Goal: Transaction & Acquisition: Purchase product/service

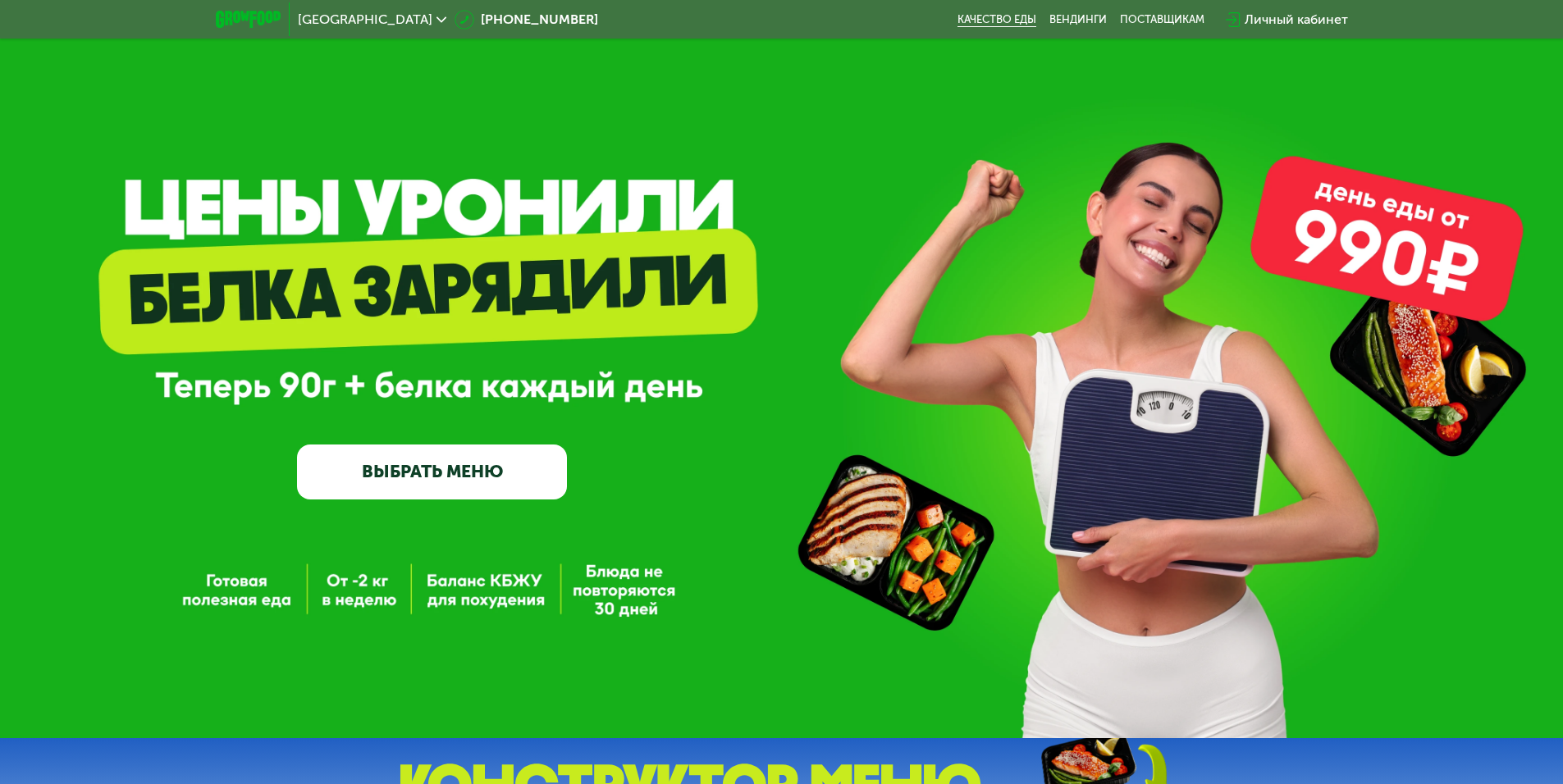
click at [996, 21] on link "Качество еды" at bounding box center [997, 19] width 79 height 13
click at [1074, 20] on link "Вендинги" at bounding box center [1078, 19] width 57 height 13
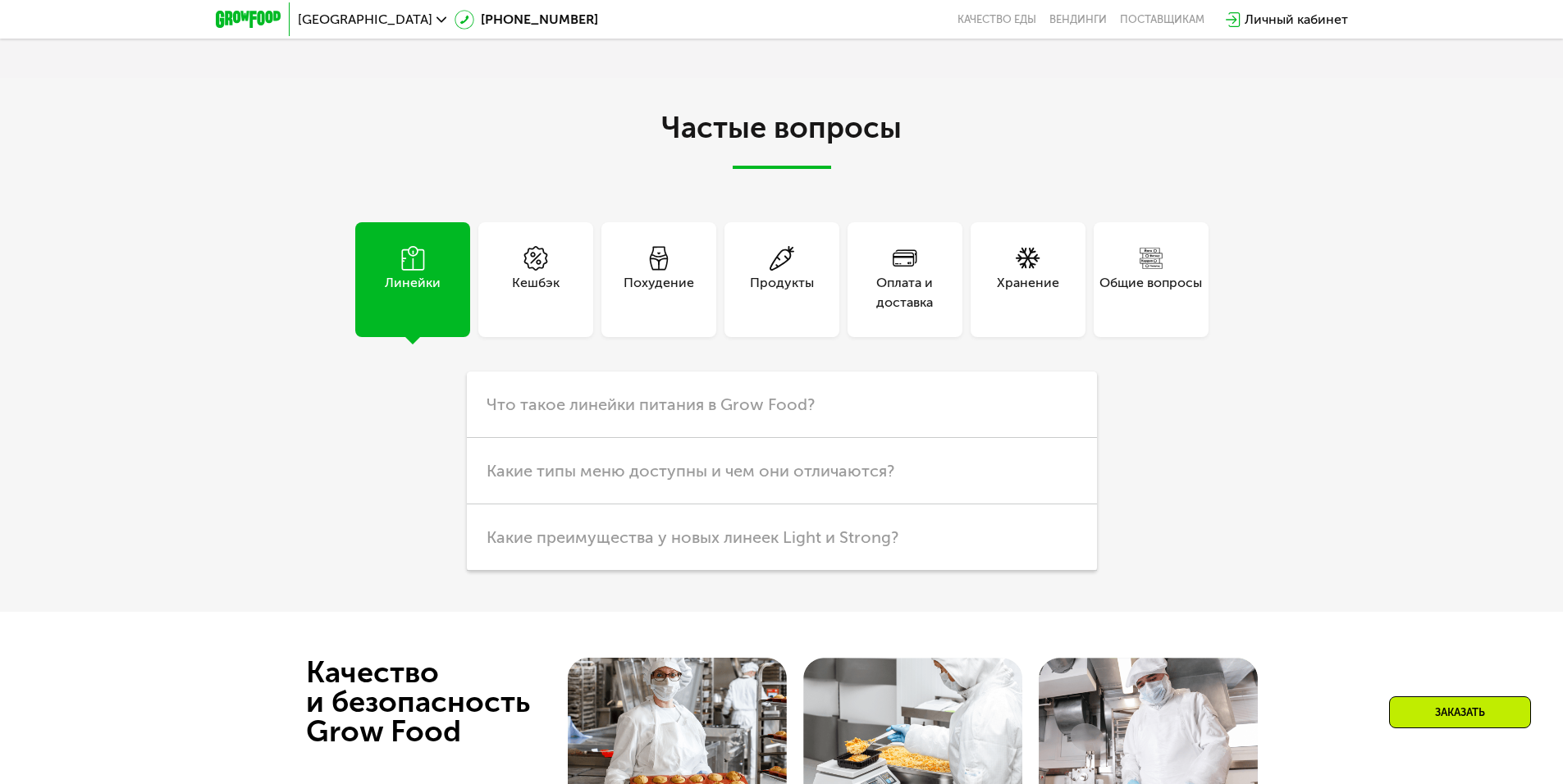
scroll to position [4182, 0]
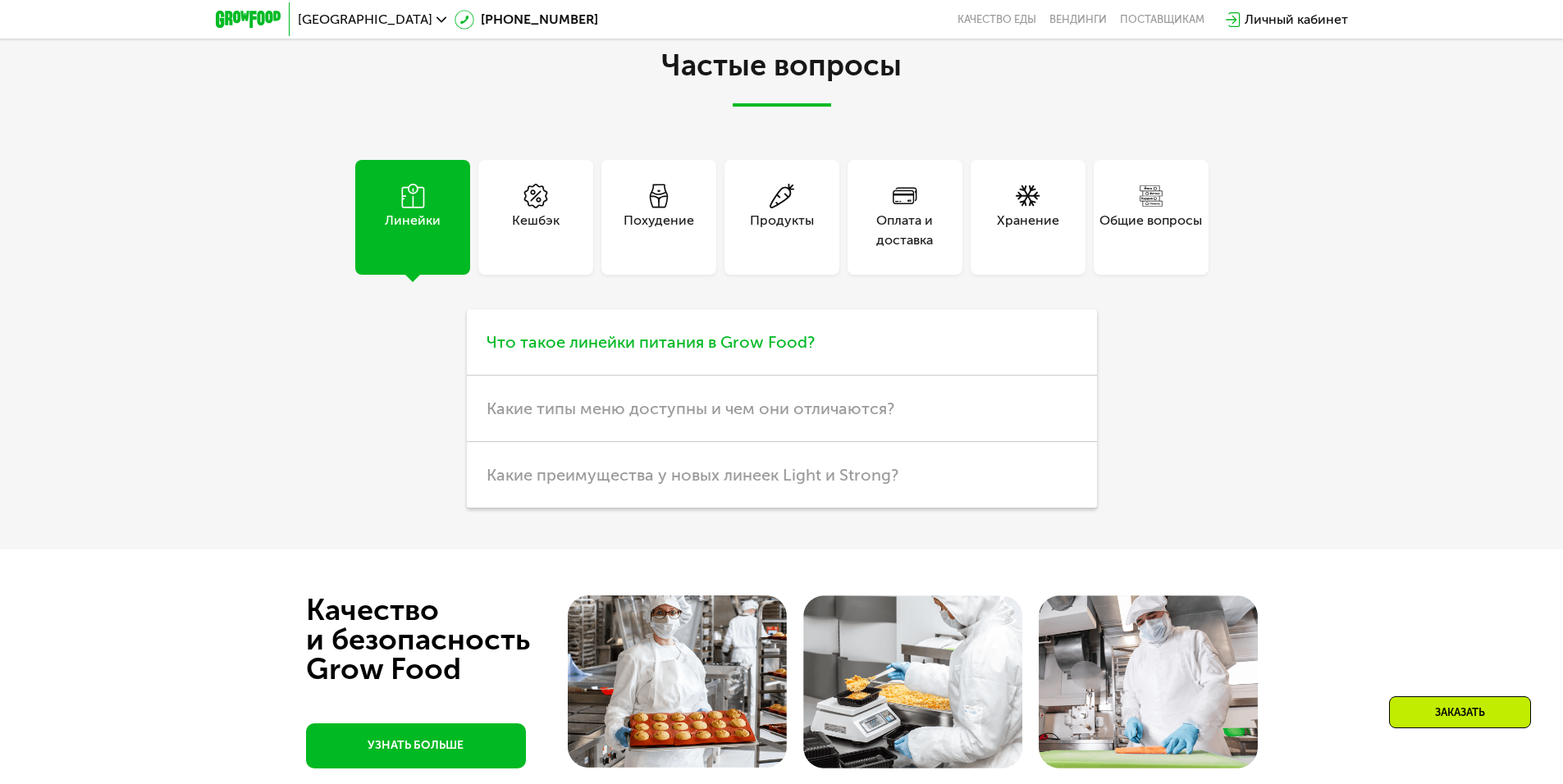
click at [639, 352] on span "Что такое линейки питания в Grow Food?" at bounding box center [651, 341] width 328 height 19
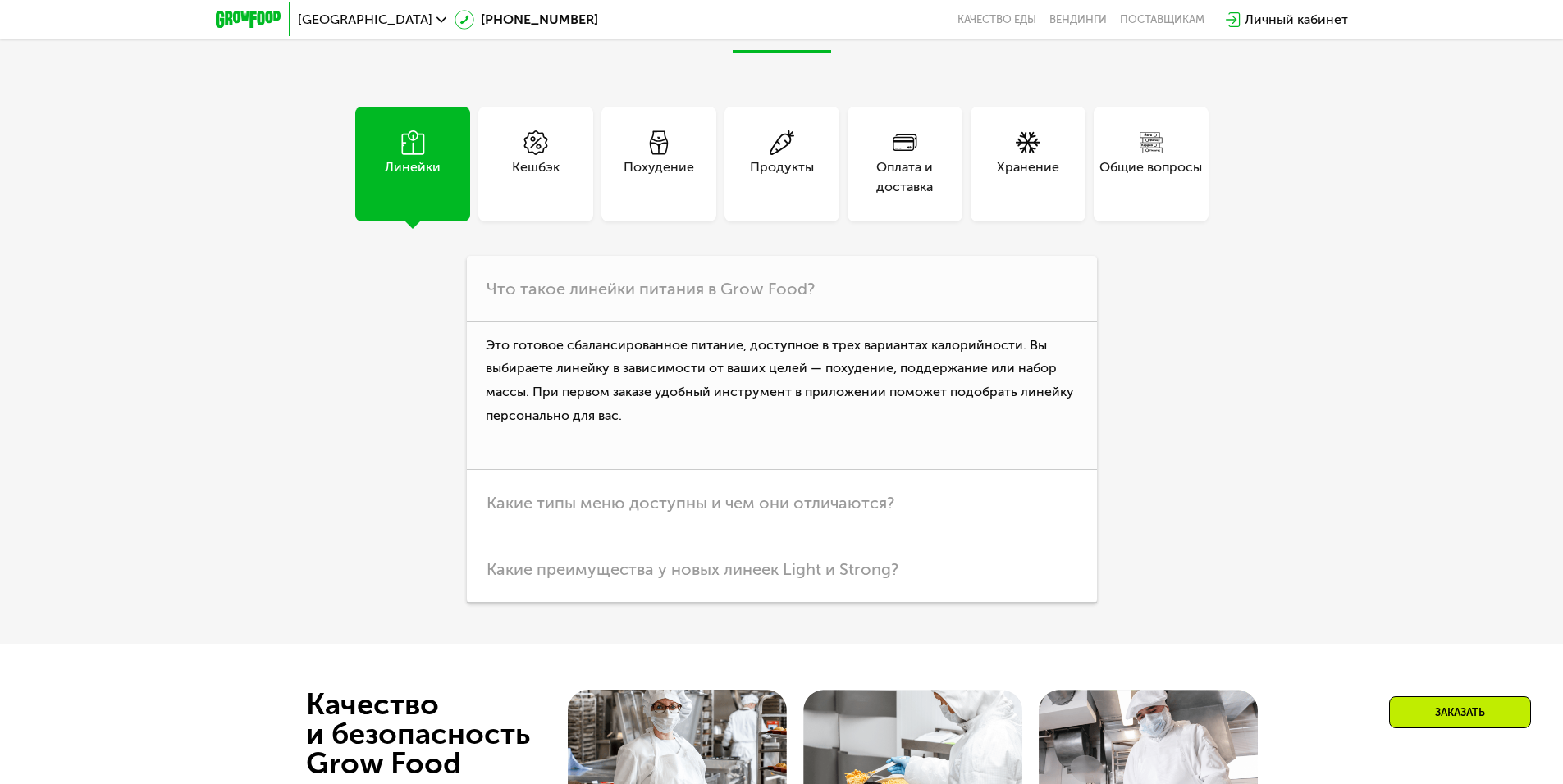
scroll to position [4264, 0]
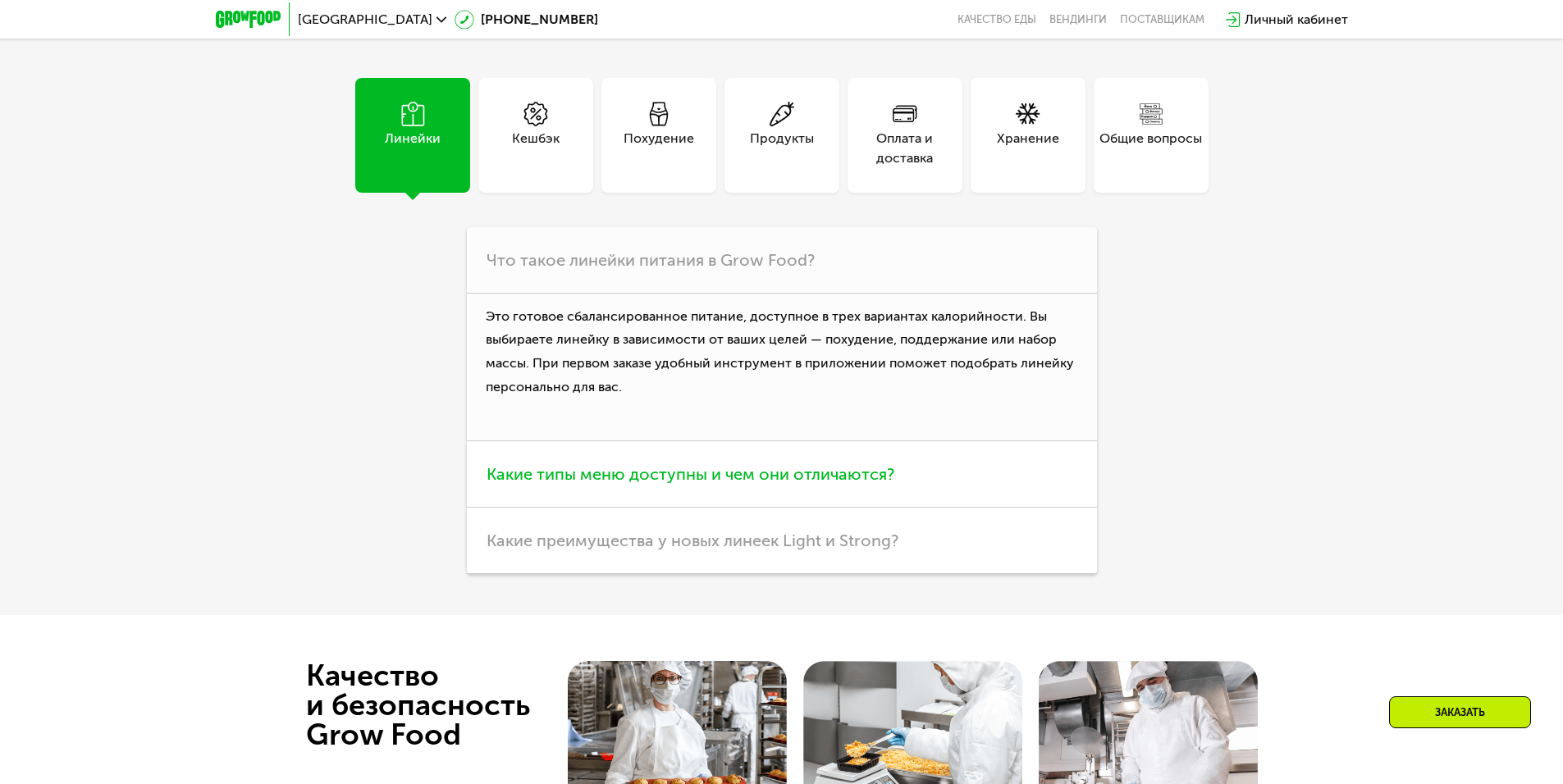
click at [672, 484] on span "Какие типы меню доступны и чем они отличаются?" at bounding box center [691, 474] width 408 height 19
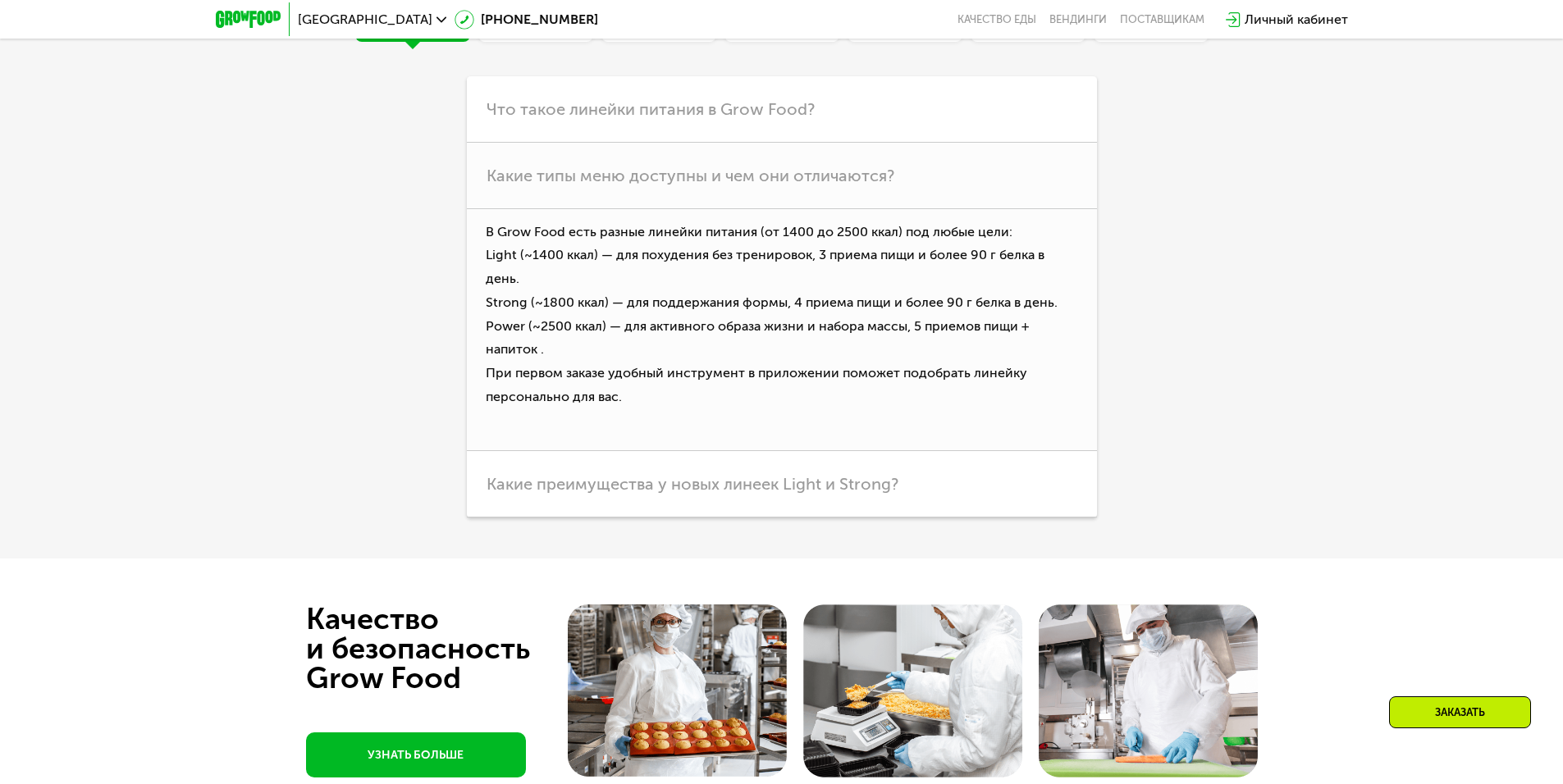
scroll to position [4428, 0]
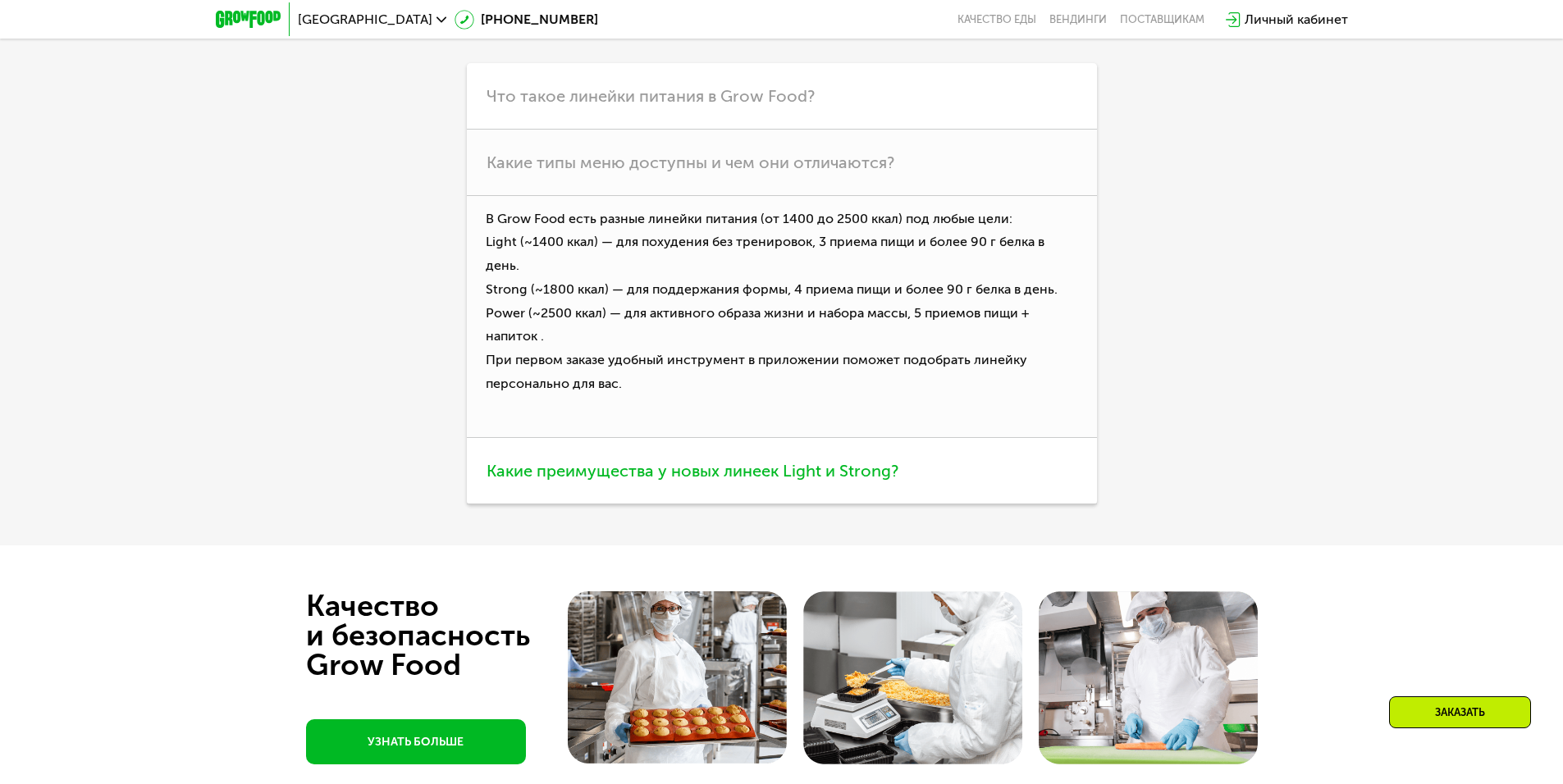
click at [562, 480] on span "Какие преимущества у новых линеек Light и Strong?" at bounding box center [693, 470] width 412 height 19
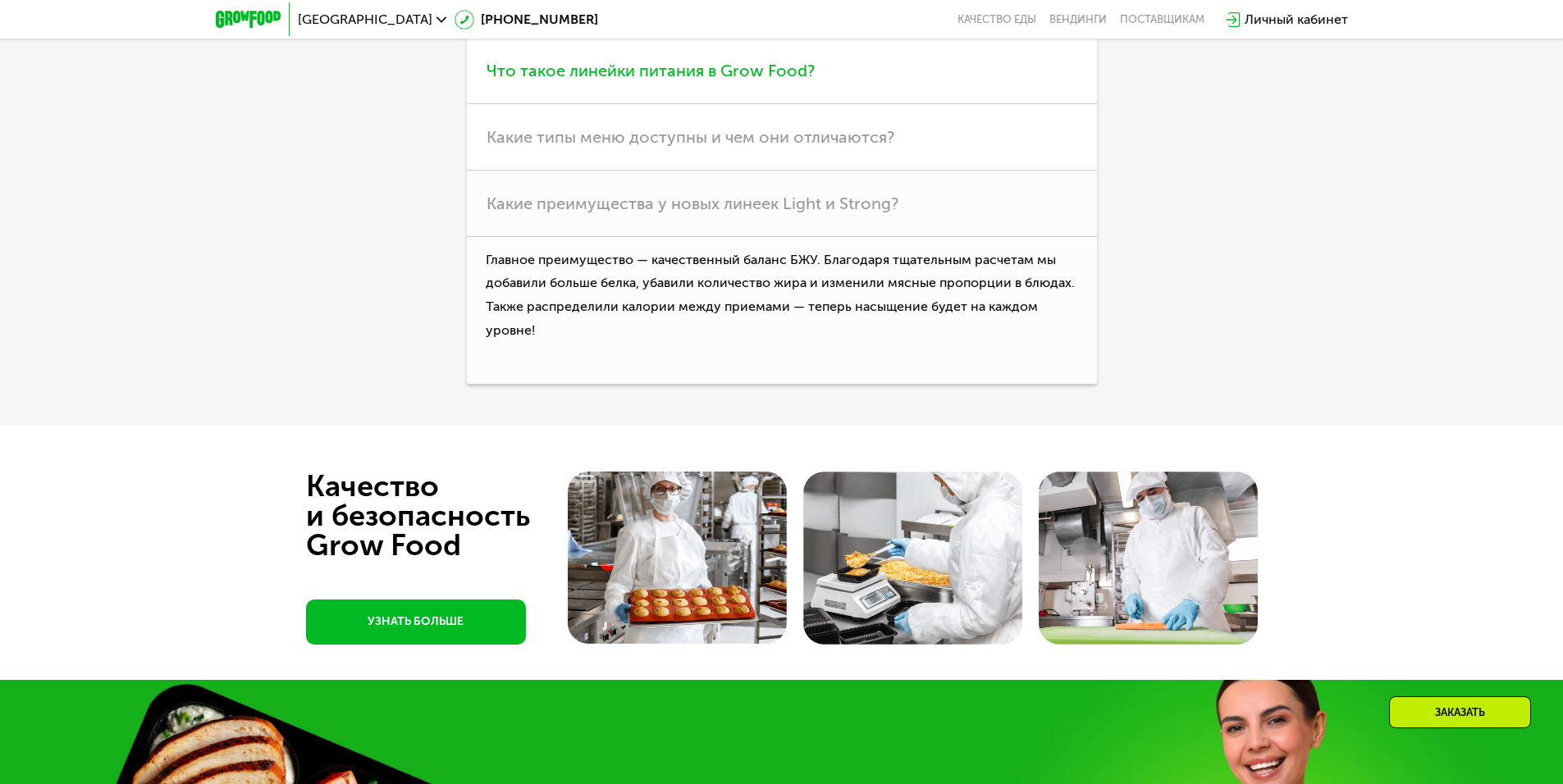
scroll to position [4100, 0]
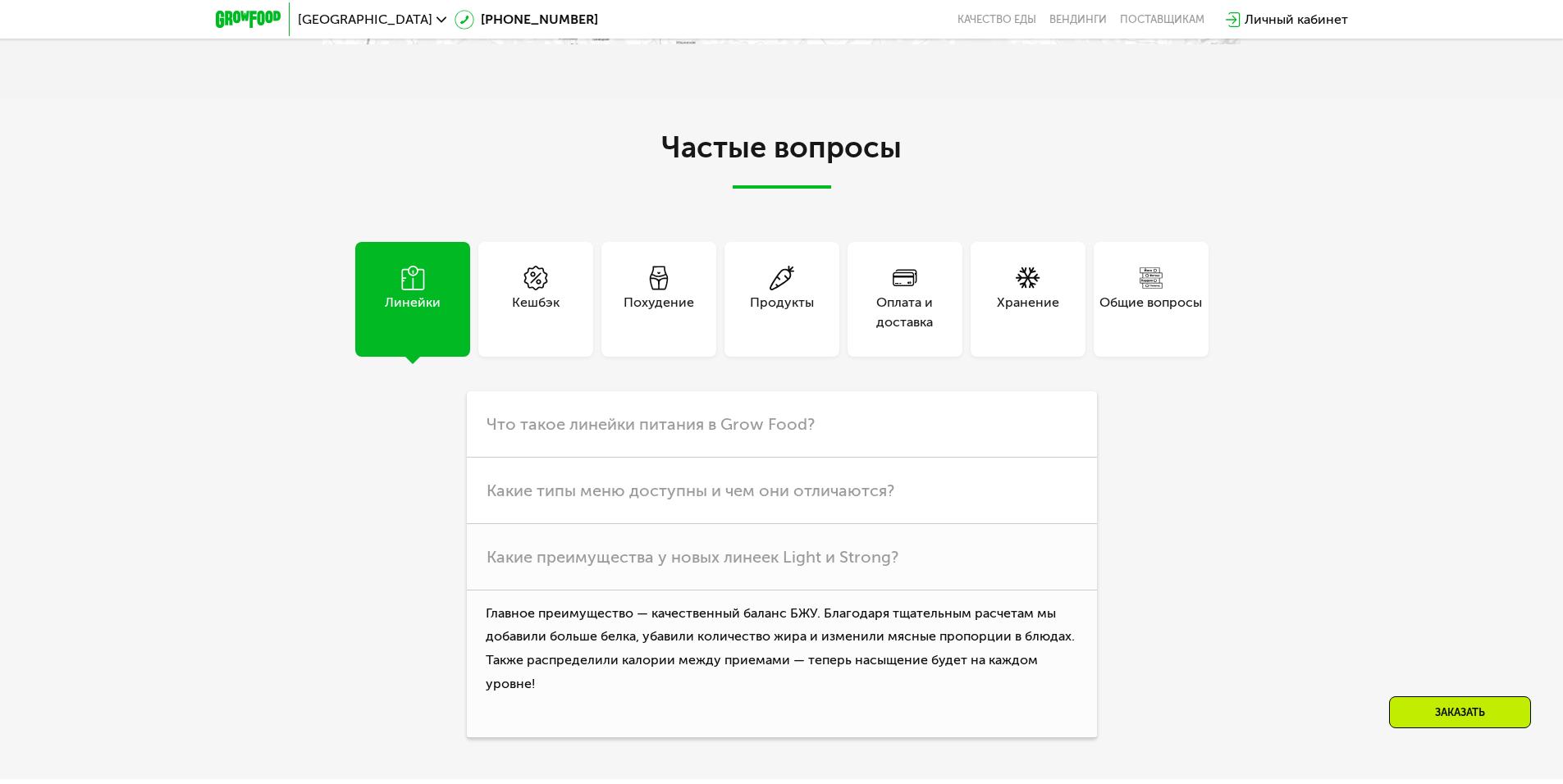
click at [552, 332] on div "Кешбэк" at bounding box center [535, 312] width 47 height 39
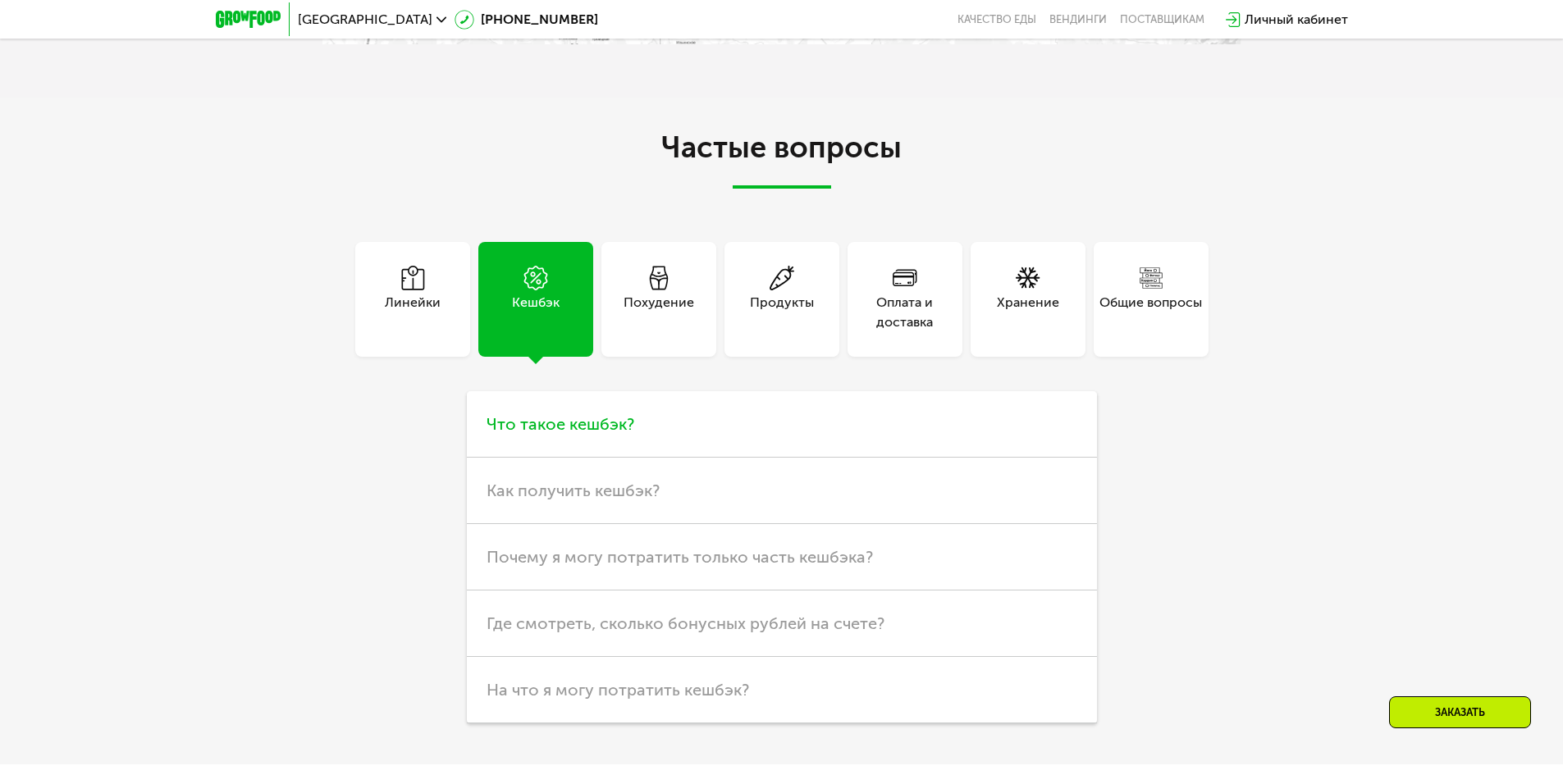
click at [609, 434] on span "Что такое кешбэк?" at bounding box center [560, 424] width 147 height 19
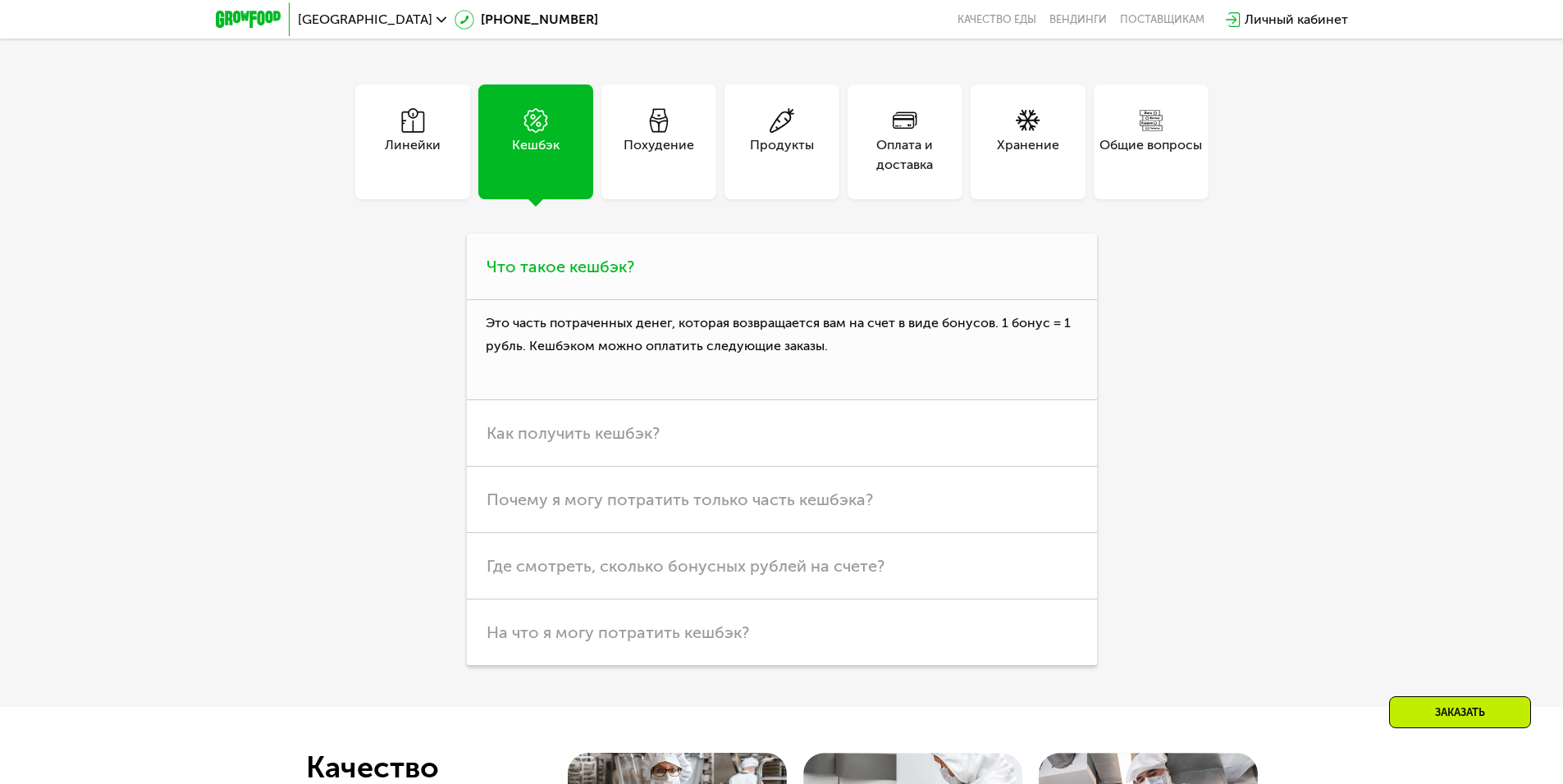
scroll to position [4264, 0]
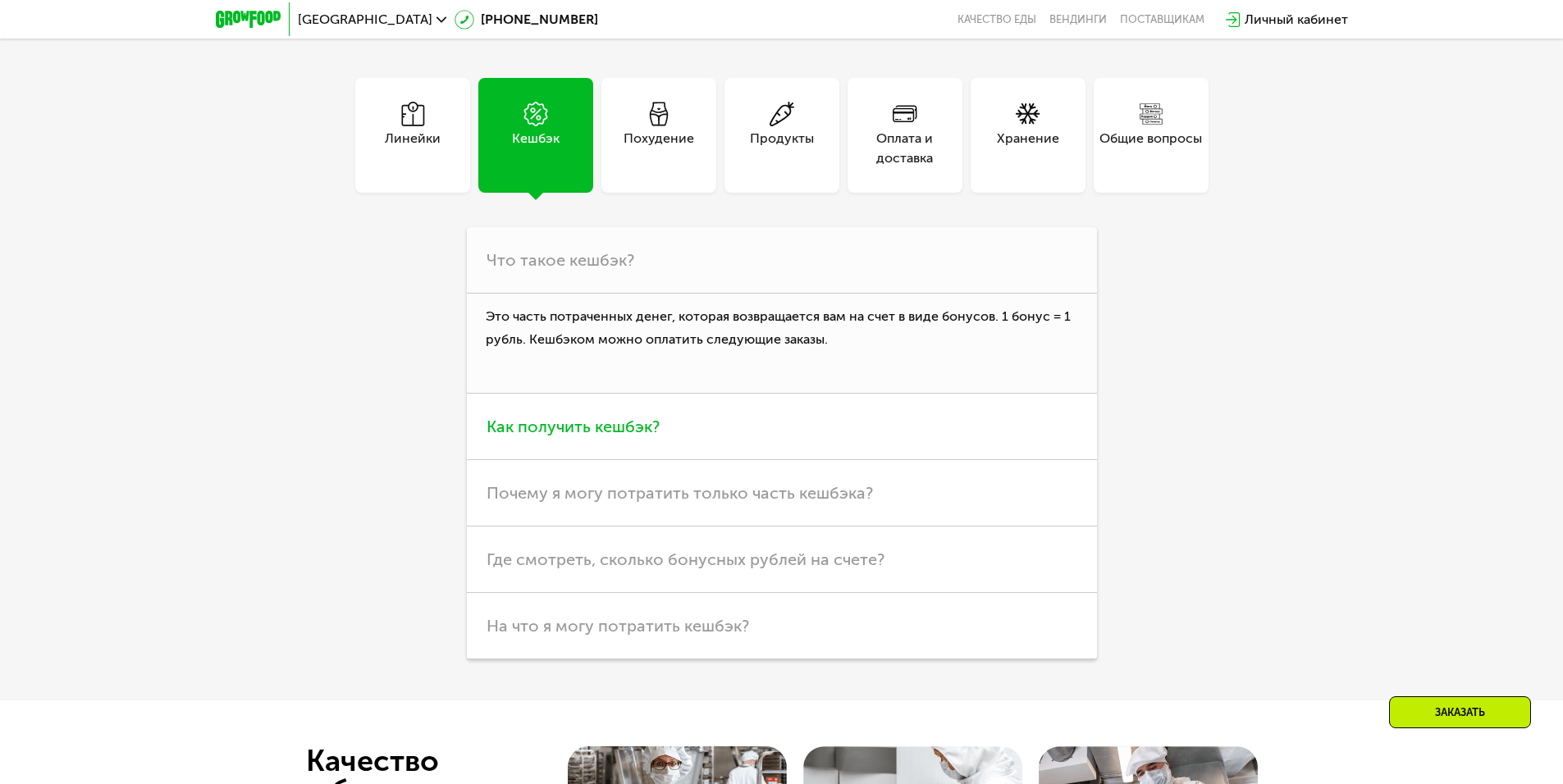
click at [609, 436] on span "Как получить кешбэк?" at bounding box center [573, 425] width 173 height 19
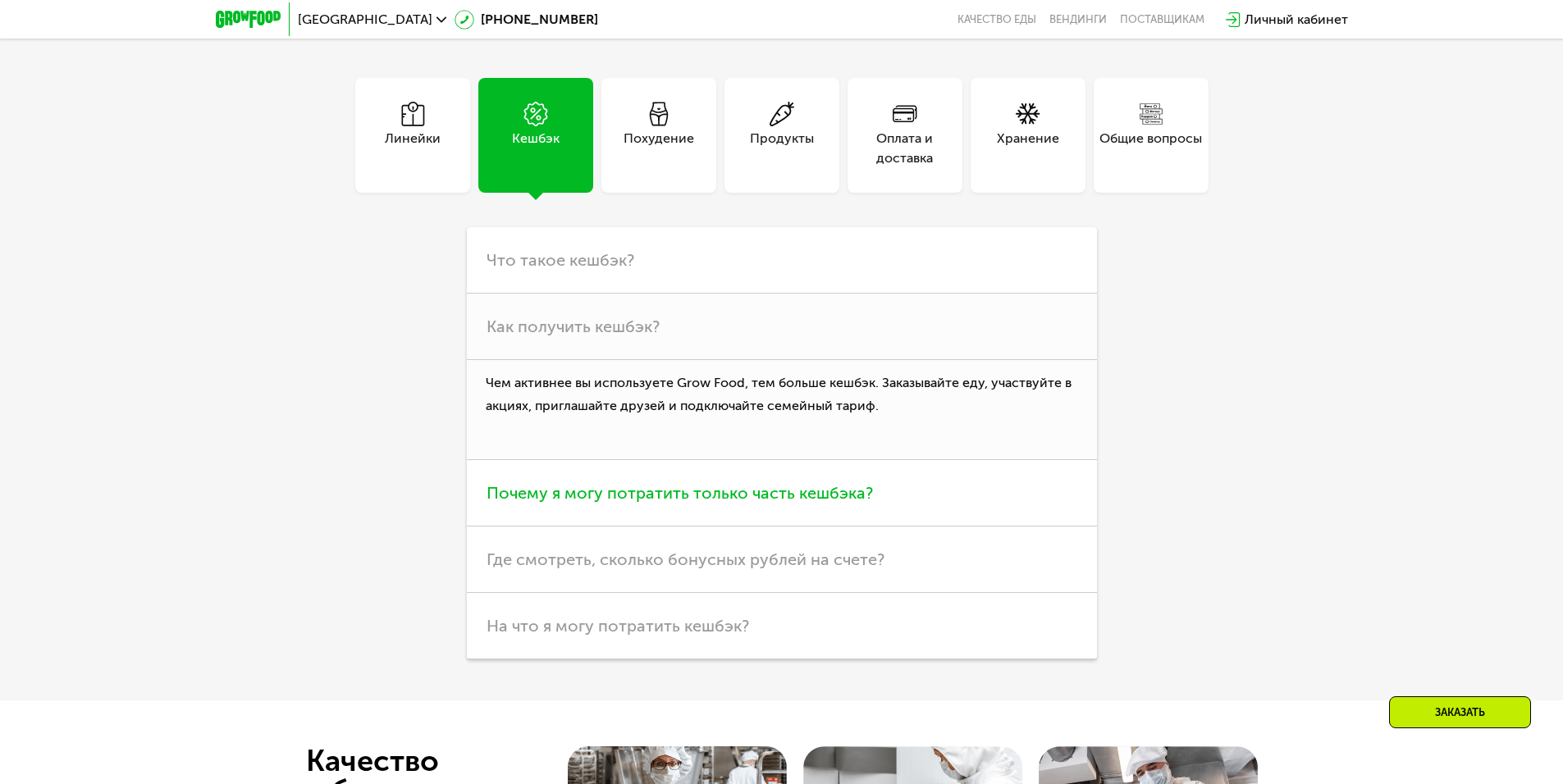
click at [615, 502] on span "Почему я могу потратить только часть кешбэка?" at bounding box center [680, 492] width 387 height 19
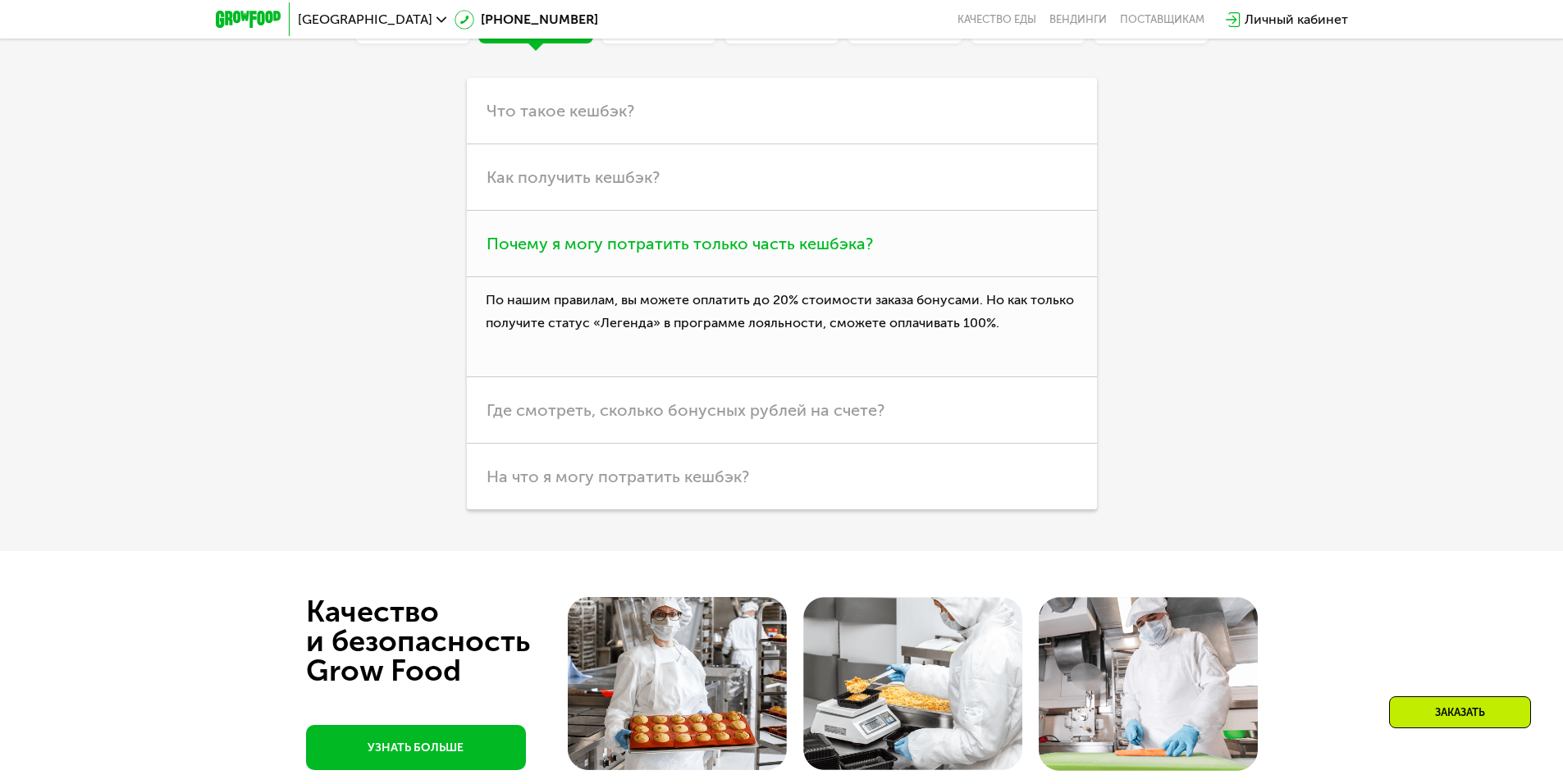
scroll to position [4428, 0]
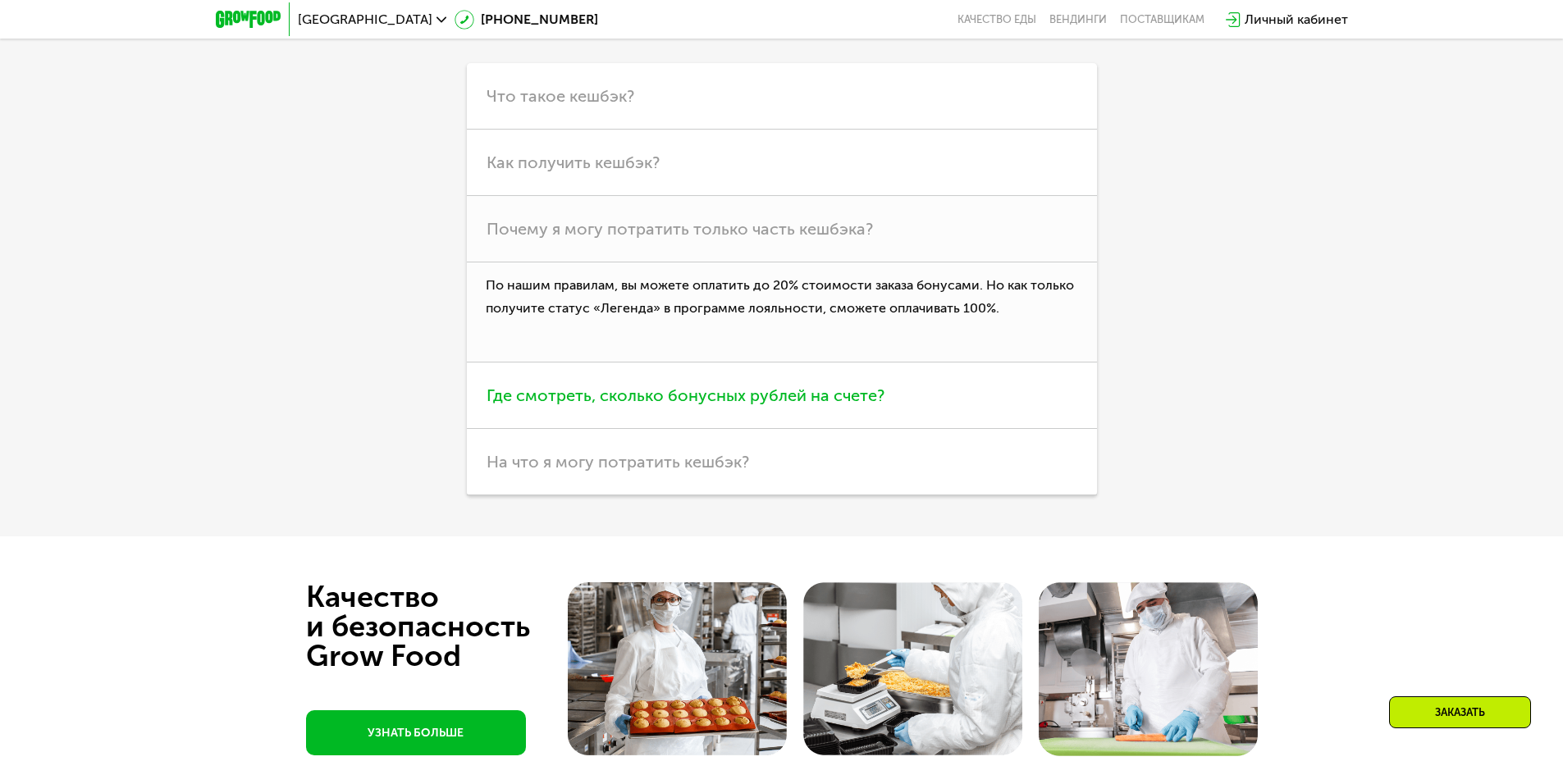
click at [637, 405] on span "Где смотреть, сколько бонусных рублей на счете?" at bounding box center [685, 395] width 398 height 19
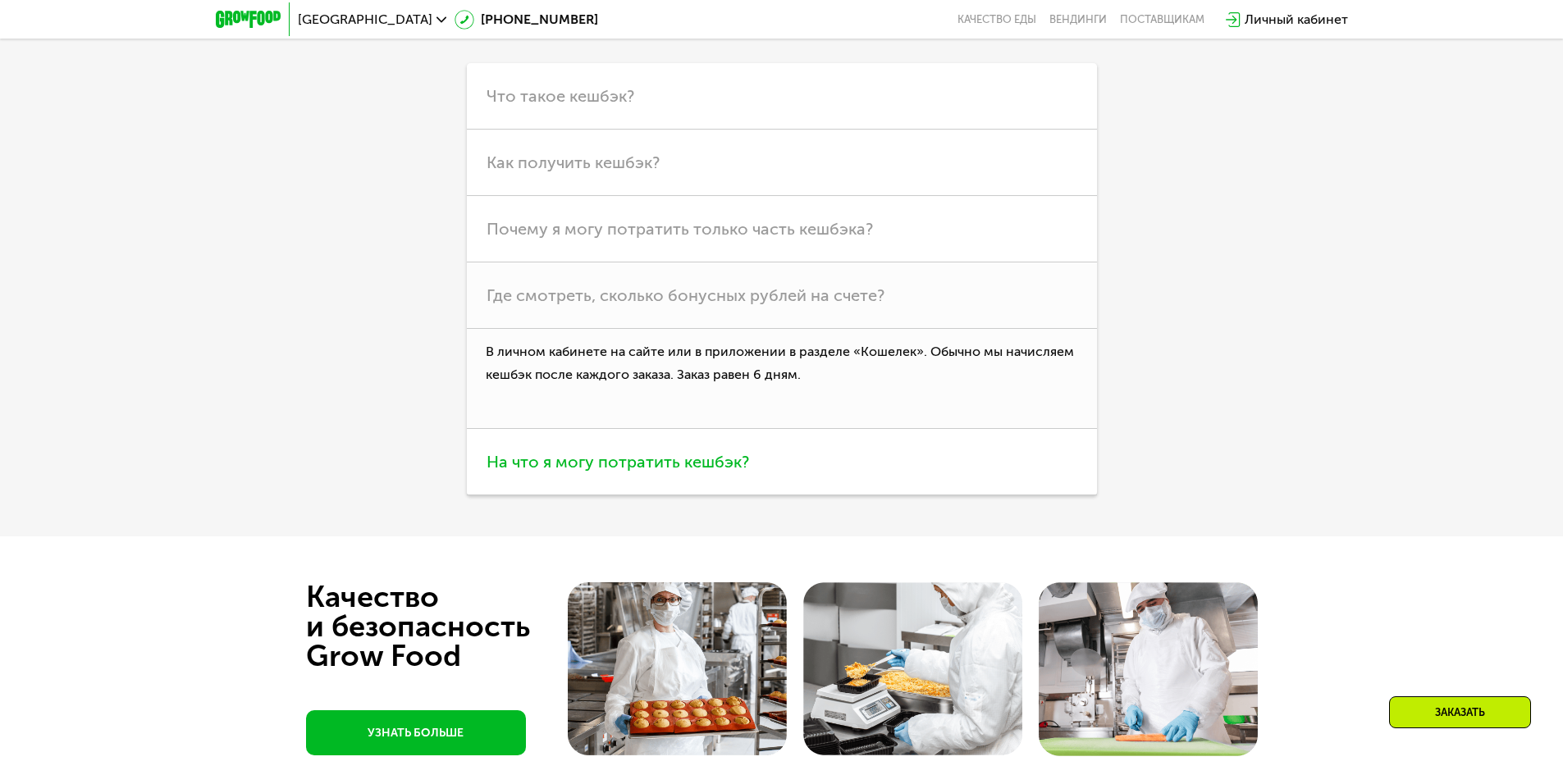
click at [635, 472] on span "На что я могу потратить кешбэк?" at bounding box center [617, 462] width 262 height 19
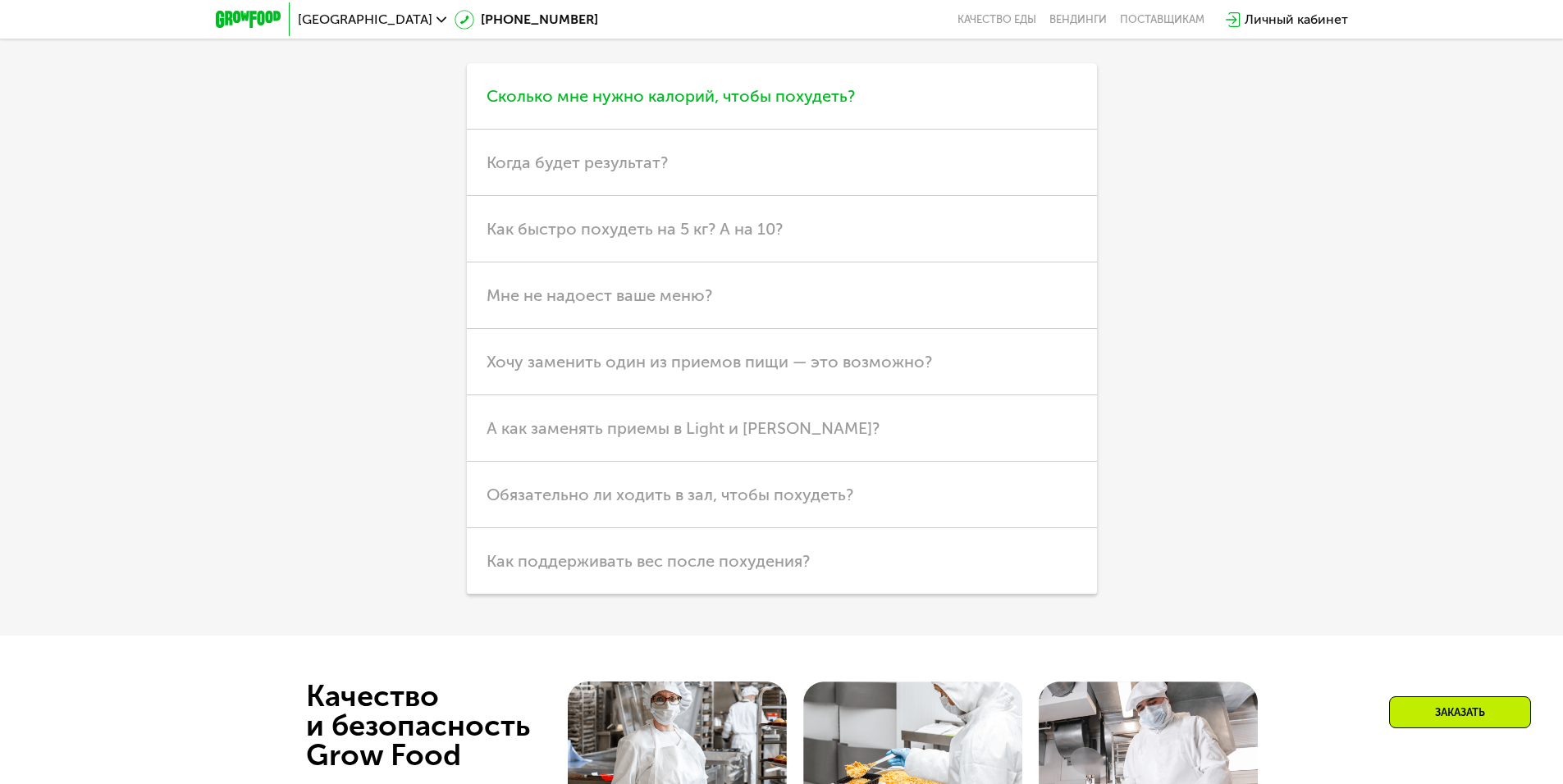
click at [790, 106] on span "Сколько мне нужно калорий, чтобы похудеть?" at bounding box center [670, 95] width 368 height 19
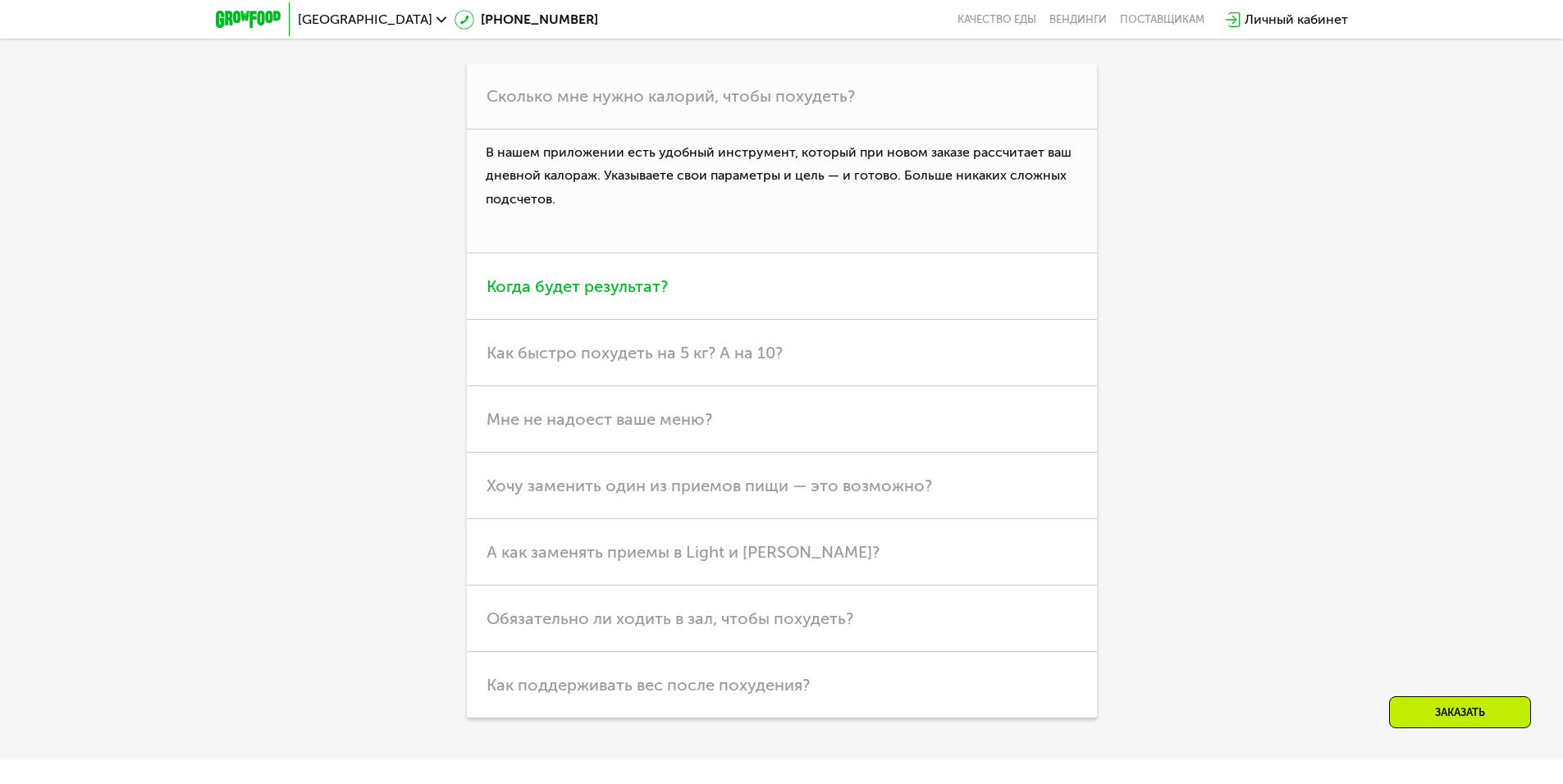
click at [653, 296] on span "Когда будет результат?" at bounding box center [578, 285] width 182 height 19
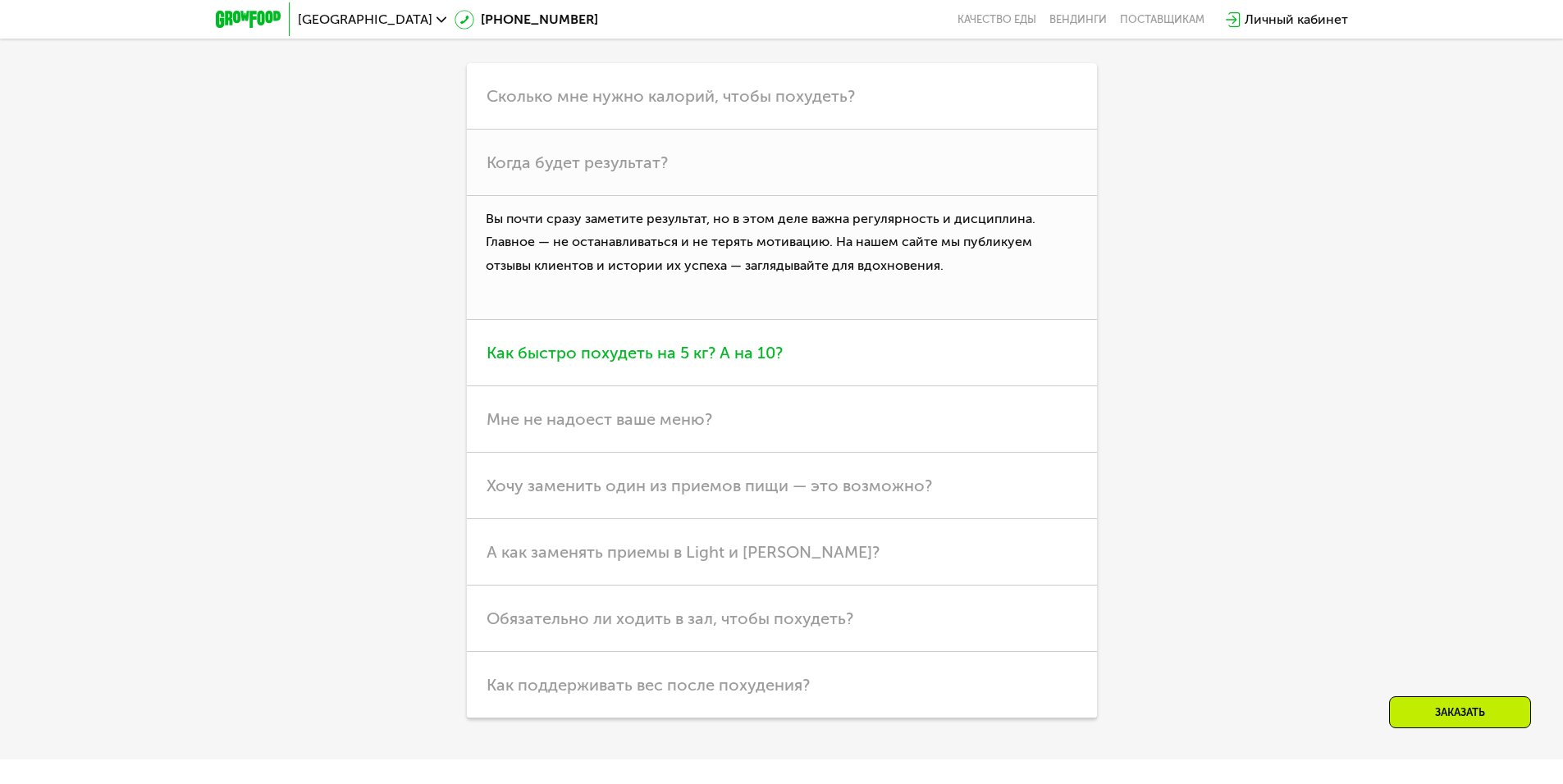
click at [624, 362] on span "Как быстро похудеть на 5 кг? А на 10?" at bounding box center [634, 352] width 296 height 19
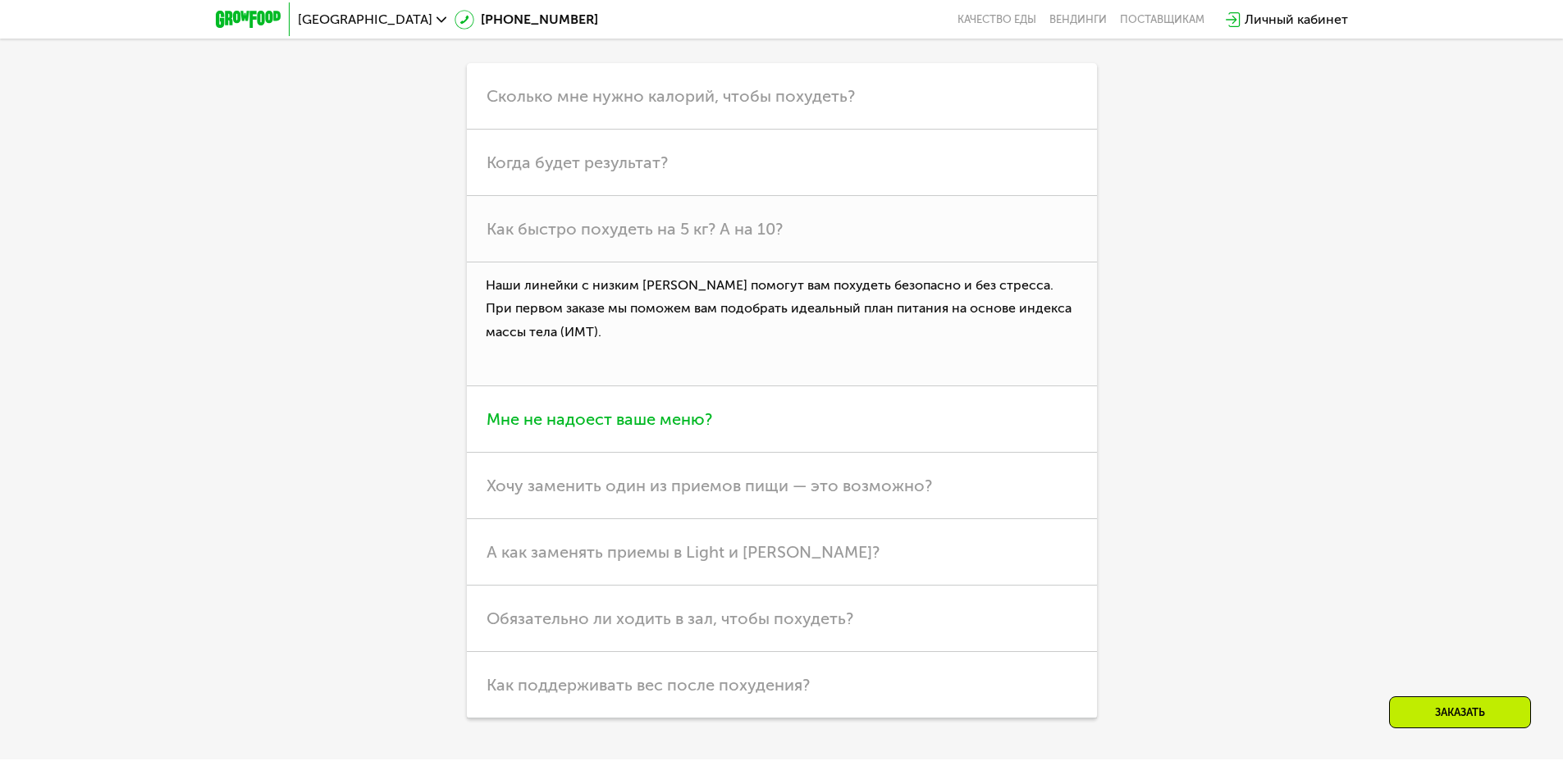
click at [606, 429] on span "Мне не надоест ваше меню?" at bounding box center [599, 419] width 225 height 19
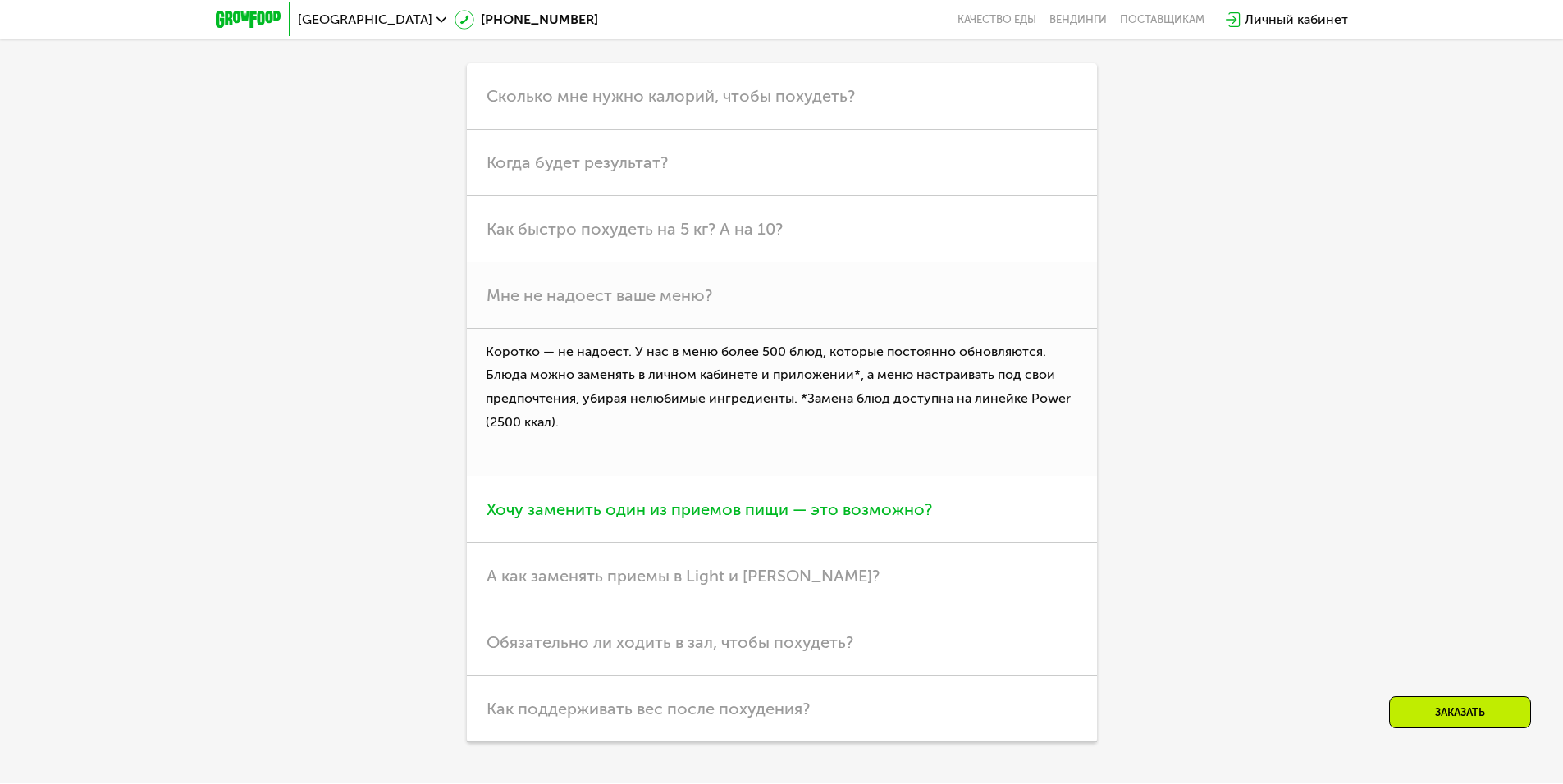
click at [655, 519] on span "Хочу заменить один из приемов пищи — это возможно?" at bounding box center [709, 509] width 445 height 19
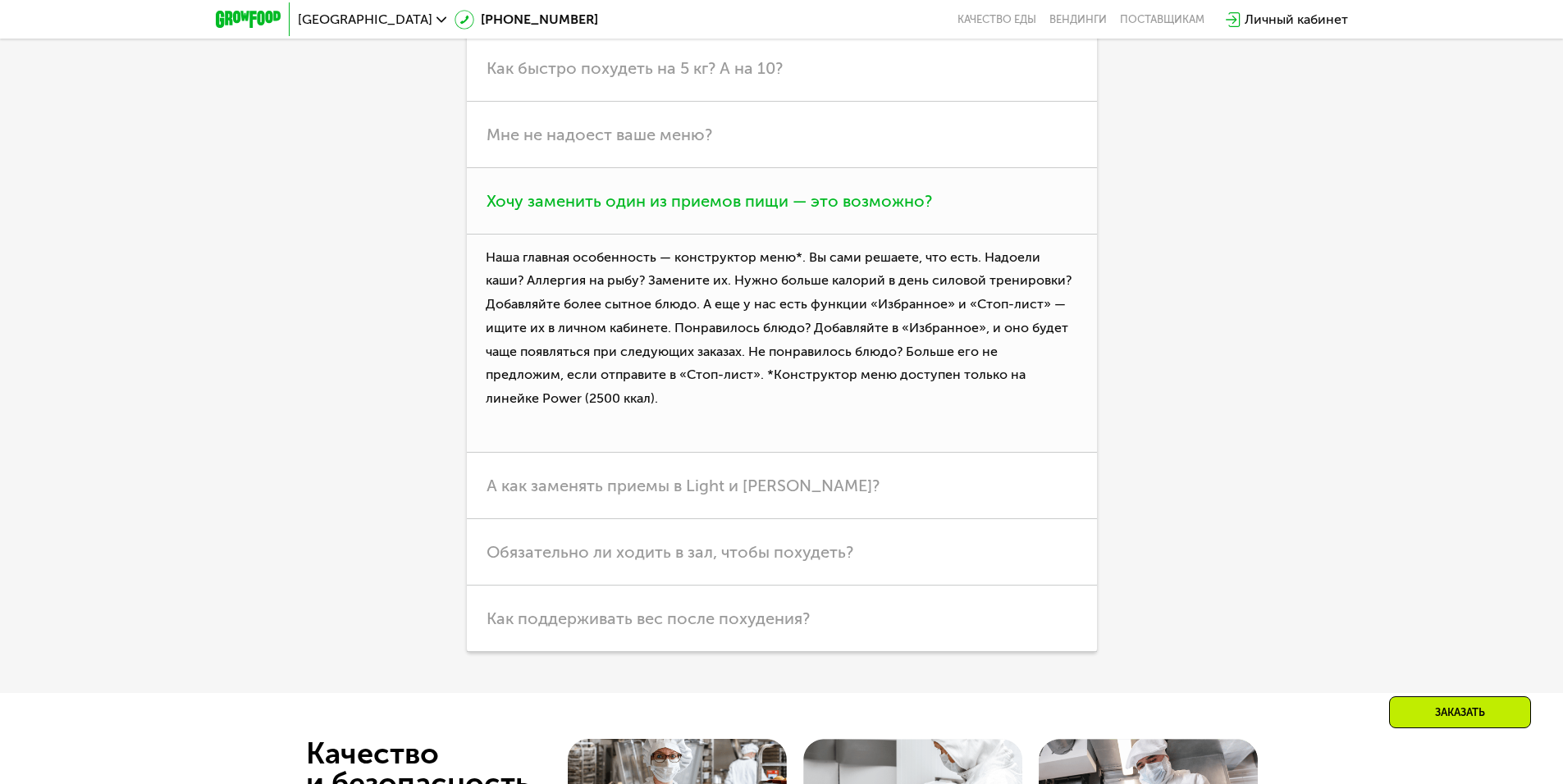
scroll to position [4592, 0]
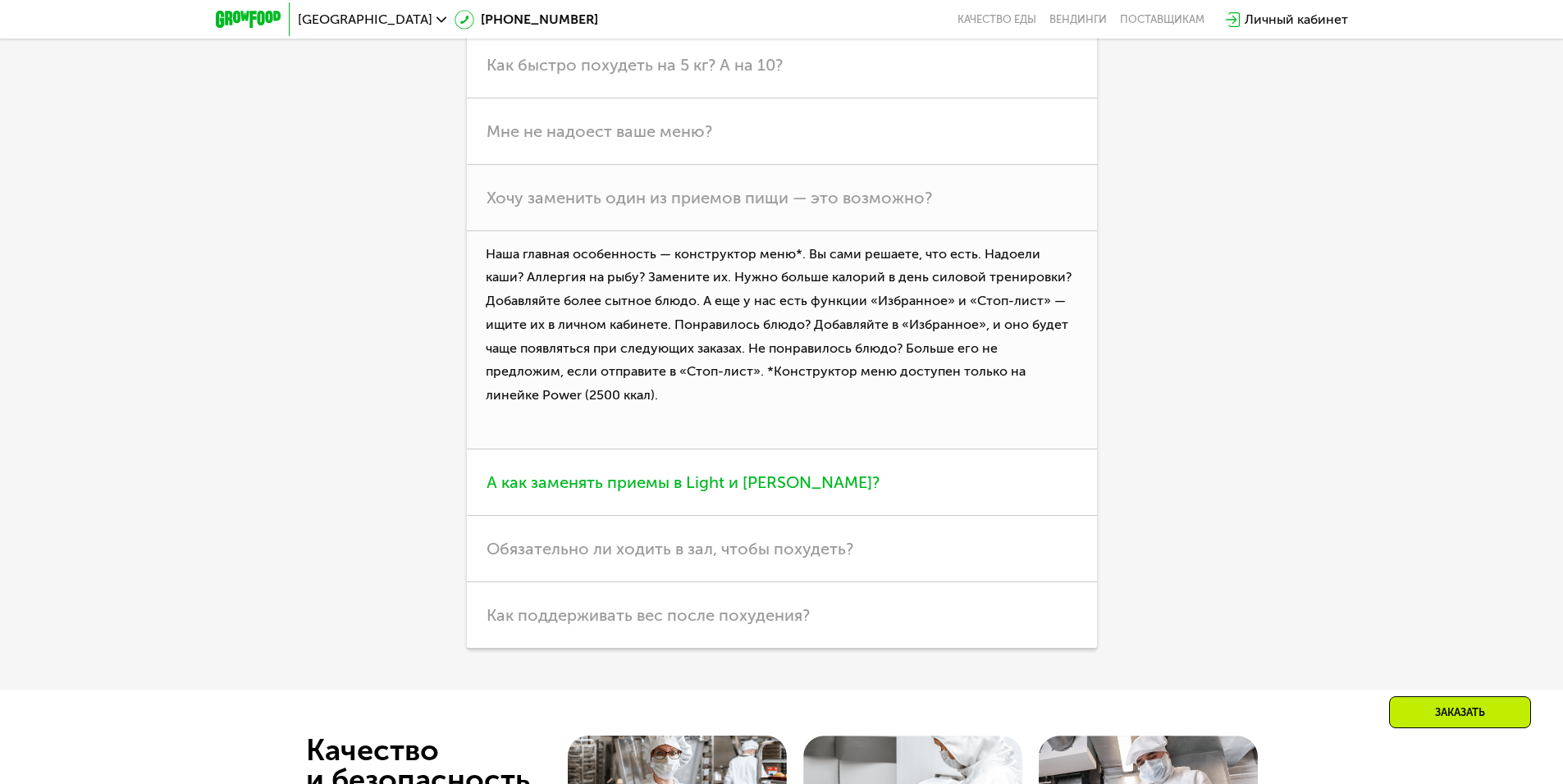
click at [630, 492] on span "А как заменять приемы в Light и [PERSON_NAME]?" at bounding box center [683, 482] width 393 height 19
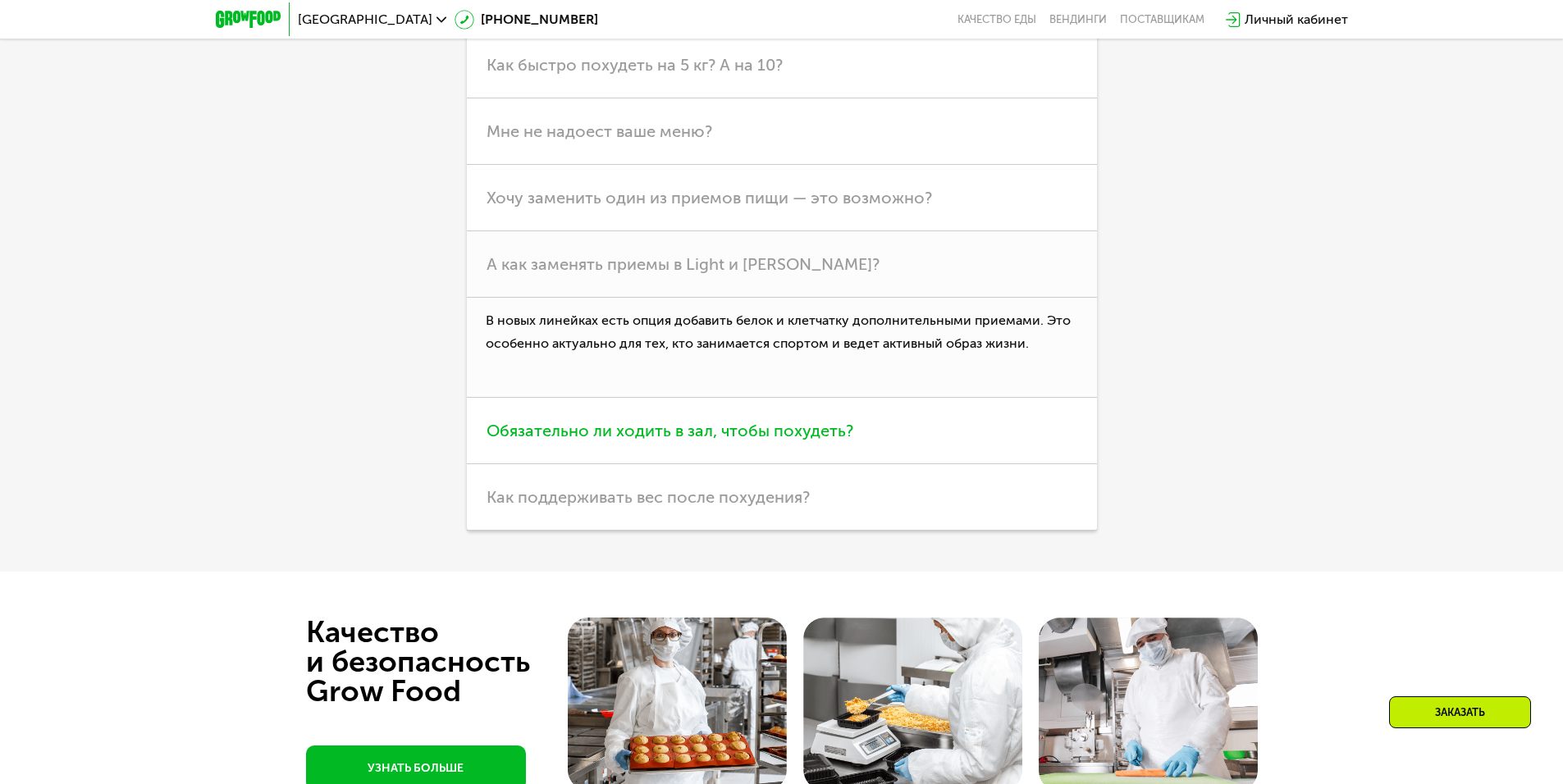
click at [633, 440] on span "Обязательно ли ходить в зал, чтобы похудеть?" at bounding box center [670, 430] width 367 height 19
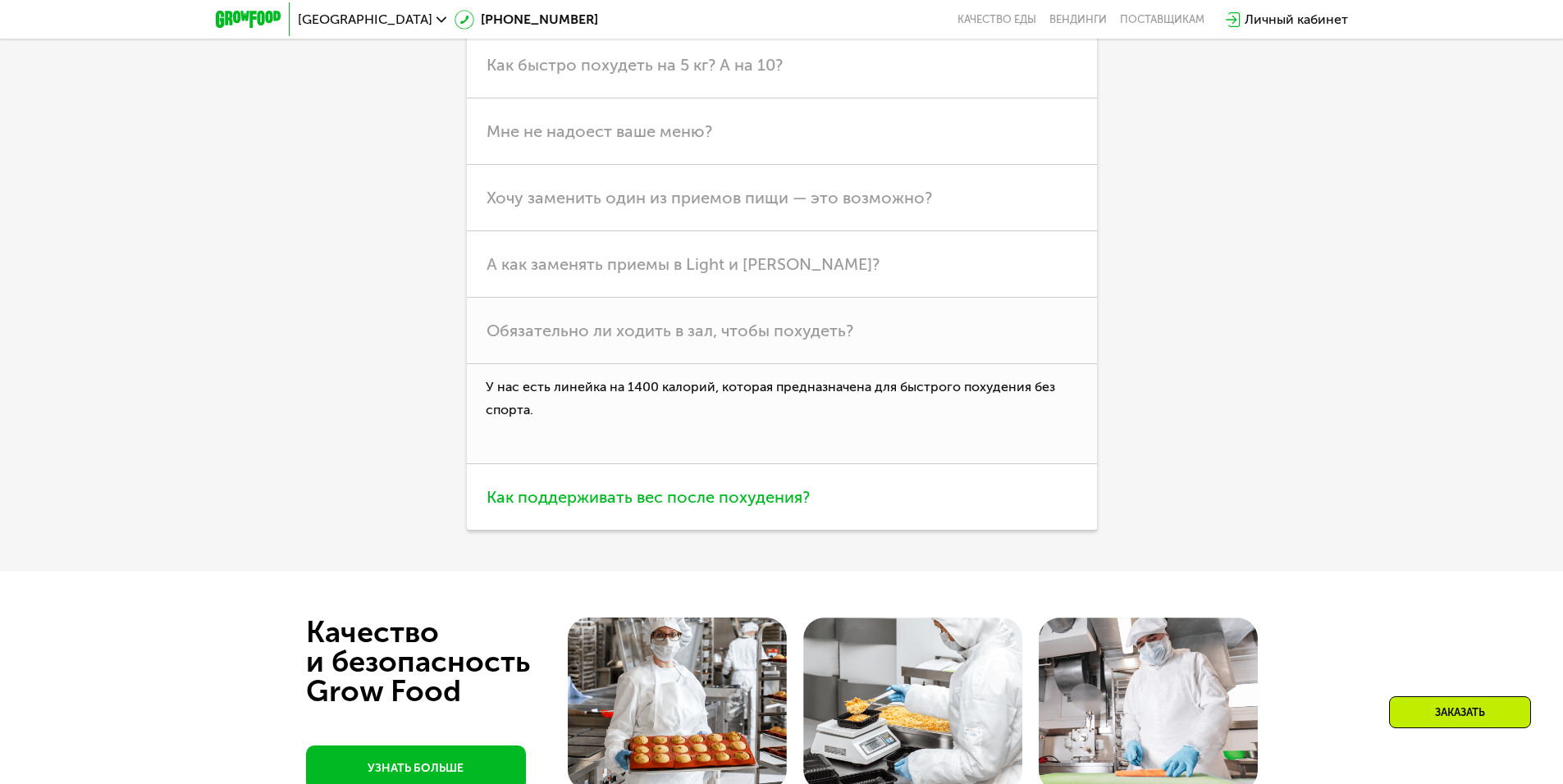
click at [595, 507] on span "Как поддерживать вес после похудения?" at bounding box center [648, 497] width 324 height 19
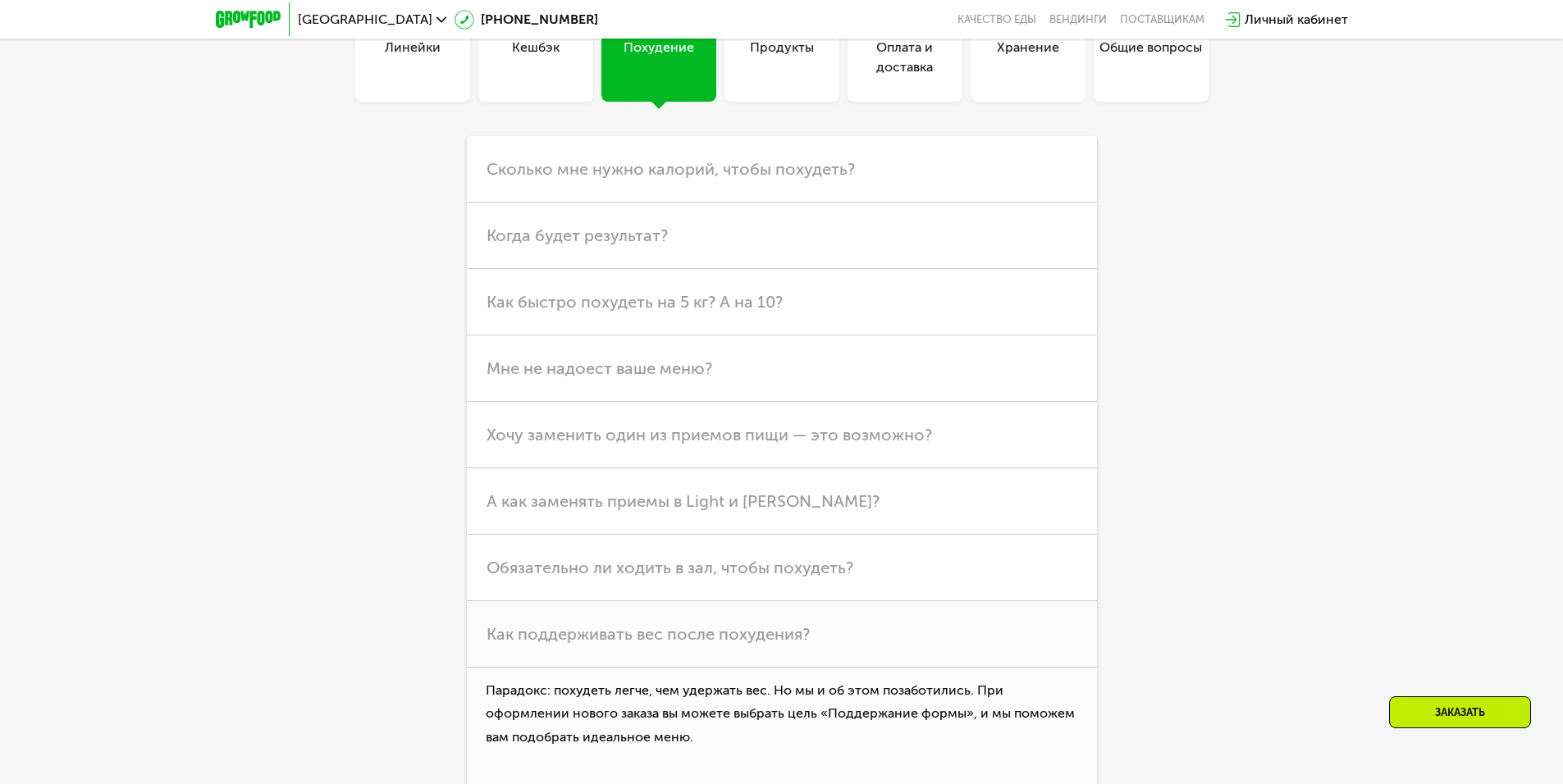
scroll to position [4100, 0]
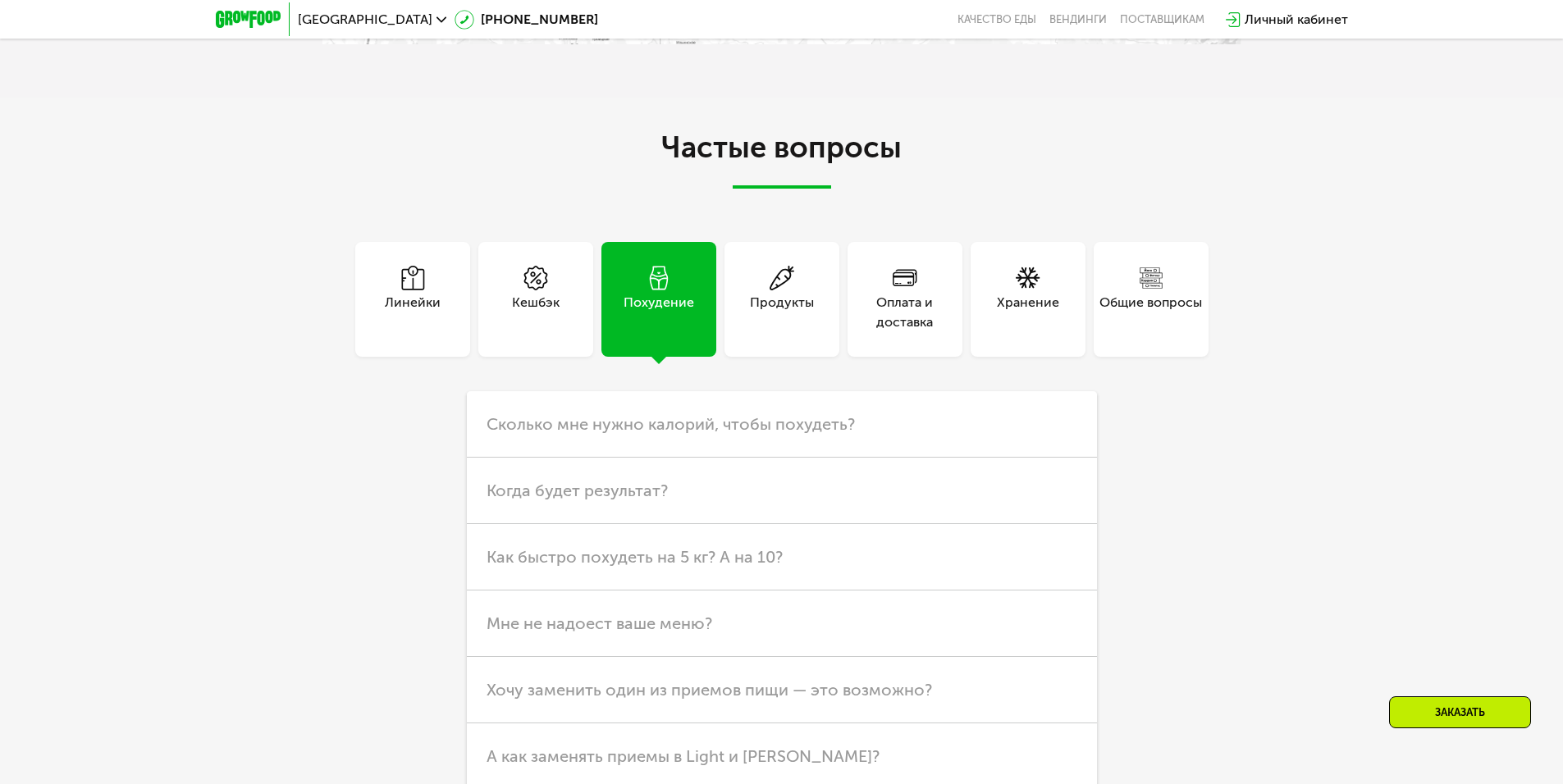
click at [778, 357] on div "Продукты" at bounding box center [782, 299] width 115 height 115
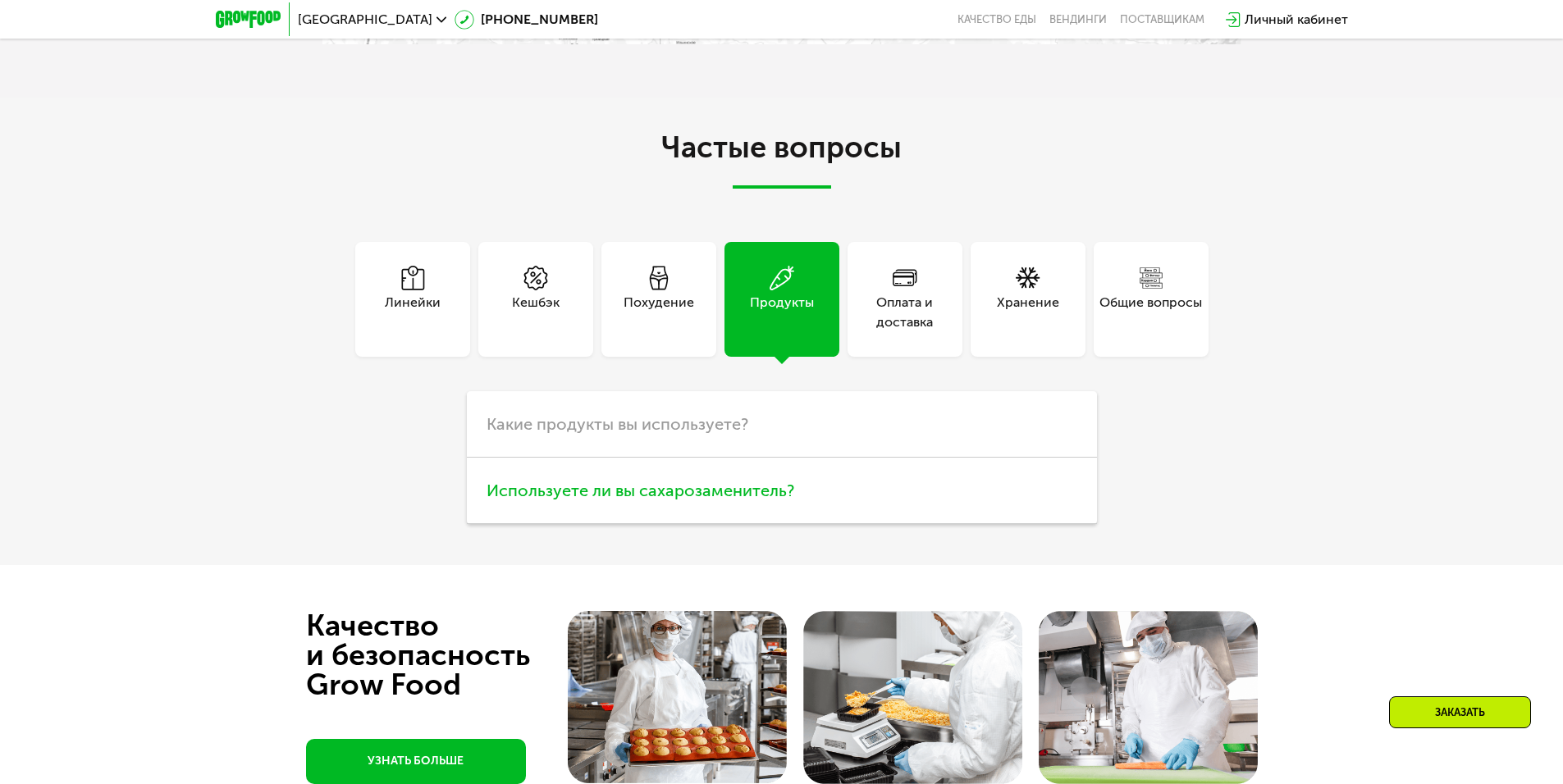
click at [750, 500] on span "Используете ли вы сахарозаменитель?" at bounding box center [641, 489] width 308 height 19
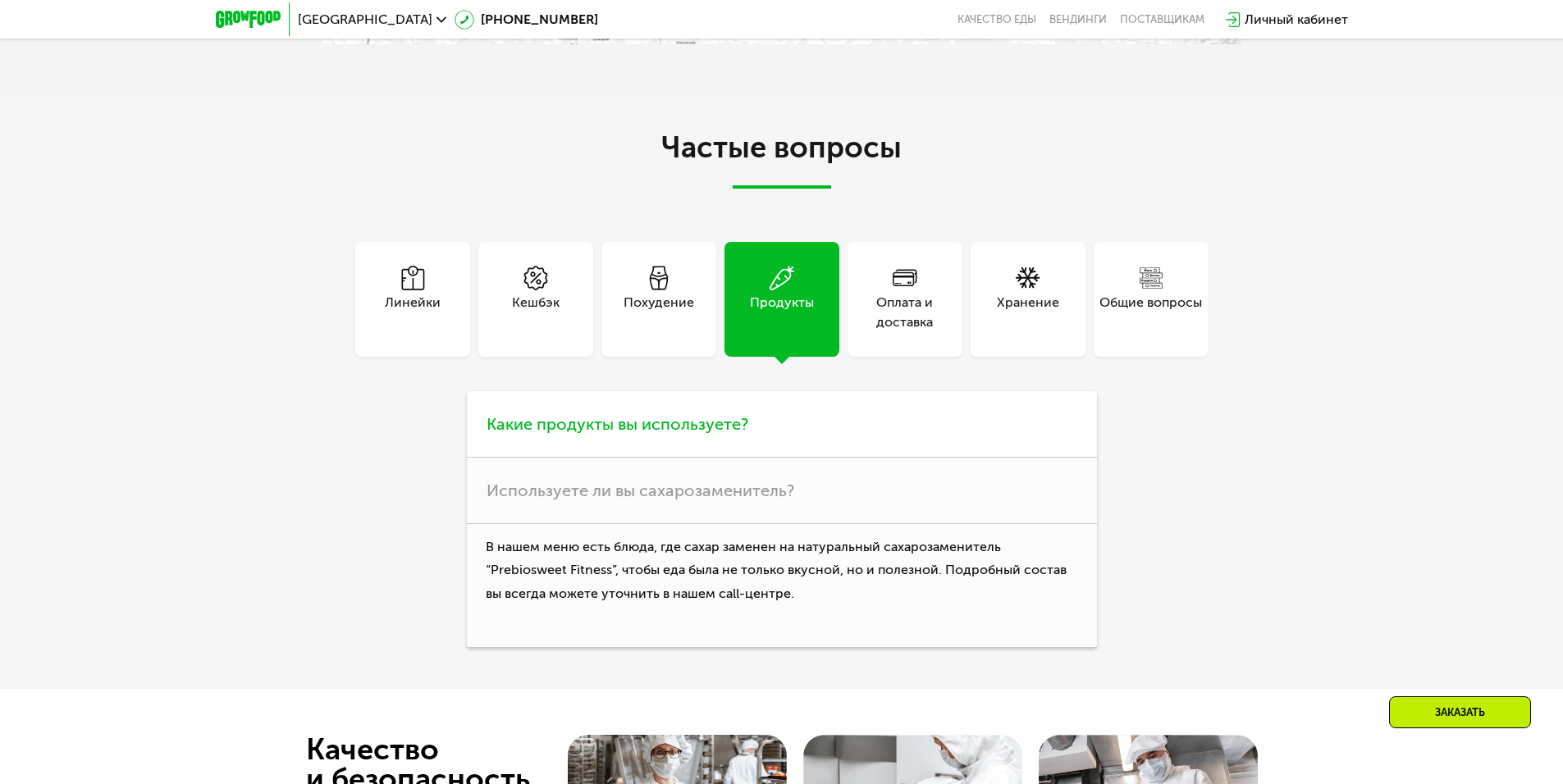
click at [620, 434] on span "Какие продукты вы используете?" at bounding box center [617, 424] width 261 height 19
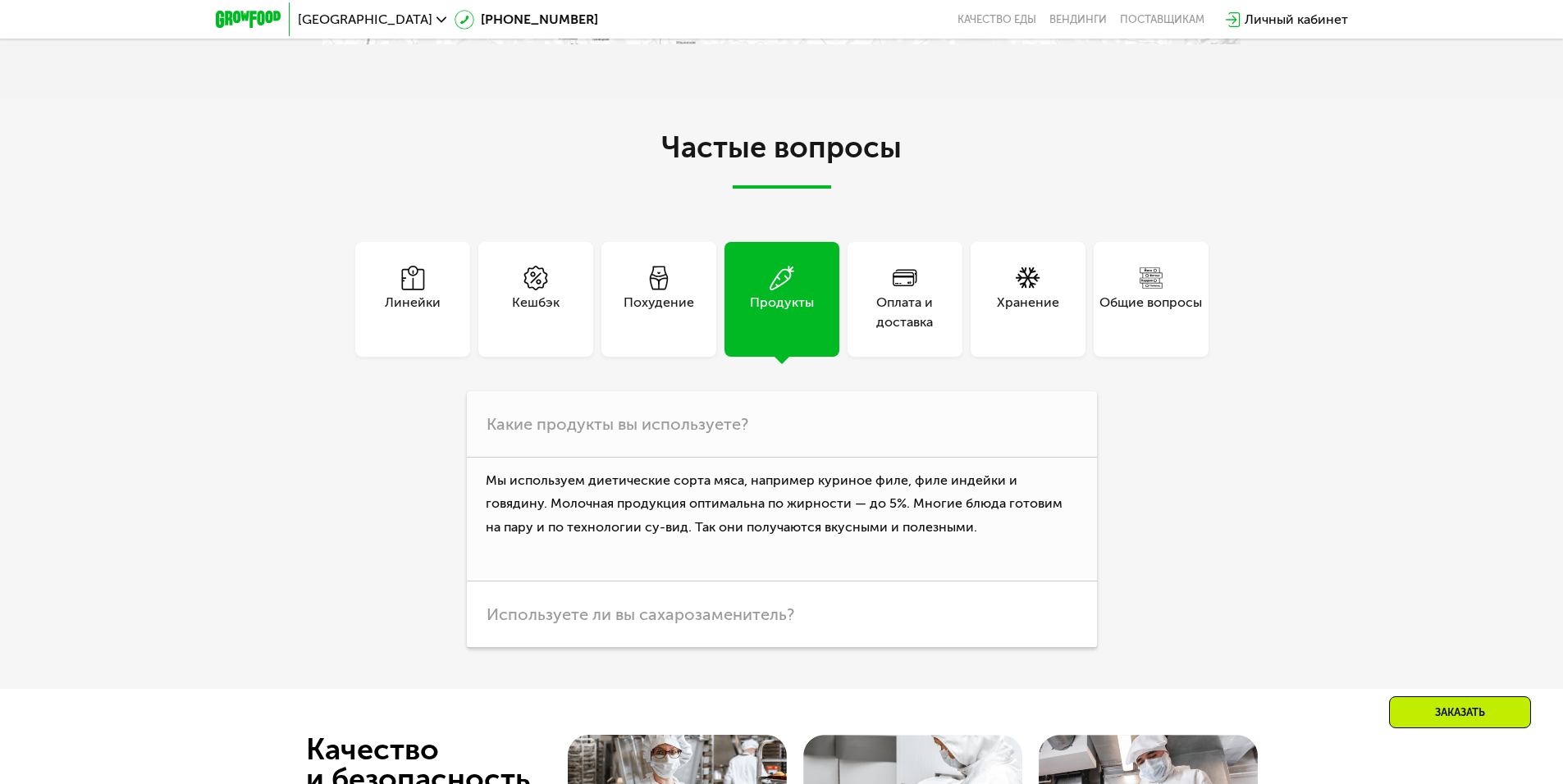
click at [929, 332] on div "Оплата и доставка" at bounding box center [905, 312] width 115 height 39
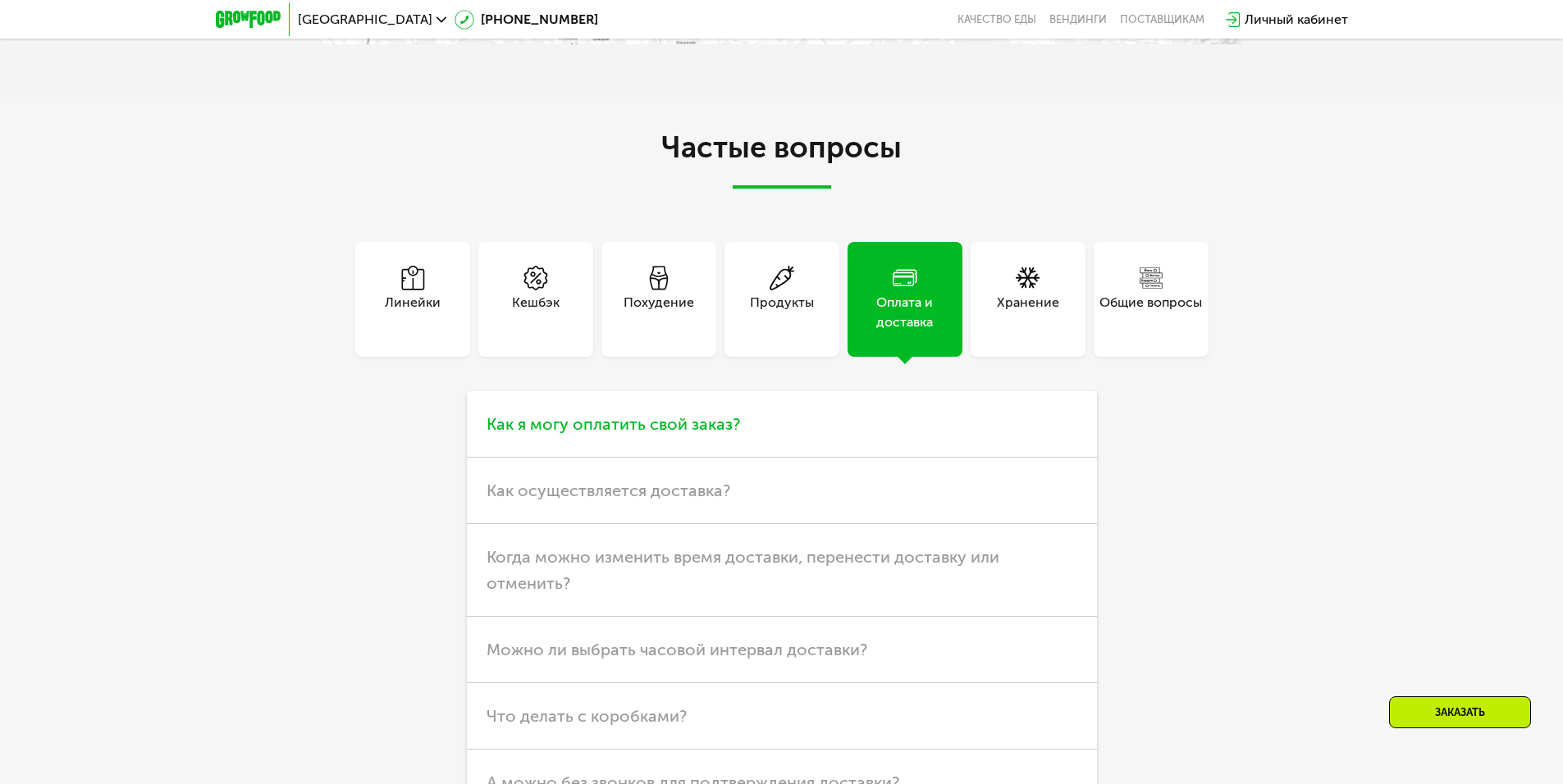
click at [711, 434] on span "Как я могу оплатить свой заказ?" at bounding box center [613, 424] width 253 height 19
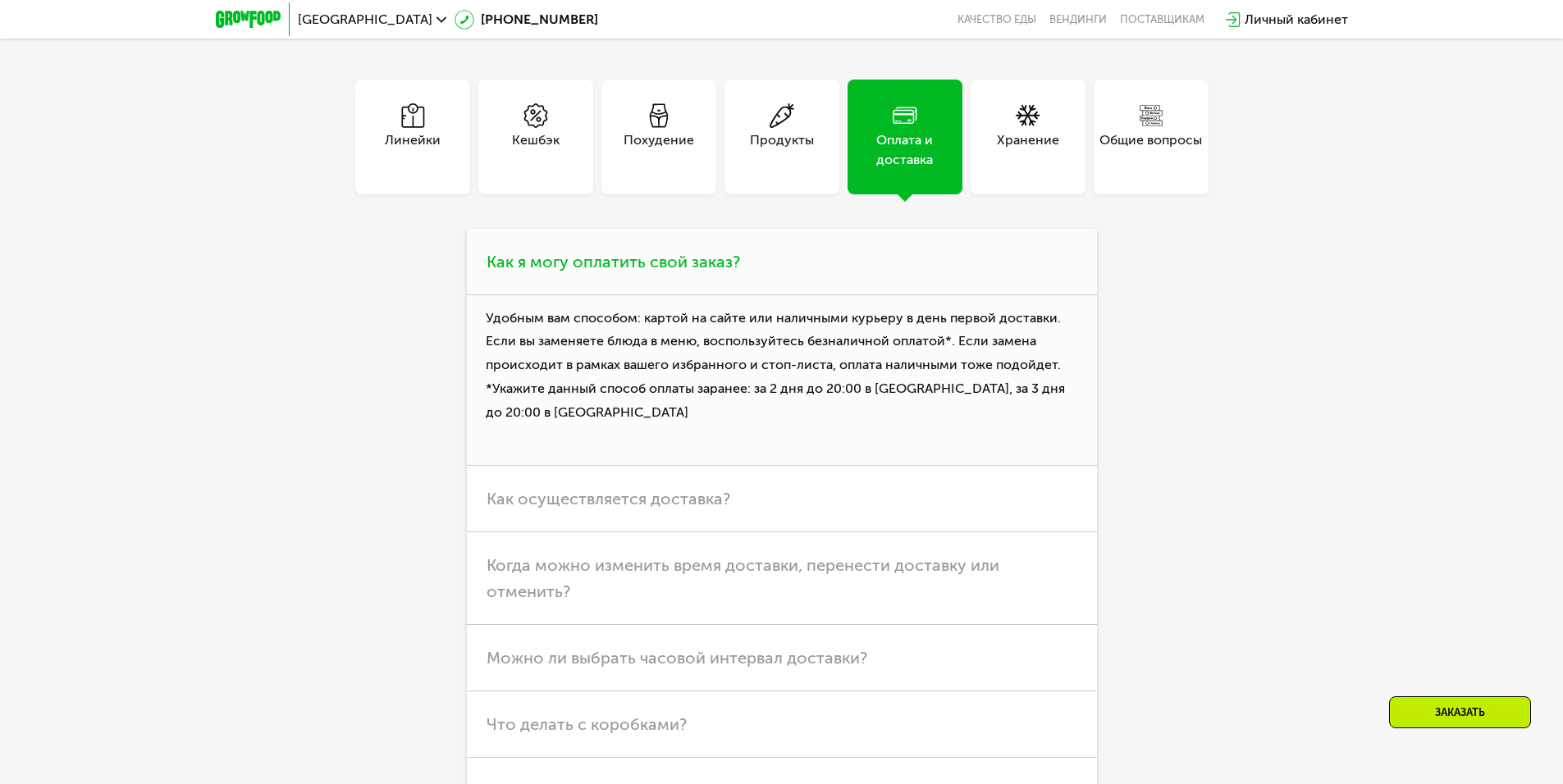
scroll to position [4264, 0]
click at [688, 507] on span "Как осуществляется доставка?" at bounding box center [608, 497] width 244 height 19
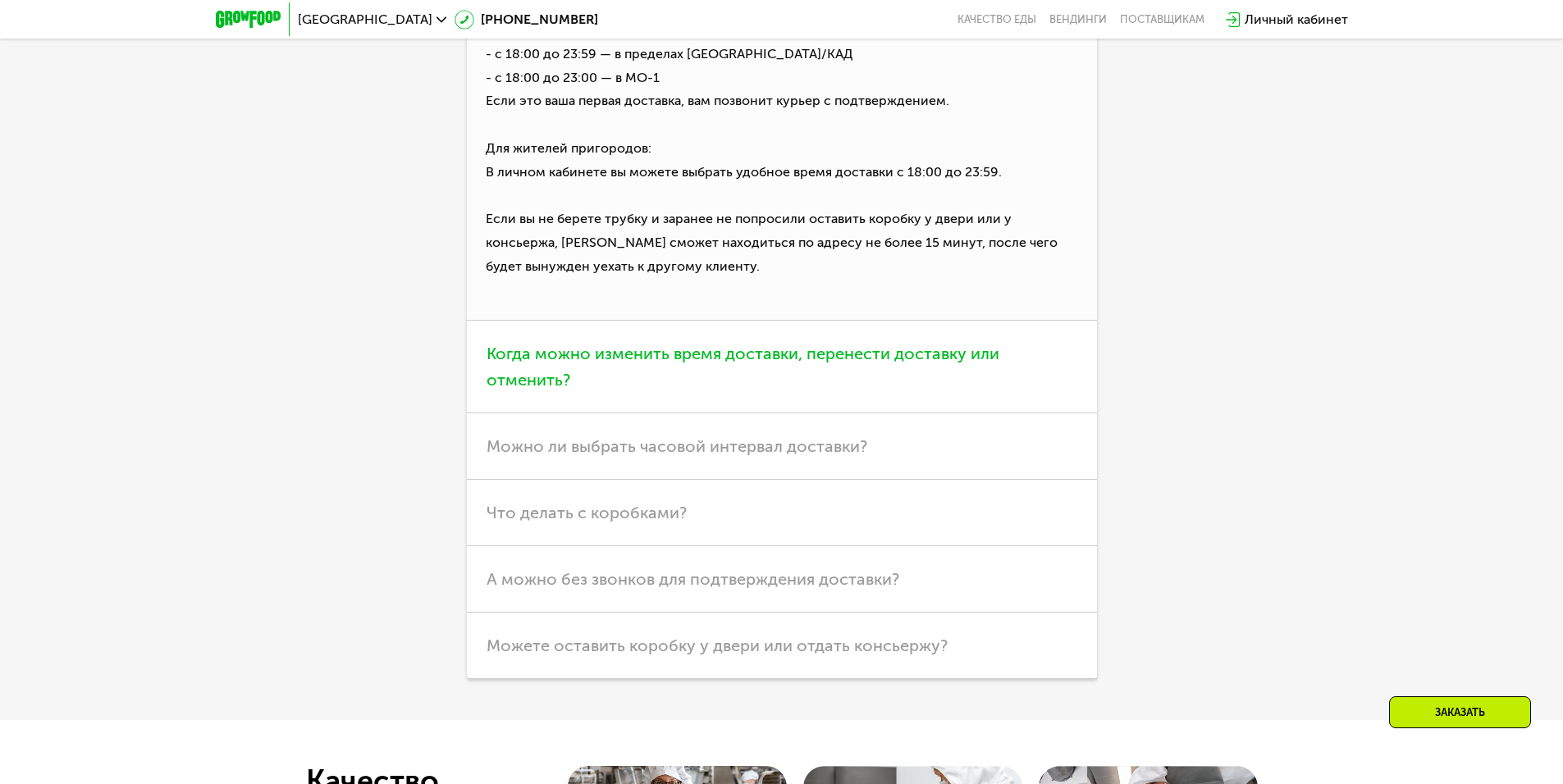
scroll to position [4673, 0]
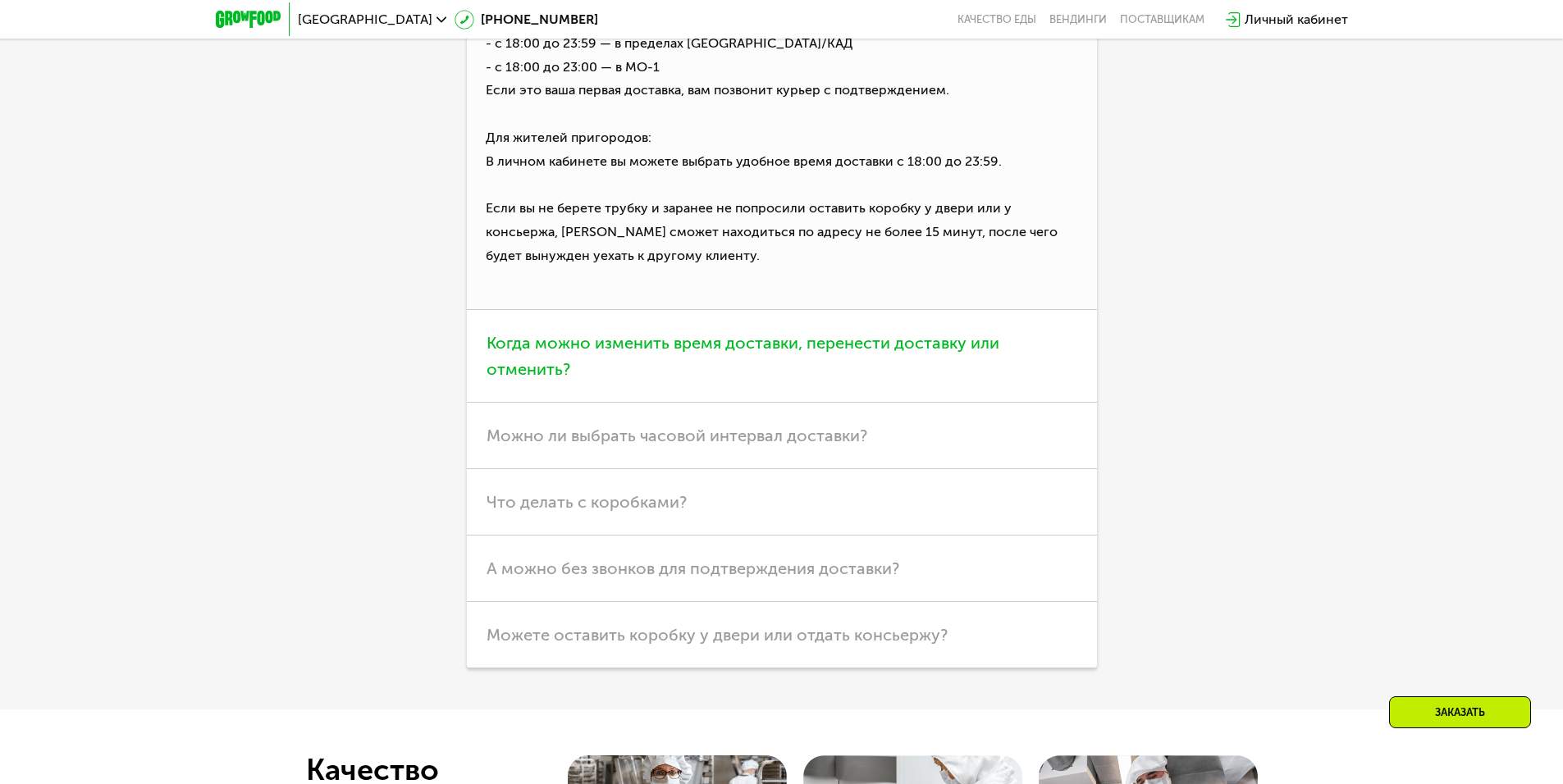
click at [712, 379] on span "Когда можно изменить время доставки, перенести доставку или отменить?" at bounding box center [743, 356] width 513 height 46
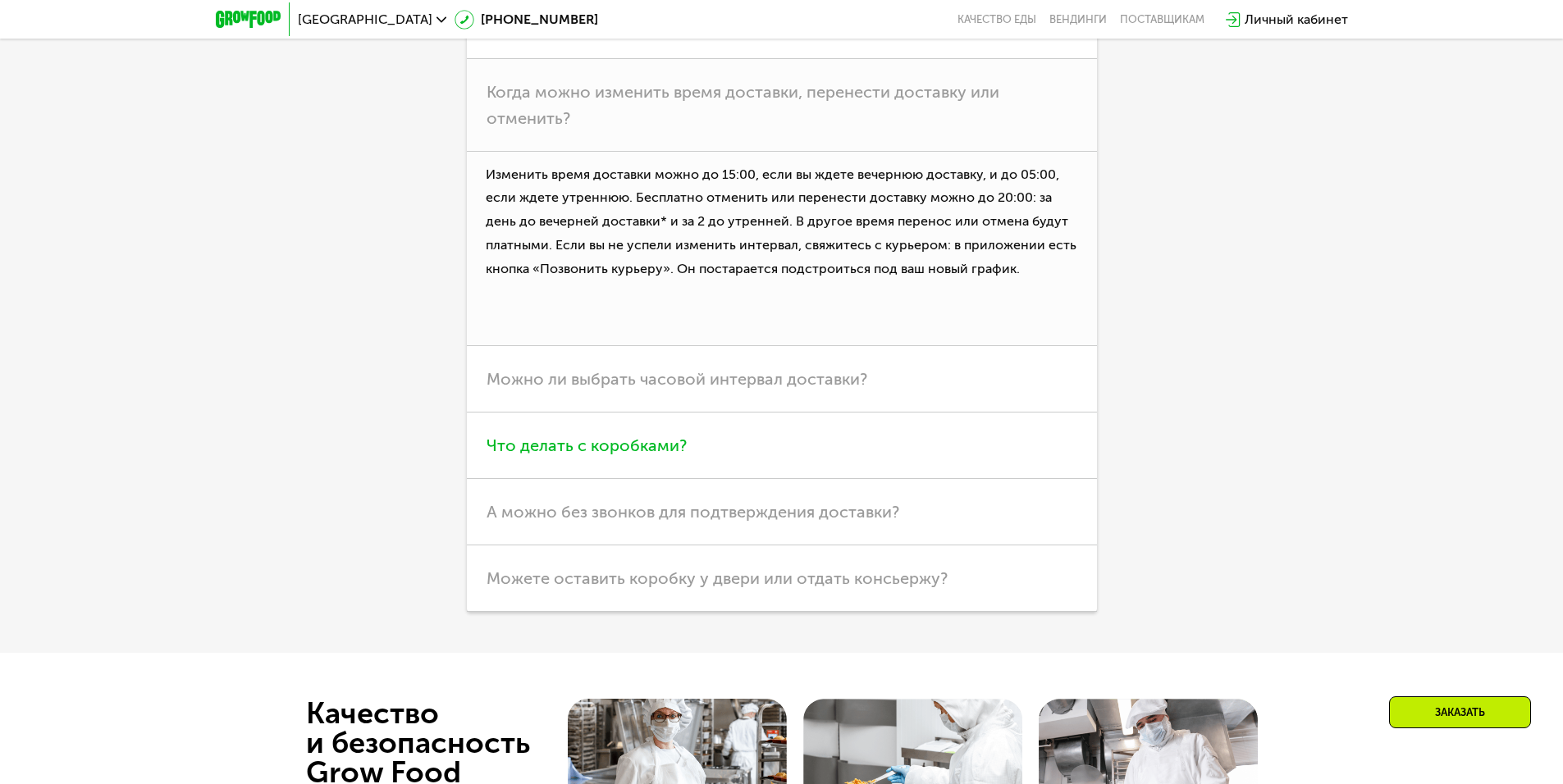
scroll to position [4345, 0]
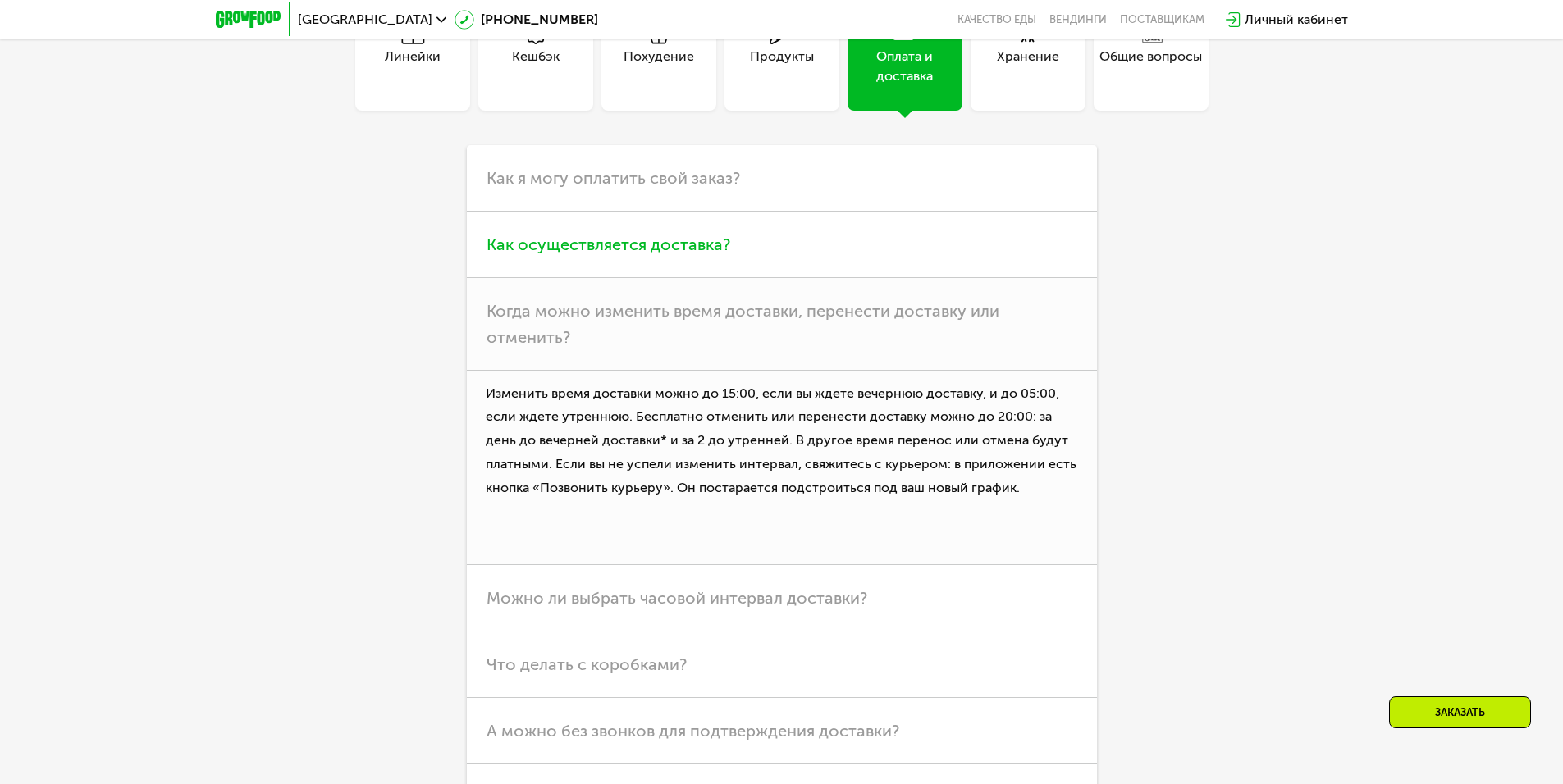
click at [643, 254] on span "Как осуществляется доставка?" at bounding box center [608, 244] width 244 height 19
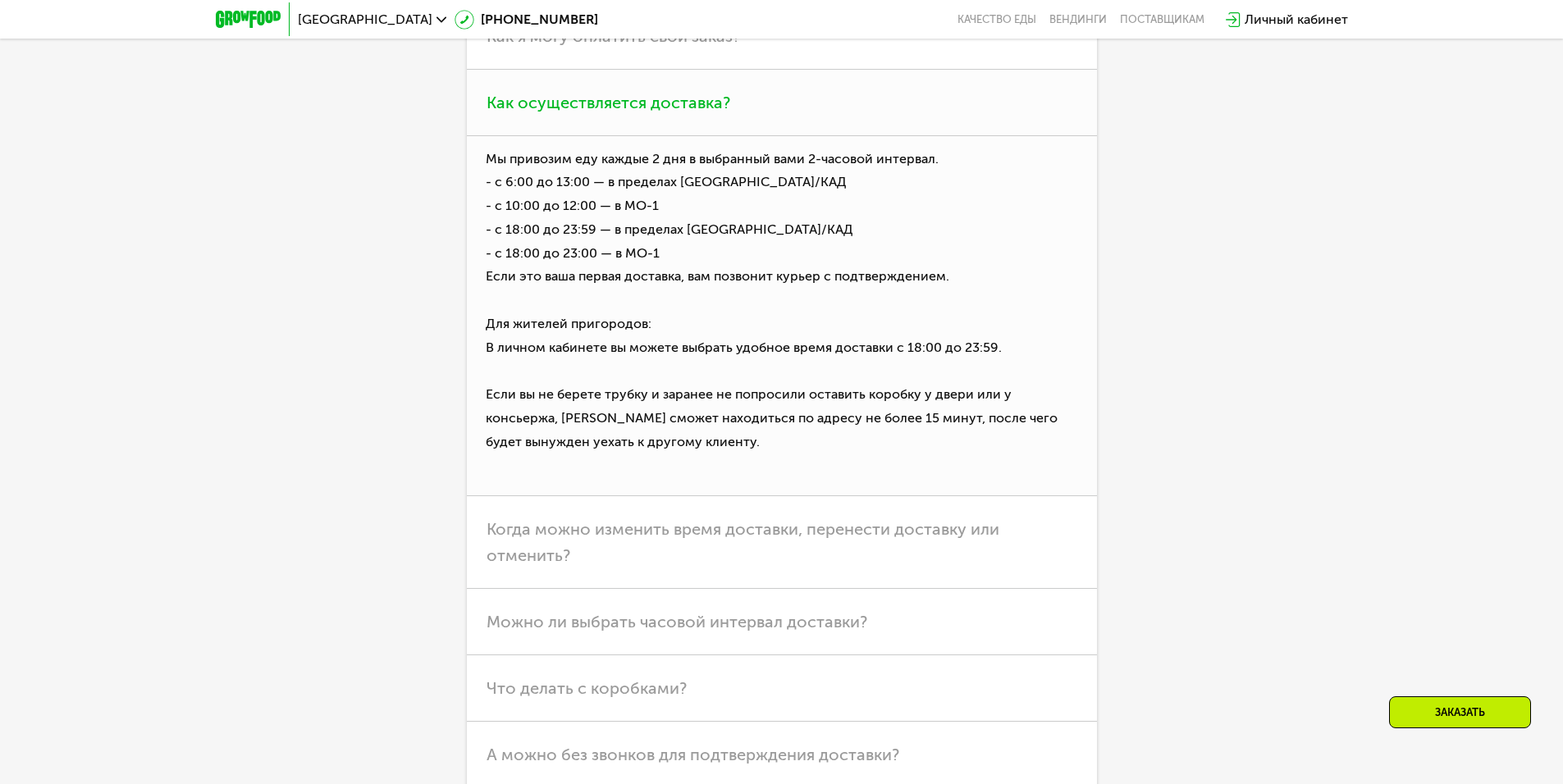
scroll to position [4673, 0]
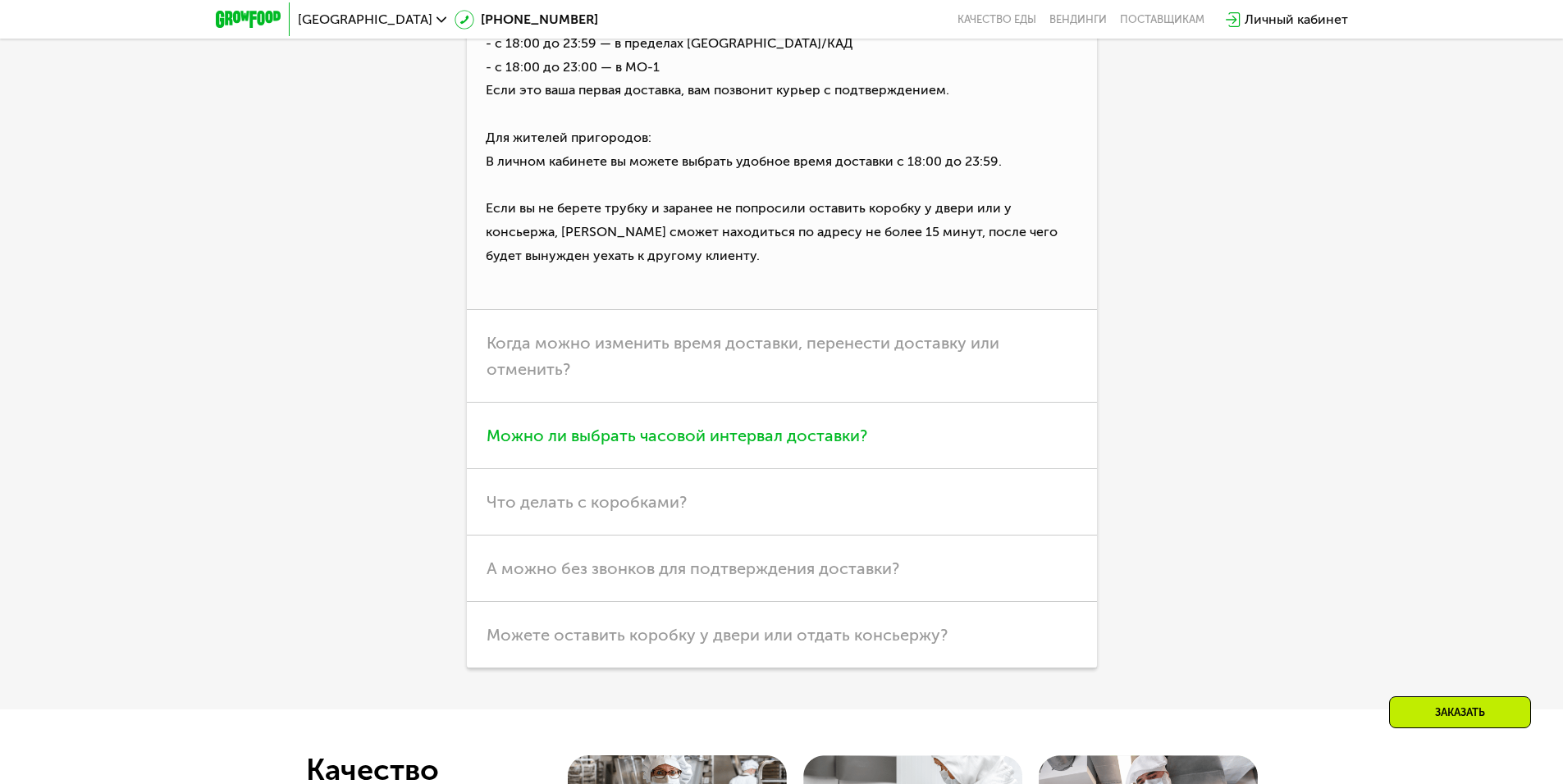
click at [623, 469] on h3 "Можно ли выбрать часовой интервал доставки?" at bounding box center [782, 436] width 630 height 67
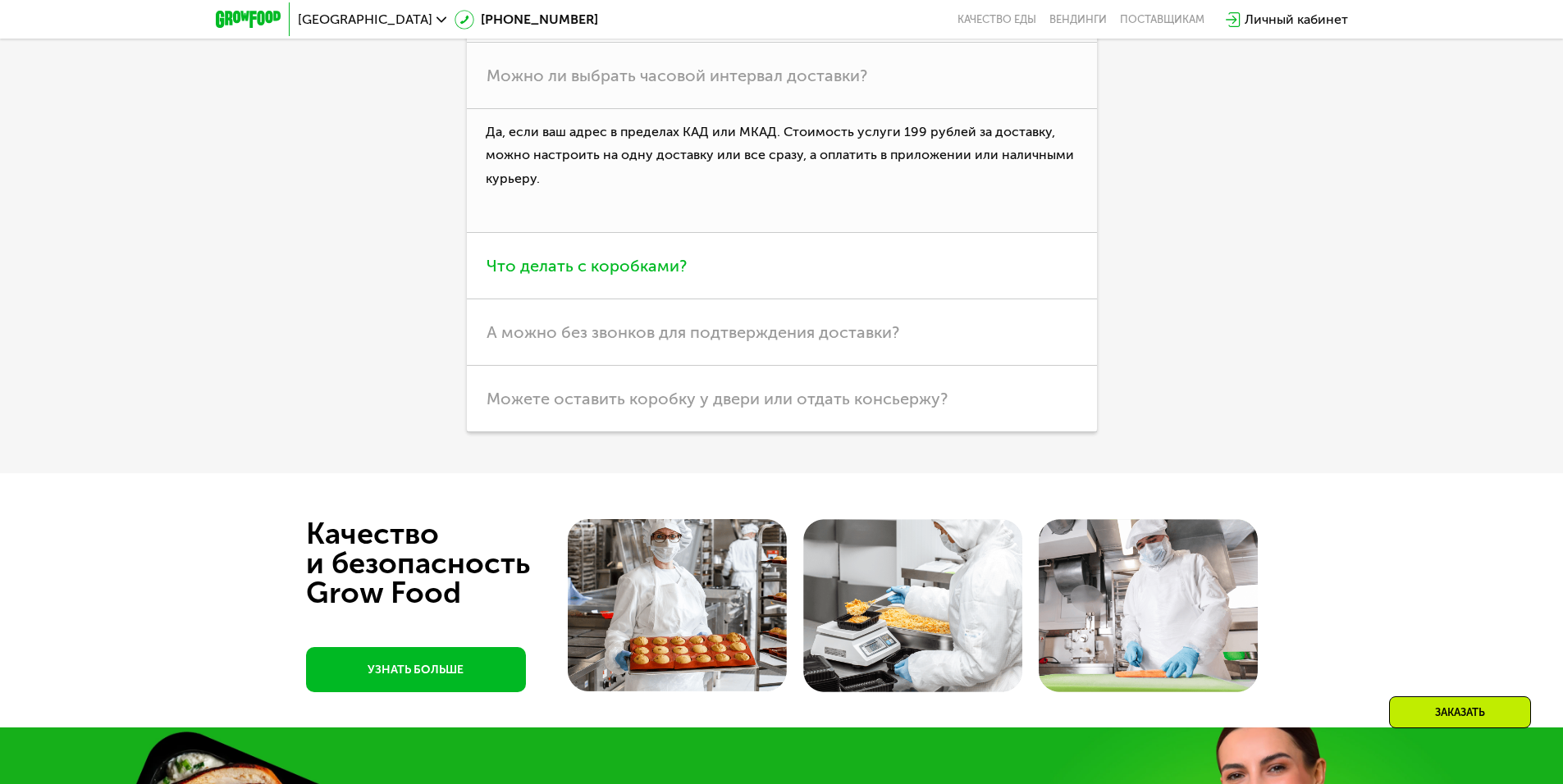
click at [587, 275] on span "Что делать с коробками?" at bounding box center [587, 265] width 200 height 19
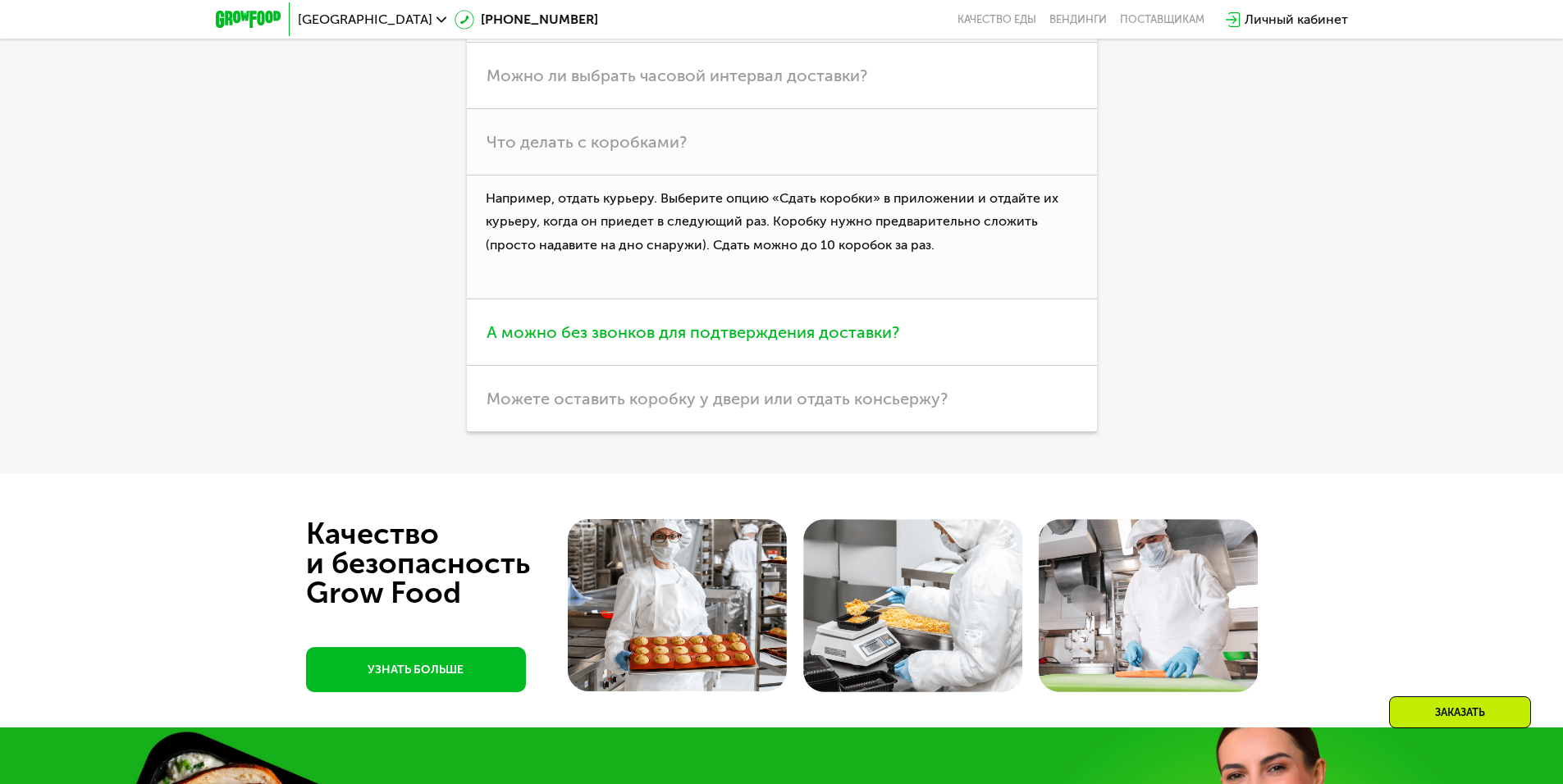
click at [610, 342] on span "А можно без звонков для подтверждения доставки?" at bounding box center [693, 332] width 413 height 19
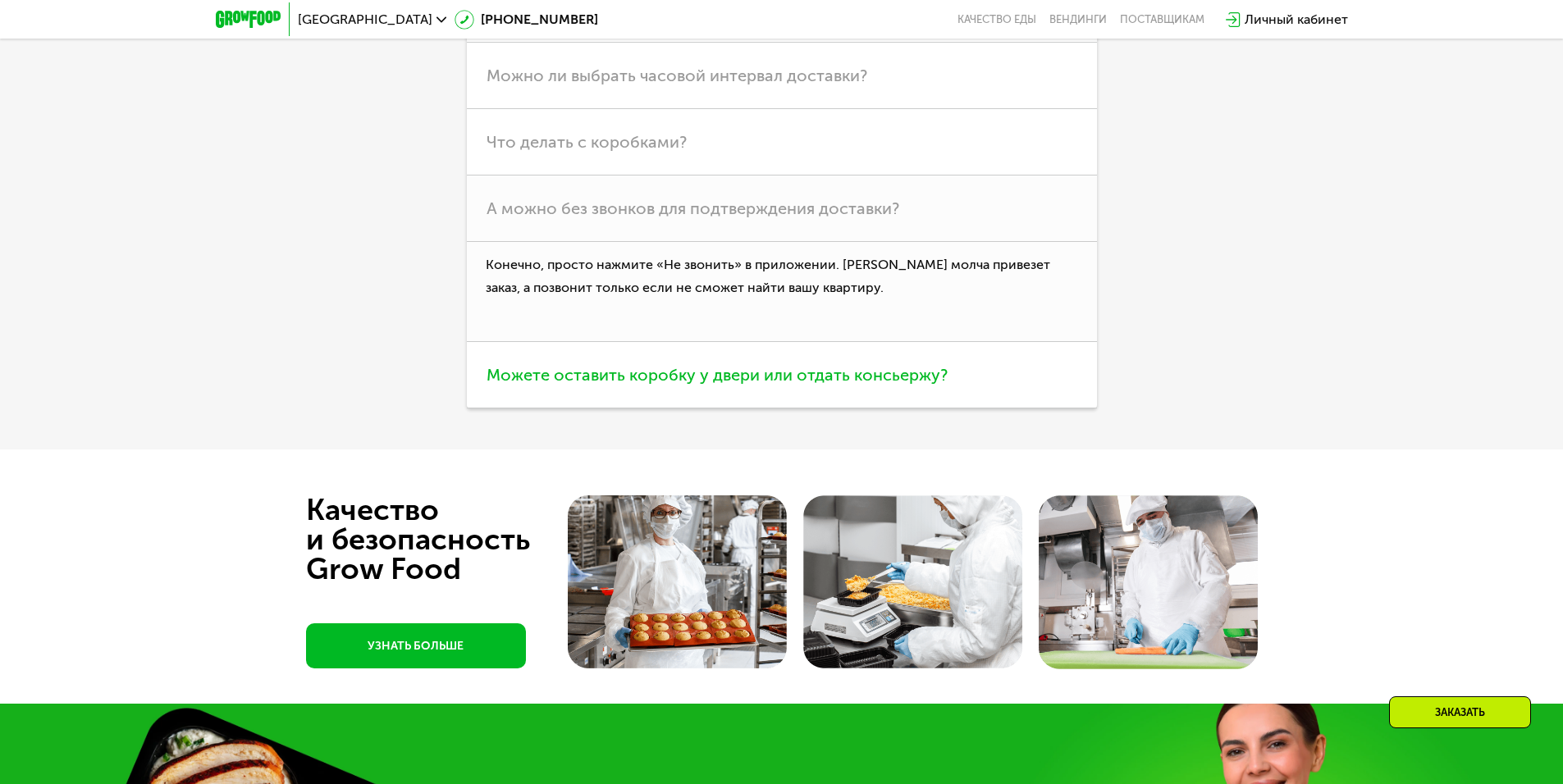
click at [612, 385] on span "Можете оставить коробку у двери или отдать консьержу?" at bounding box center [717, 374] width 461 height 19
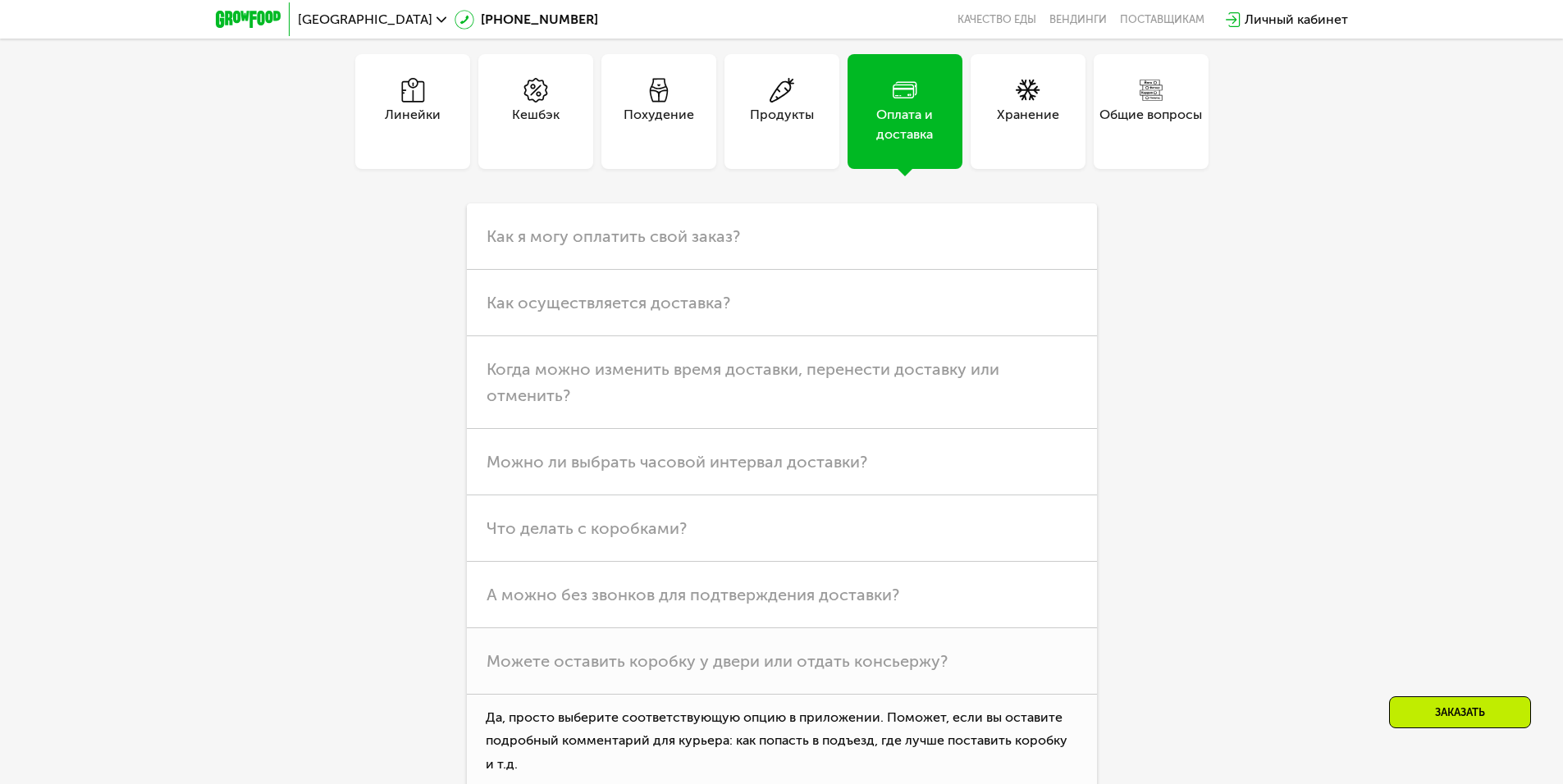
scroll to position [4018, 0]
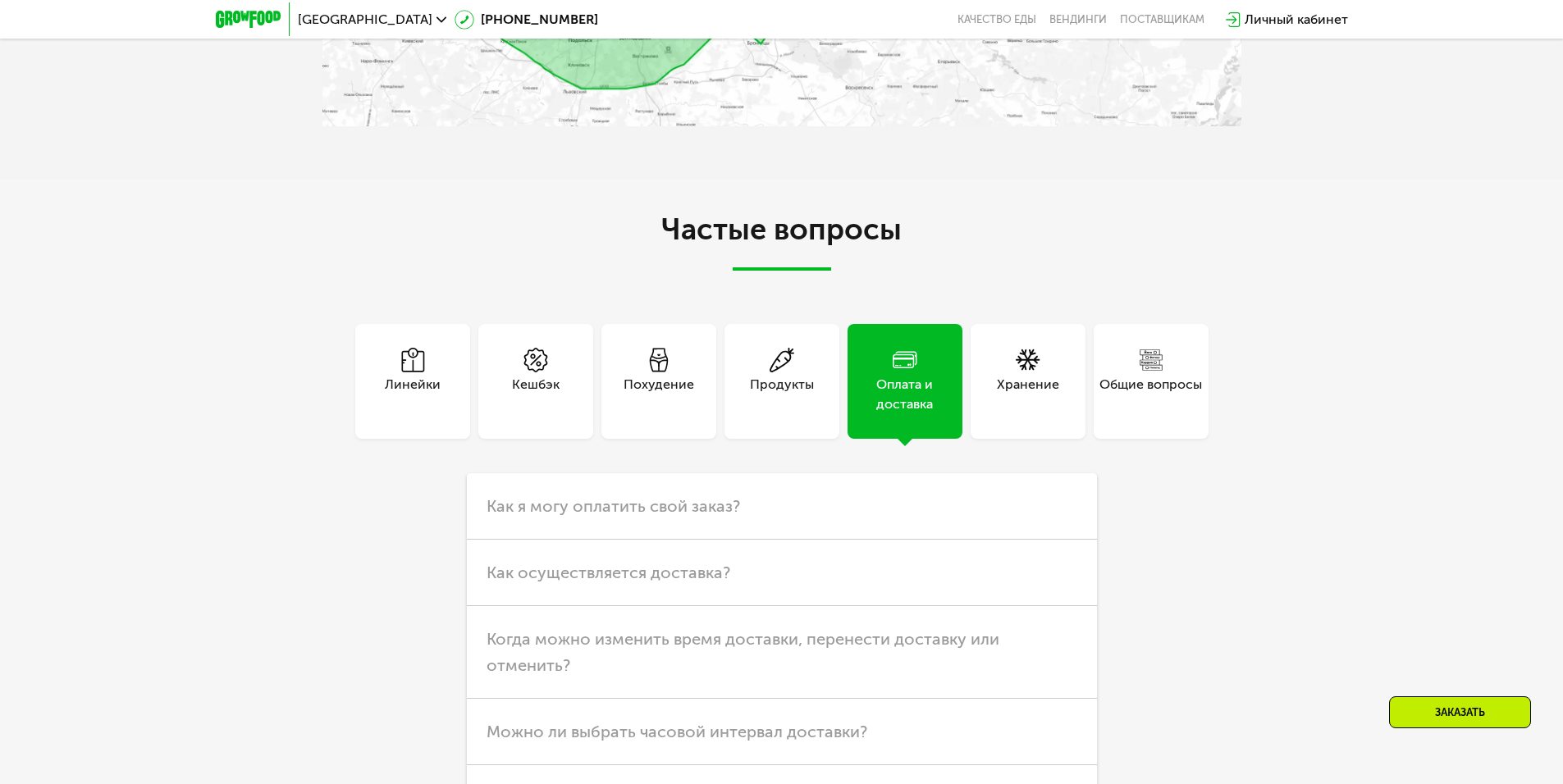
click at [1017, 414] on div "Хранение" at bounding box center [1027, 394] width 62 height 39
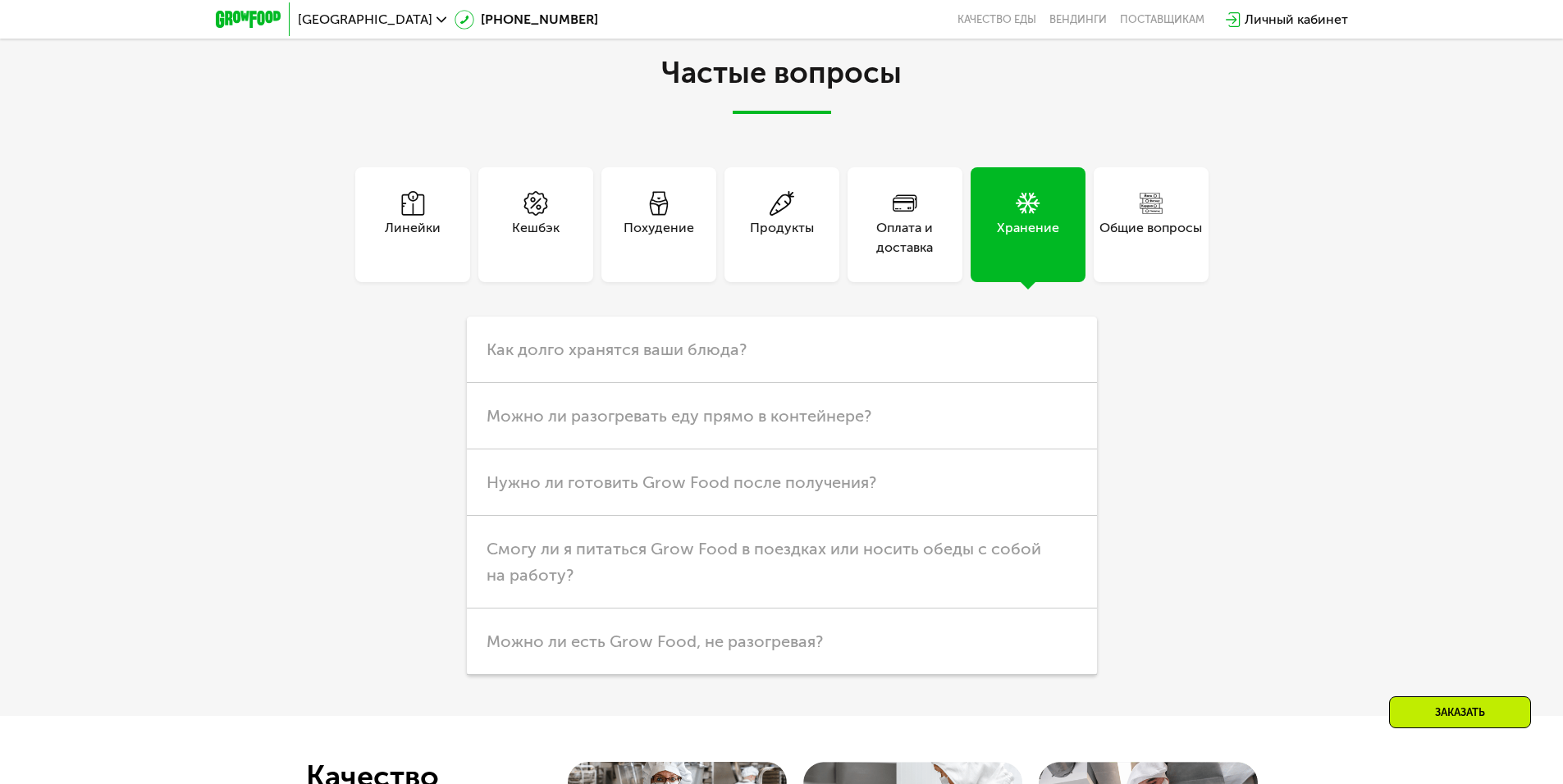
scroll to position [4182, 0]
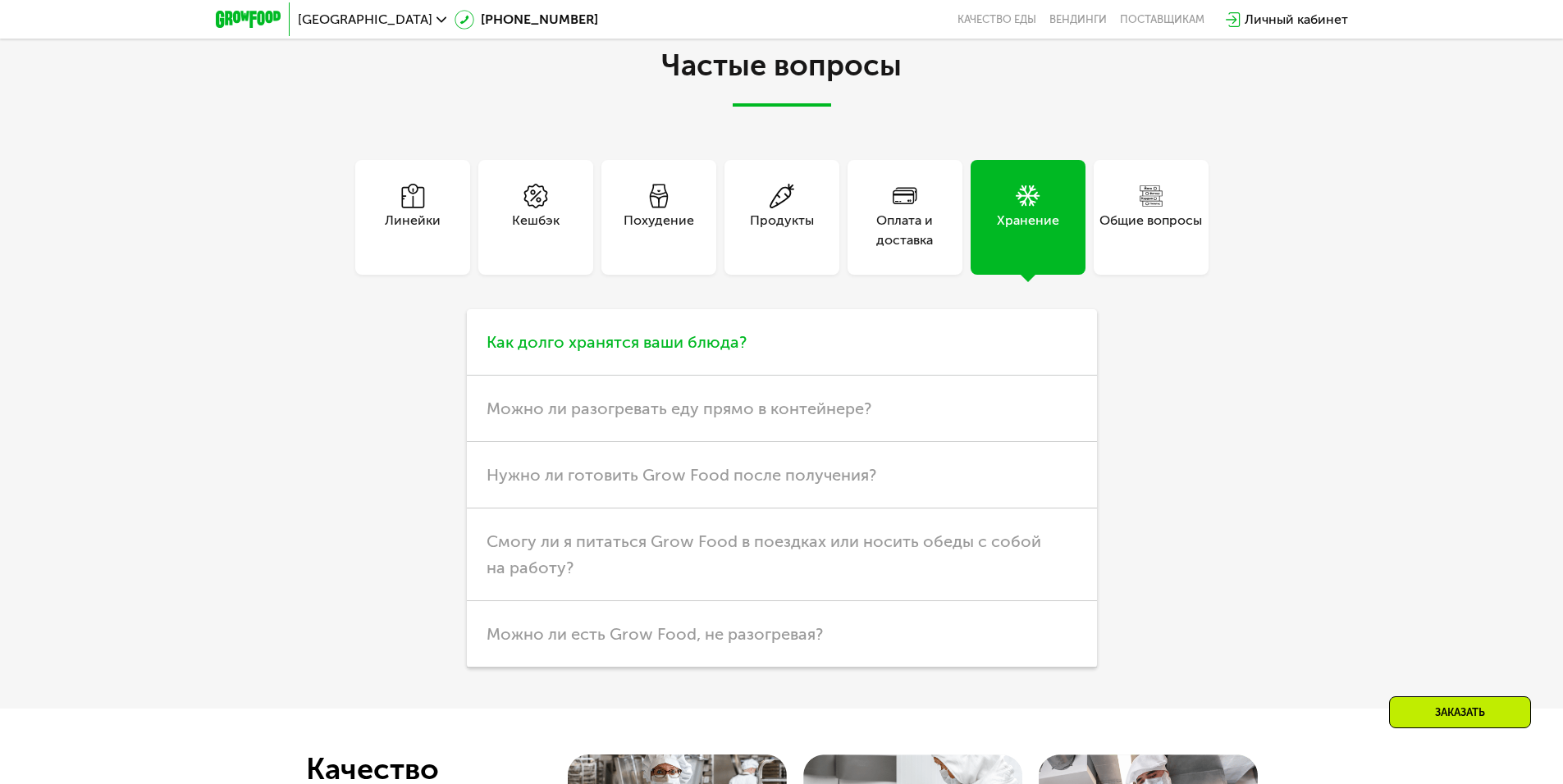
click at [677, 352] on span "Как долго хранятся ваши блюда?" at bounding box center [616, 341] width 260 height 19
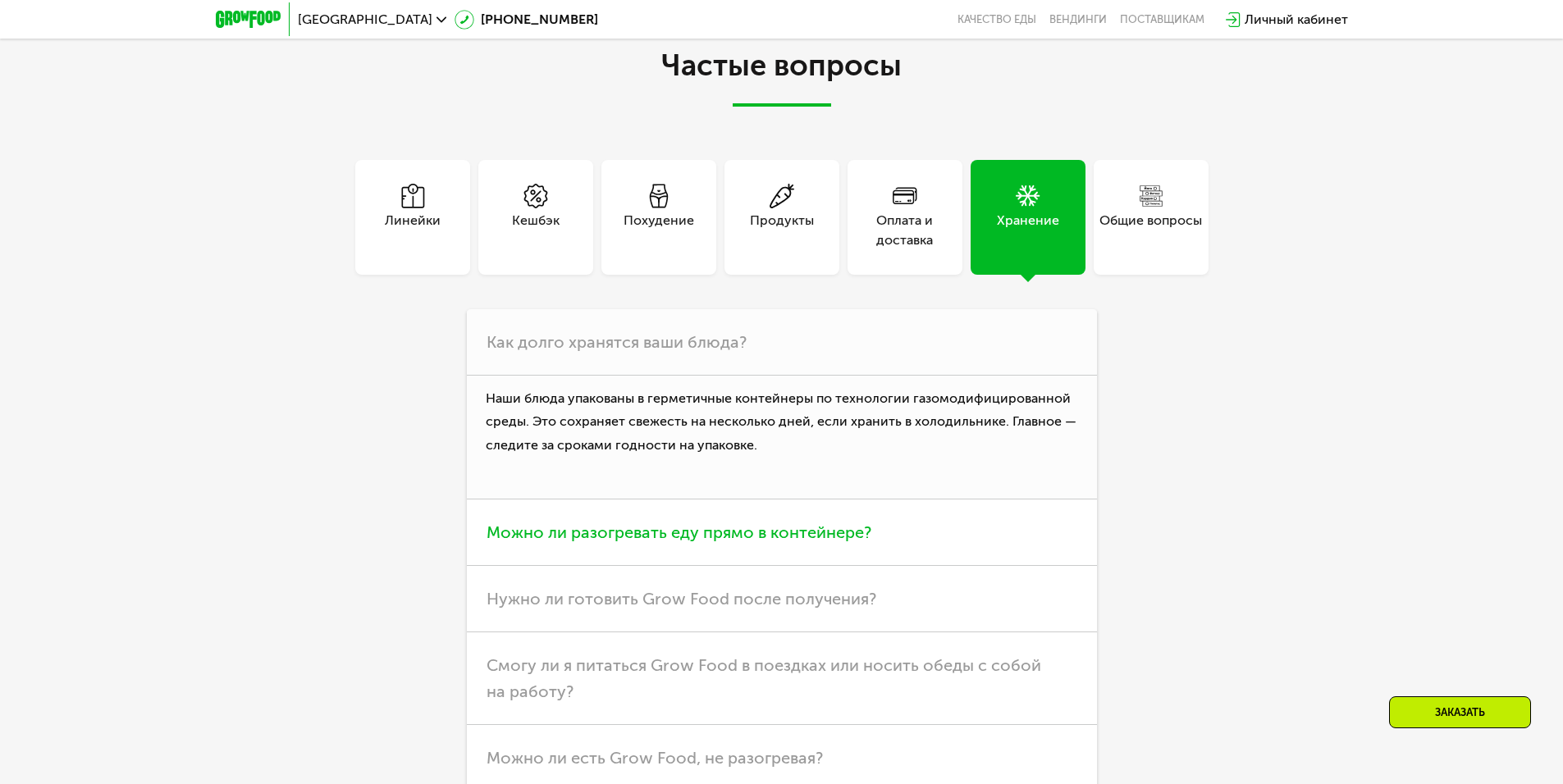
click at [647, 542] on span "Можно ли разогревать еду прямо в контейнере?" at bounding box center [679, 532] width 385 height 19
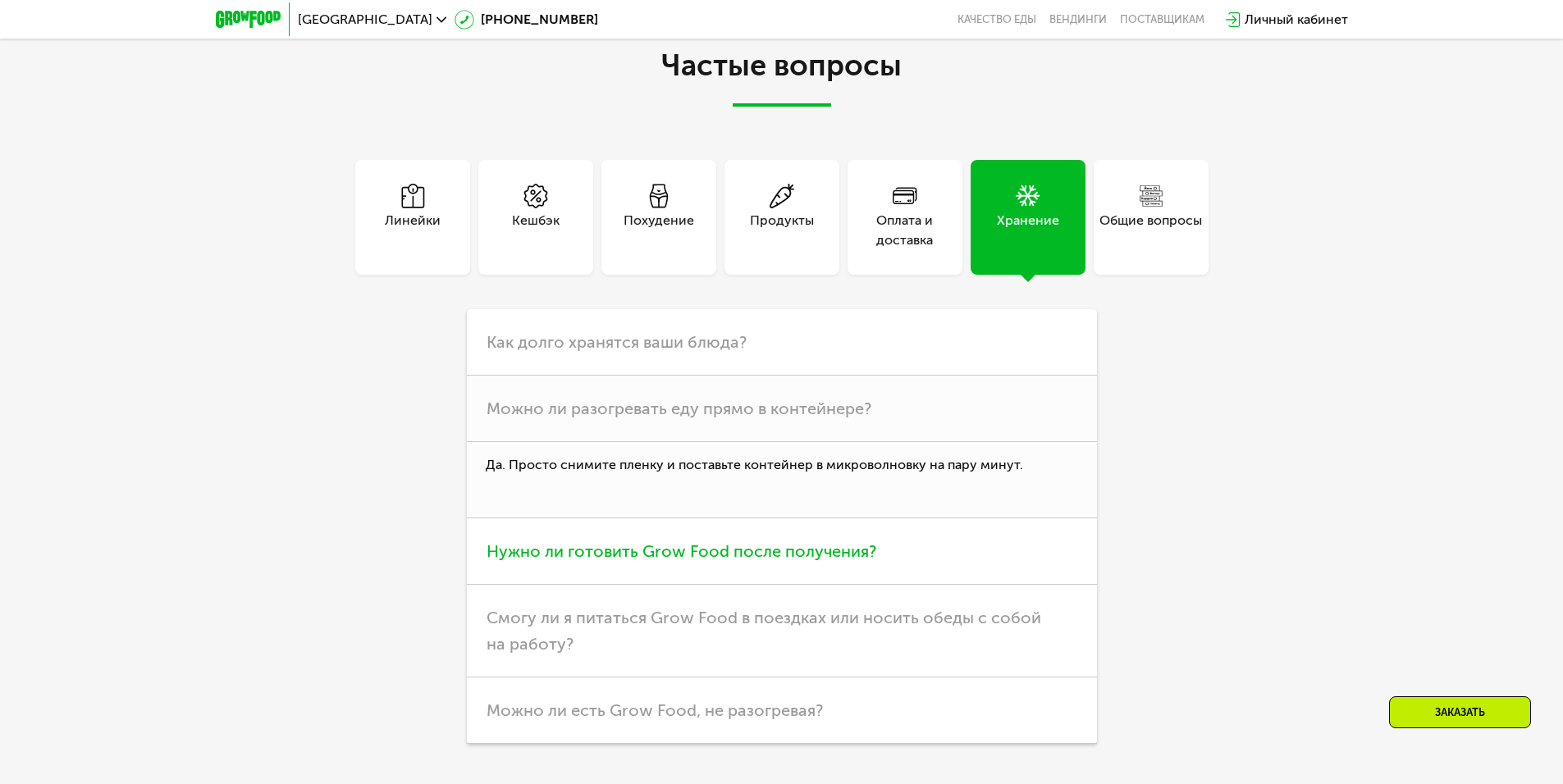
click at [624, 561] on span "Нужно ли готовить Grow Food после получения?" at bounding box center [681, 550] width 389 height 19
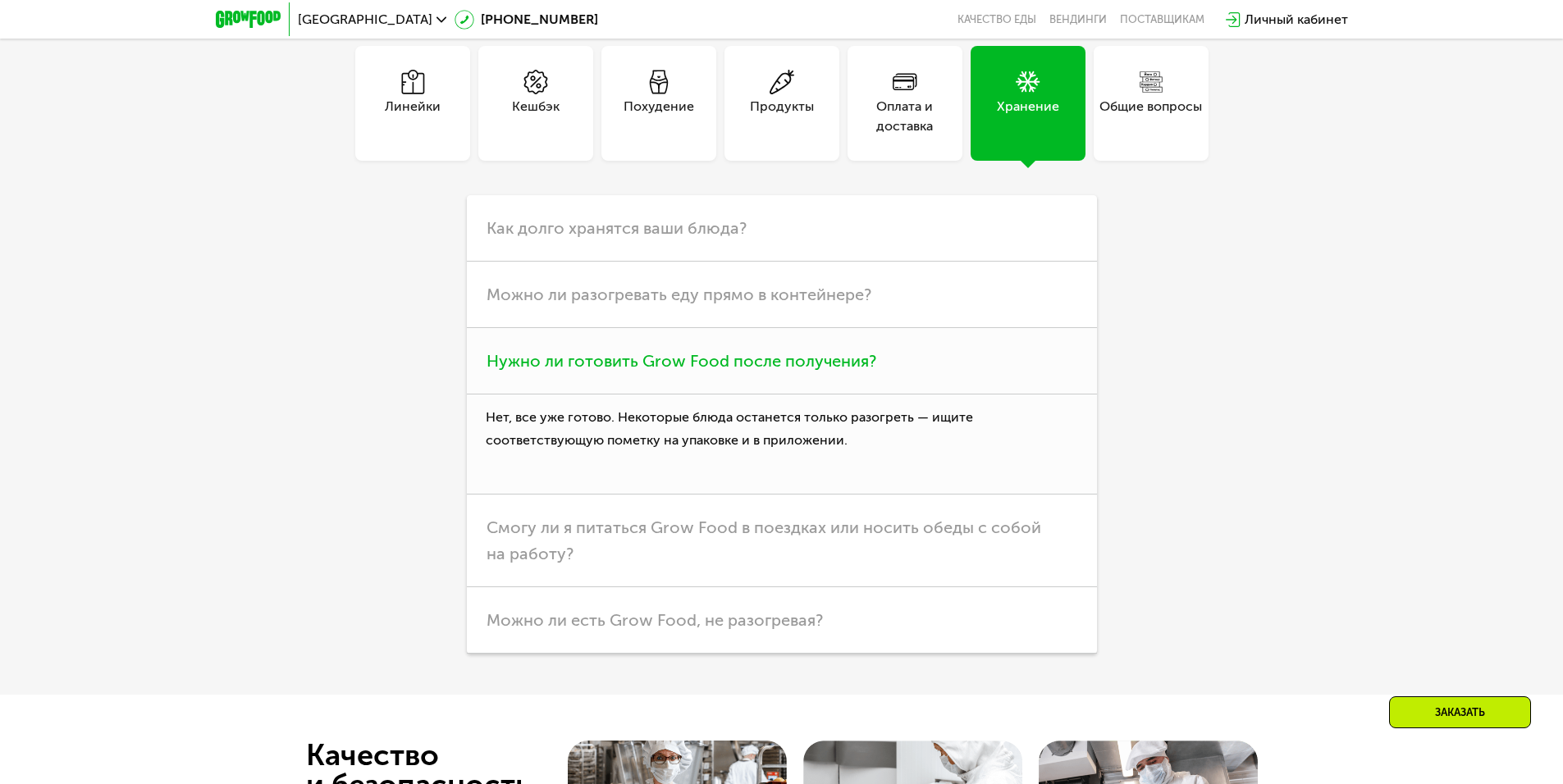
scroll to position [4428, 0]
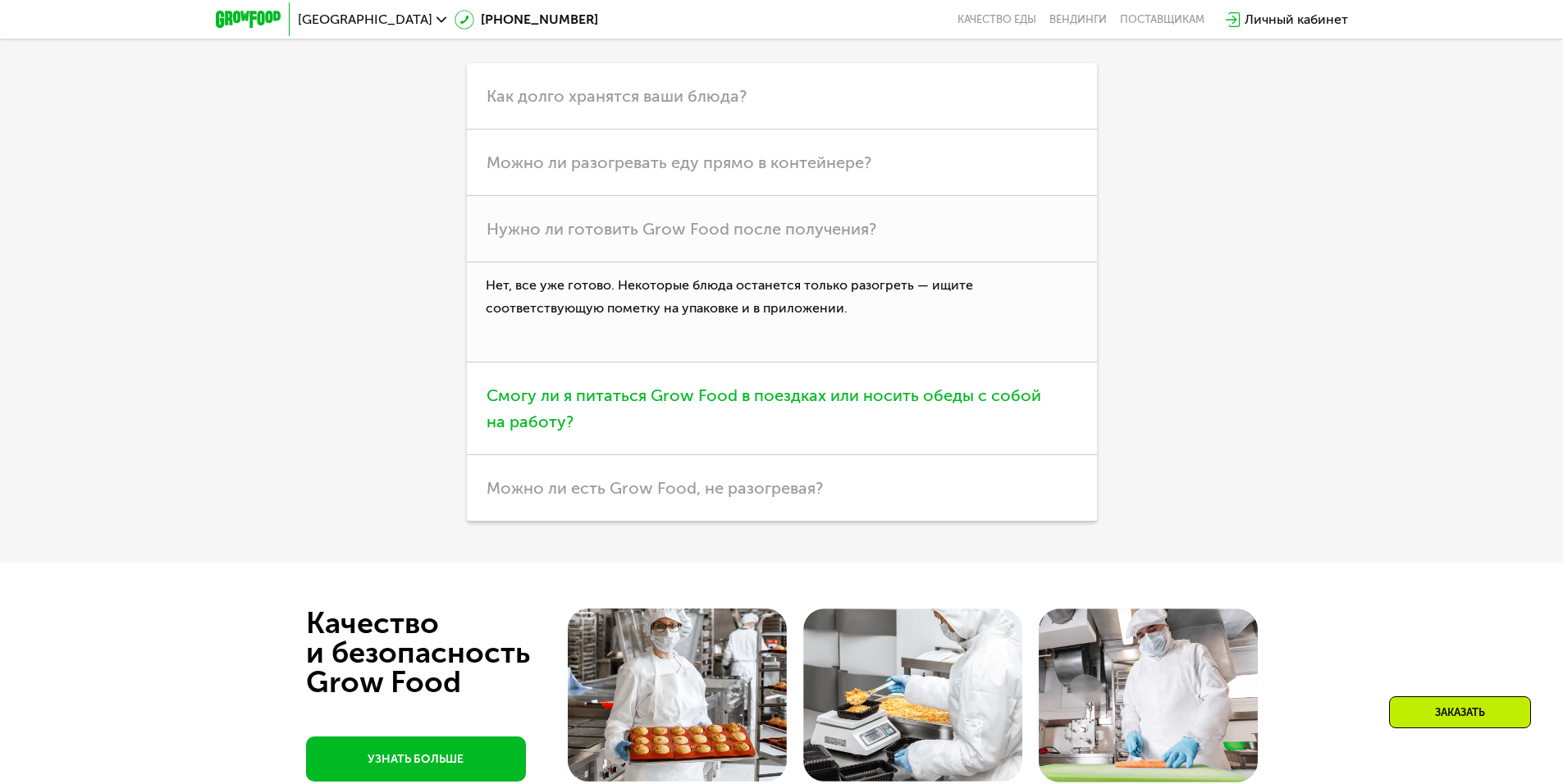
click at [700, 431] on span "Смогу ли я питаться Grow Food в поездках или носить обеды с собой на работу?" at bounding box center [764, 409] width 554 height 46
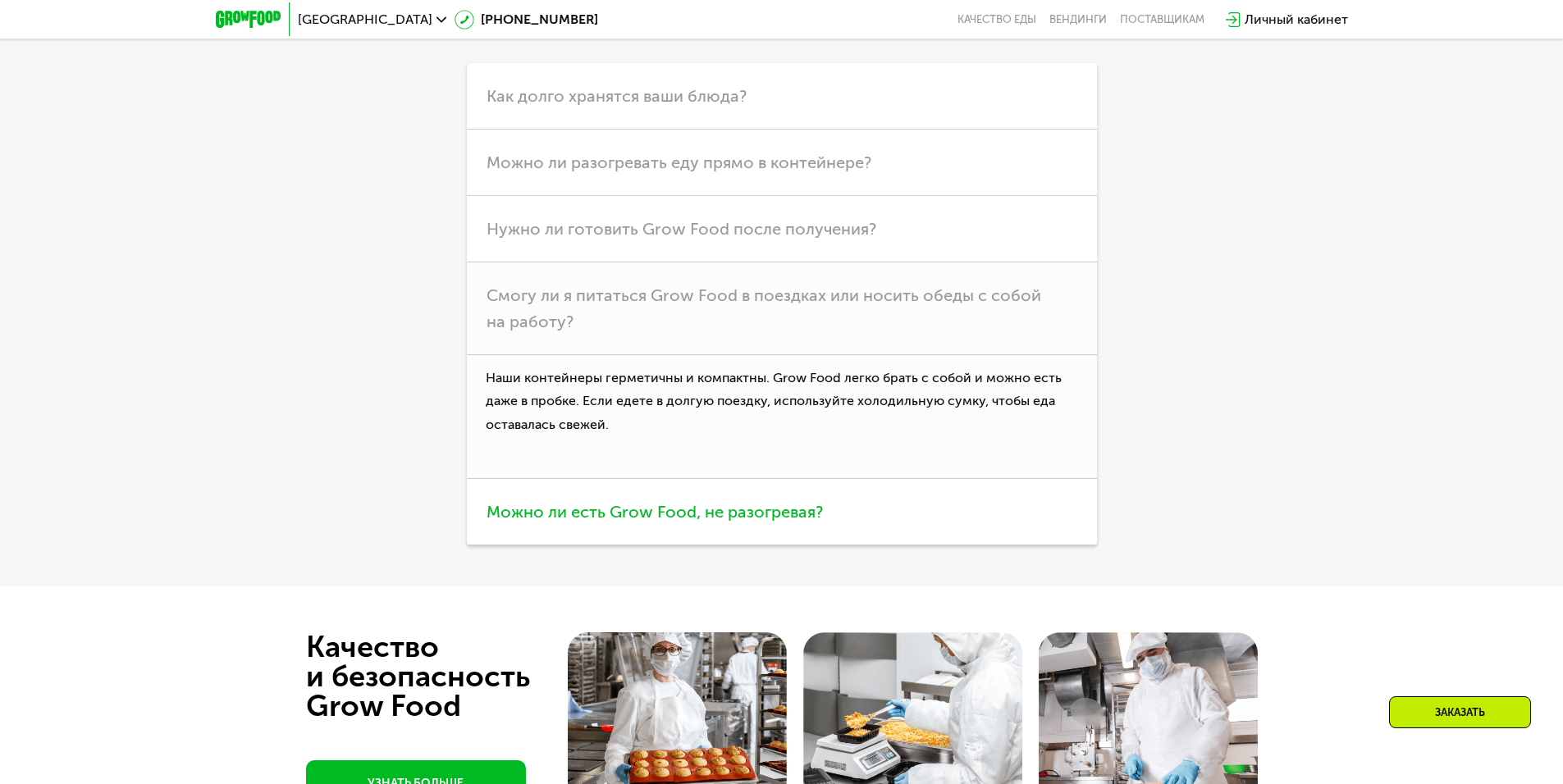
click at [761, 522] on span "Можно ли есть Grow Food, не разогревая?" at bounding box center [654, 512] width 337 height 19
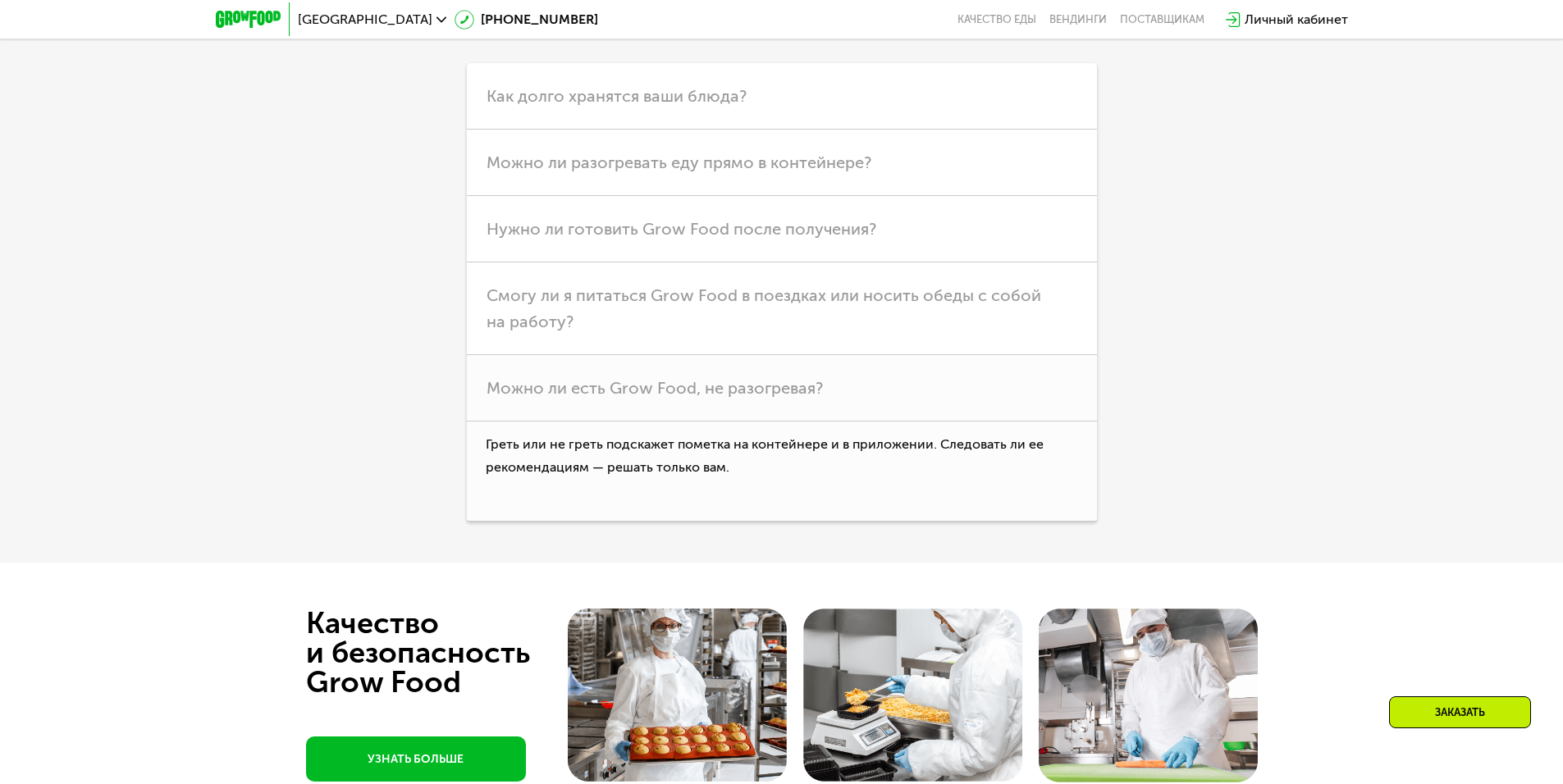
drag, startPoint x: 1169, startPoint y: 134, endPoint x: 1167, endPoint y: 155, distance: 21.1
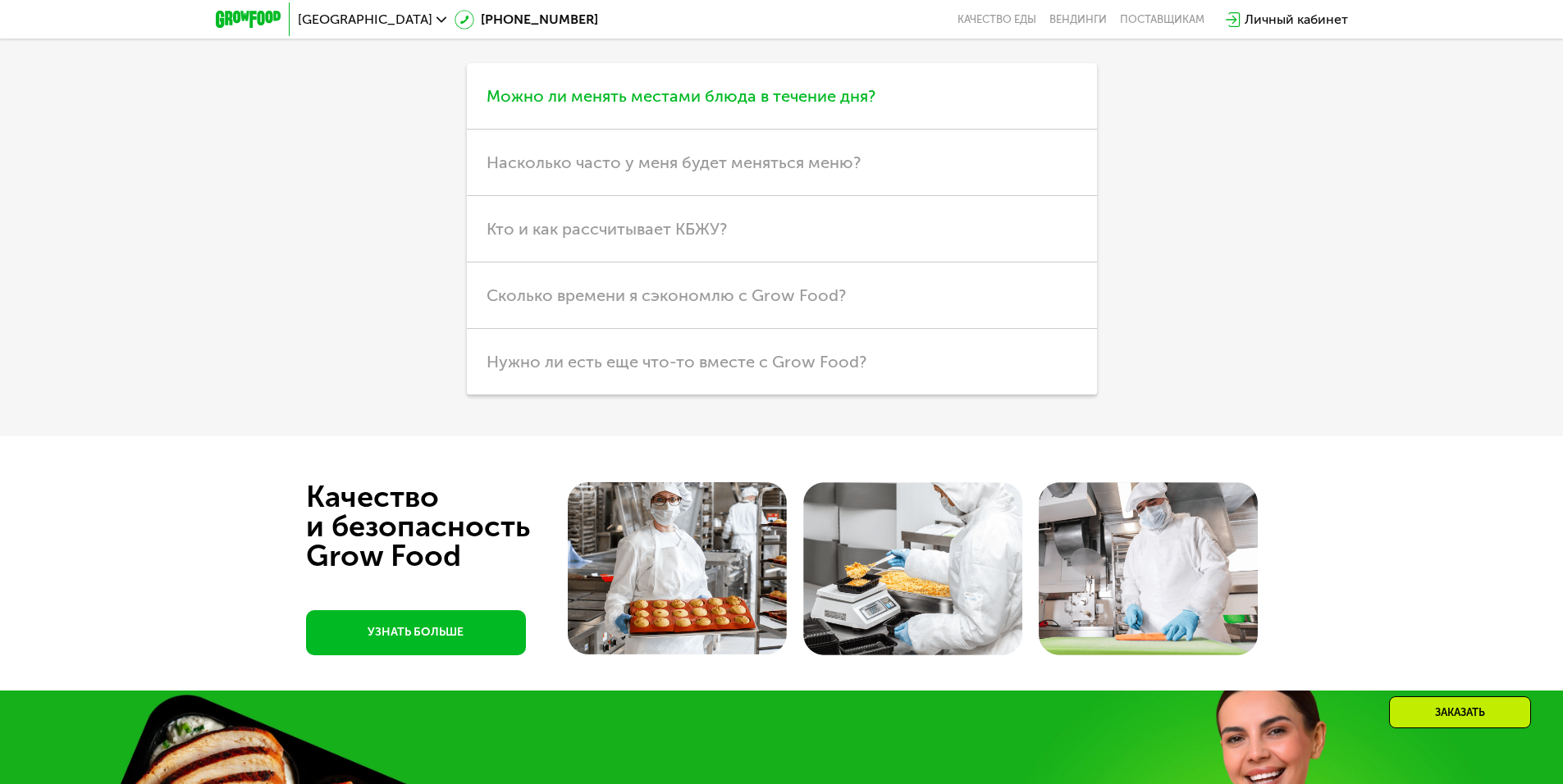
click at [694, 106] on span "Можно ли менять местами блюда в течение дня?" at bounding box center [680, 95] width 388 height 19
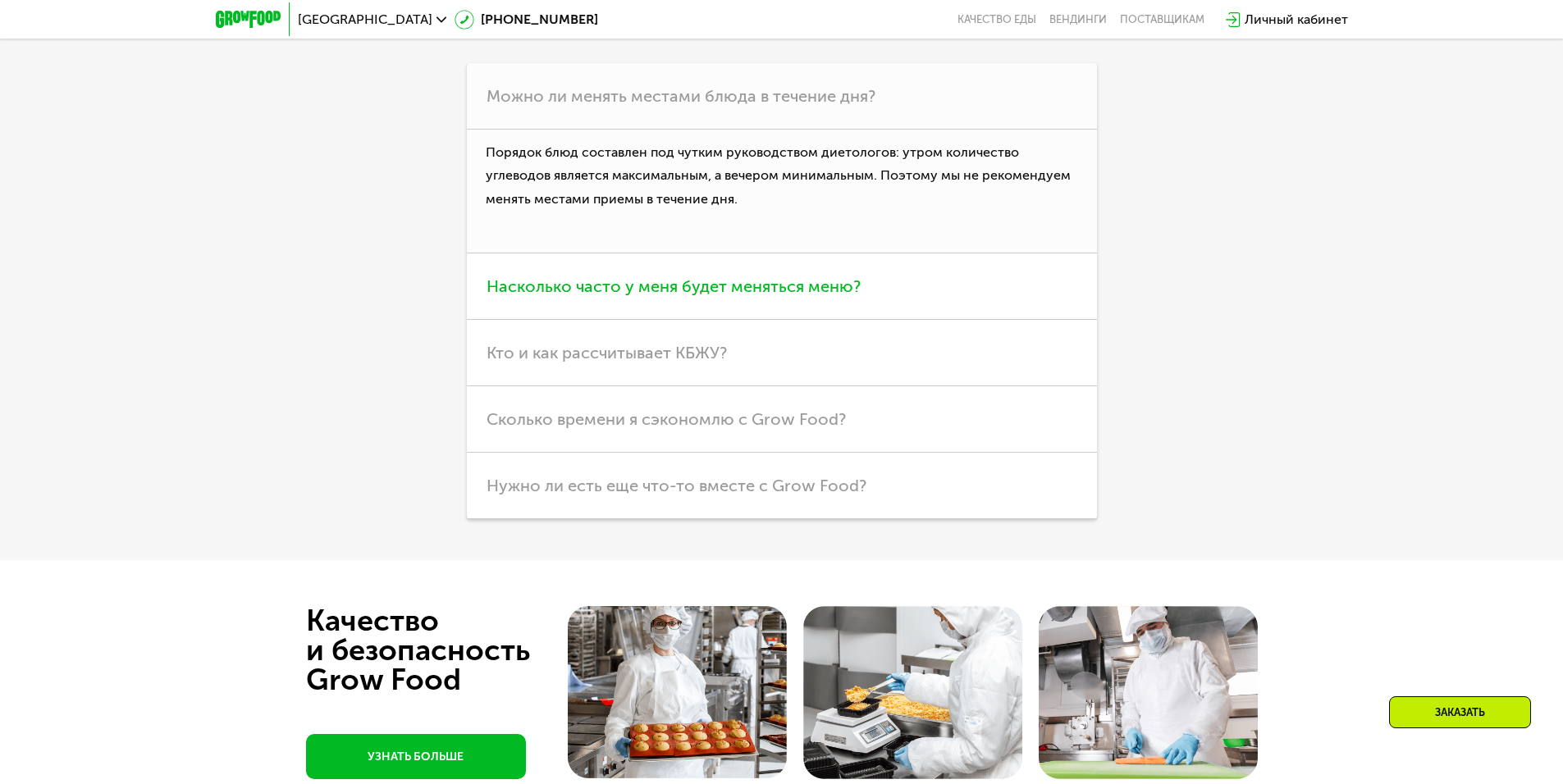
click at [631, 296] on span "Насколько часто у меня будет меняться меню?" at bounding box center [673, 285] width 374 height 19
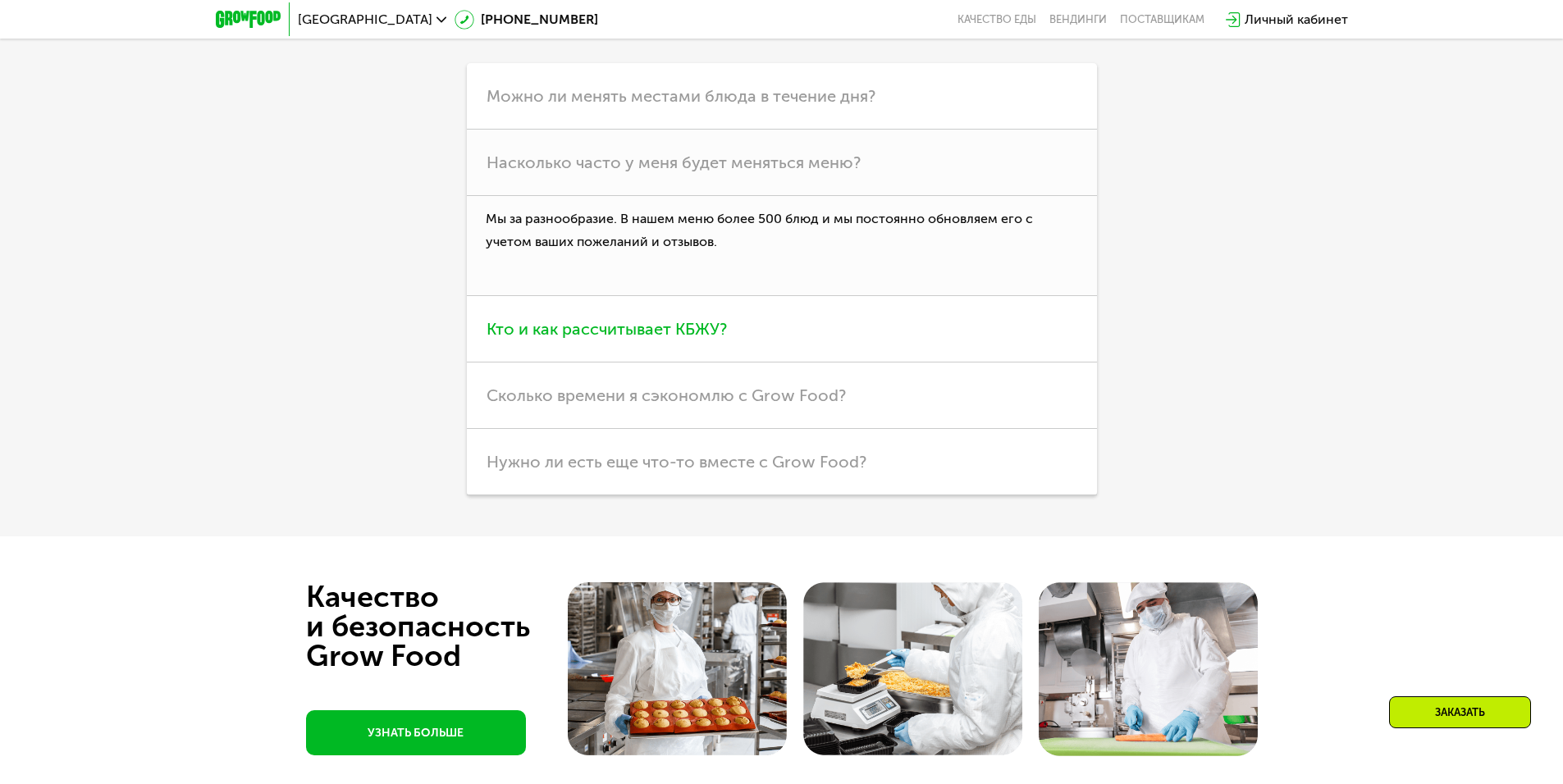
click at [616, 338] on span "Кто и как рассчитывает КБЖУ?" at bounding box center [606, 328] width 240 height 19
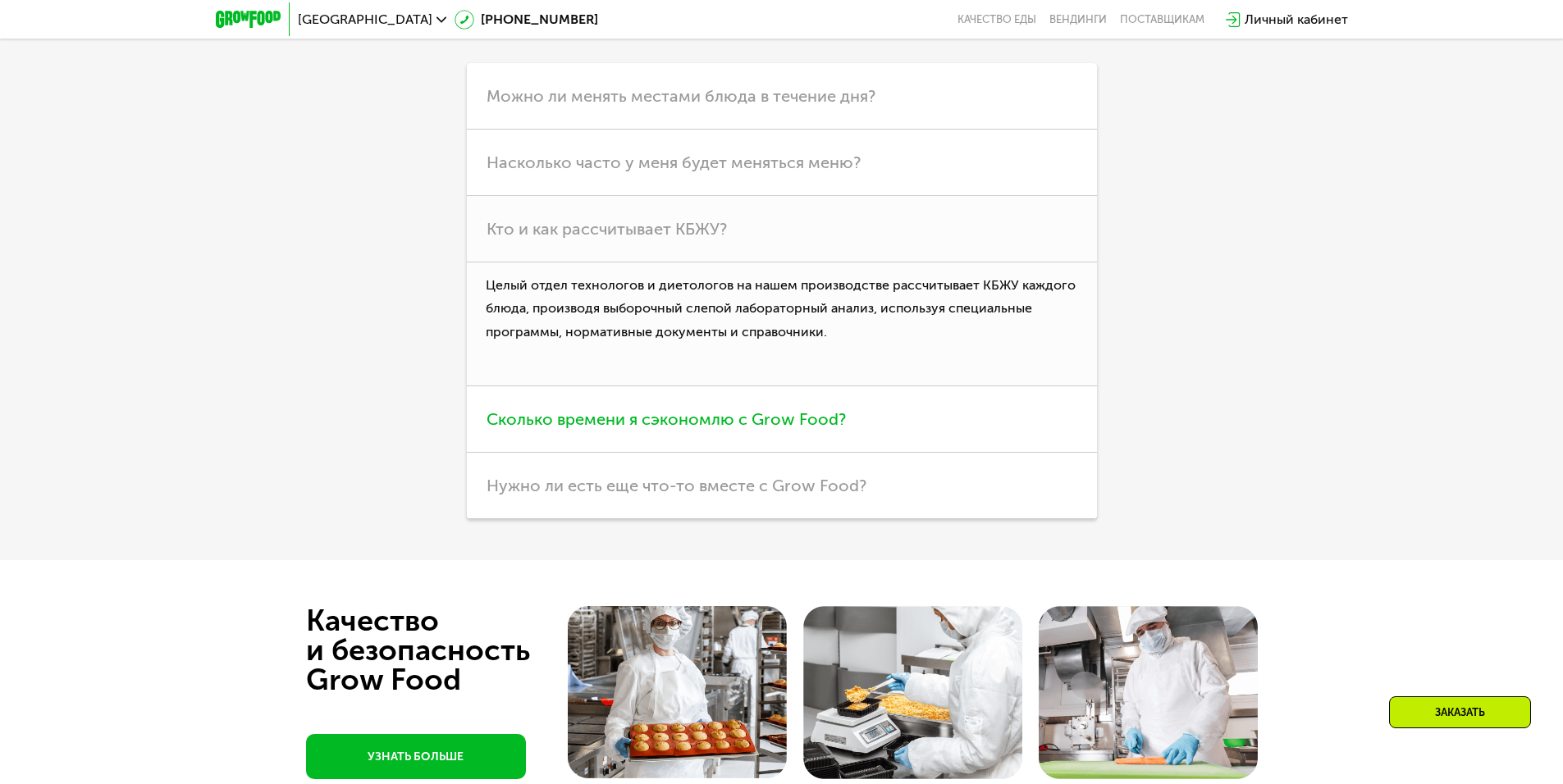
click at [619, 429] on span "Сколько времени я сэкономлю с Grow Food?" at bounding box center [667, 419] width 360 height 19
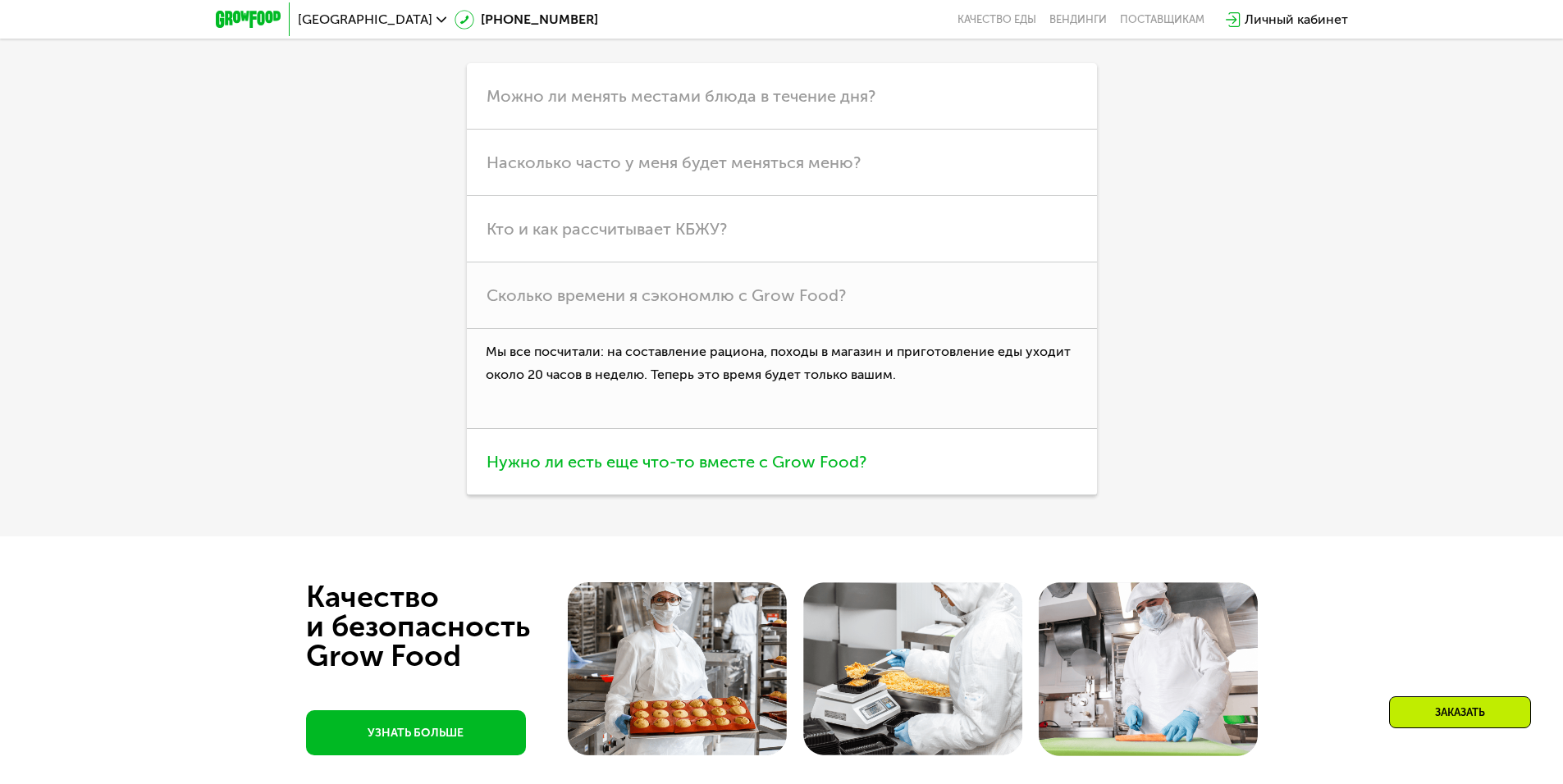
click at [597, 472] on span "Нужно ли есть еще что-то вместе с Grow Food?" at bounding box center [677, 462] width 380 height 19
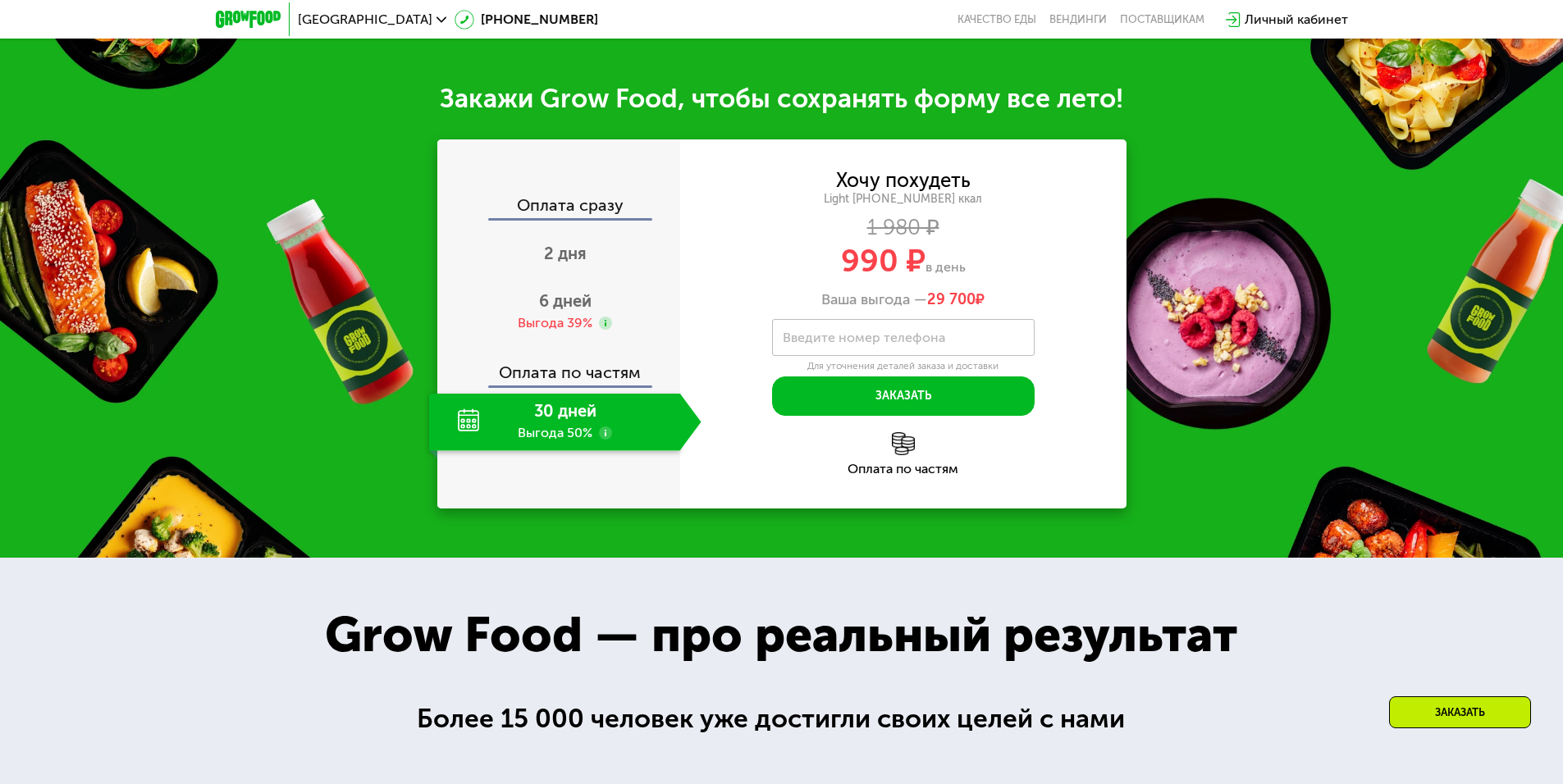
scroll to position [1640, 0]
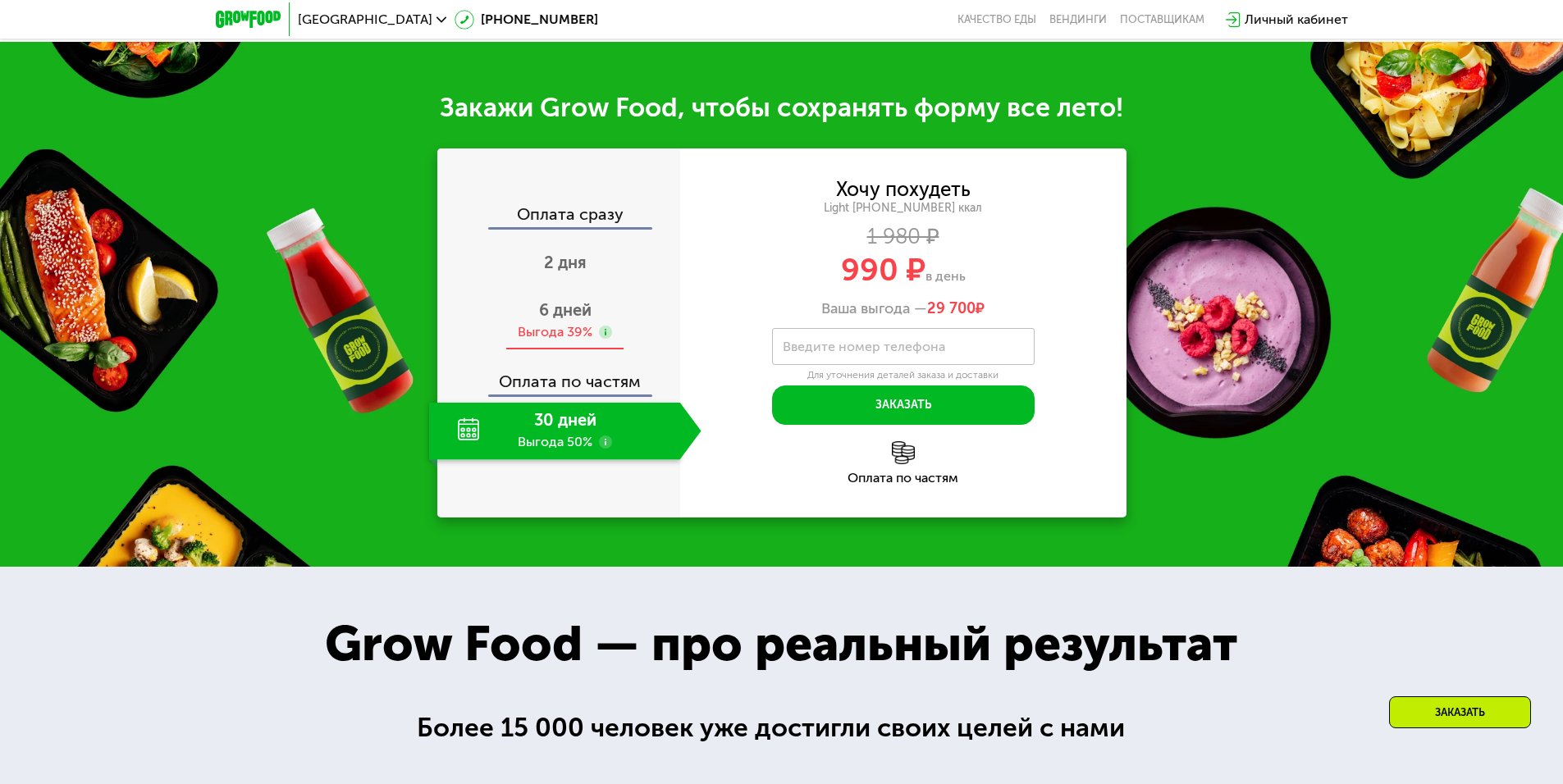
click at [605, 338] on use at bounding box center [605, 332] width 13 height 13
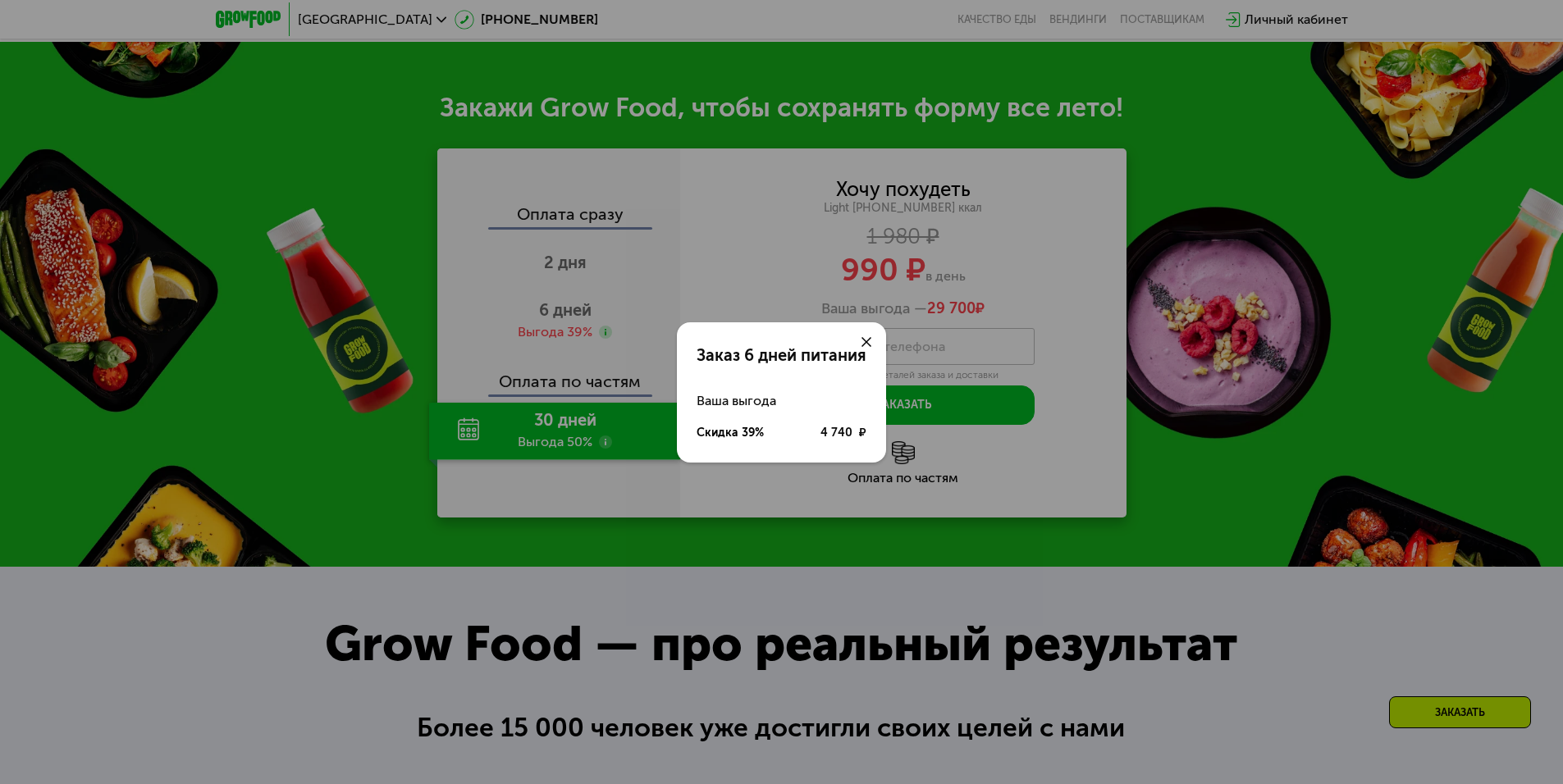
click at [867, 342] on use at bounding box center [866, 342] width 10 height 10
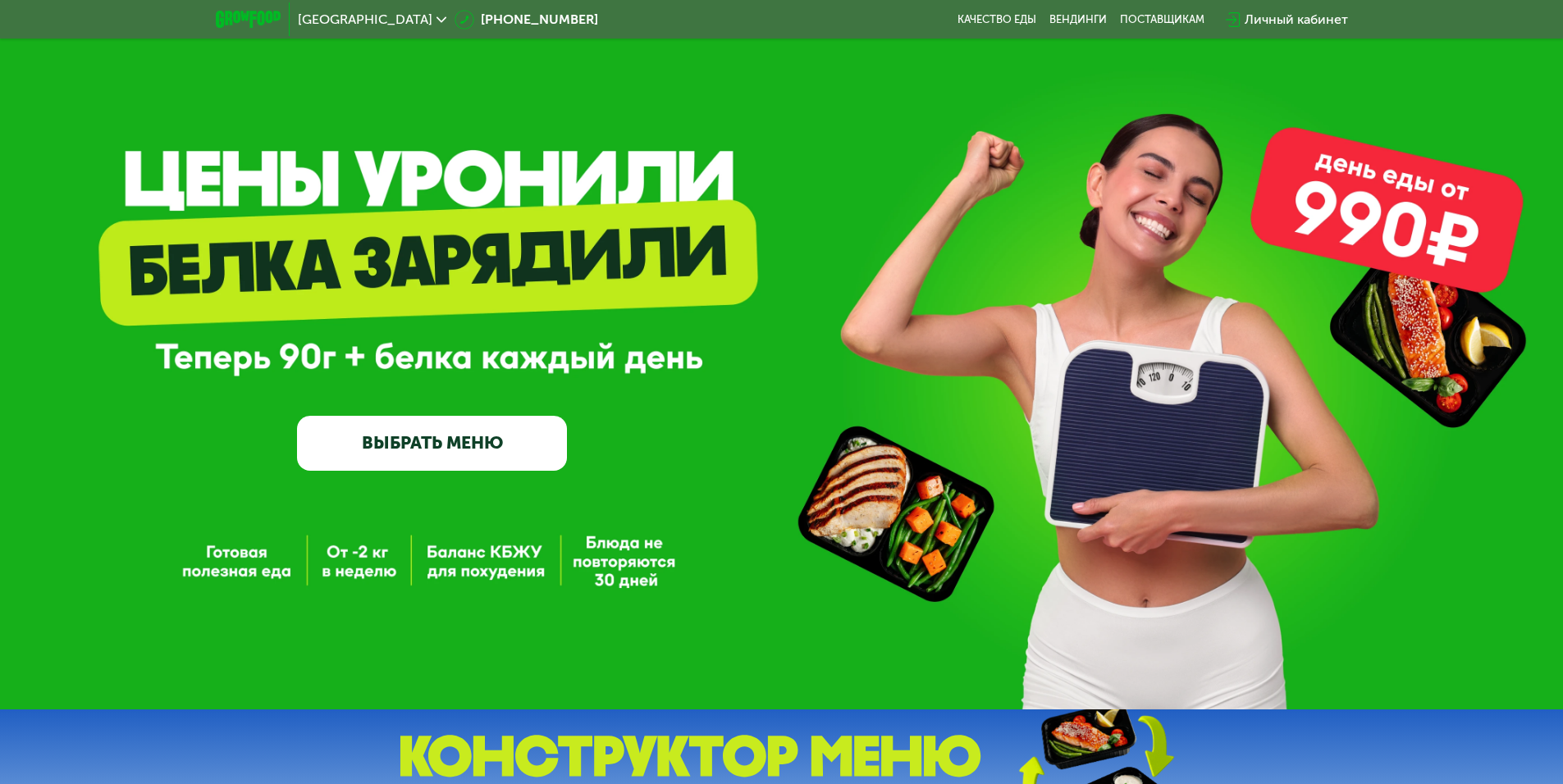
scroll to position [0, 0]
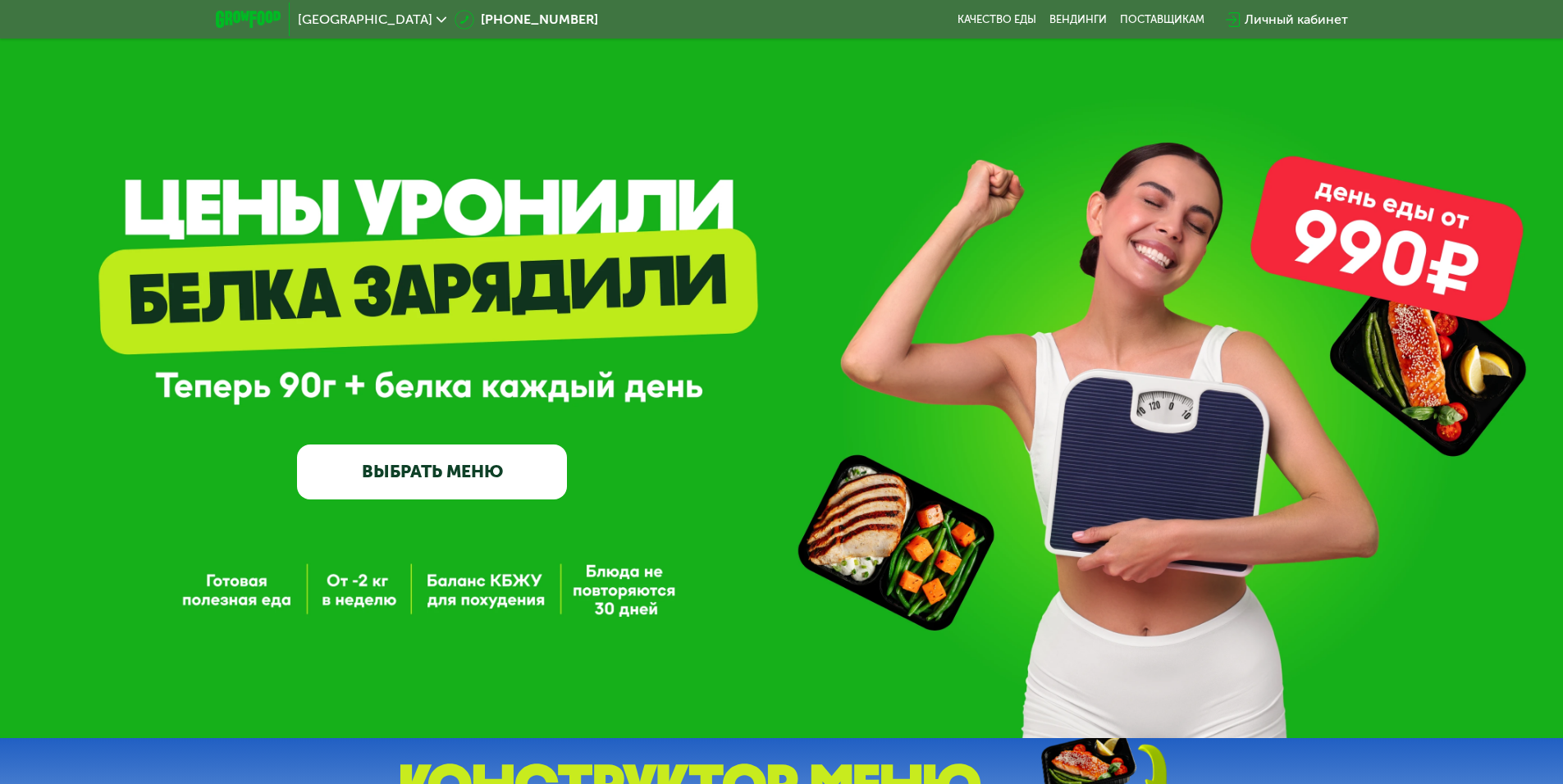
click at [1303, 18] on div "Личный кабинет" at bounding box center [1295, 19] width 103 height 19
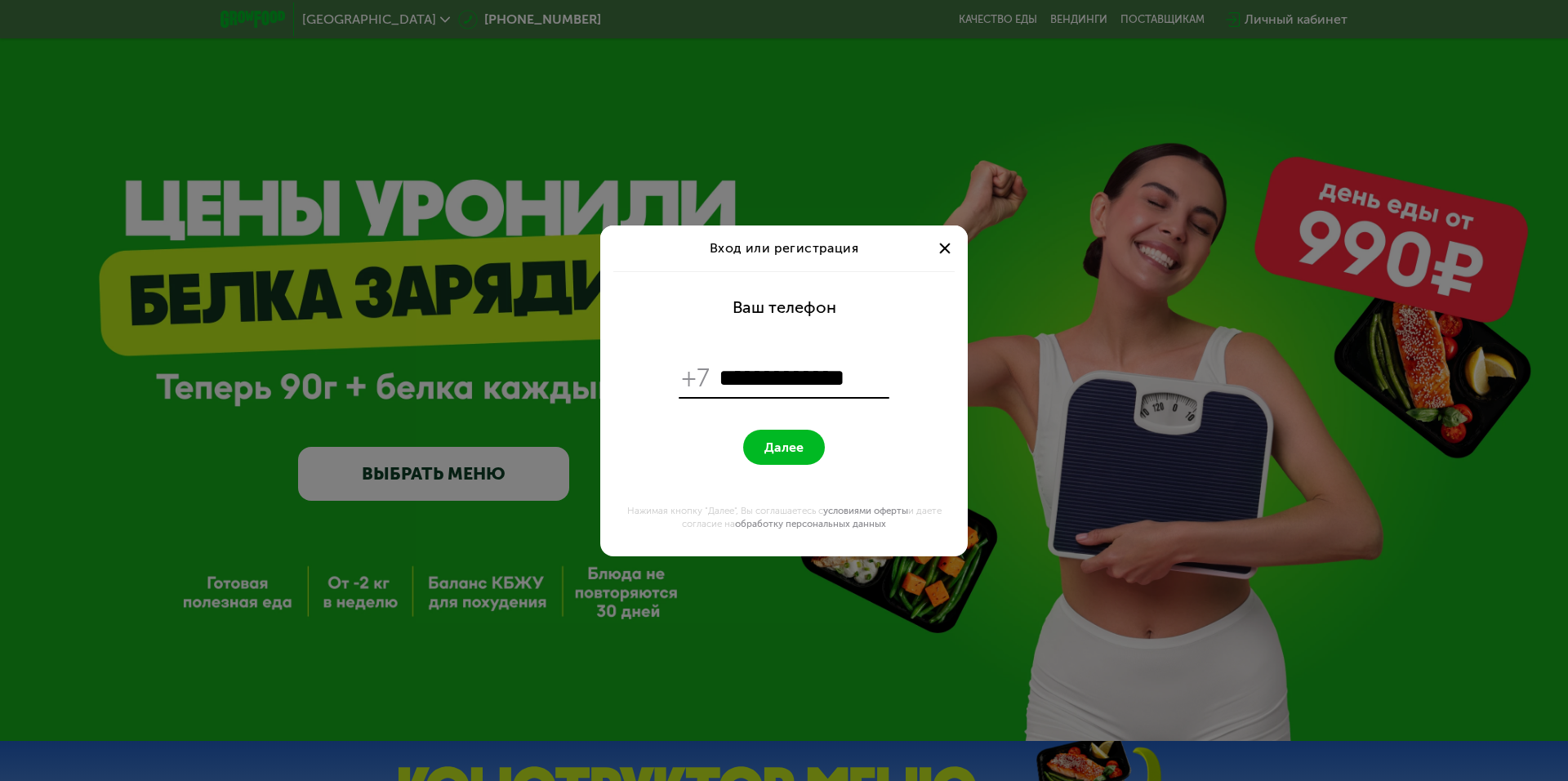
type input "**********"
click at [784, 446] on span "Далее" at bounding box center [784, 447] width 39 height 16
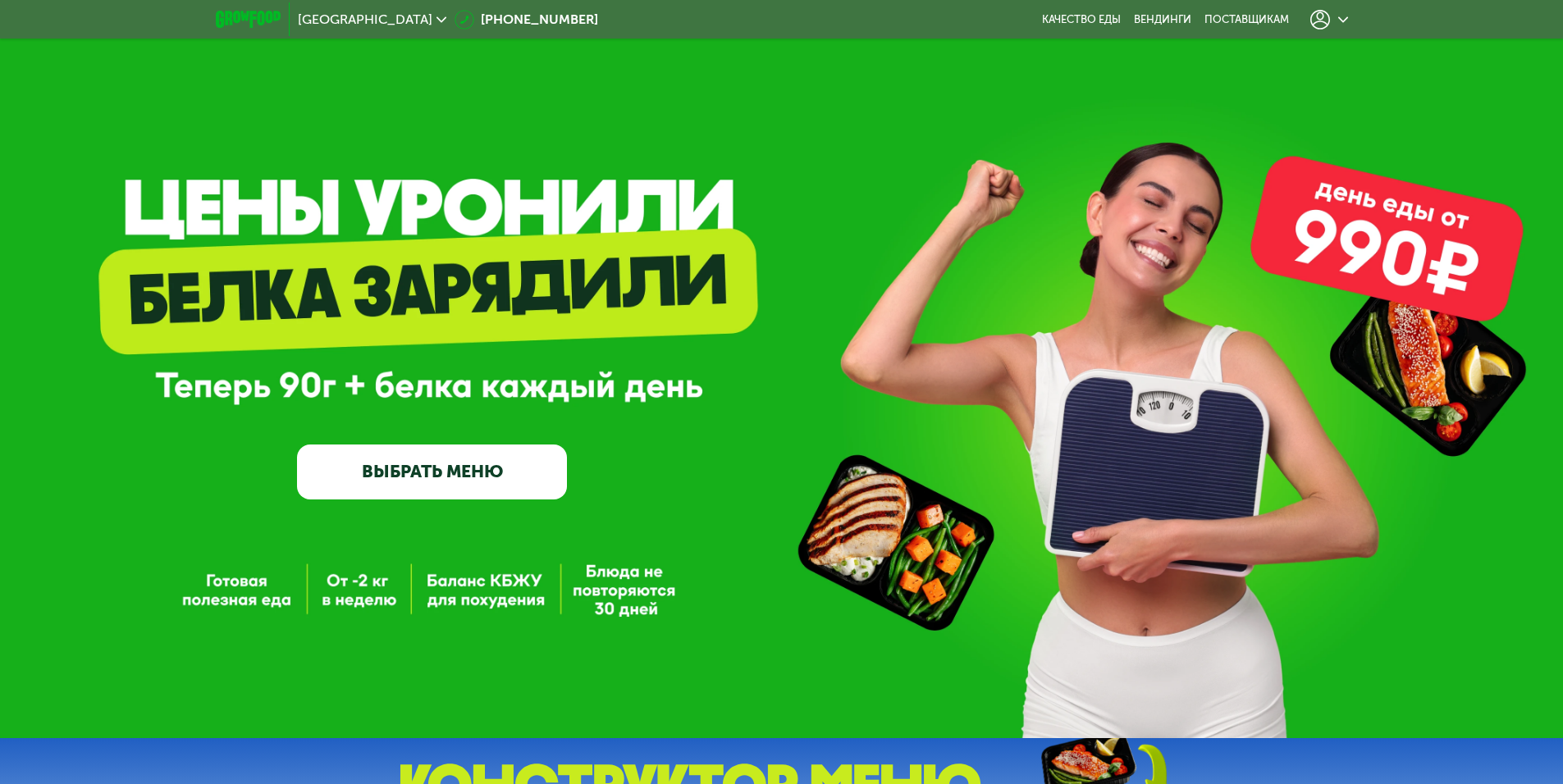
click at [1342, 19] on icon at bounding box center [1342, 19] width 10 height 10
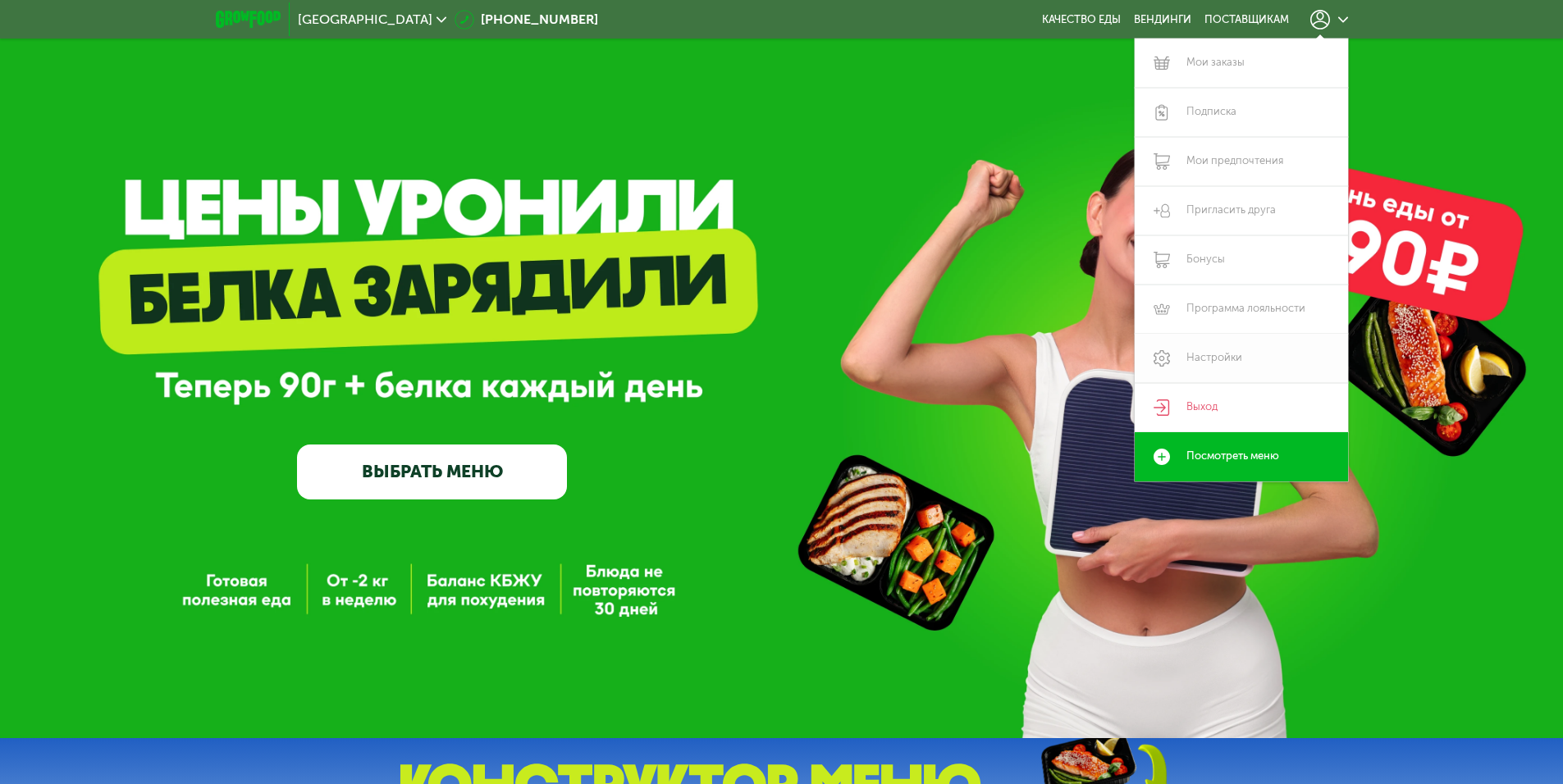
click at [1207, 358] on link "Настройки" at bounding box center [1241, 358] width 213 height 49
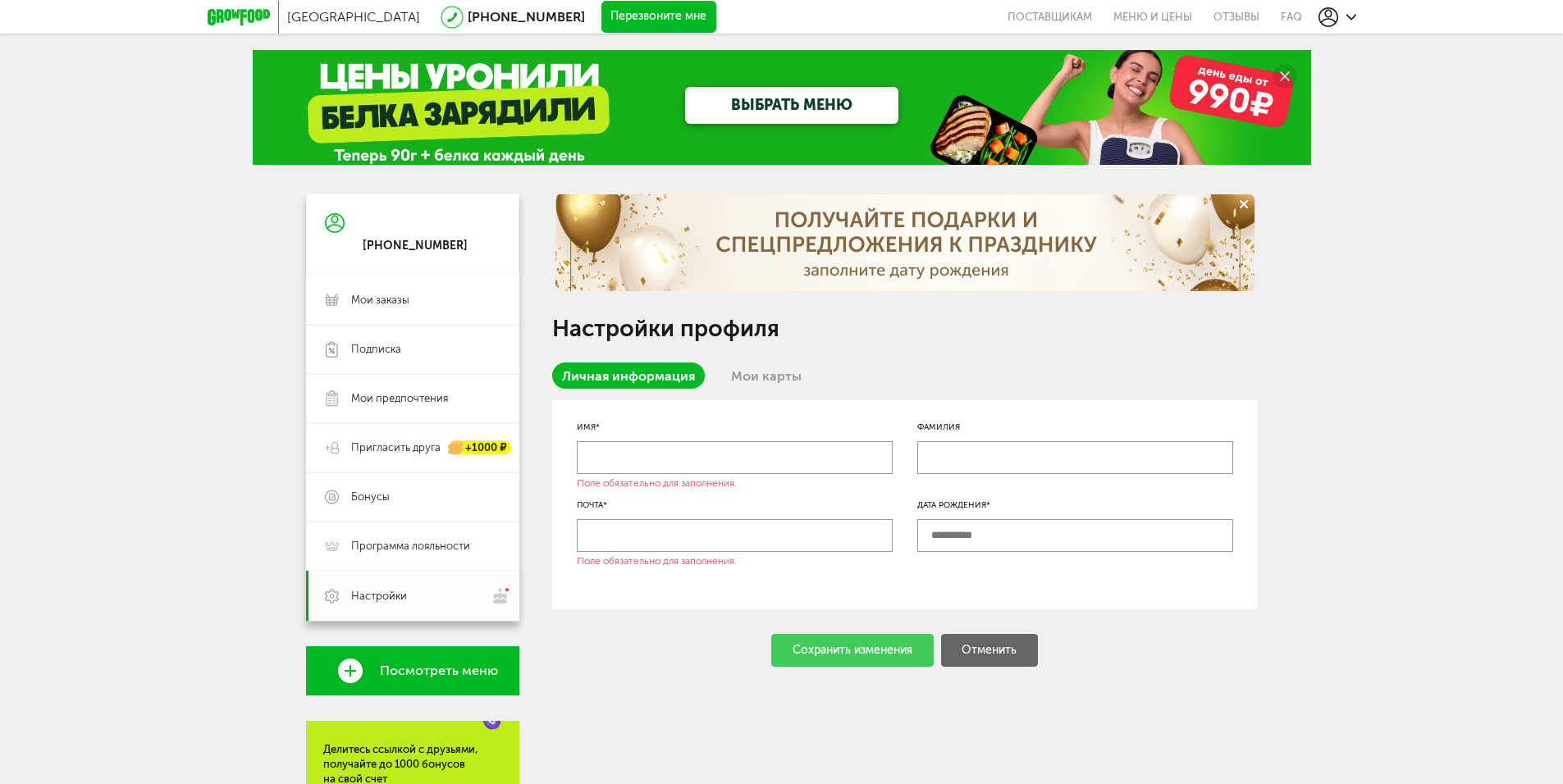
click at [658, 456] on input "text" at bounding box center [734, 457] width 316 height 32
type input "*****"
click at [602, 540] on input "text" at bounding box center [734, 535] width 316 height 32
type input "**********"
type input "*****"
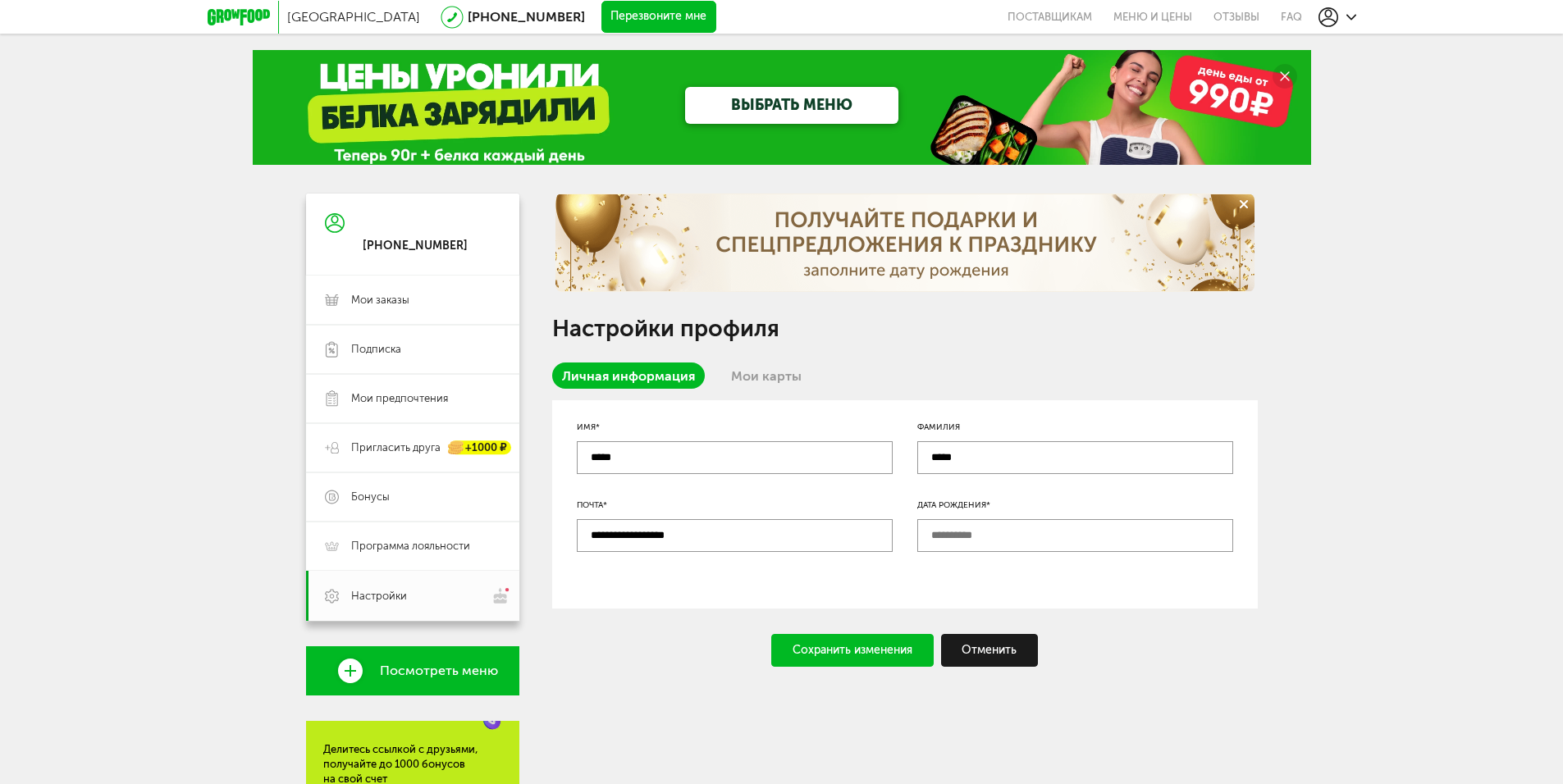
drag, startPoint x: 980, startPoint y: 452, endPoint x: 926, endPoint y: 454, distance: 54.0
click at [926, 454] on input "*****" at bounding box center [1074, 457] width 316 height 32
click at [985, 535] on input "text" at bounding box center [1074, 535] width 316 height 32
click at [801, 651] on div "Сохранить изменения" at bounding box center [852, 650] width 162 height 32
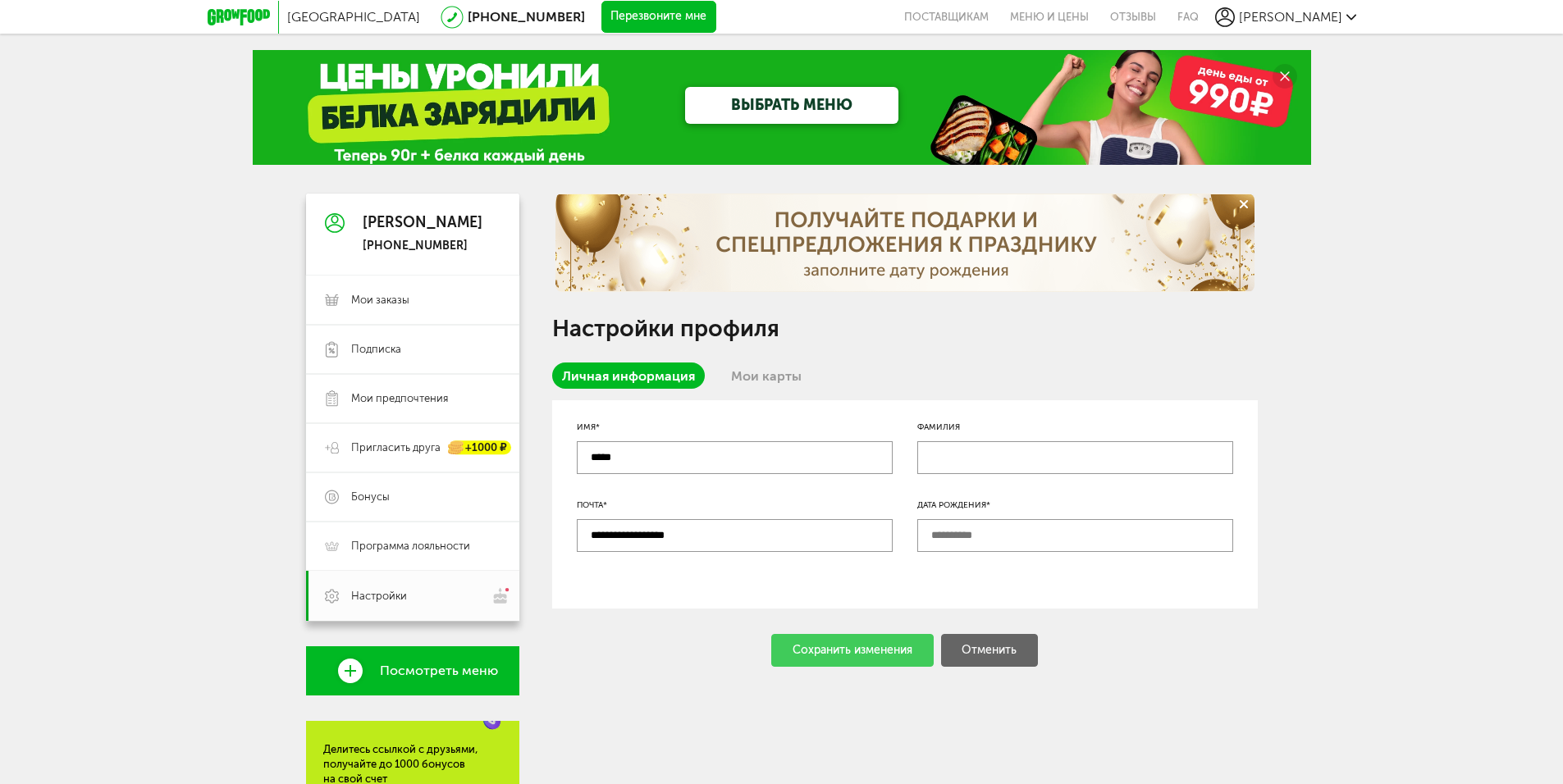
click at [763, 370] on link "Мои карты" at bounding box center [766, 375] width 90 height 26
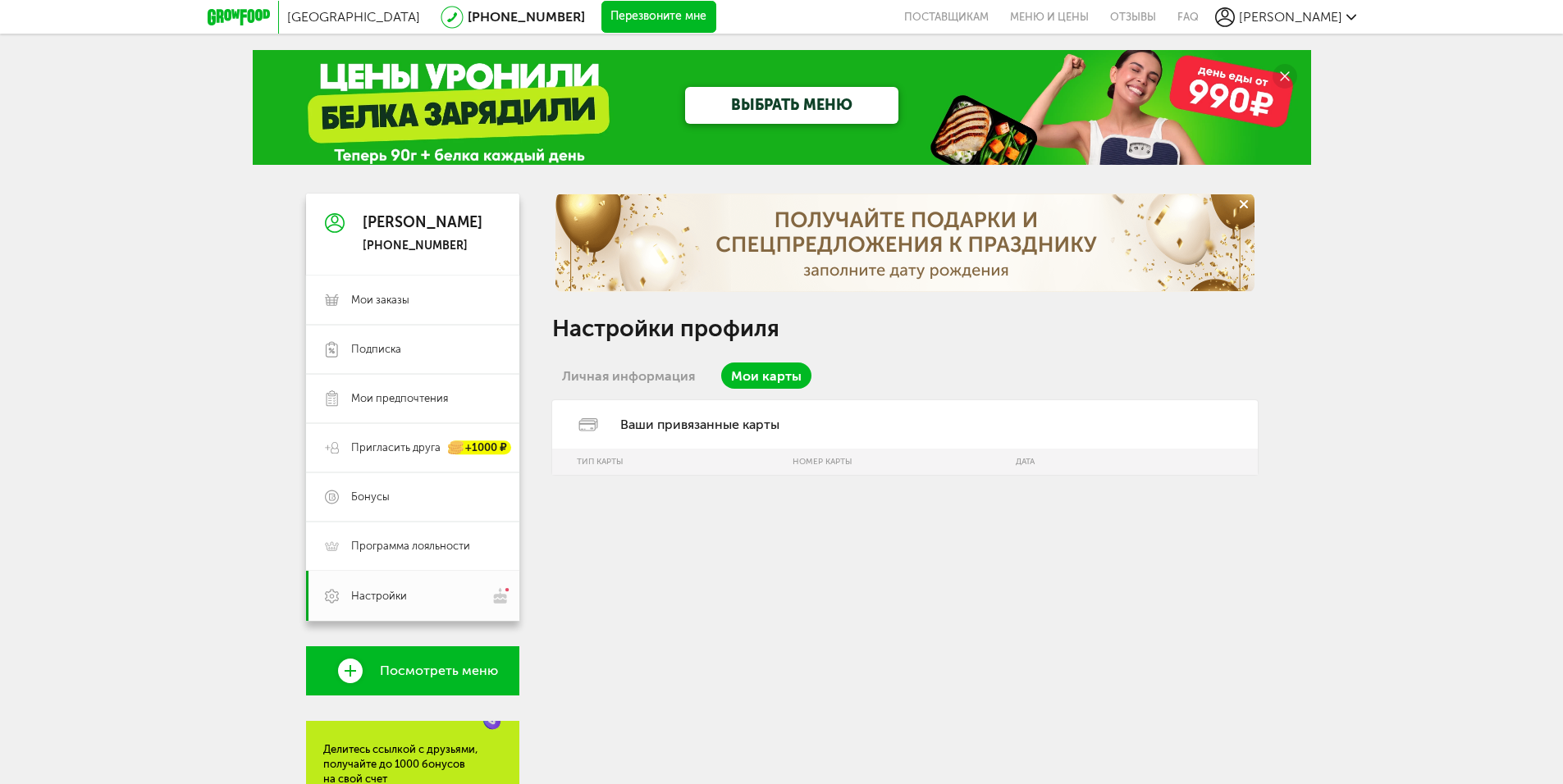
click at [438, 671] on span "Посмотреть меню" at bounding box center [438, 671] width 118 height 15
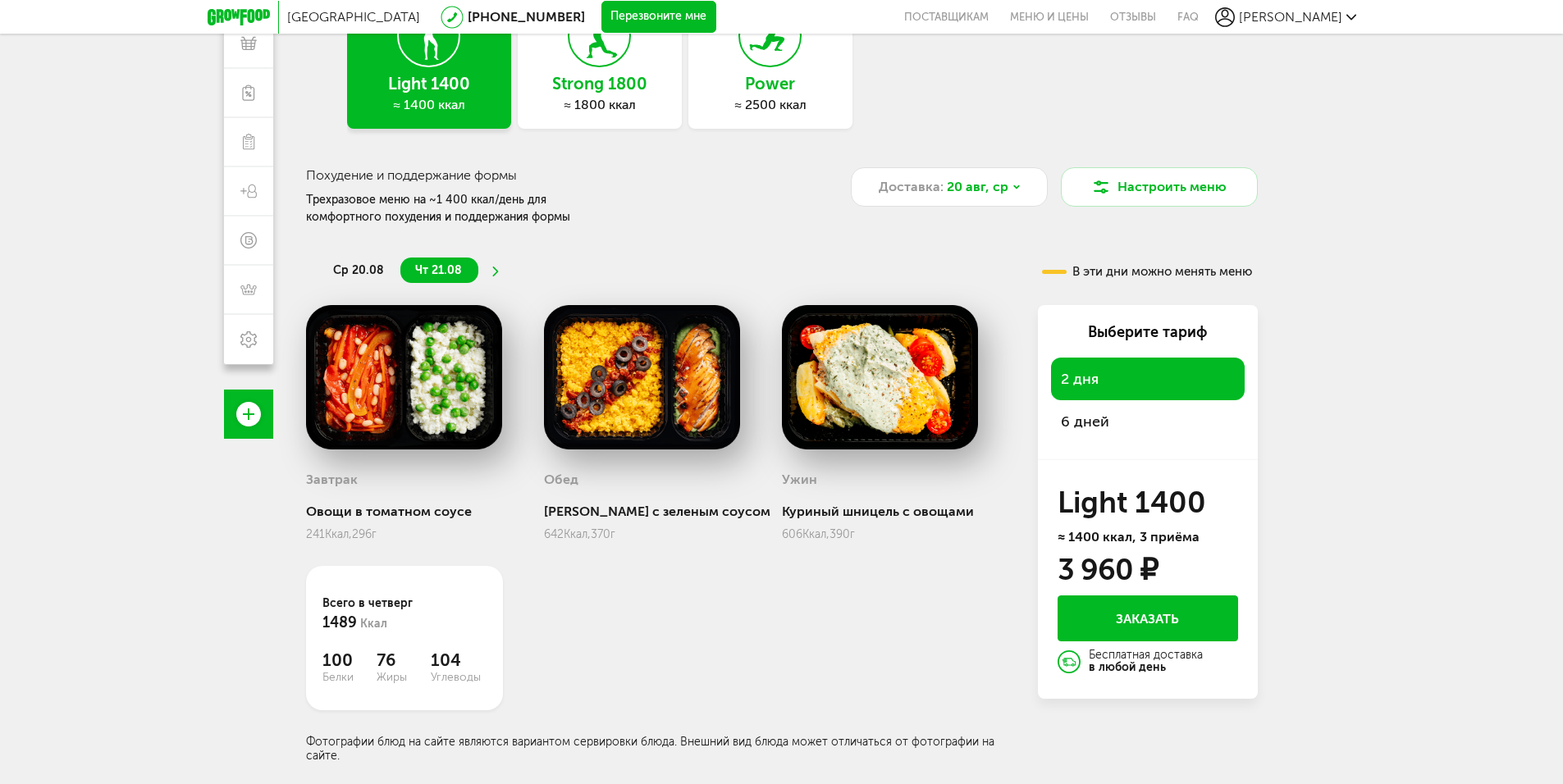
scroll to position [145, 0]
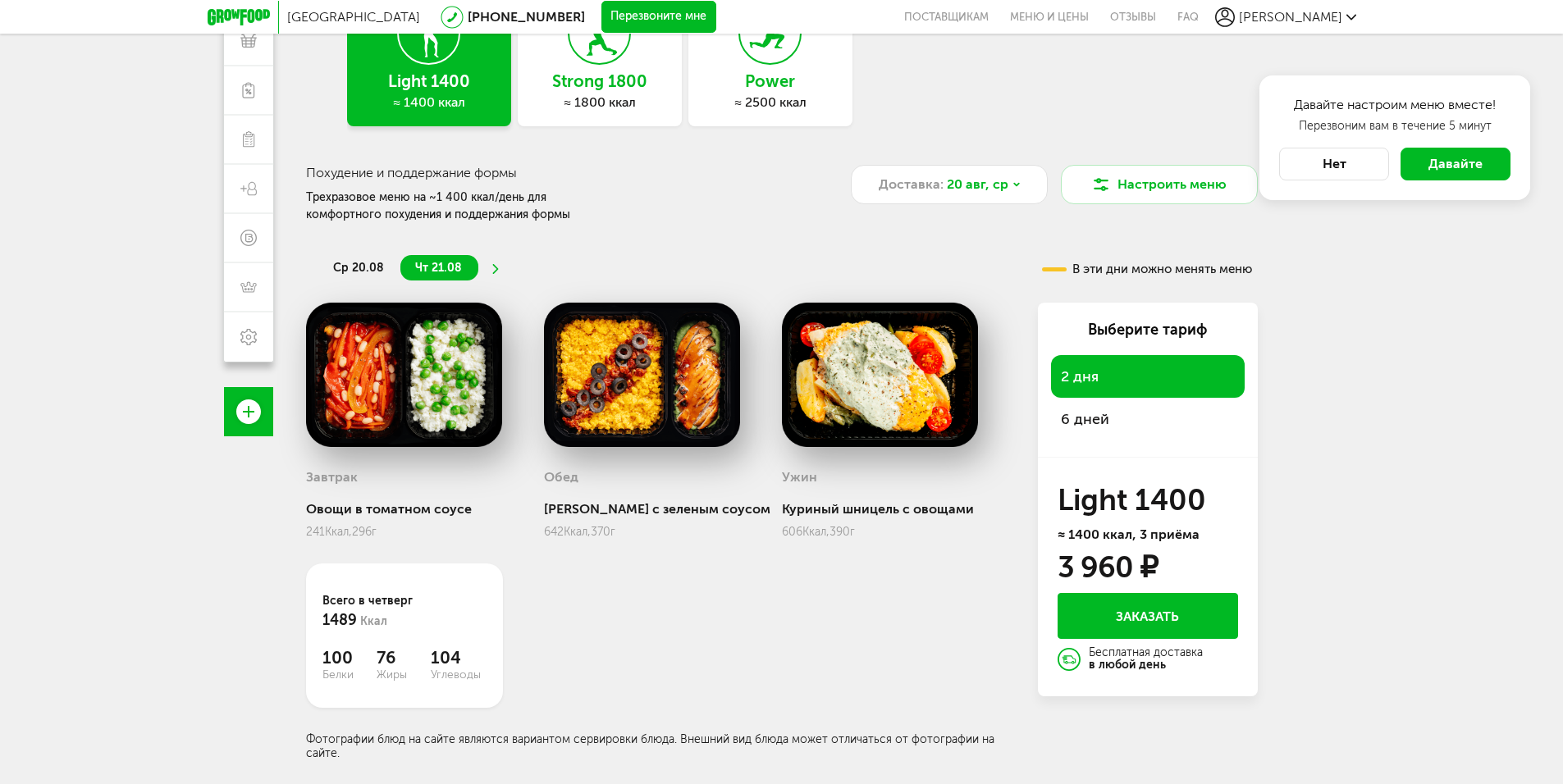
click at [352, 268] on span "ср 20.08" at bounding box center [358, 267] width 51 height 14
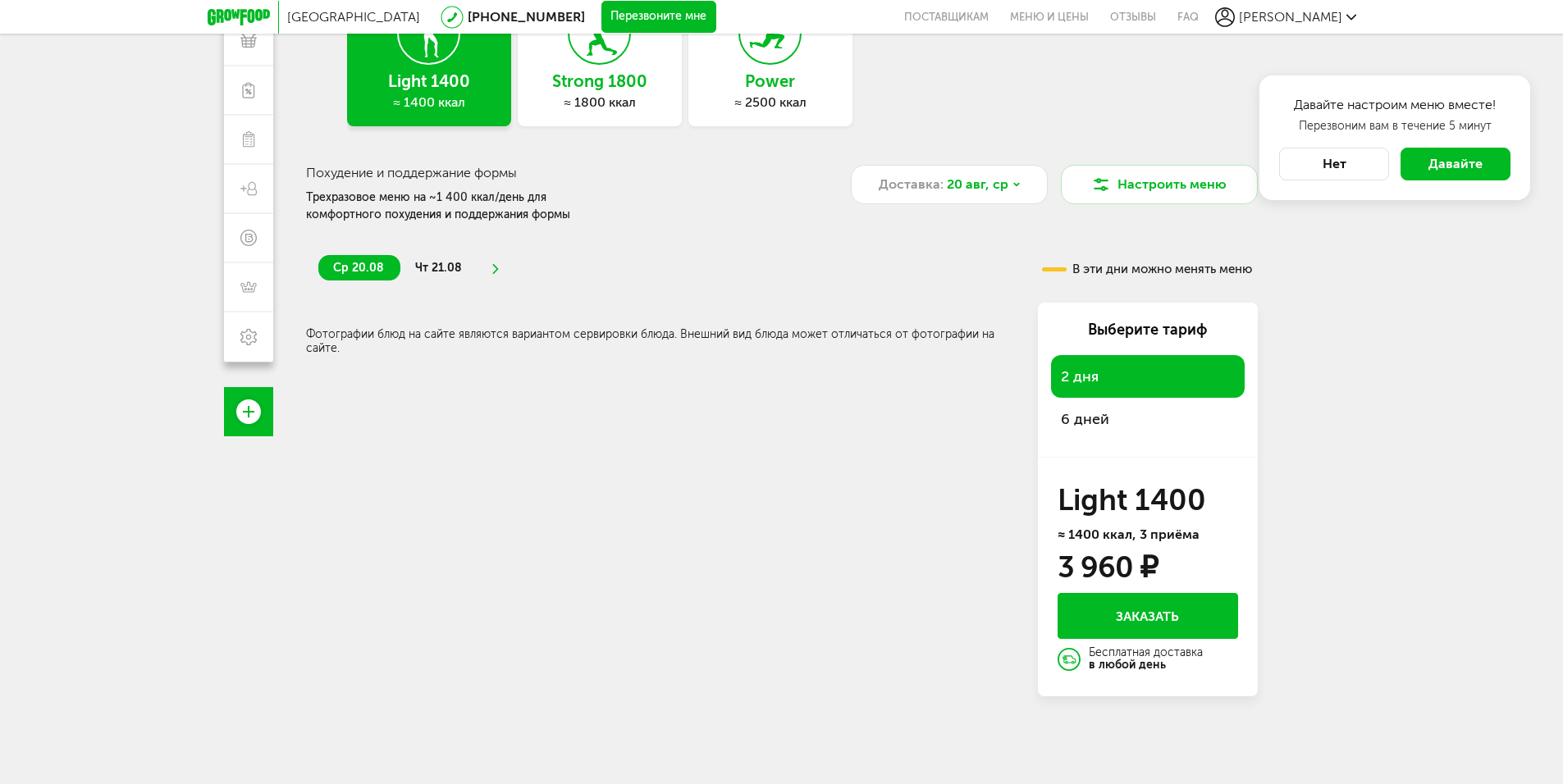
click at [442, 269] on span "чт 21.08" at bounding box center [438, 267] width 46 height 14
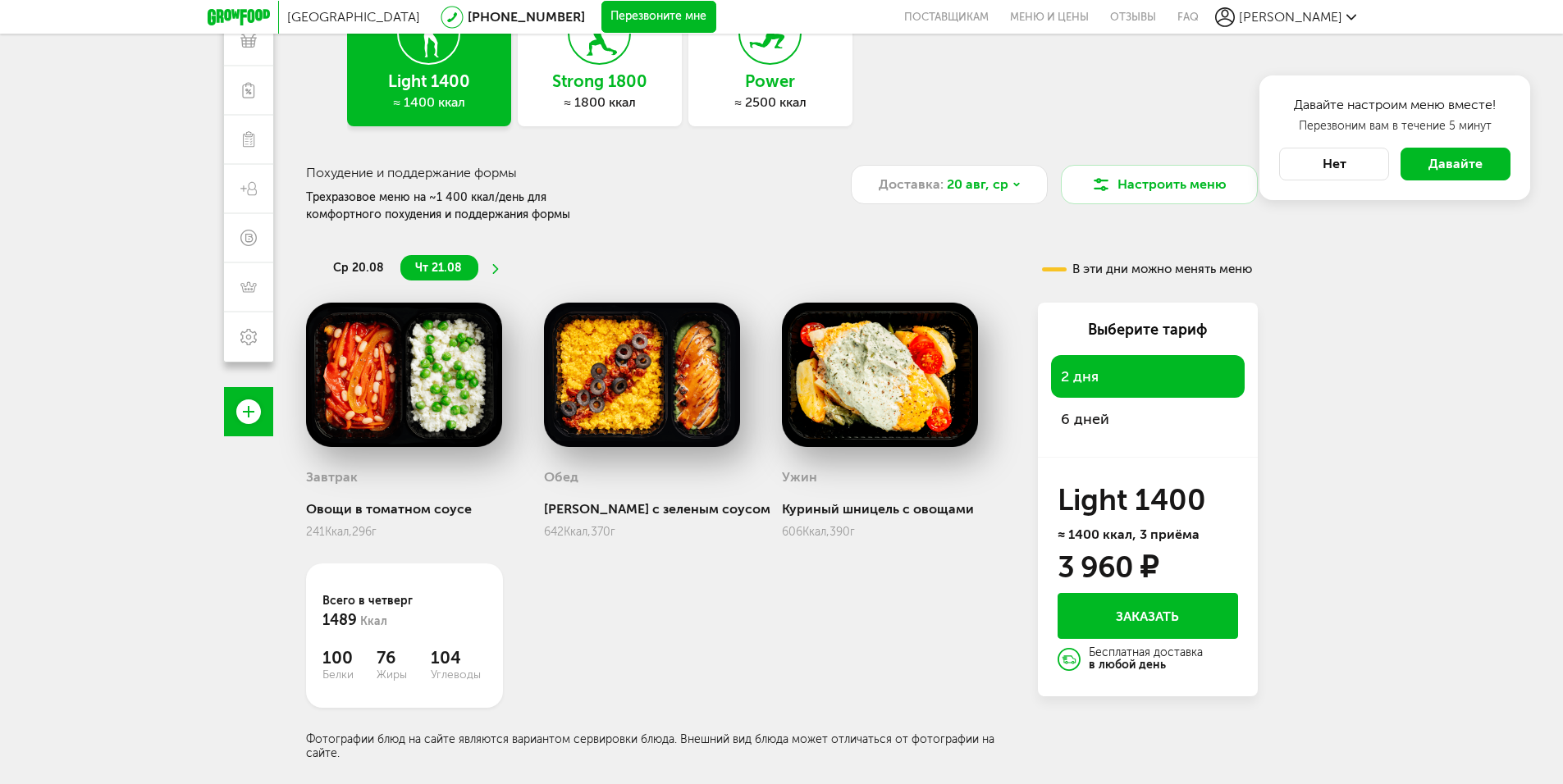
click at [500, 268] on ul "ср 20.08 чт 21.08" at bounding box center [646, 267] width 656 height 25
click at [597, 93] on div "Strong 1800 ≈ 1800 ккал" at bounding box center [599, 59] width 164 height 133
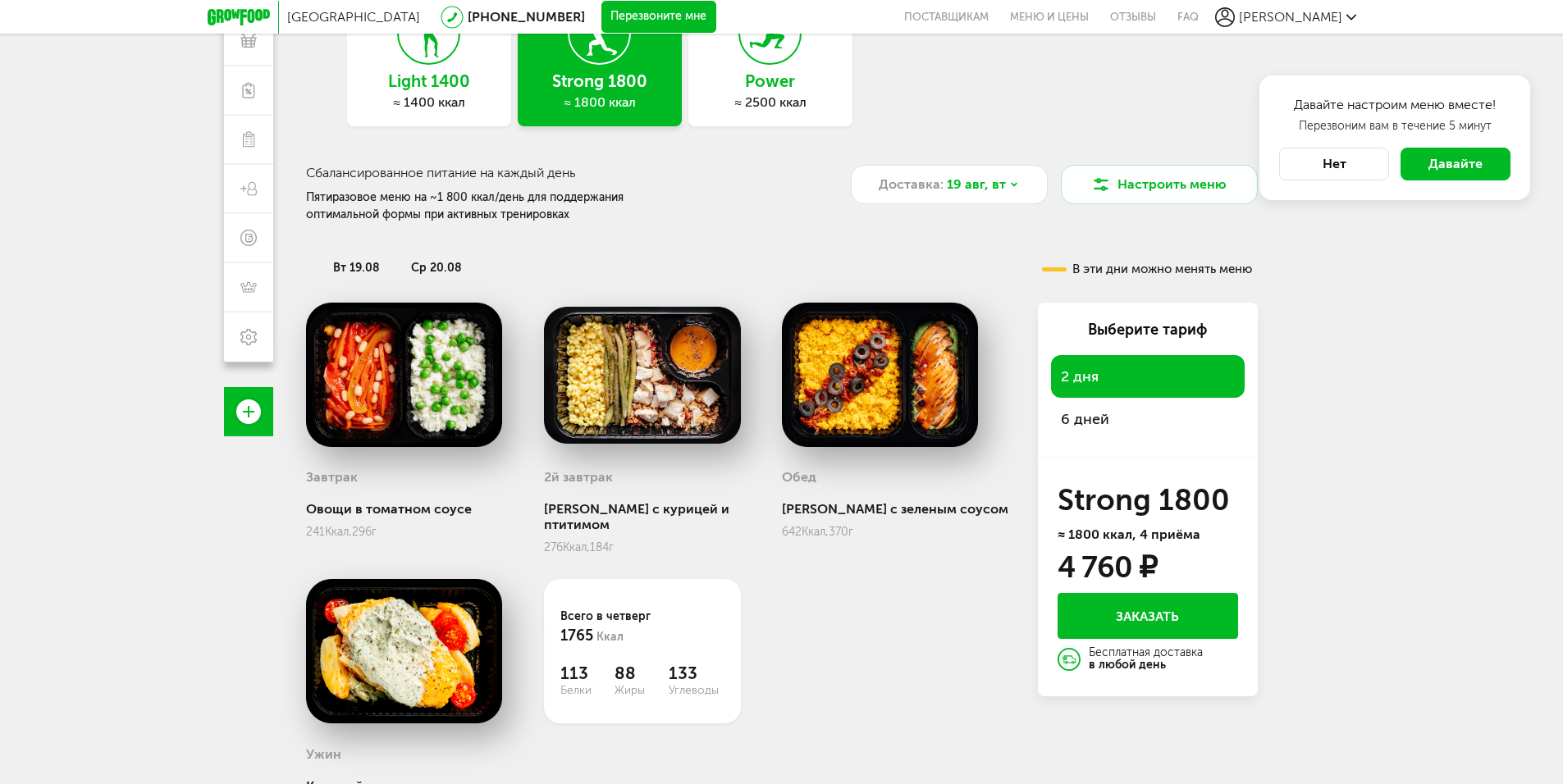
click at [1085, 422] on span "6 дней" at bounding box center [1085, 418] width 48 height 18
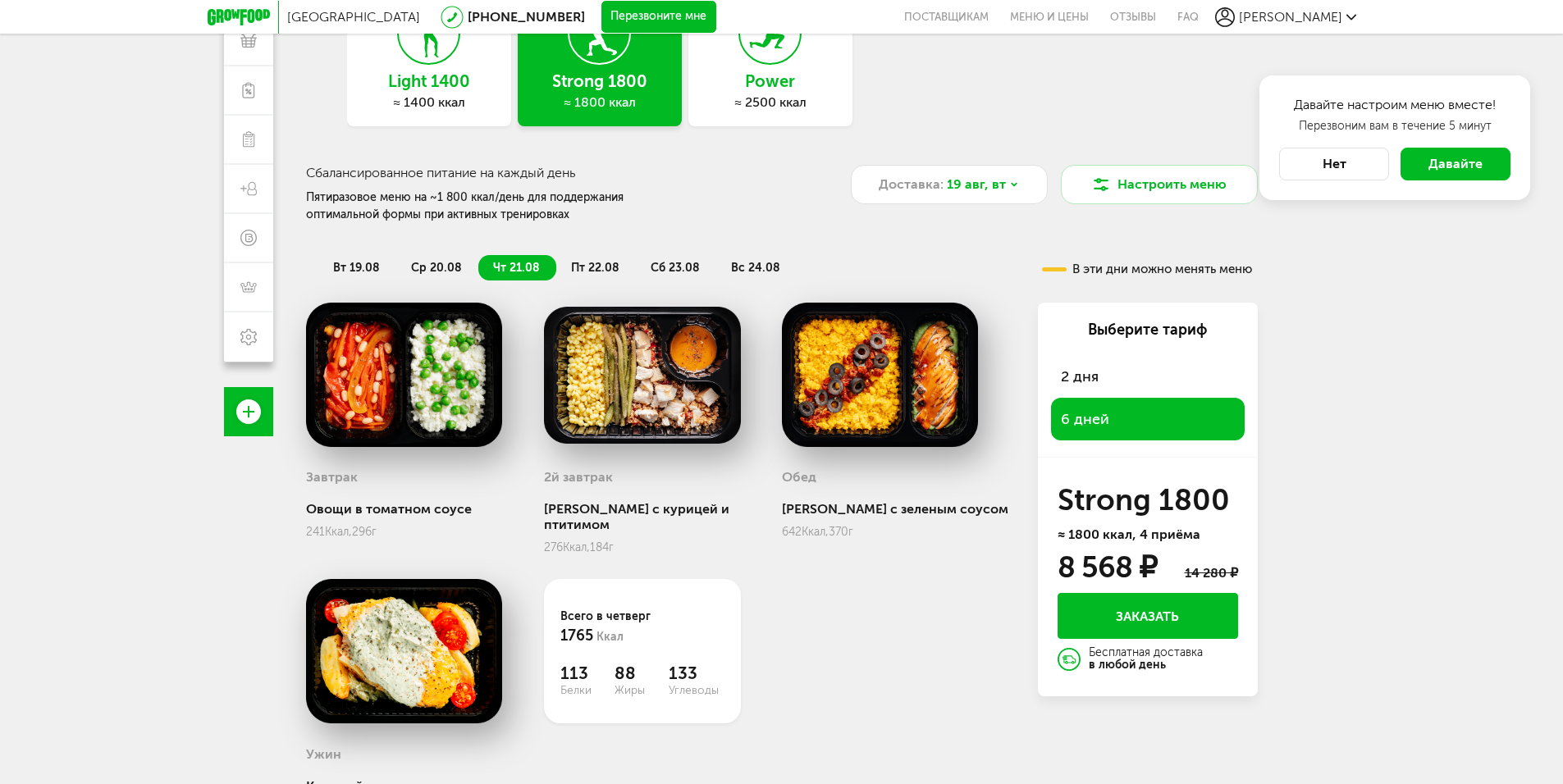
click at [1079, 370] on span "2 дня" at bounding box center [1079, 375] width 38 height 18
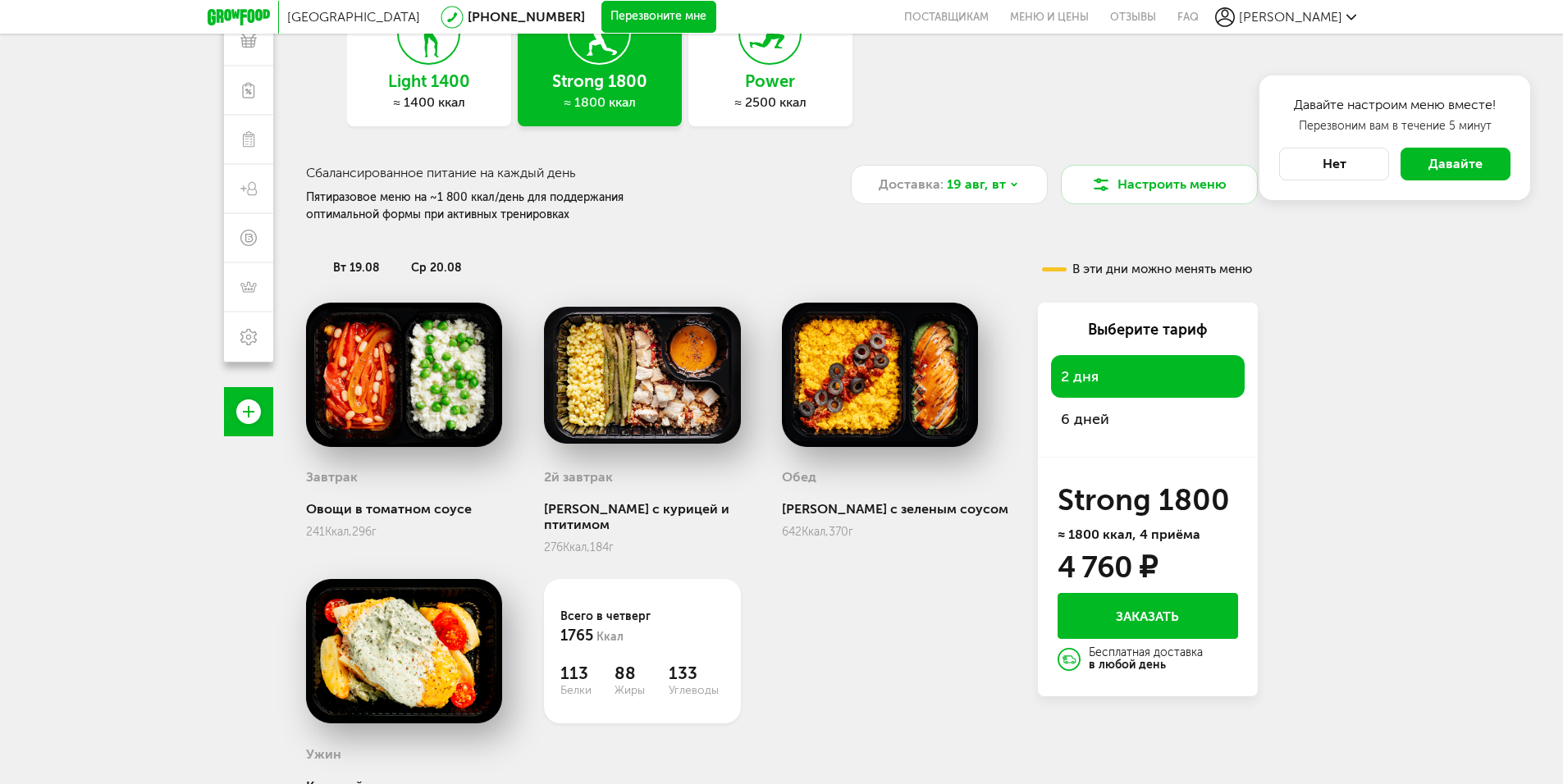
click at [1075, 421] on span "6 дней" at bounding box center [1085, 418] width 48 height 18
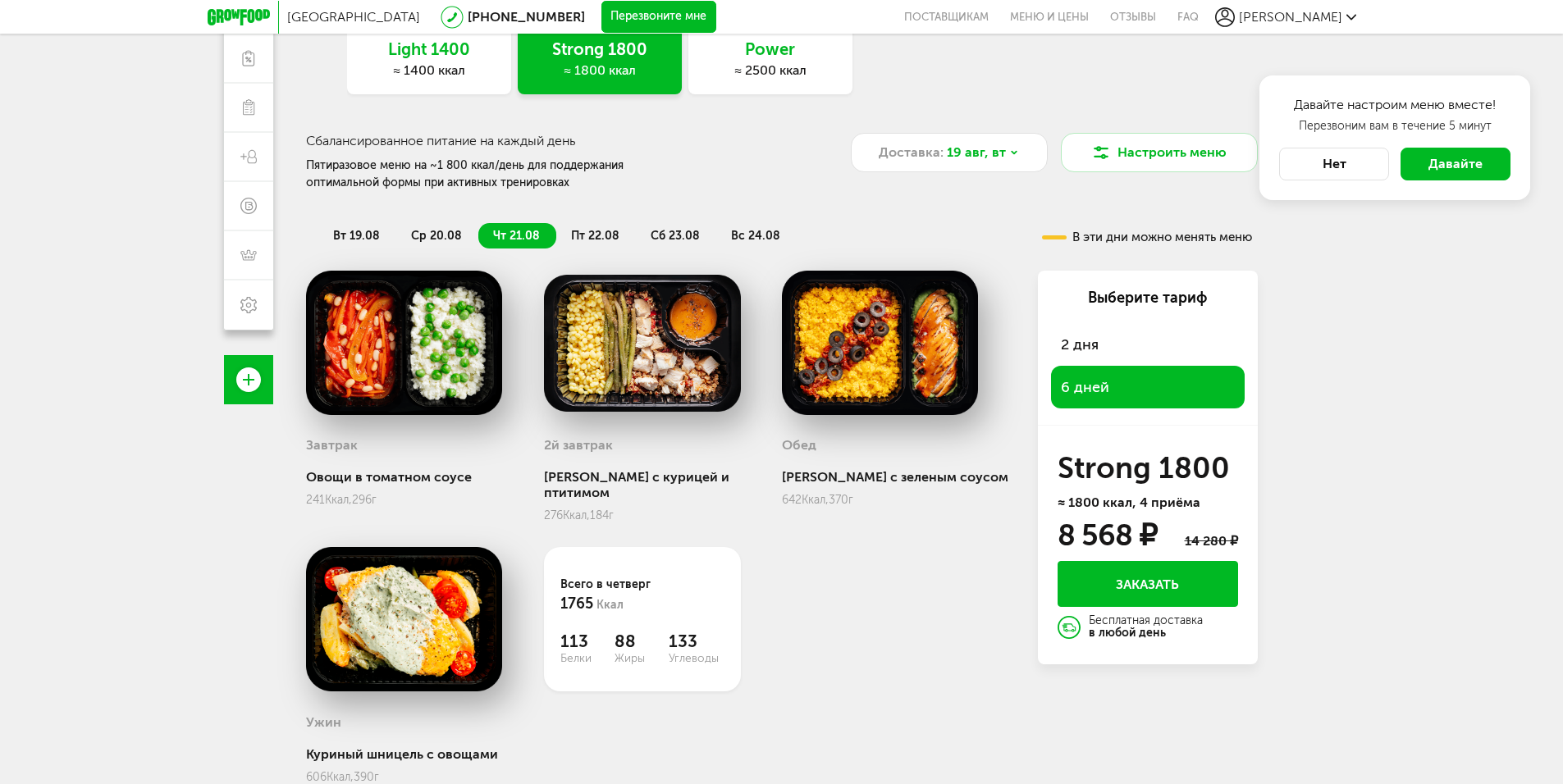
scroll to position [213, 0]
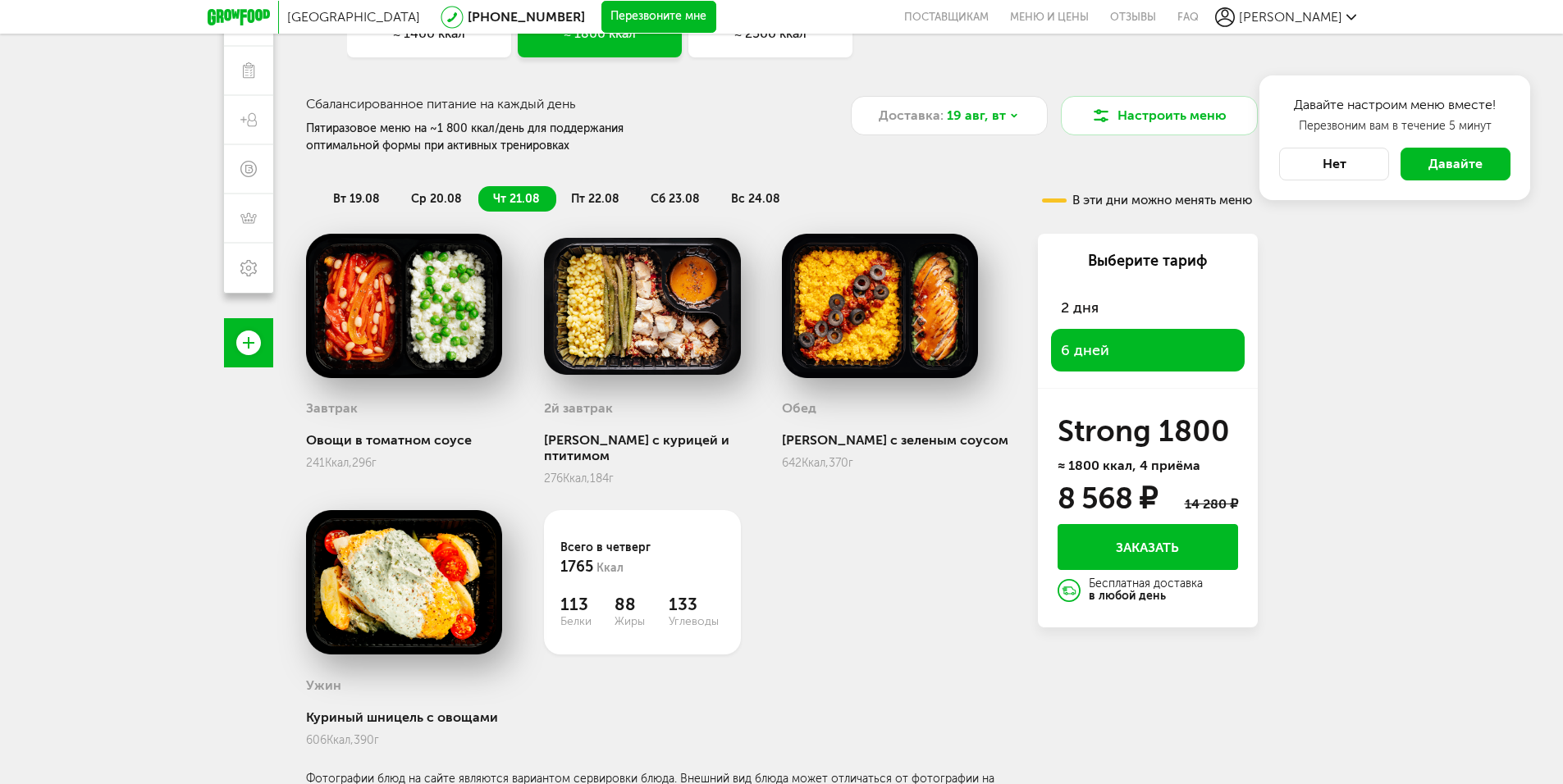
click at [1103, 544] on button "Заказать" at bounding box center [1148, 547] width 181 height 46
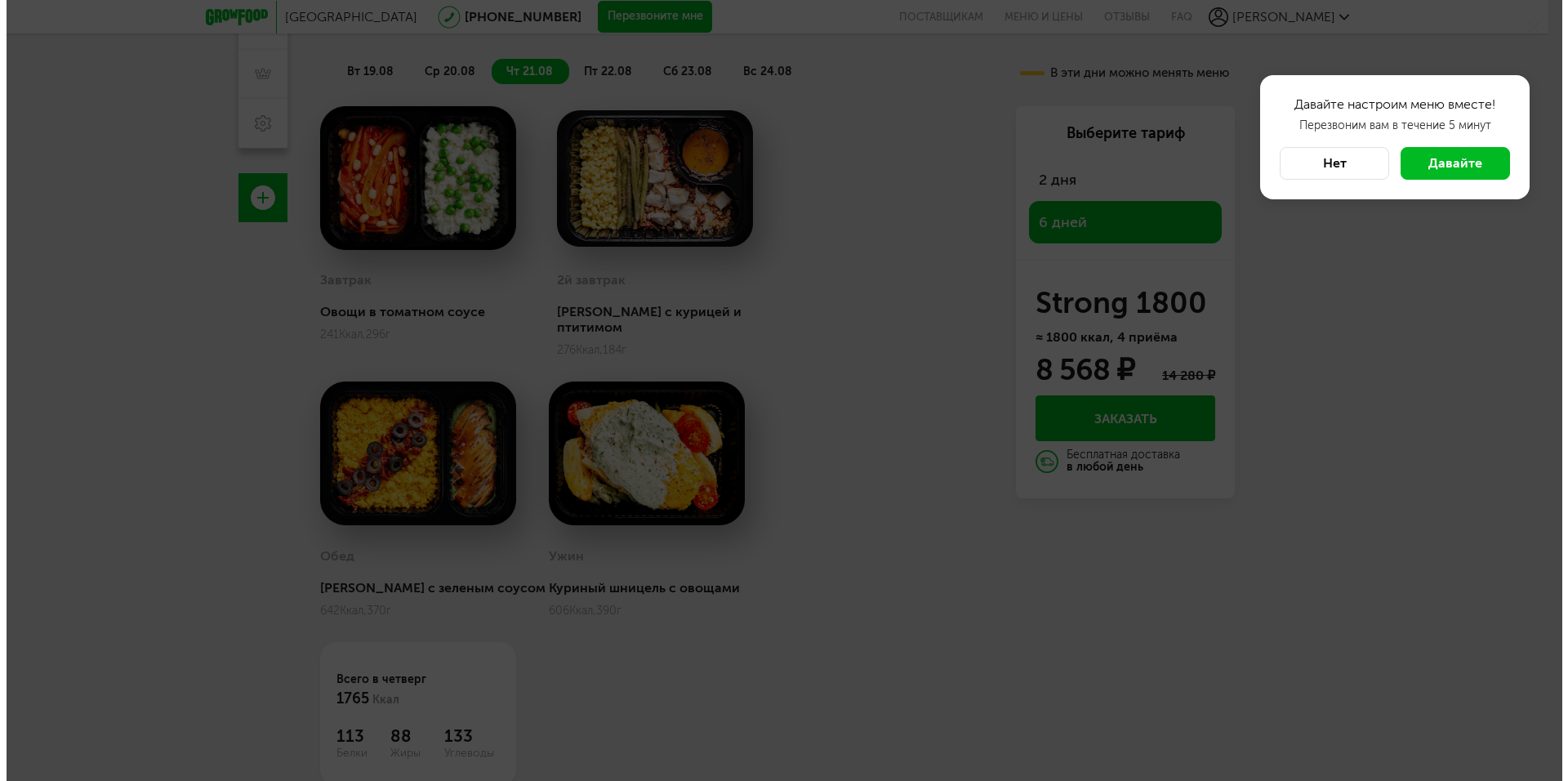
scroll to position [144, 0]
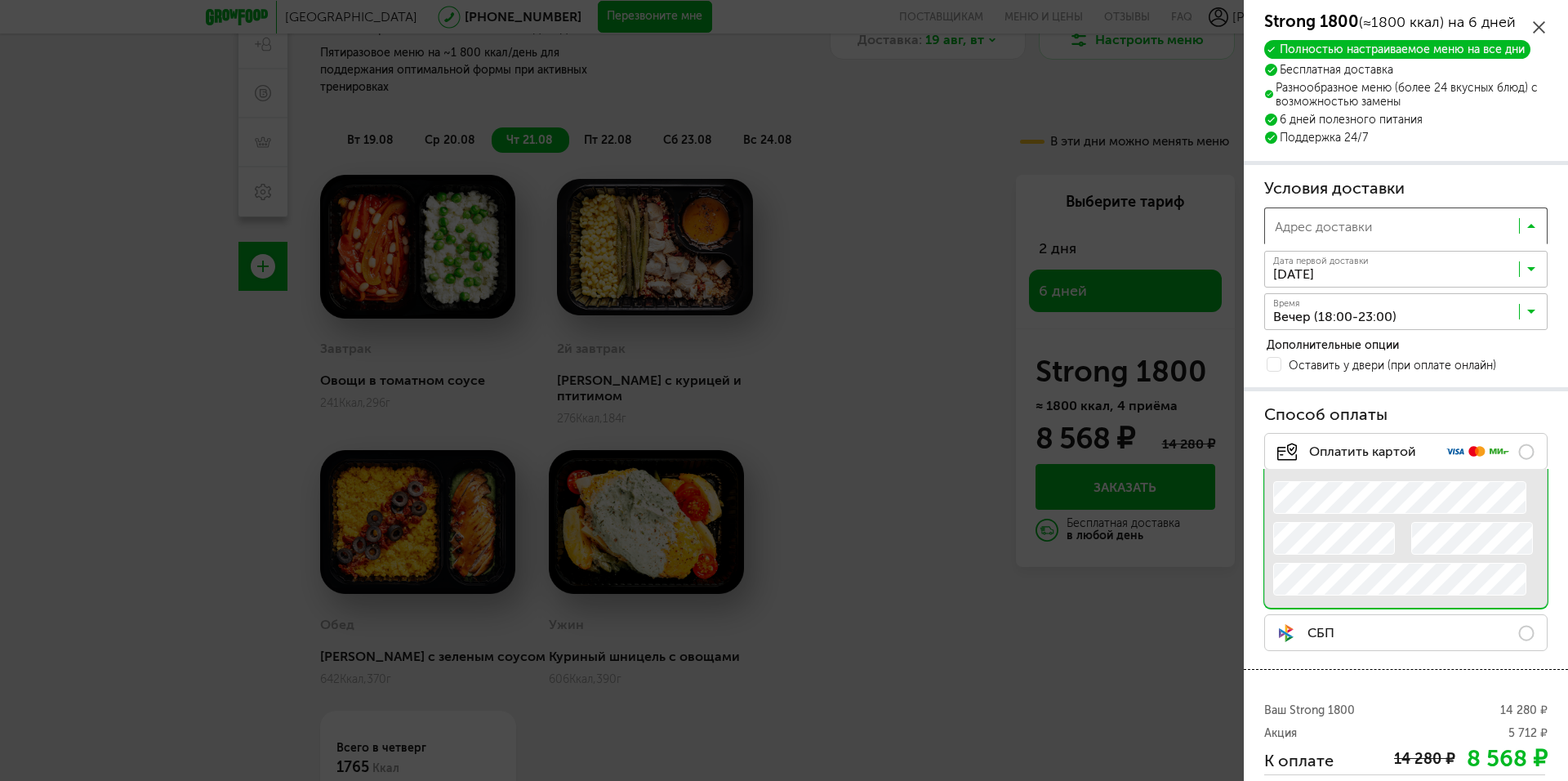
click at [1380, 223] on input "Search for option" at bounding box center [1394, 230] width 249 height 28
click at [1380, 223] on input "Search for option" at bounding box center [1409, 230] width 281 height 28
click at [1344, 222] on input "Search for option" at bounding box center [1409, 230] width 281 height 28
click at [1352, 261] on span "Добавить новый адрес" at bounding box center [1369, 261] width 138 height 34
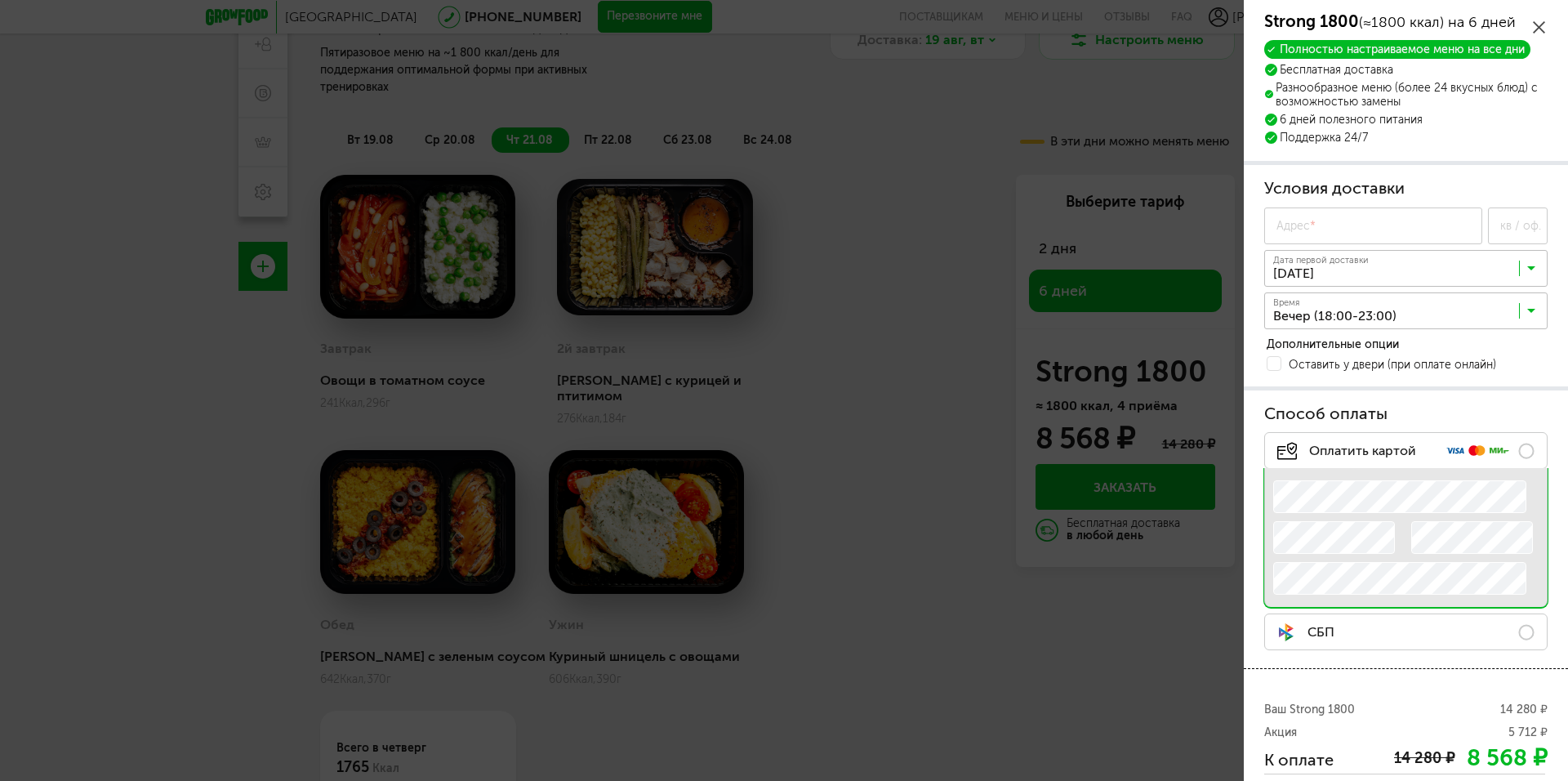
scroll to position [0, 0]
click at [1323, 227] on input "Адрес *" at bounding box center [1373, 226] width 218 height 37
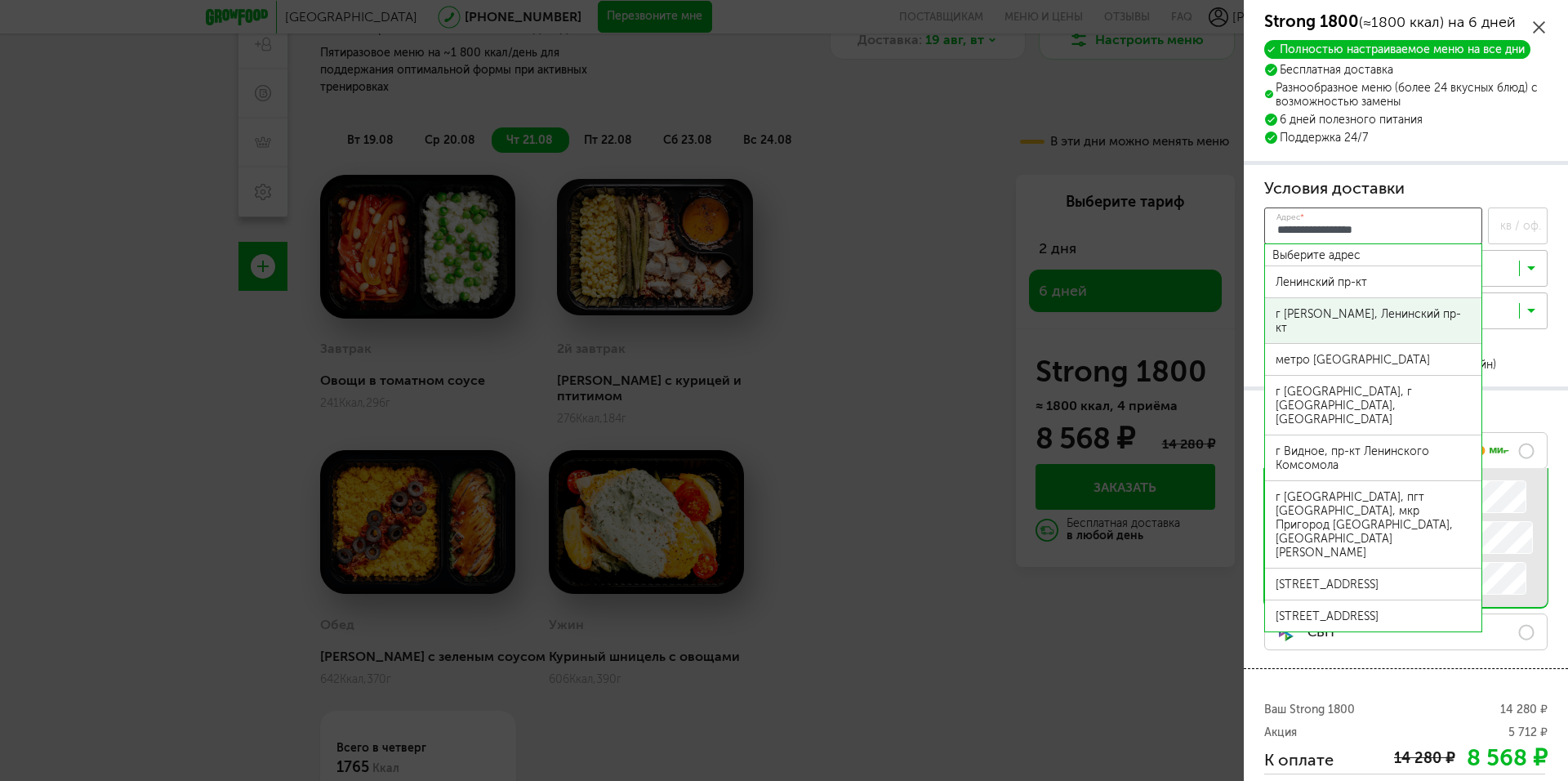
click at [1344, 313] on div "г Химки, Ленинский пр-кт" at bounding box center [1372, 321] width 195 height 28
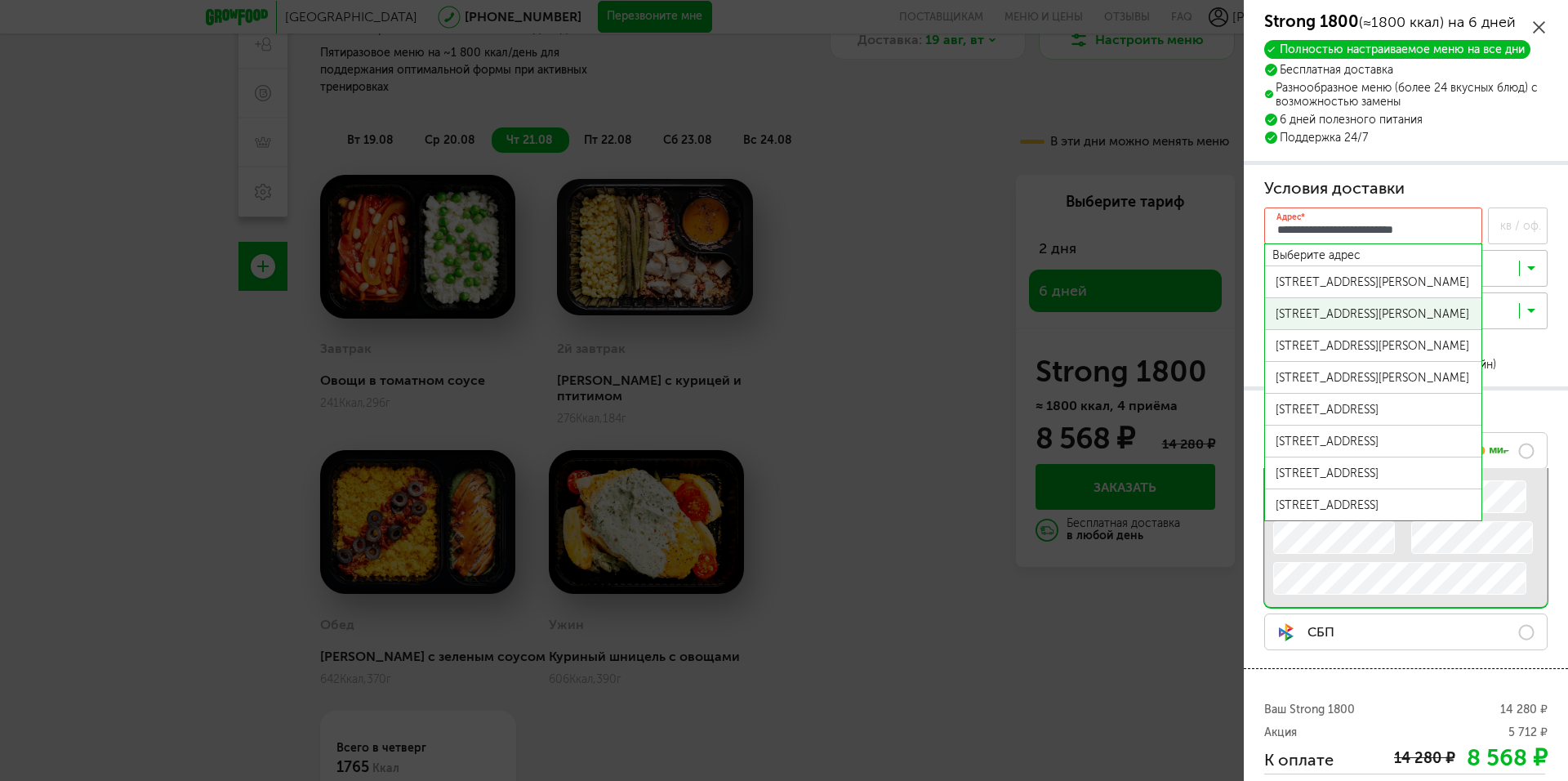
click at [1336, 317] on div "г Химки, Ленинский пр-кт, д 35 к 1" at bounding box center [1372, 314] width 195 height 14
type input "**********"
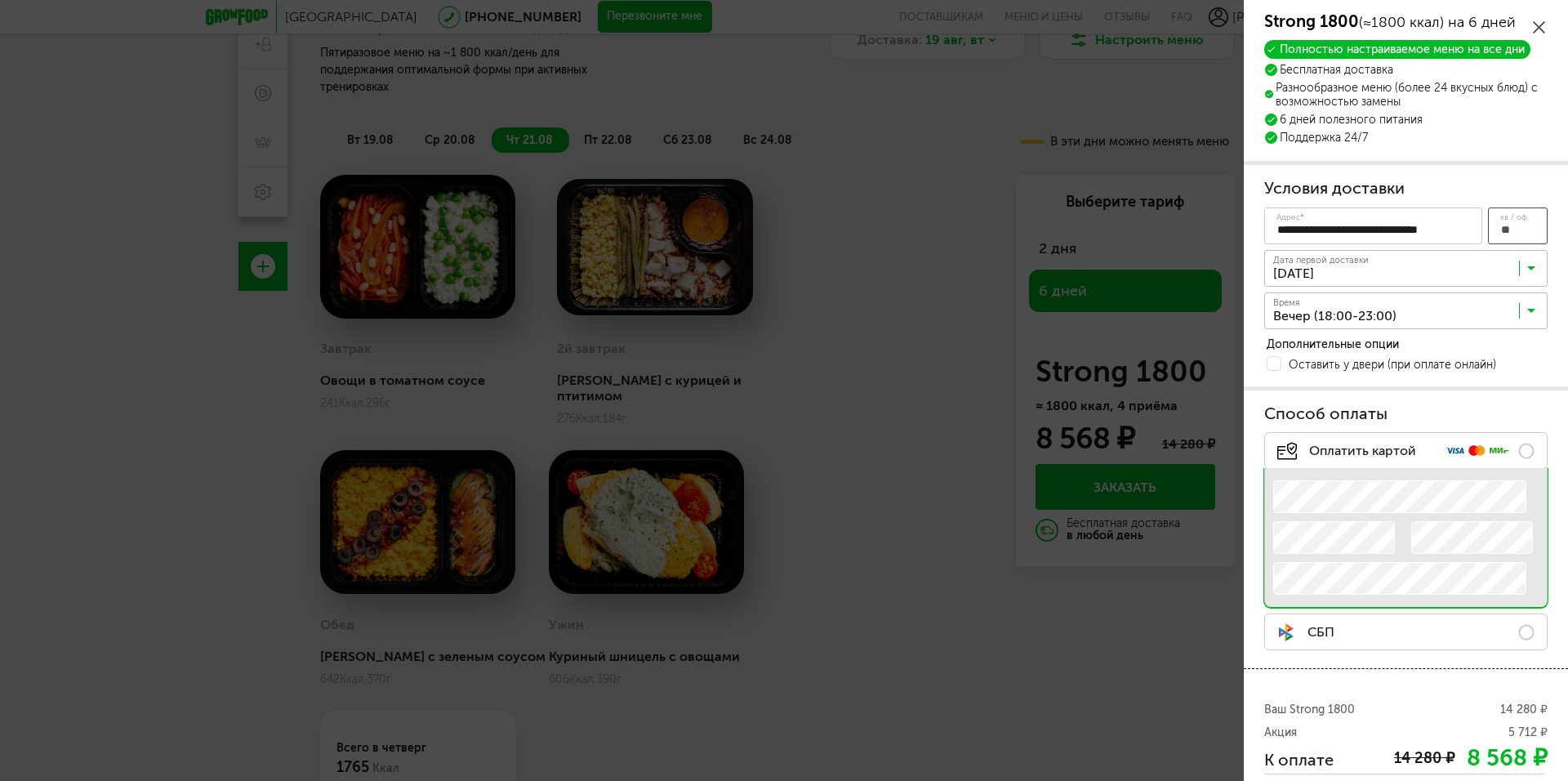
type input "**"
click at [1460, 227] on input "**********" at bounding box center [1373, 226] width 218 height 37
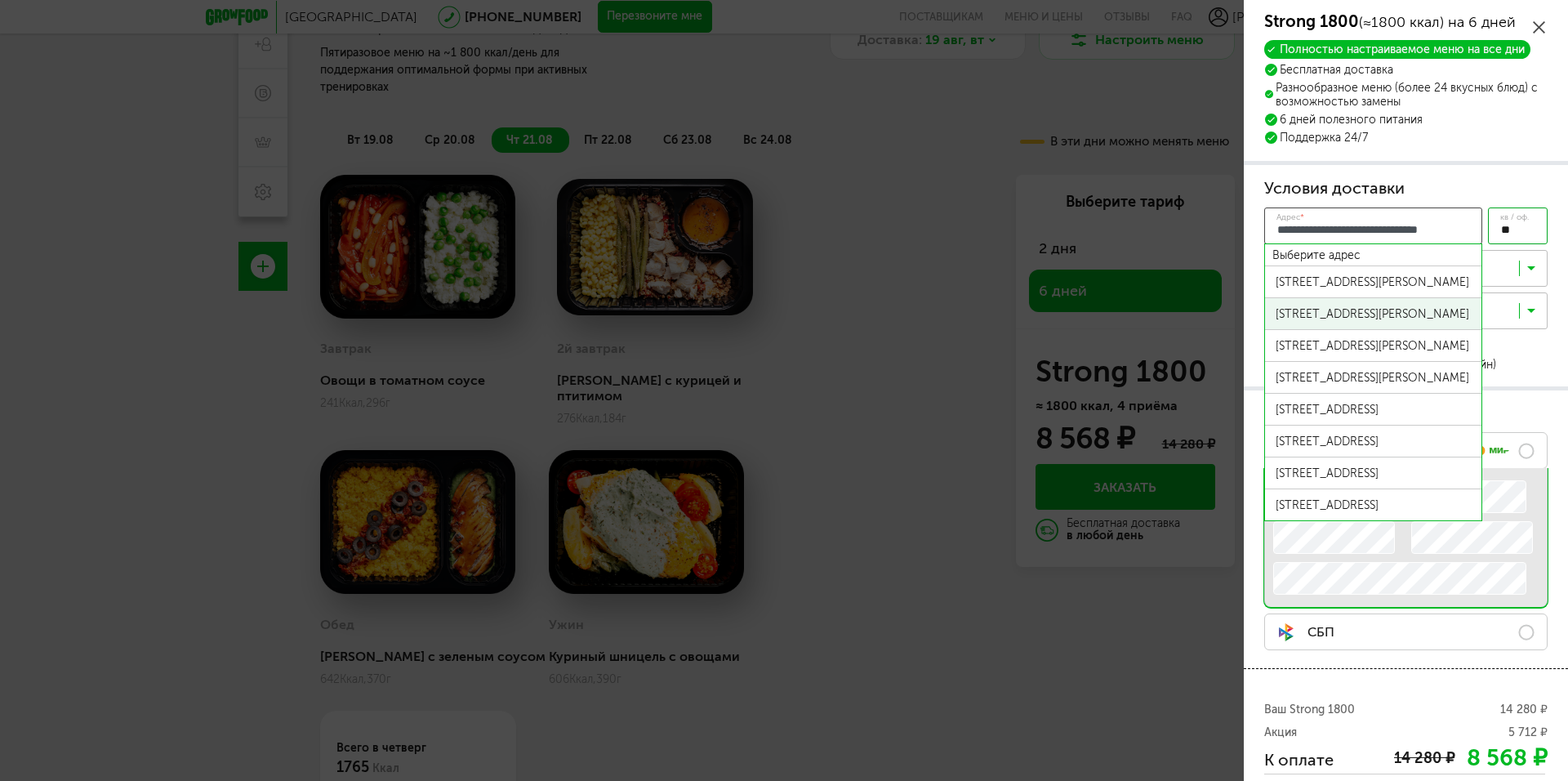
click at [1370, 321] on div "г Химки, Ленинский пр-кт, д 35 к 1" at bounding box center [1372, 314] width 195 height 14
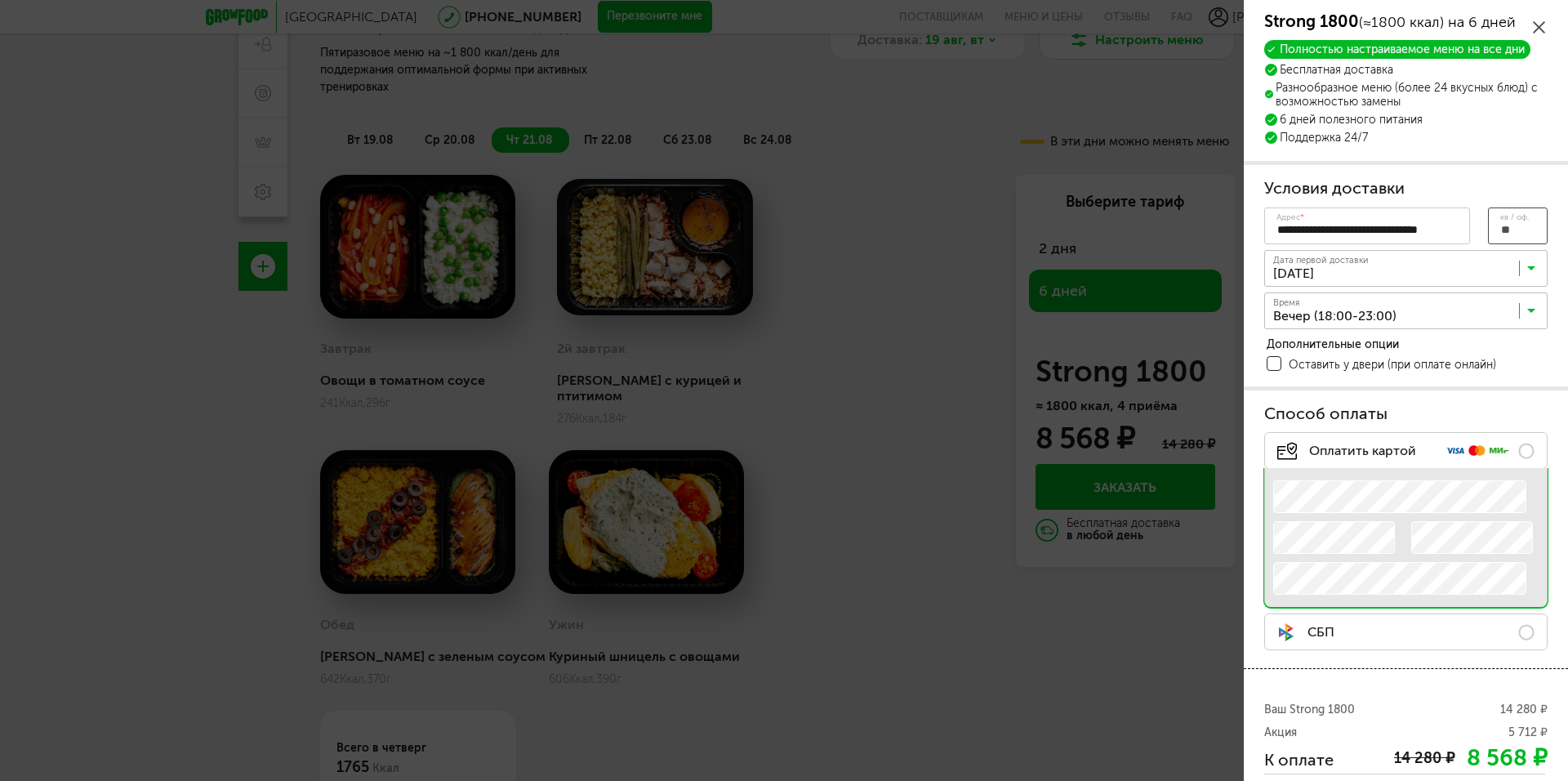
type input "**"
click at [1274, 363] on span at bounding box center [1274, 364] width 15 height 15
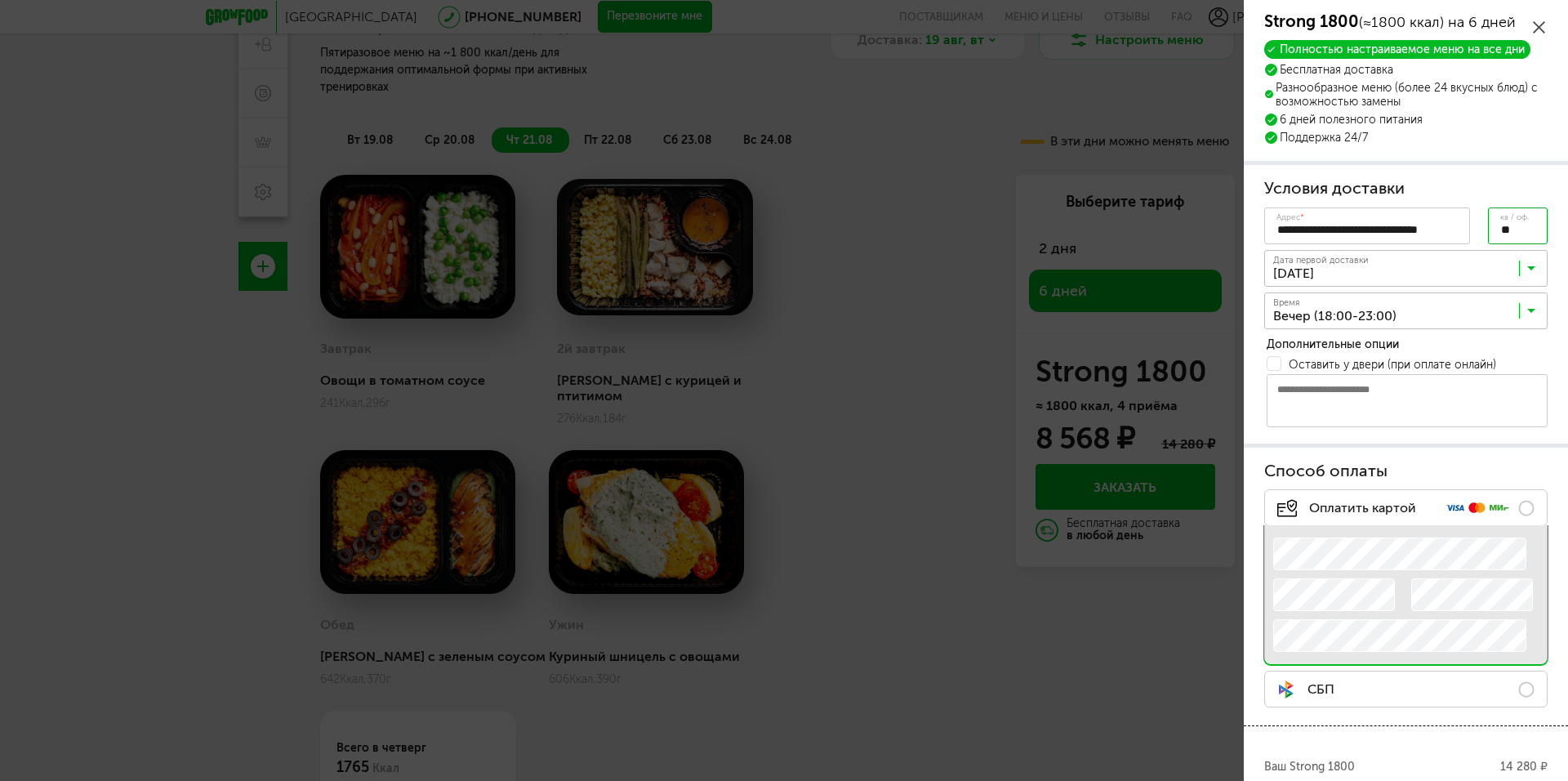
click at [1338, 406] on textarea at bounding box center [1406, 401] width 281 height 54
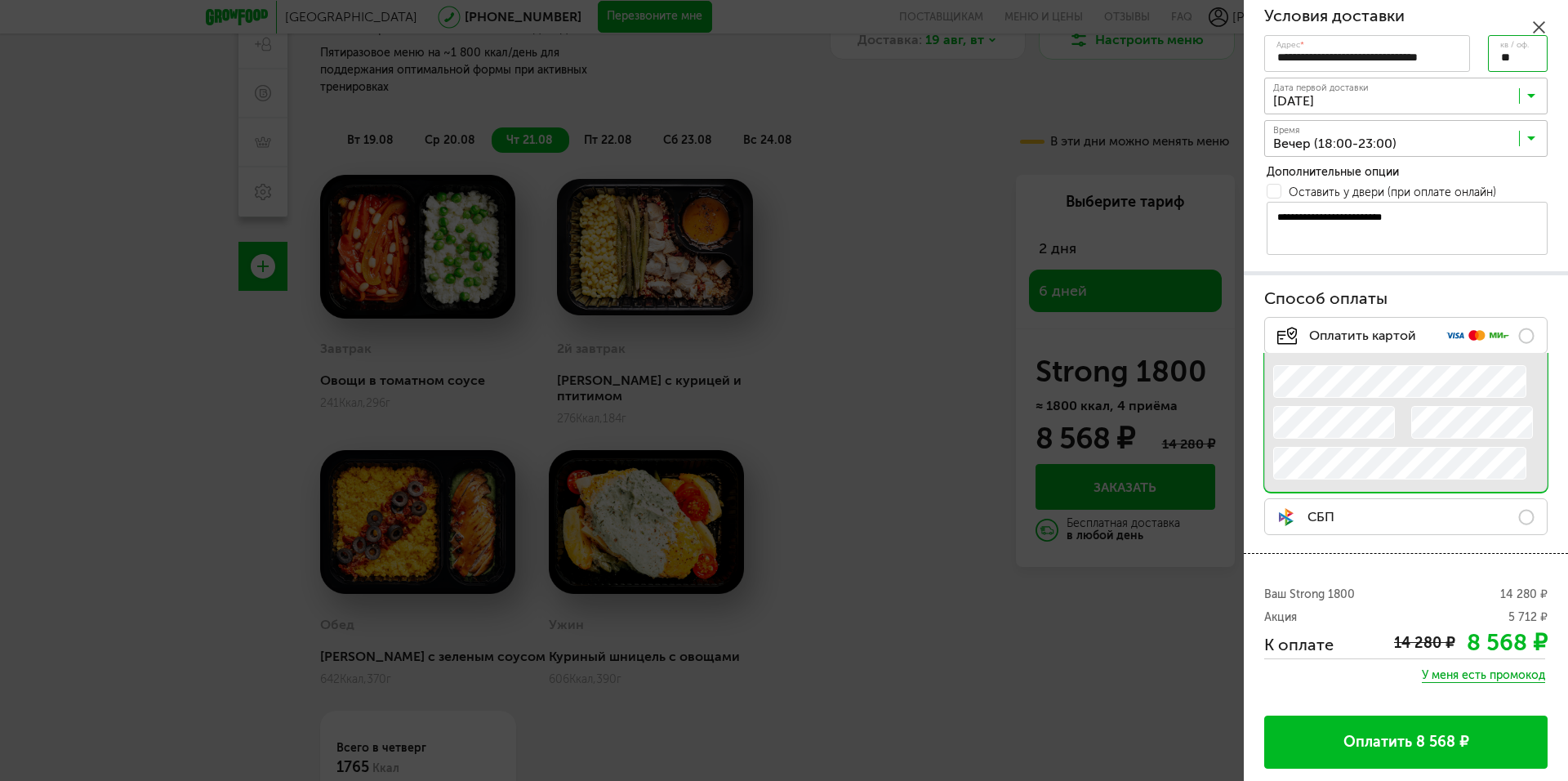
scroll to position [174, 0]
type textarea "**********"
click at [1349, 737] on button "Оплатить 8 568 ₽" at bounding box center [1406, 742] width 283 height 54
click at [1331, 741] on button "Оплатить 8 568 ₽" at bounding box center [1406, 742] width 283 height 54
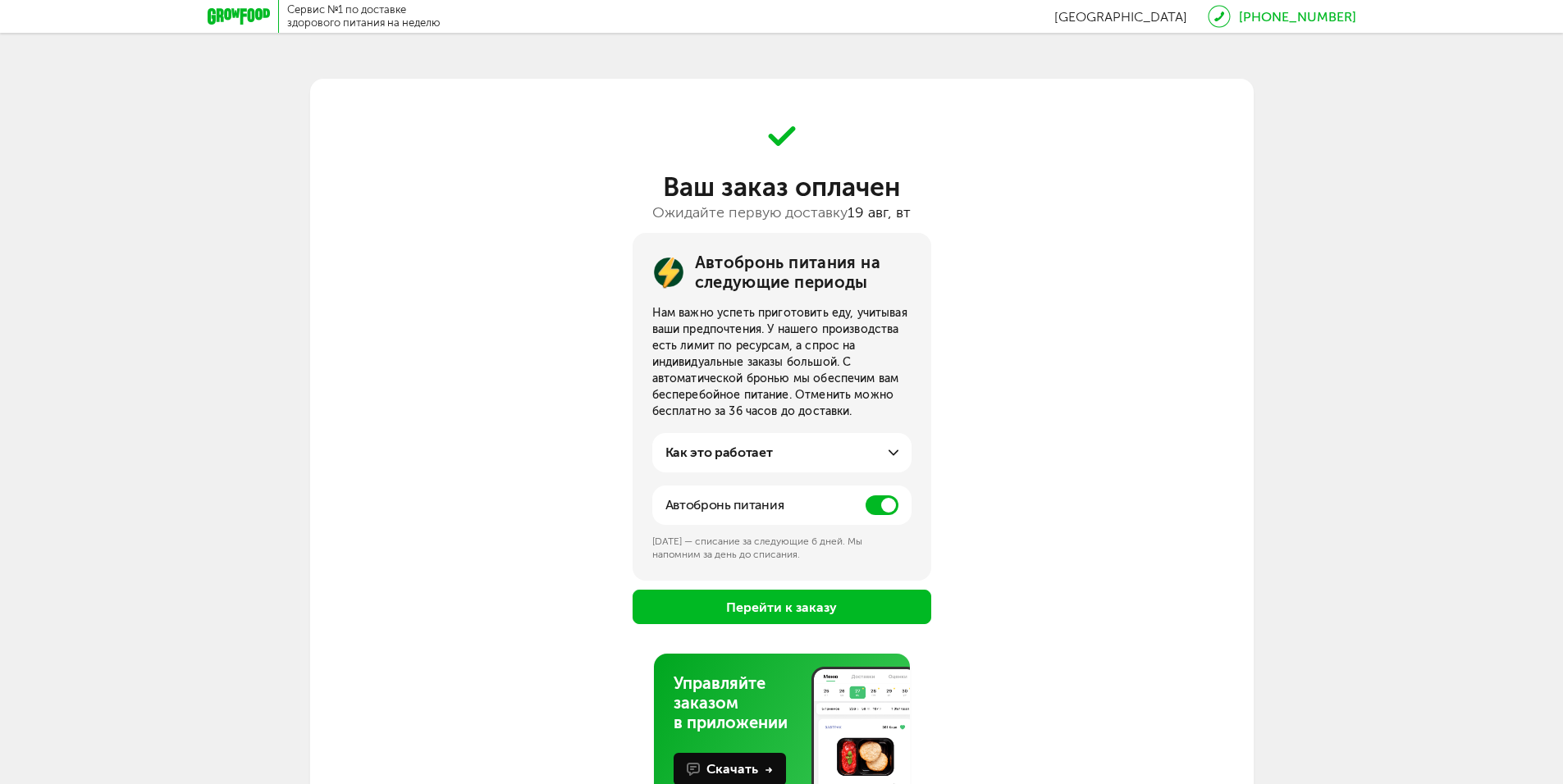
click at [745, 608] on button "Перейти к заказу" at bounding box center [782, 606] width 299 height 34
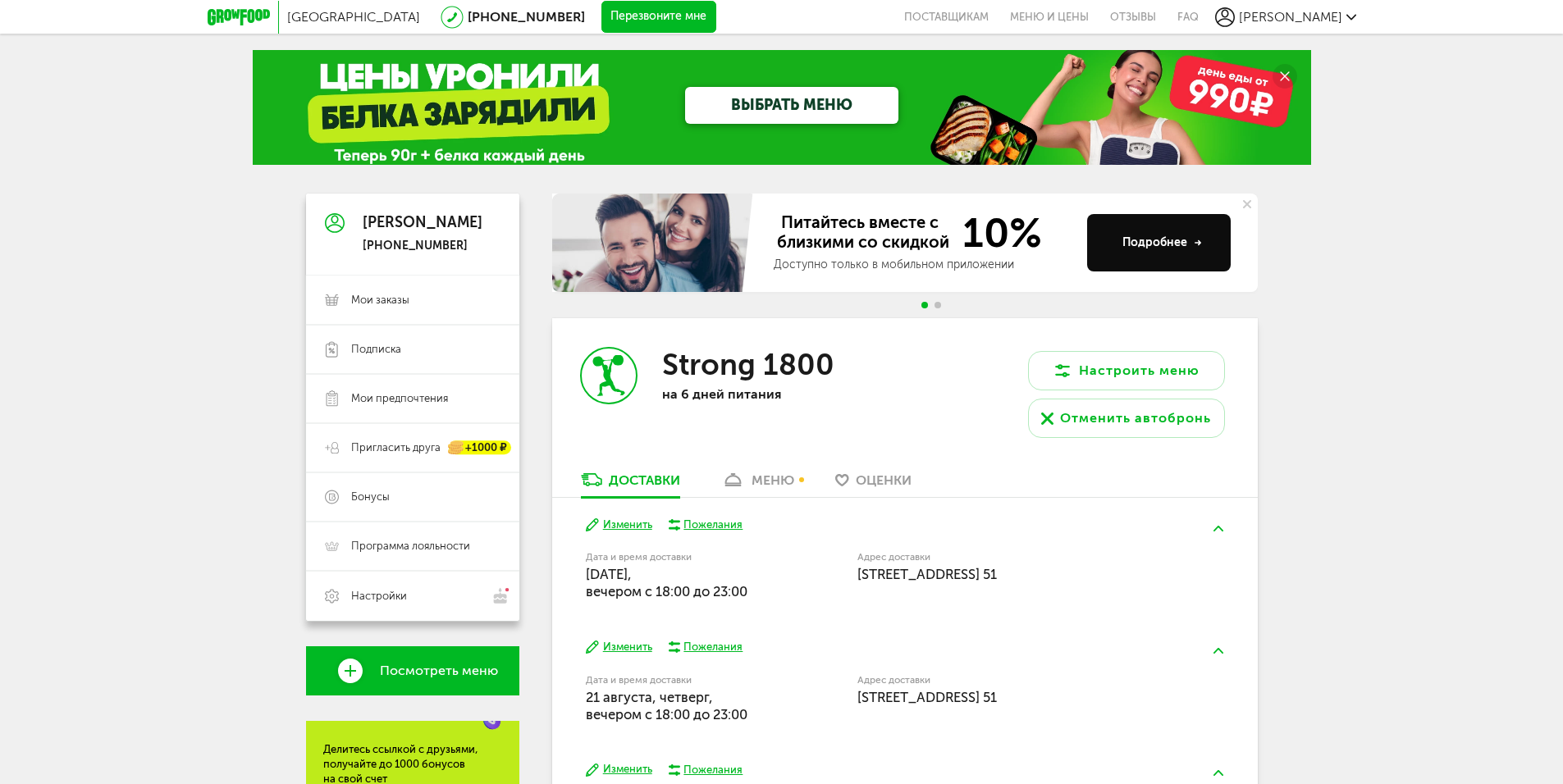
click at [403, 673] on span "Посмотреть меню" at bounding box center [438, 671] width 118 height 15
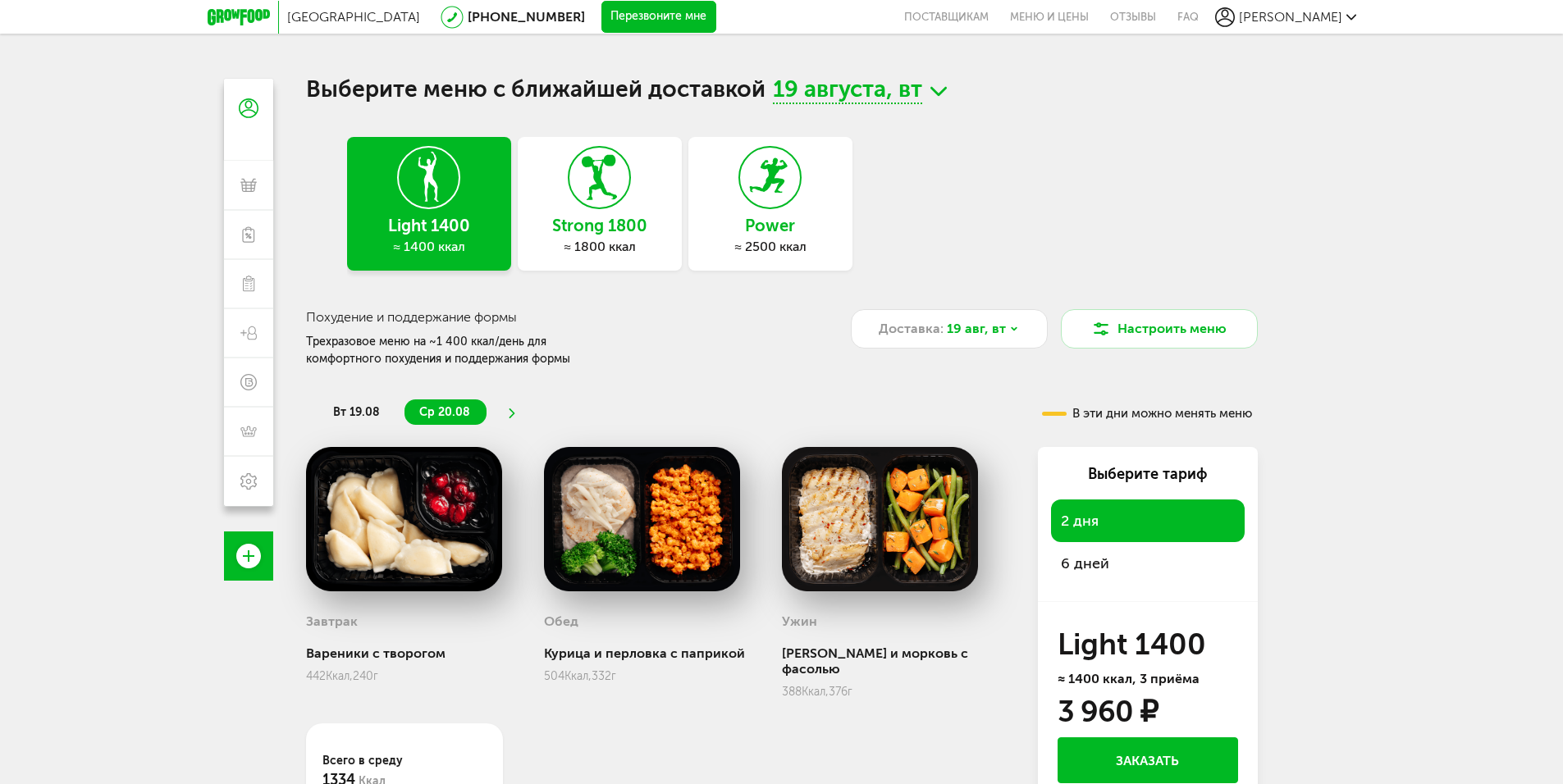
click at [1095, 560] on span "6 дней" at bounding box center [1085, 563] width 48 height 18
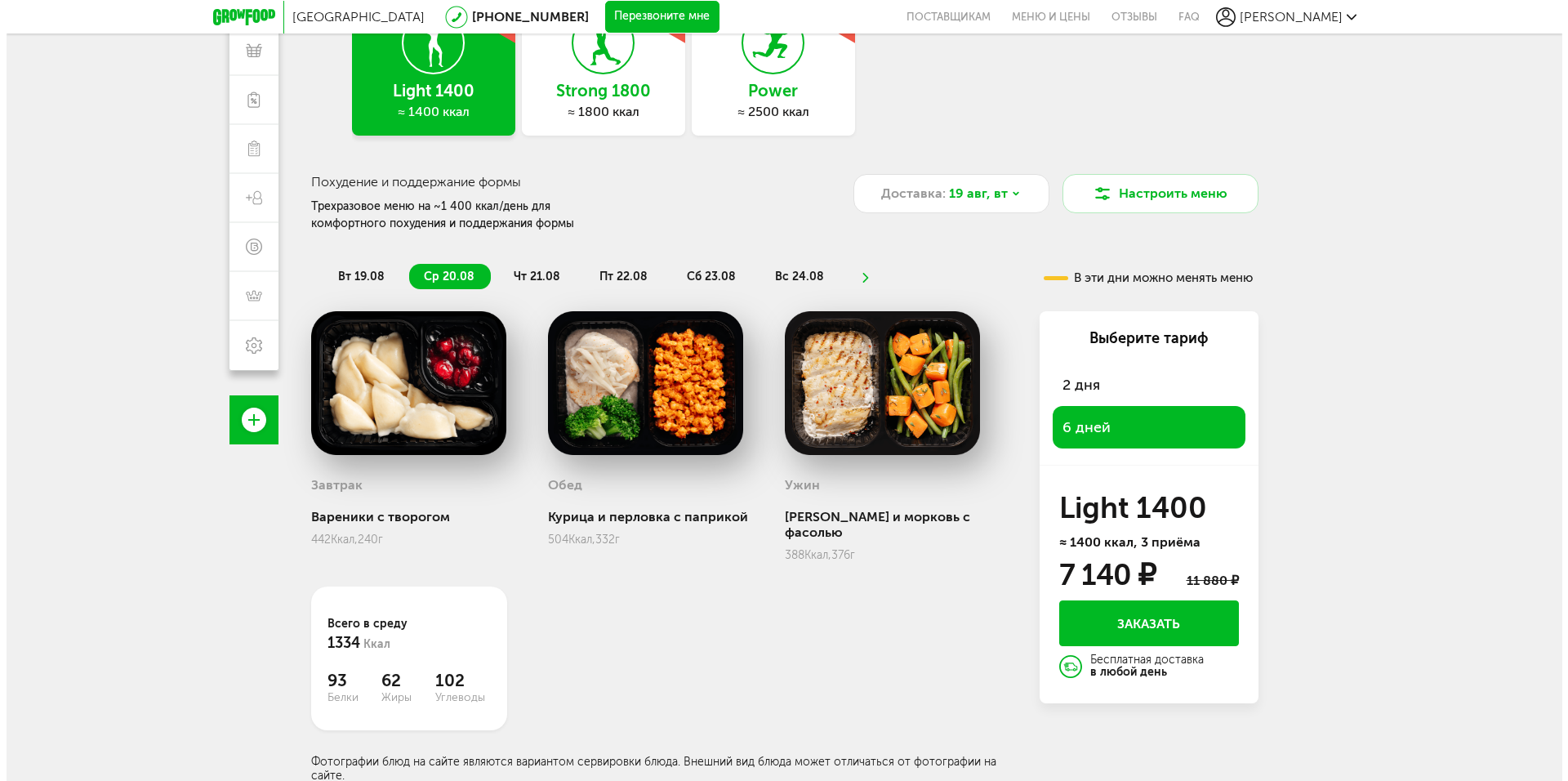
scroll to position [144, 0]
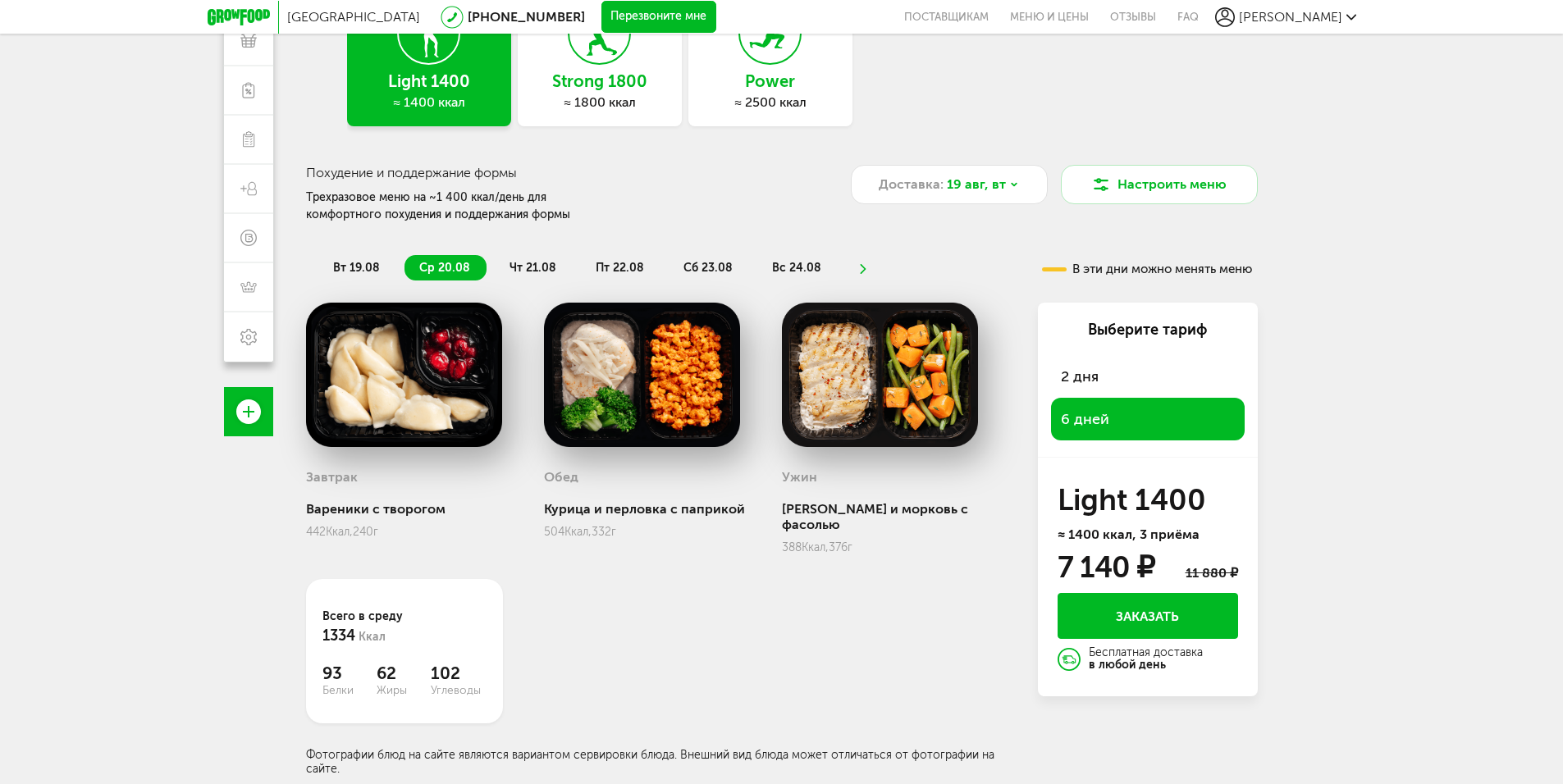
click at [1113, 618] on button "Заказать" at bounding box center [1148, 616] width 181 height 46
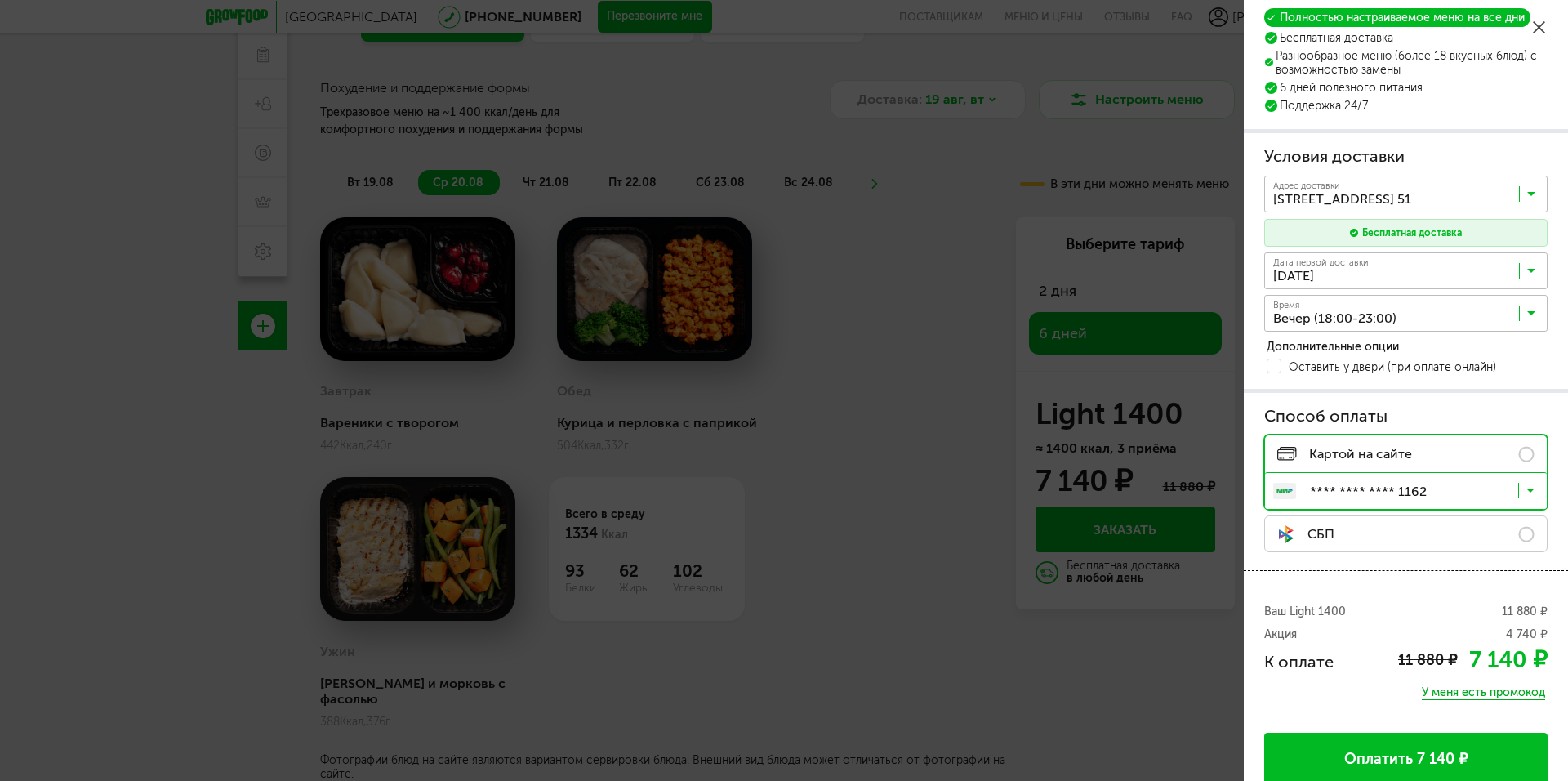
scroll to position [49, 0]
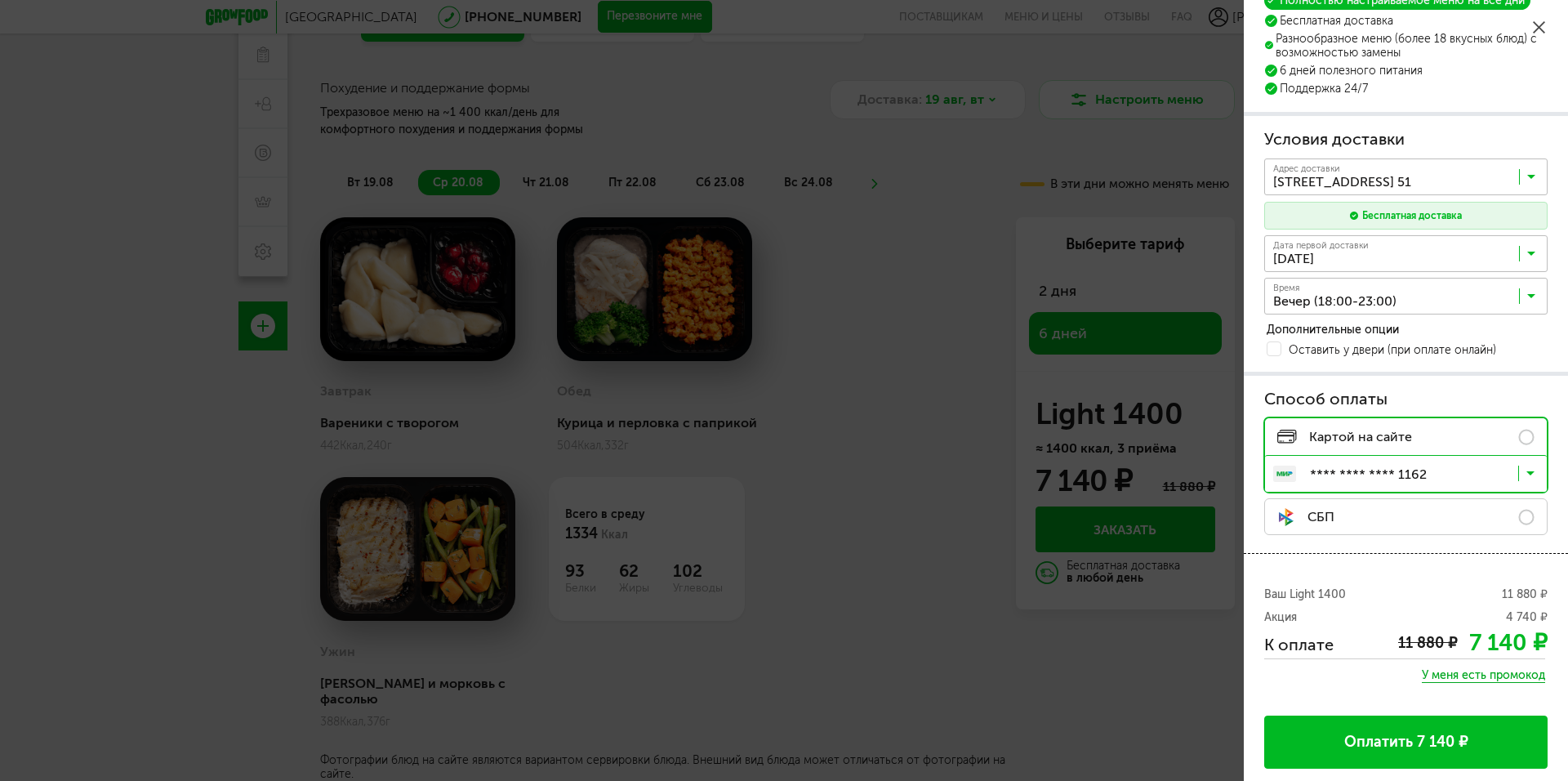
click at [1311, 741] on button "Оплатить 7 140 ₽" at bounding box center [1406, 742] width 283 height 54
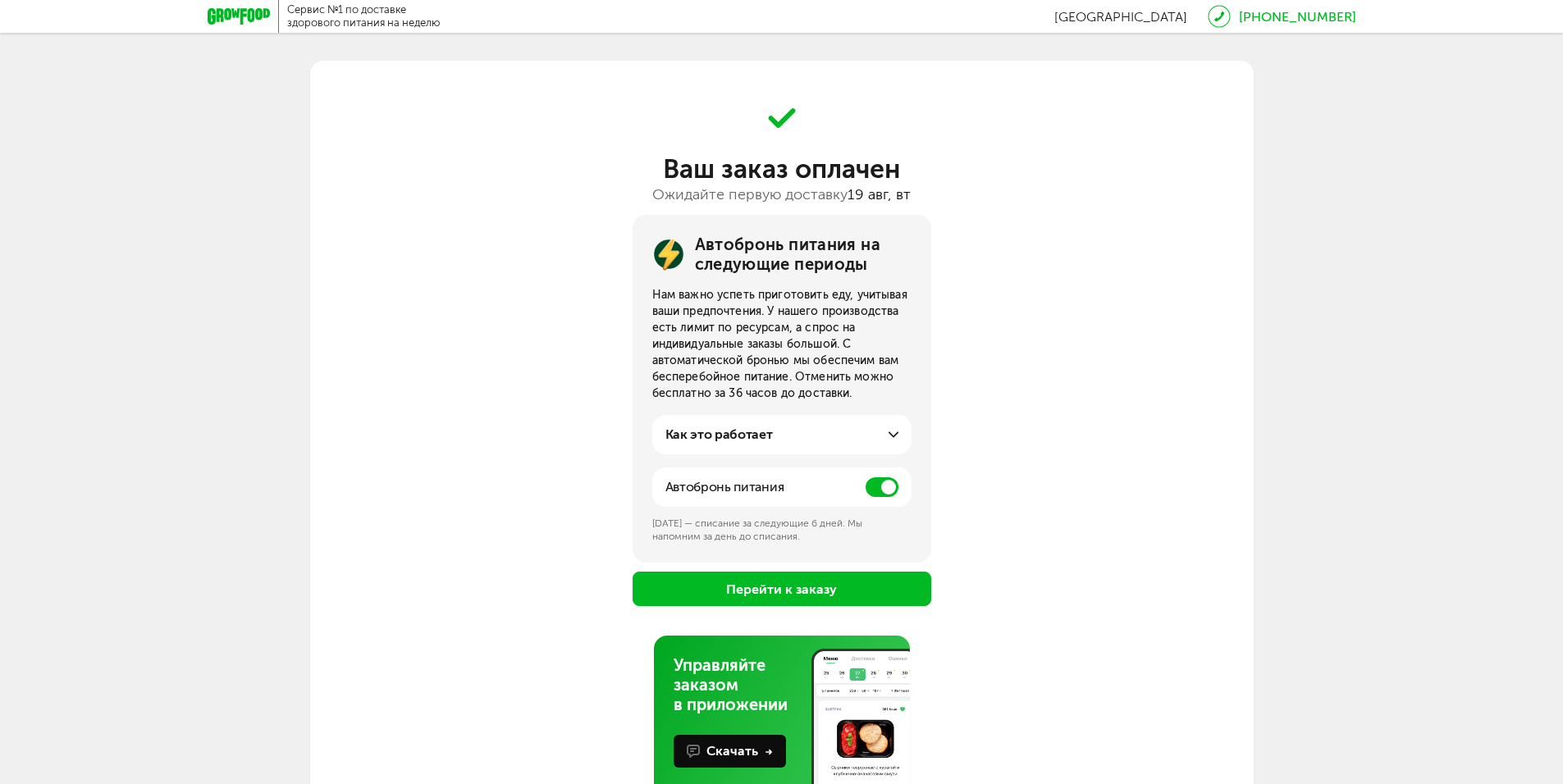
scroll to position [76, 0]
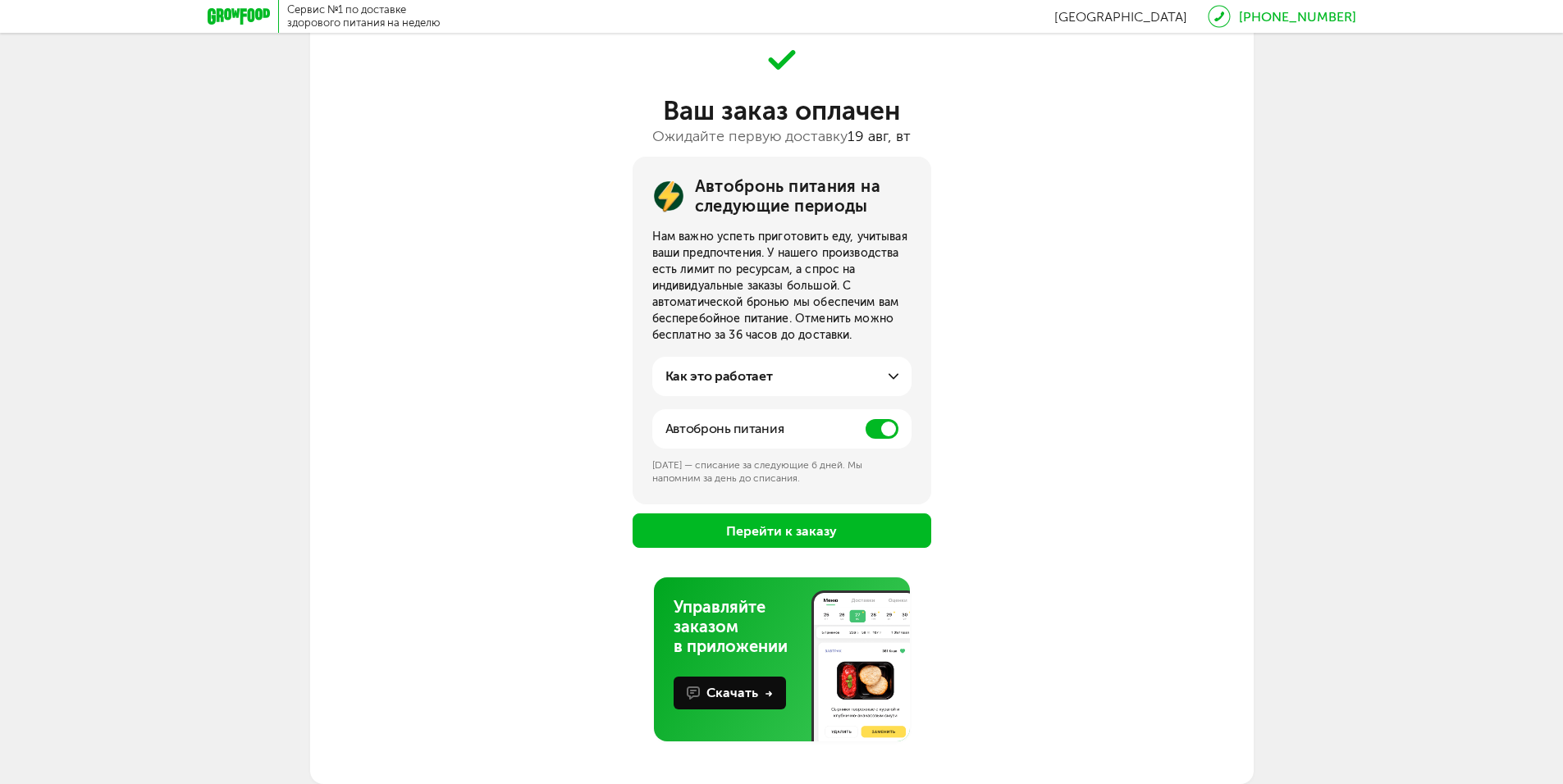
click at [664, 525] on button "Перейти к заказу" at bounding box center [782, 530] width 299 height 34
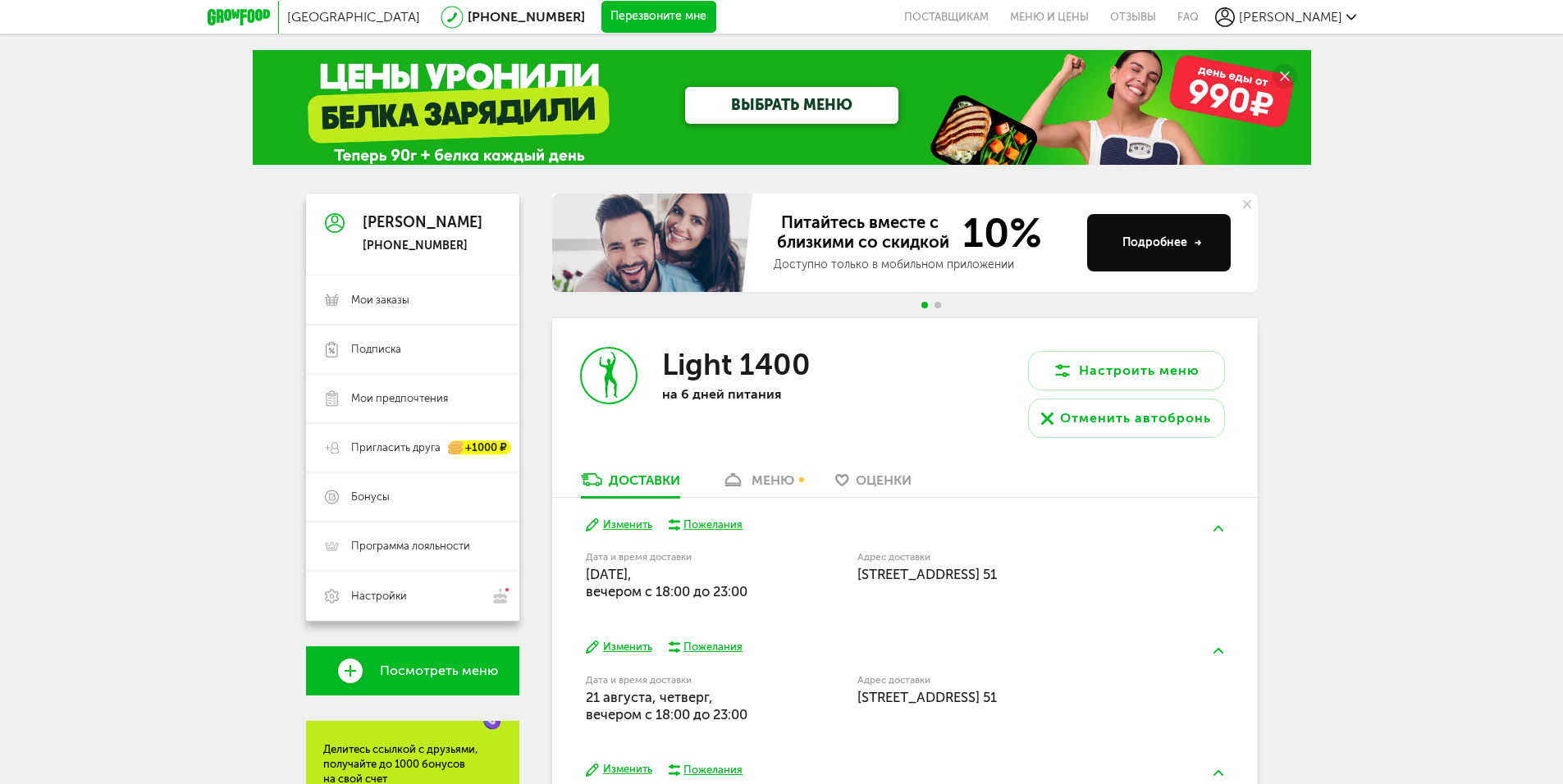
click at [1317, 15] on span "Денис" at bounding box center [1290, 17] width 103 height 16
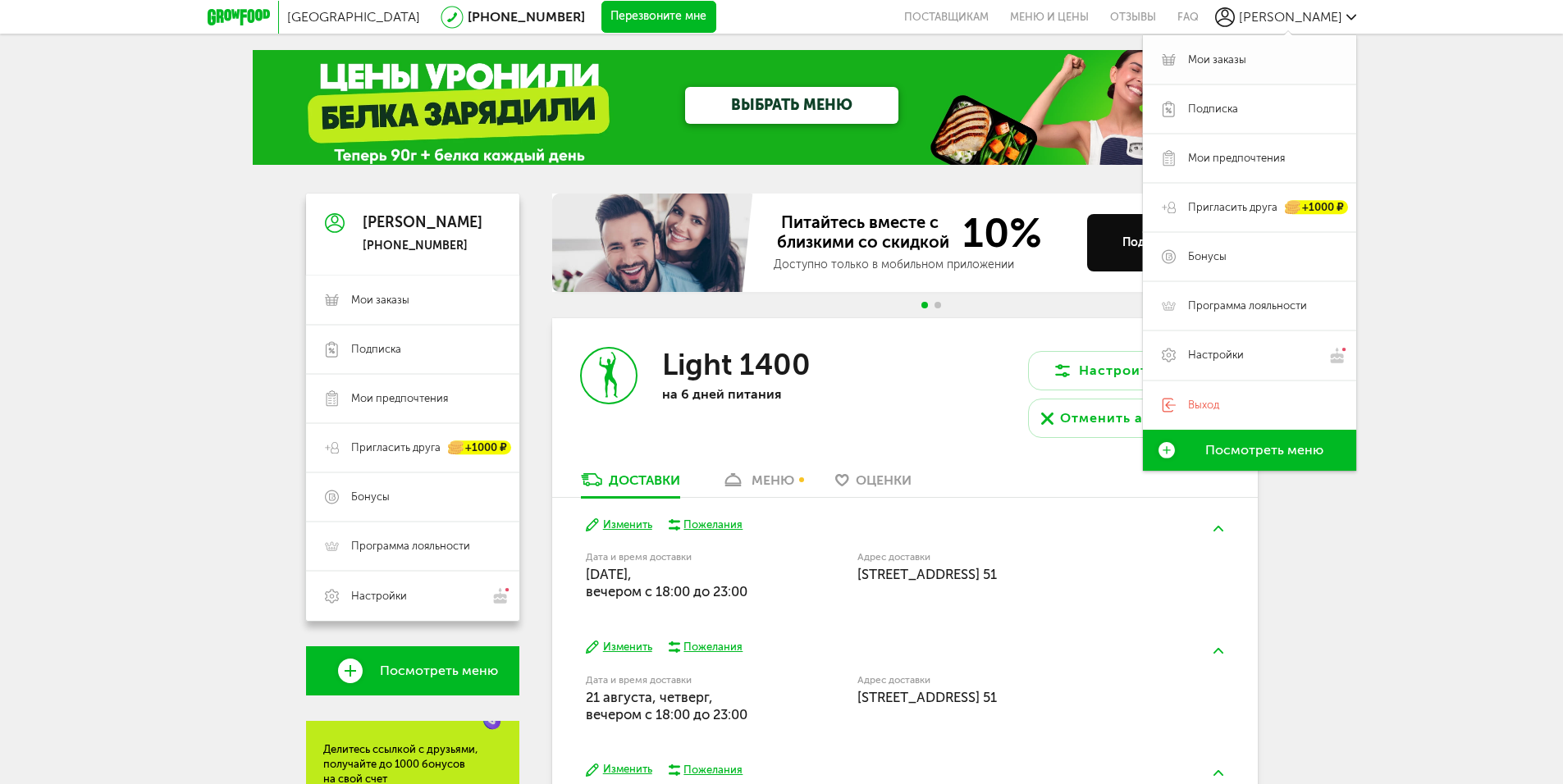
click at [1275, 62] on span "Мои заказы" at bounding box center [1262, 60] width 149 height 15
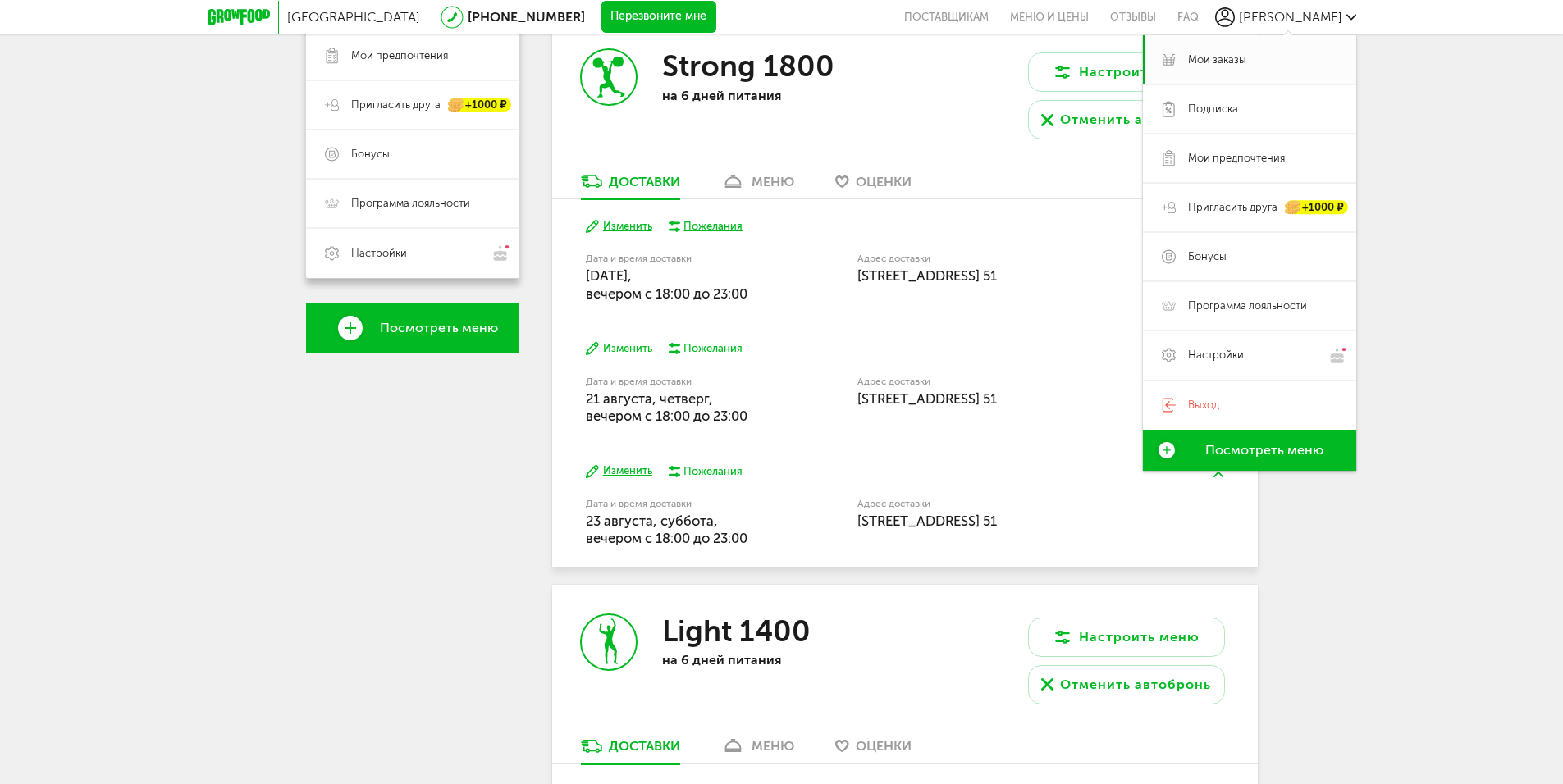
scroll to position [328, 0]
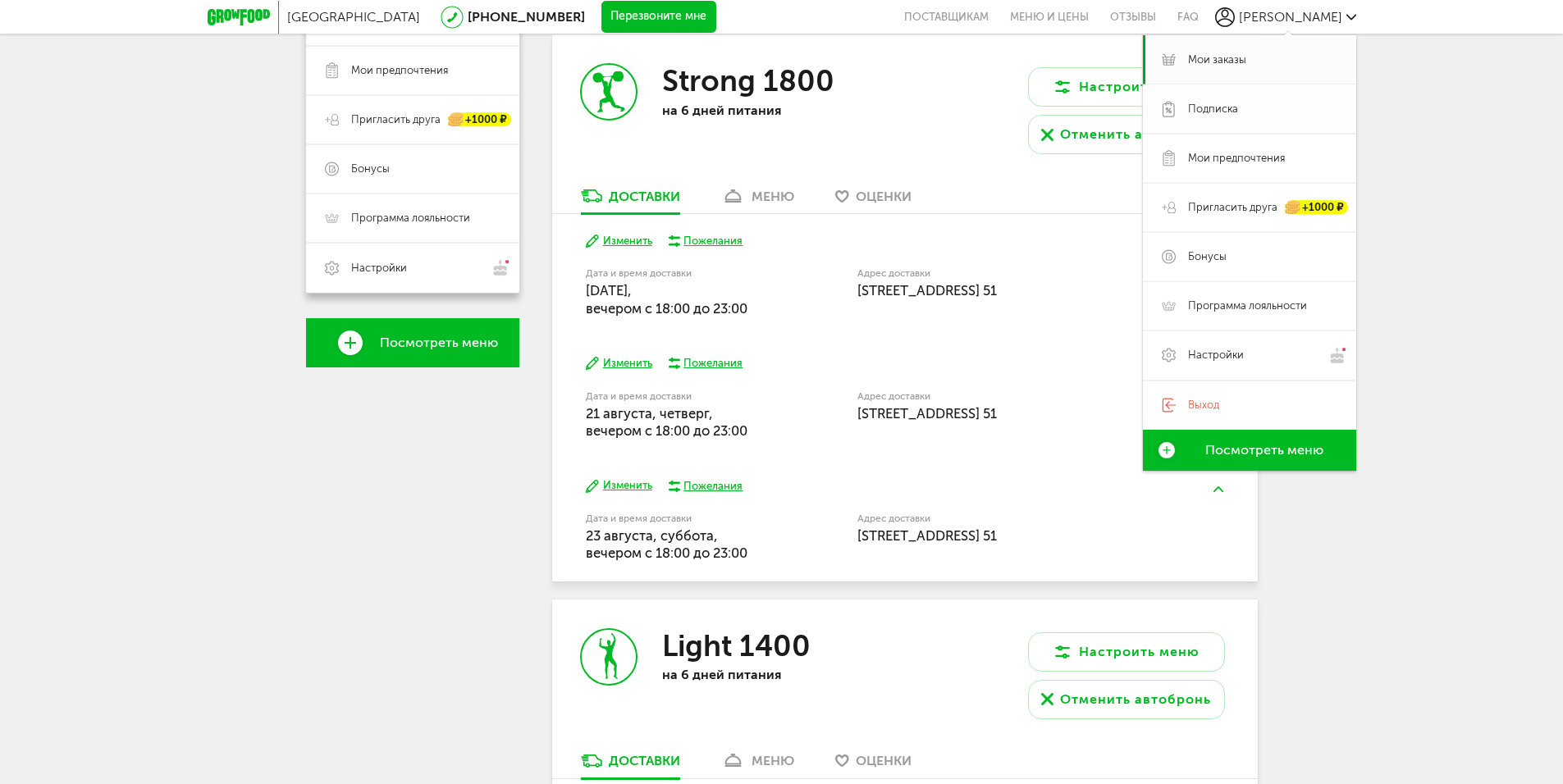
click at [1261, 108] on span "Подписка" at bounding box center [1262, 109] width 149 height 15
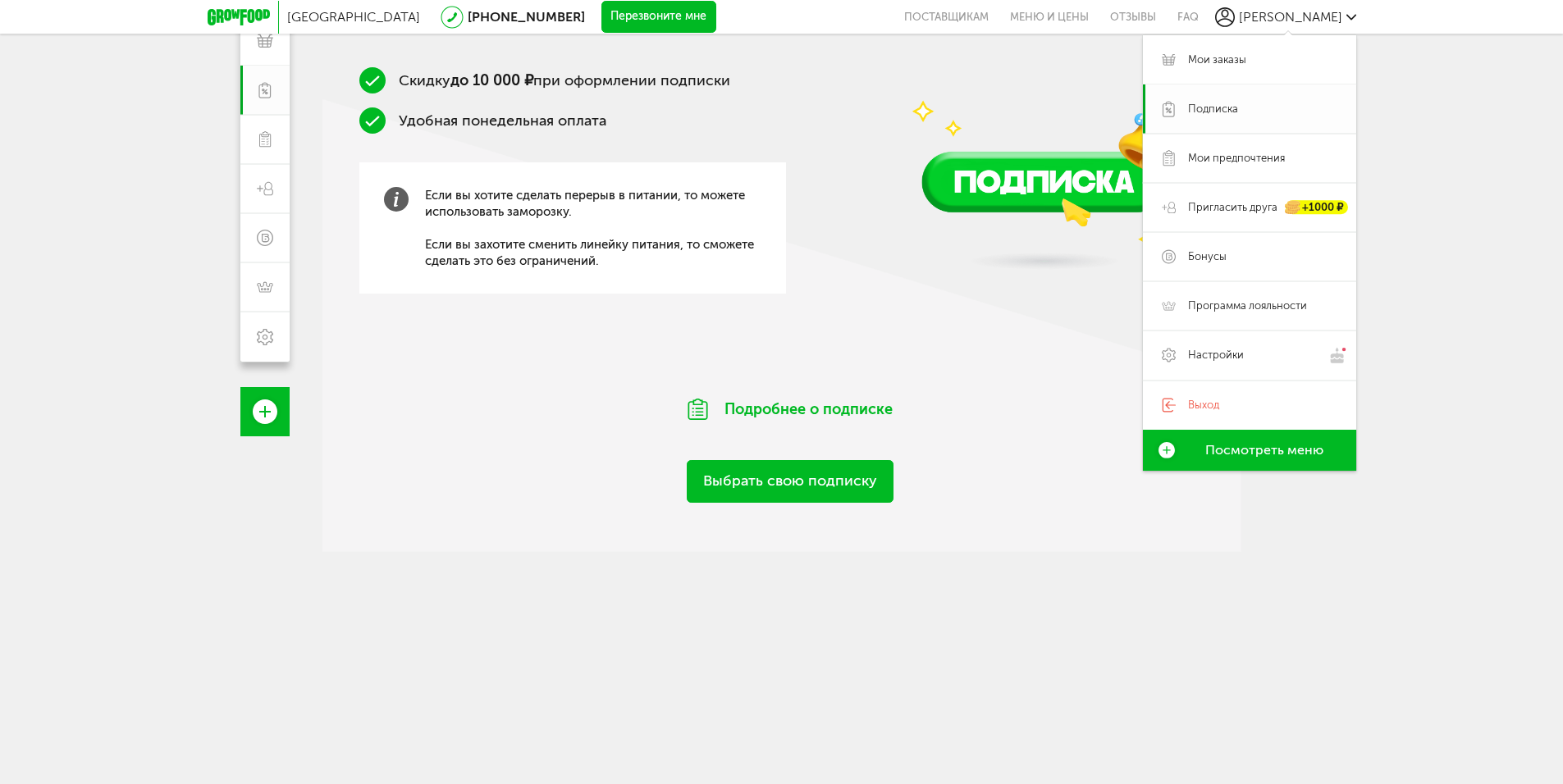
scroll to position [220, 0]
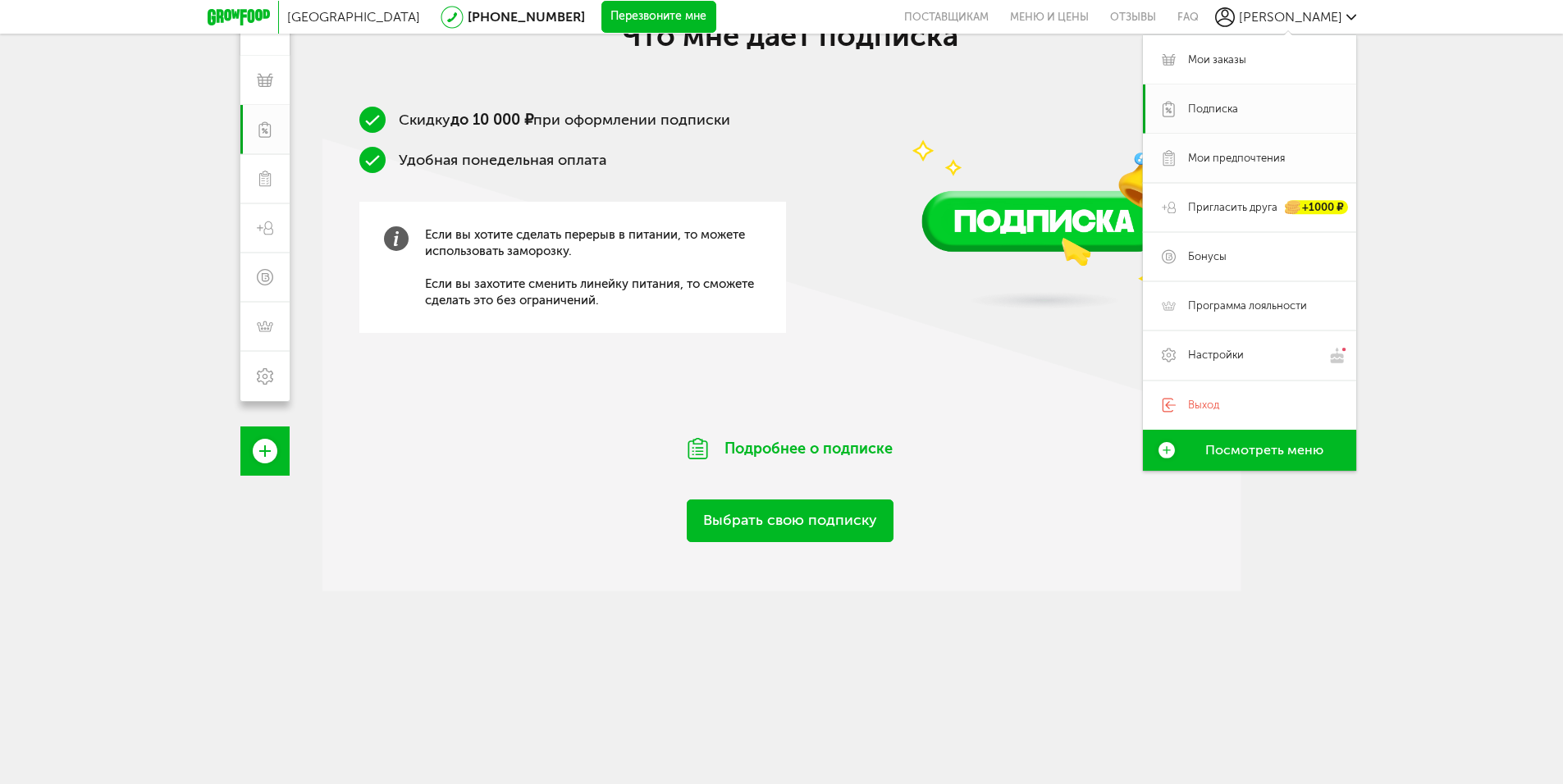
click at [1258, 158] on span "Мои предпочтения" at bounding box center [1236, 158] width 96 height 15
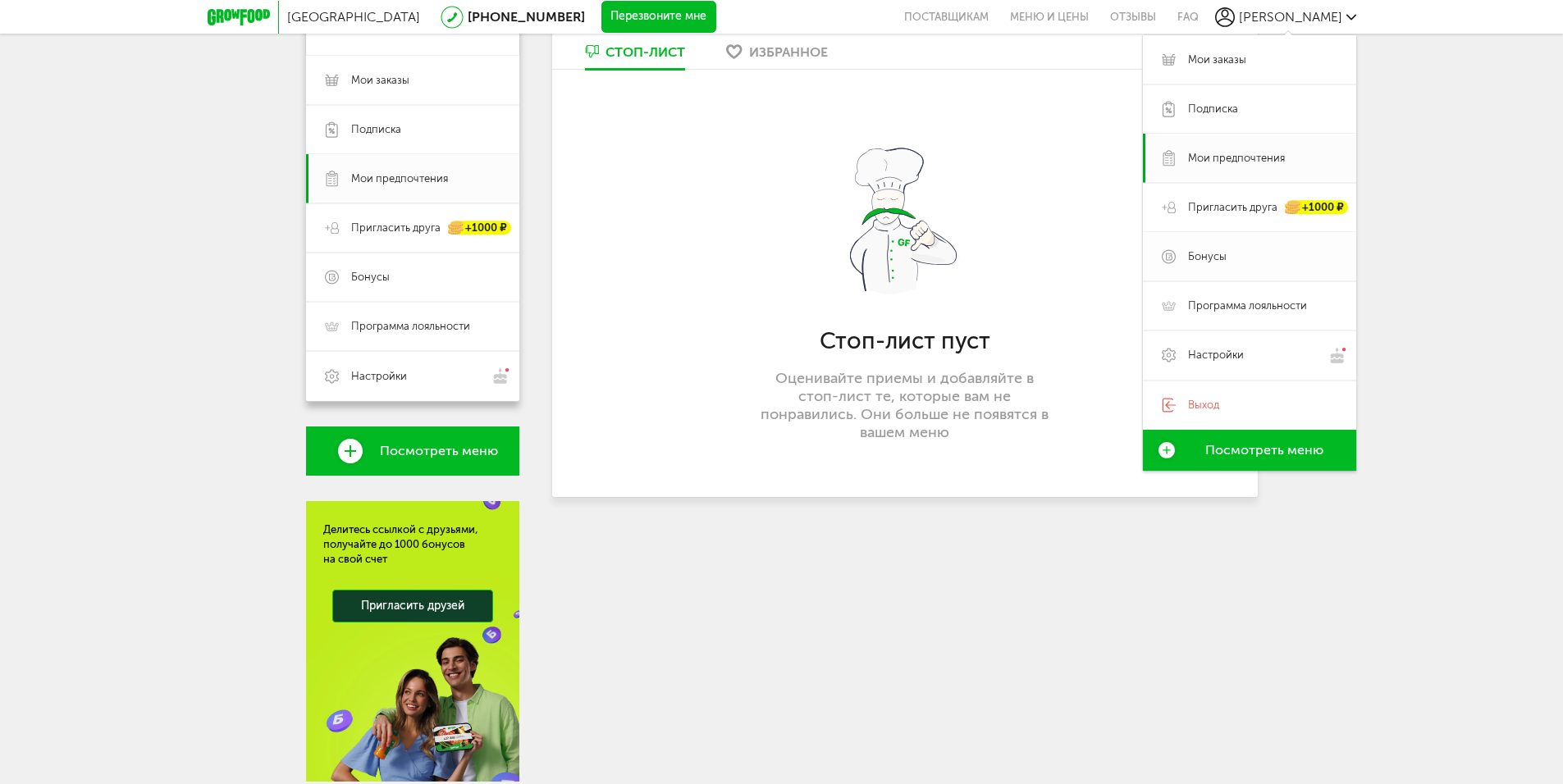
click at [1248, 257] on span "Бонусы" at bounding box center [1262, 257] width 149 height 15
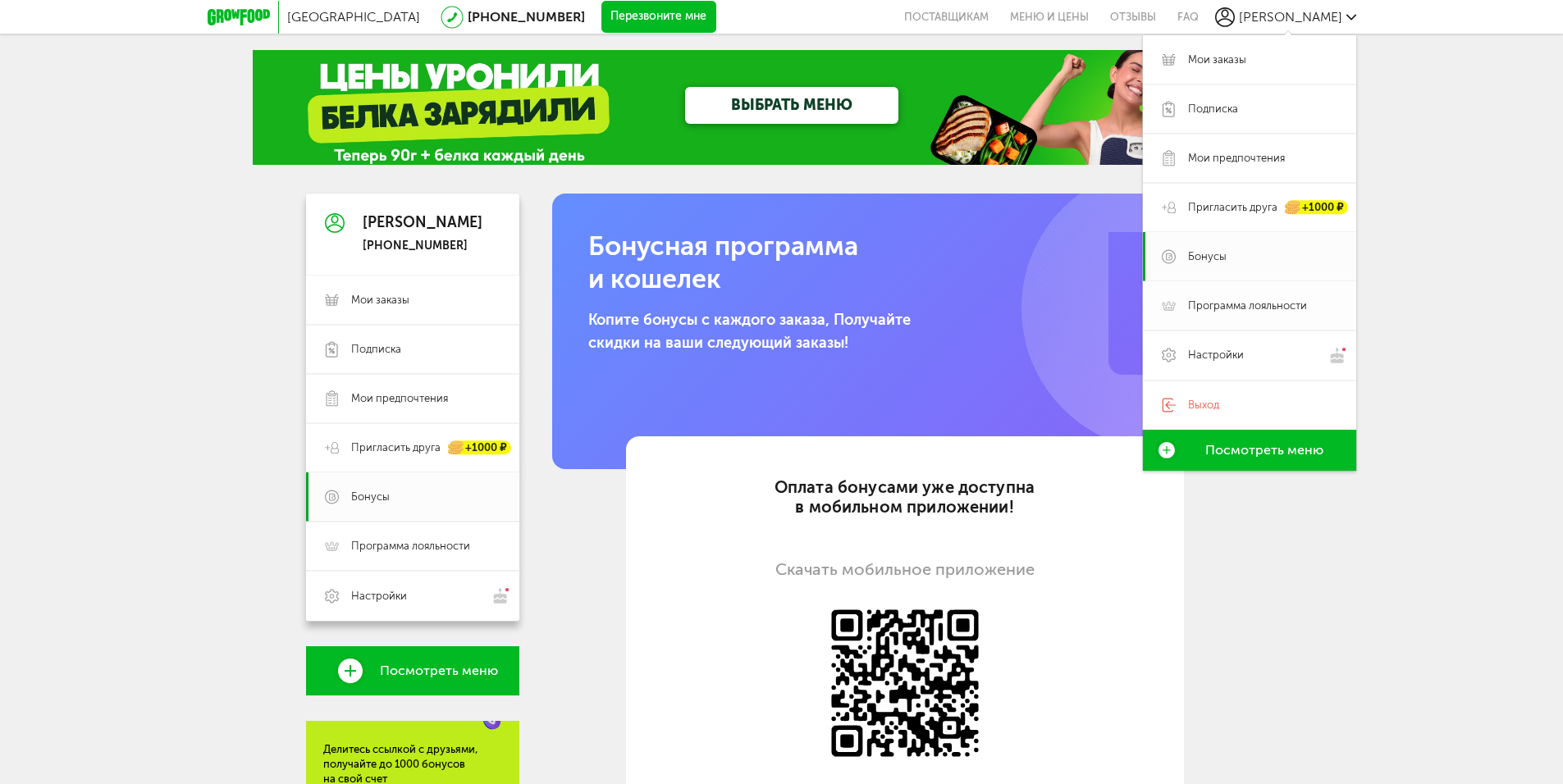
click at [1261, 304] on span "Программа лояльности" at bounding box center [1247, 306] width 119 height 15
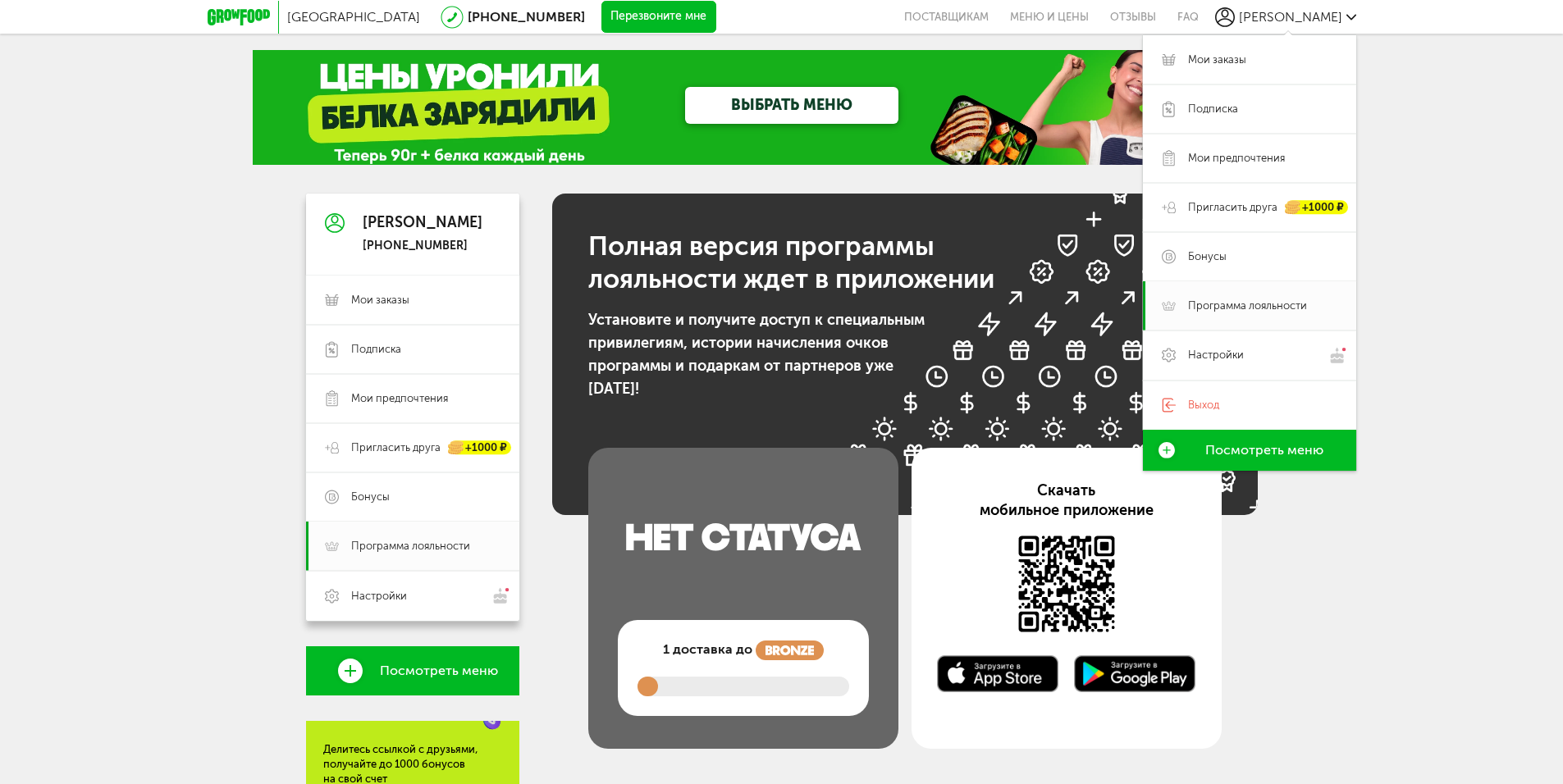
click at [1315, 642] on div "Москва 8 (800) 555-21-78 Перезвоните мне поставщикам Меню и цены Отзывы FAQ Ден…" at bounding box center [782, 533] width 1563 height 1067
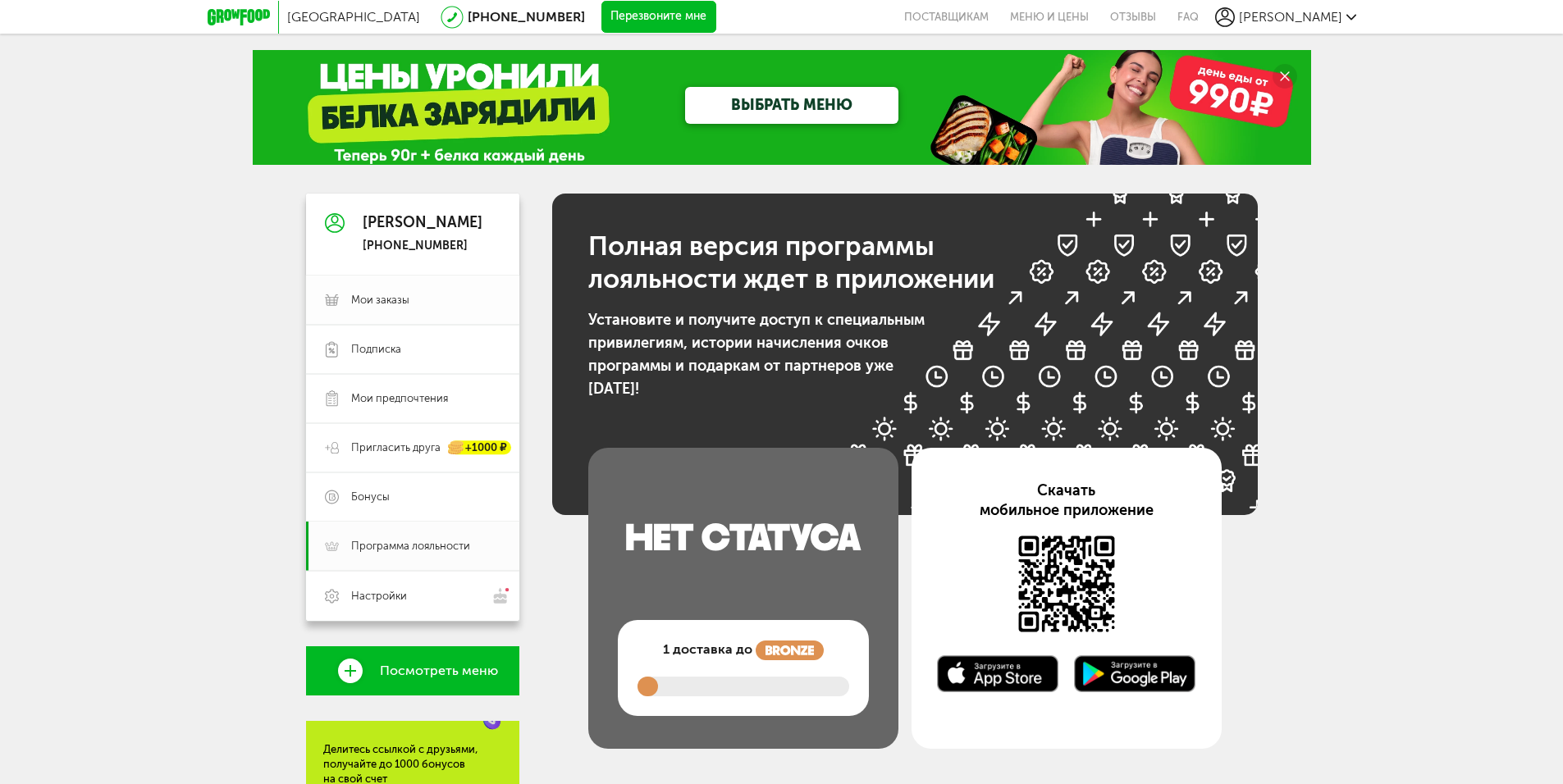
click at [373, 302] on span "Мои заказы" at bounding box center [380, 300] width 58 height 15
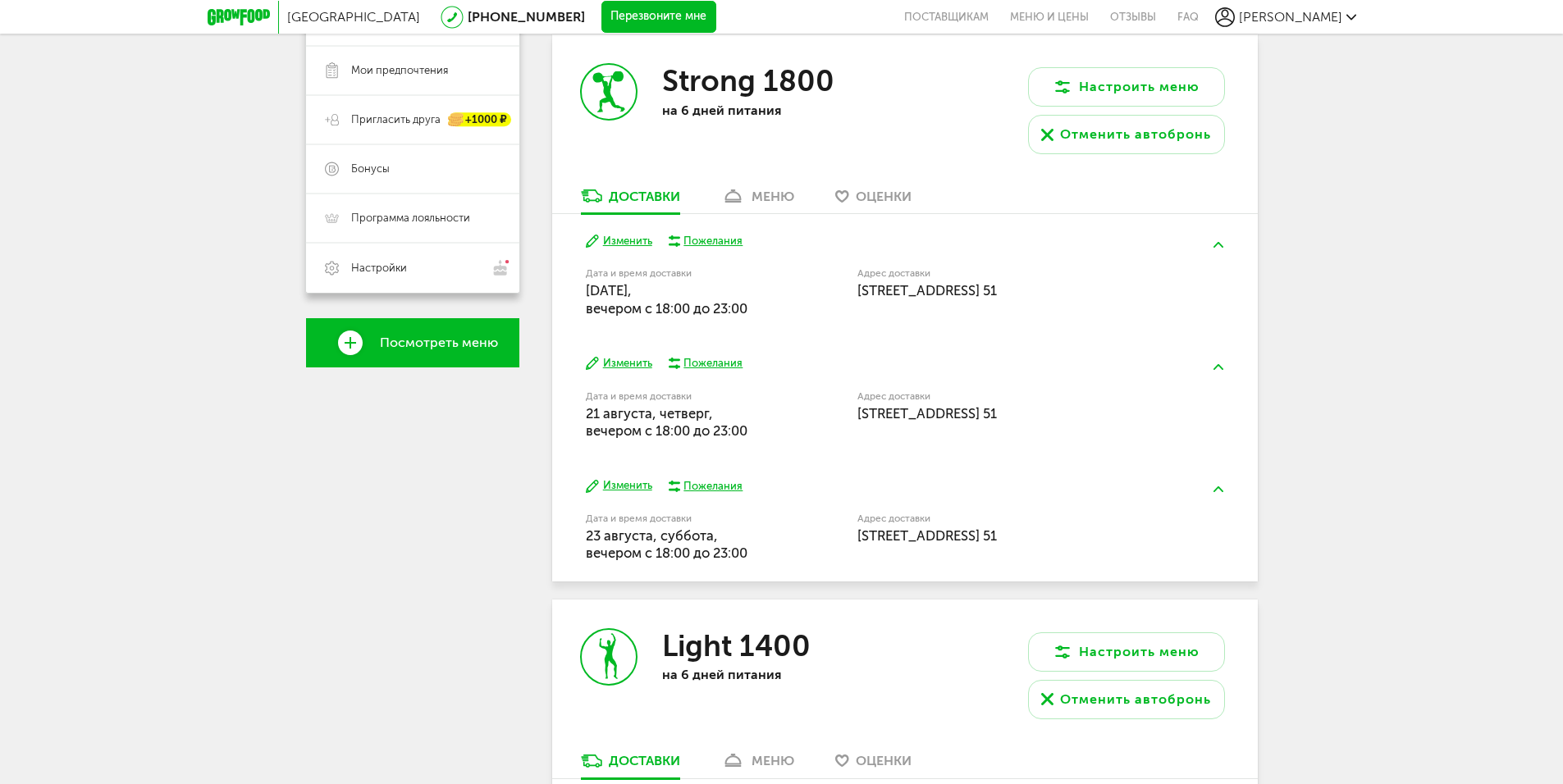
scroll to position [164, 0]
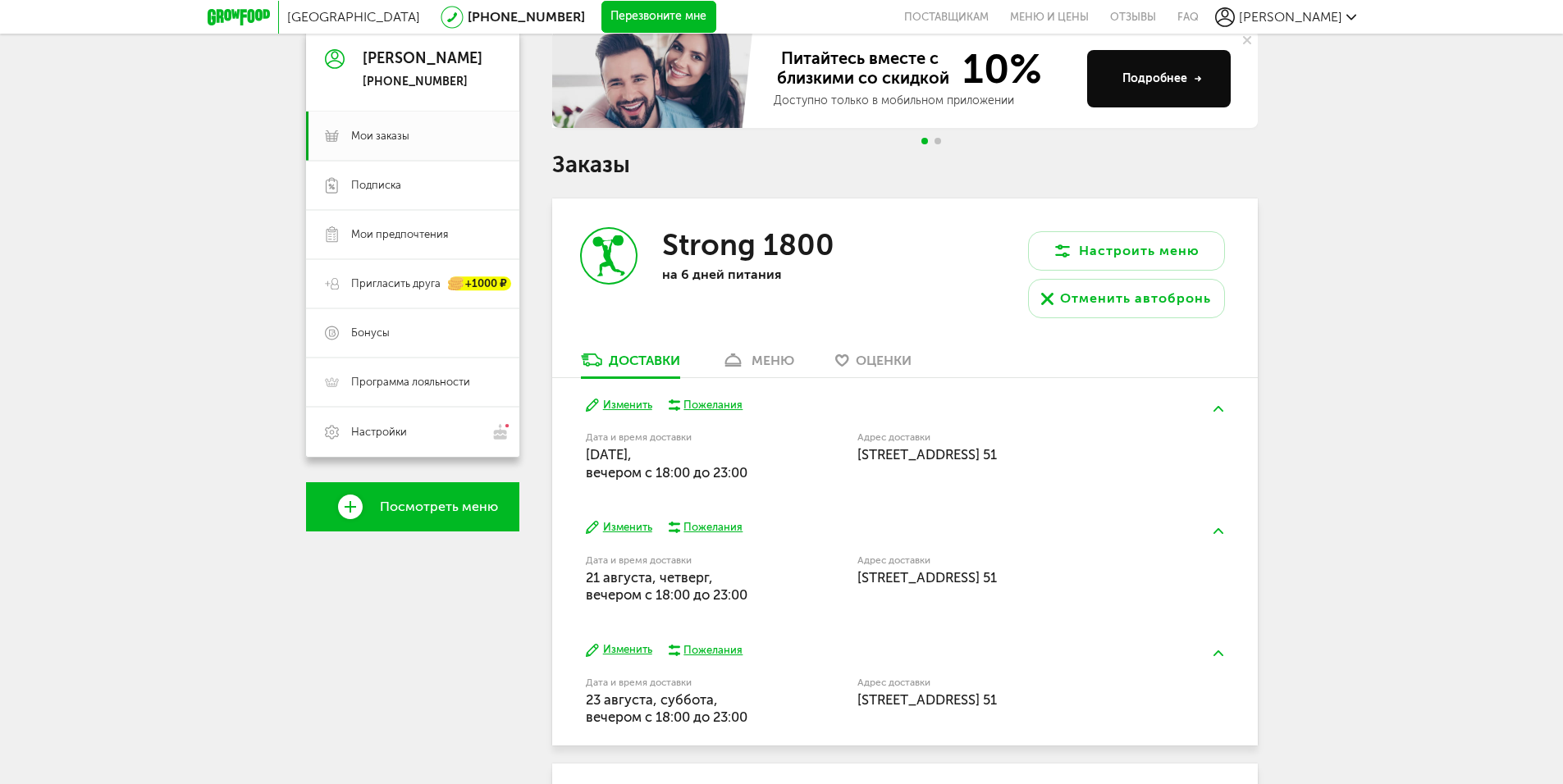
click at [773, 362] on div "меню" at bounding box center [772, 360] width 43 height 16
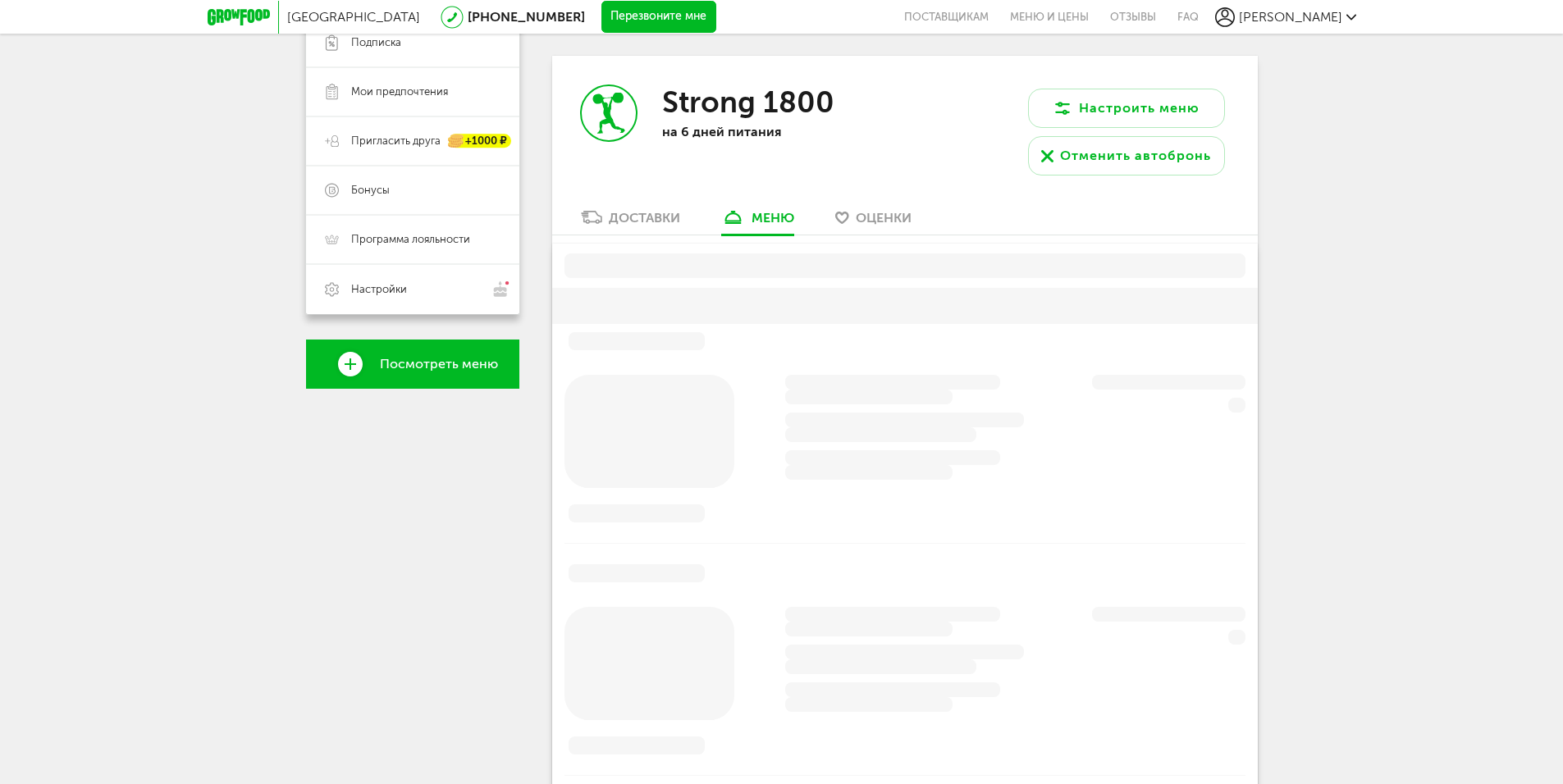
scroll to position [322, 0]
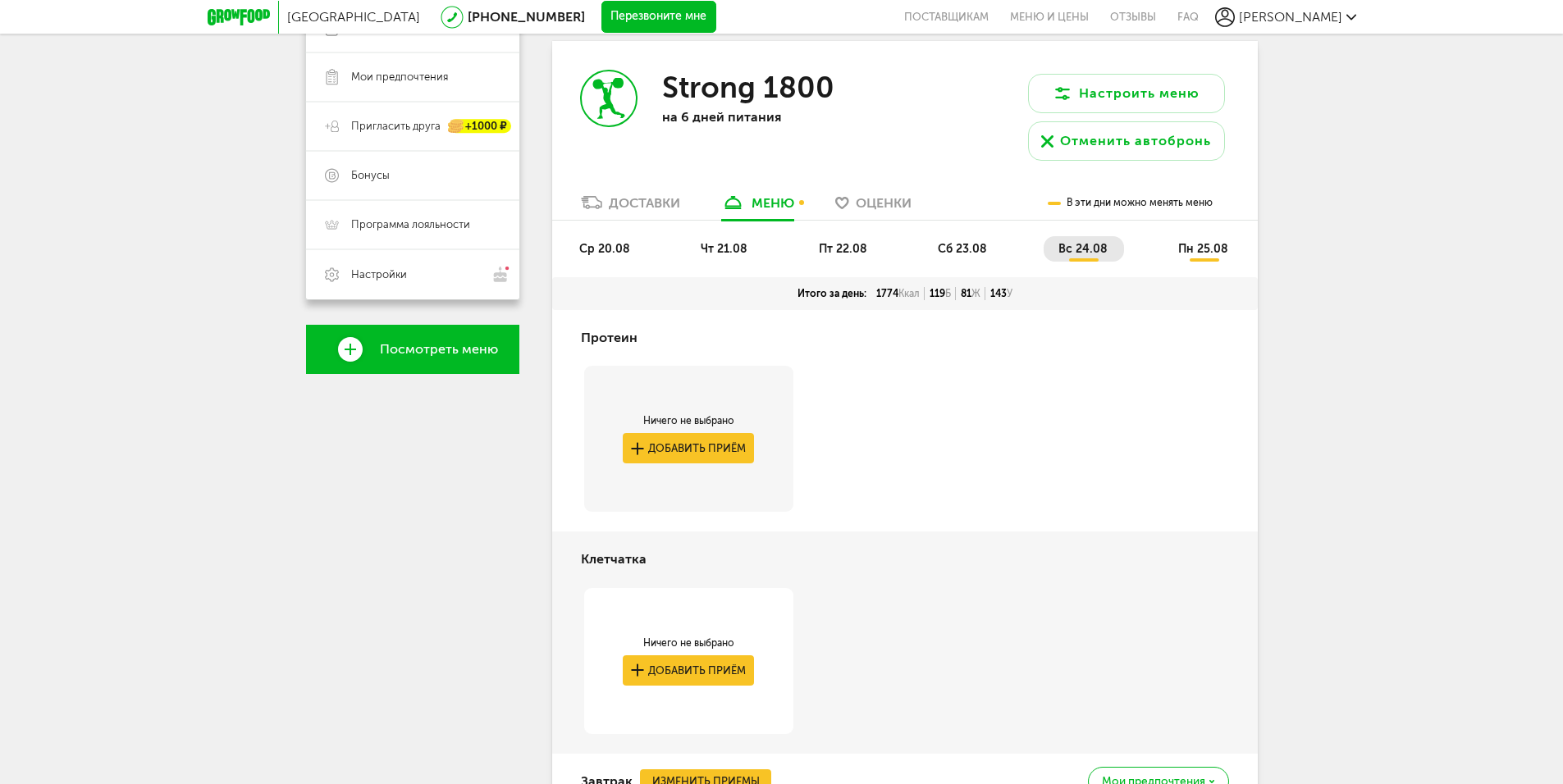
click at [630, 205] on div "Доставки" at bounding box center [644, 203] width 71 height 16
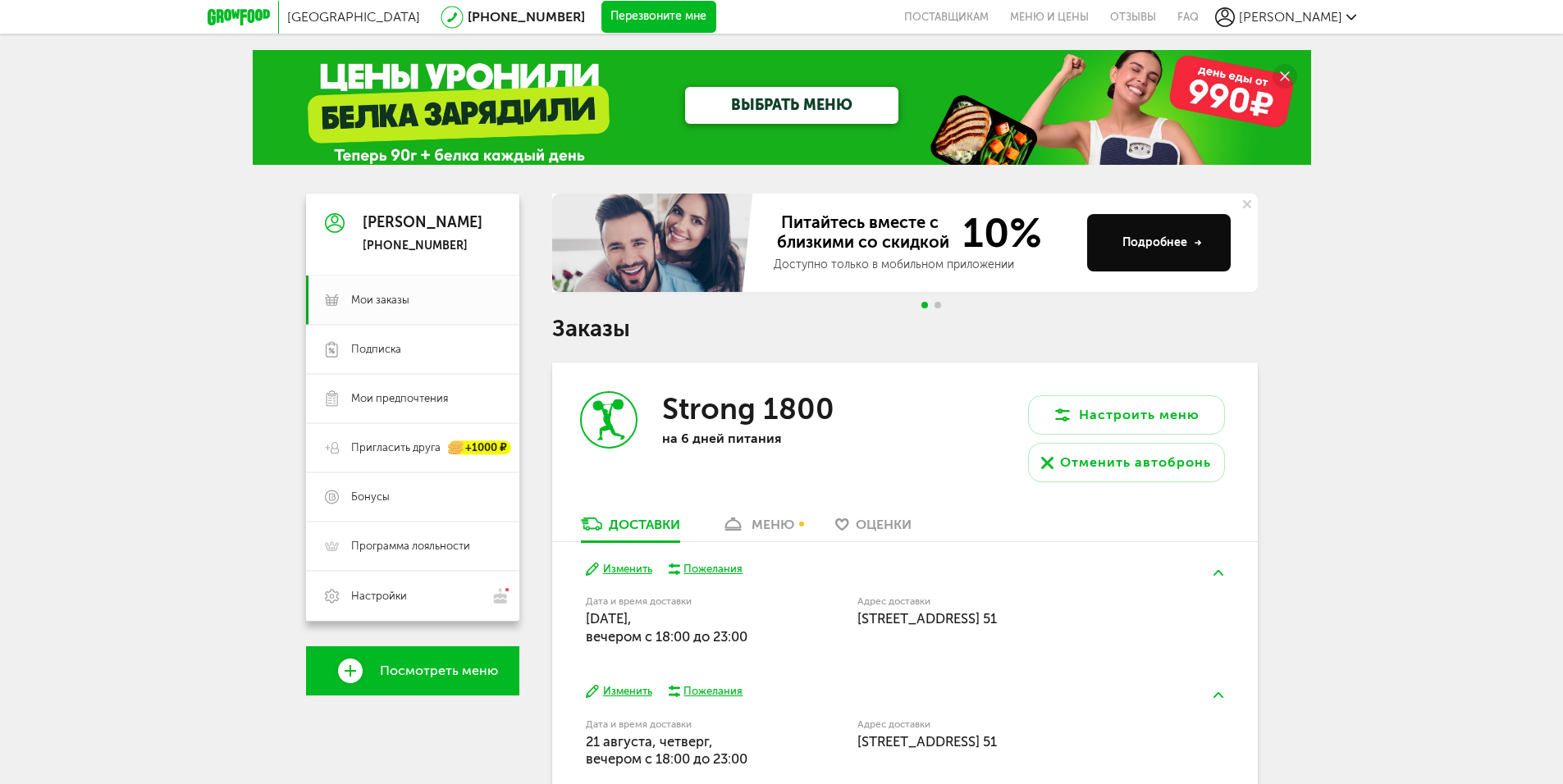
click at [1349, 15] on icon at bounding box center [1351, 17] width 10 height 10
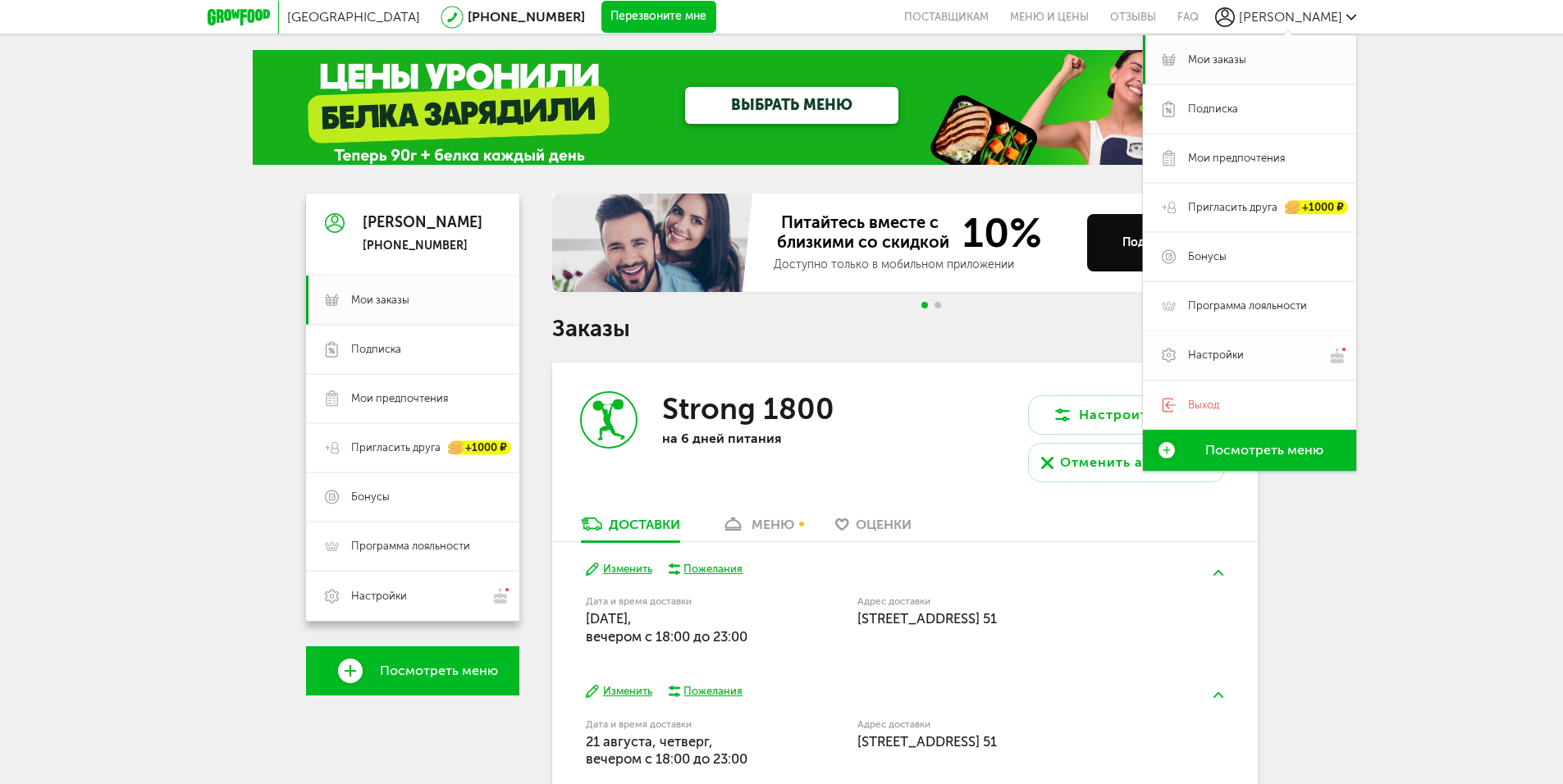
click at [1282, 355] on span "Настройки" at bounding box center [1262, 355] width 149 height 18
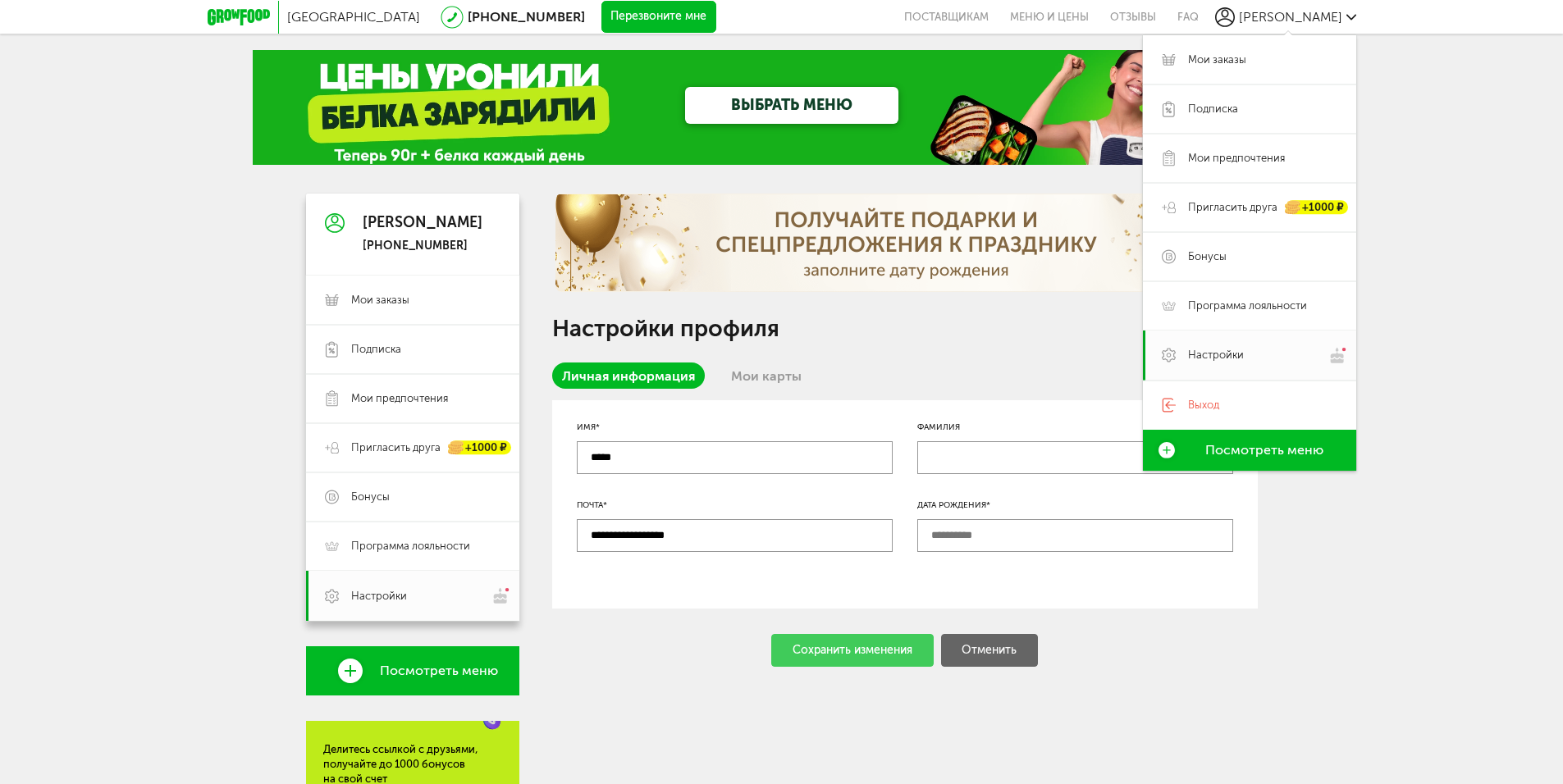
click at [1459, 238] on div "Москва 8 (800) 555-21-78 Перезвоните мне поставщикам Меню и цены Отзывы FAQ Ден…" at bounding box center [782, 533] width 1563 height 1067
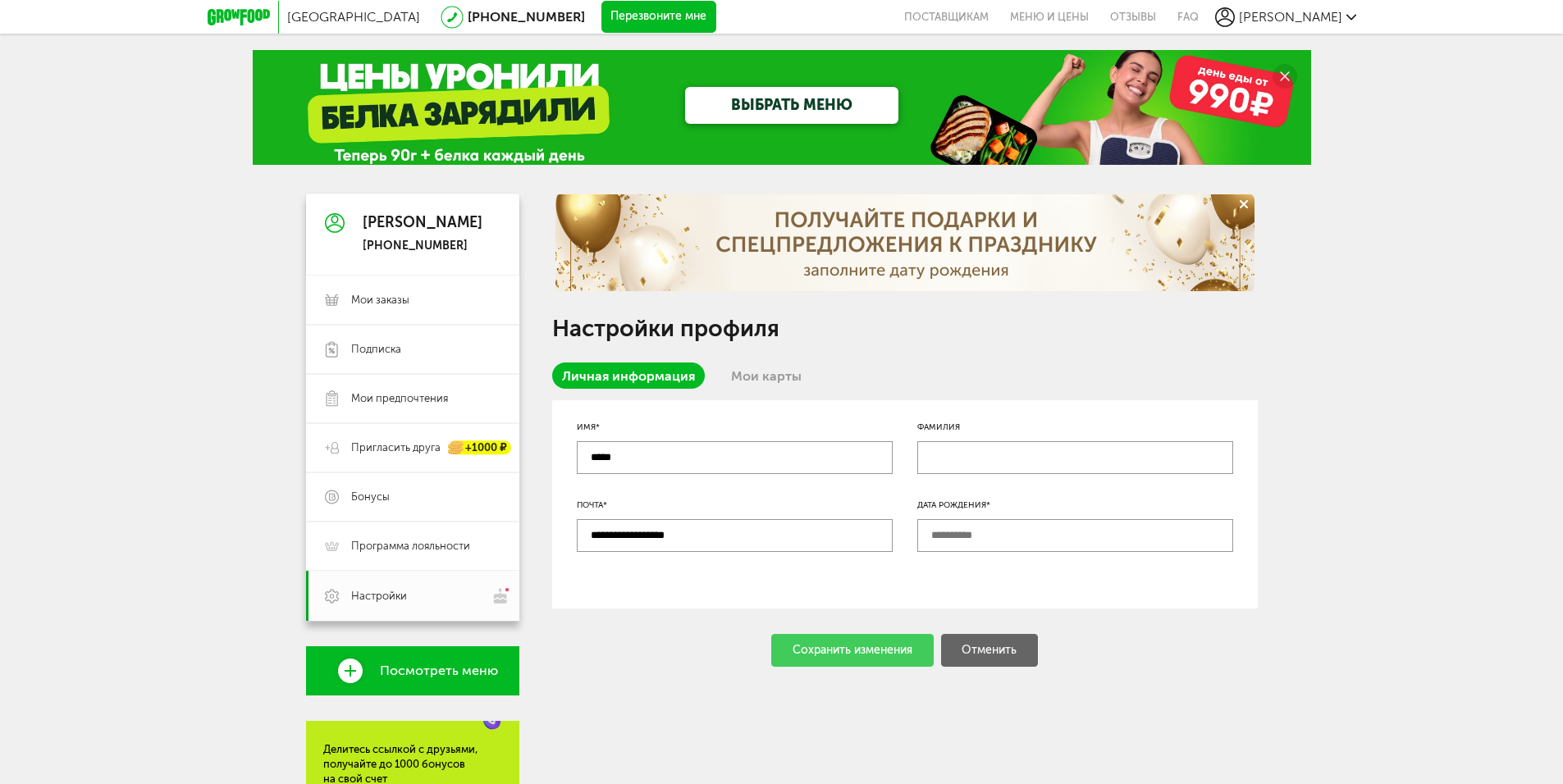
click at [1349, 18] on icon at bounding box center [1351, 17] width 10 height 10
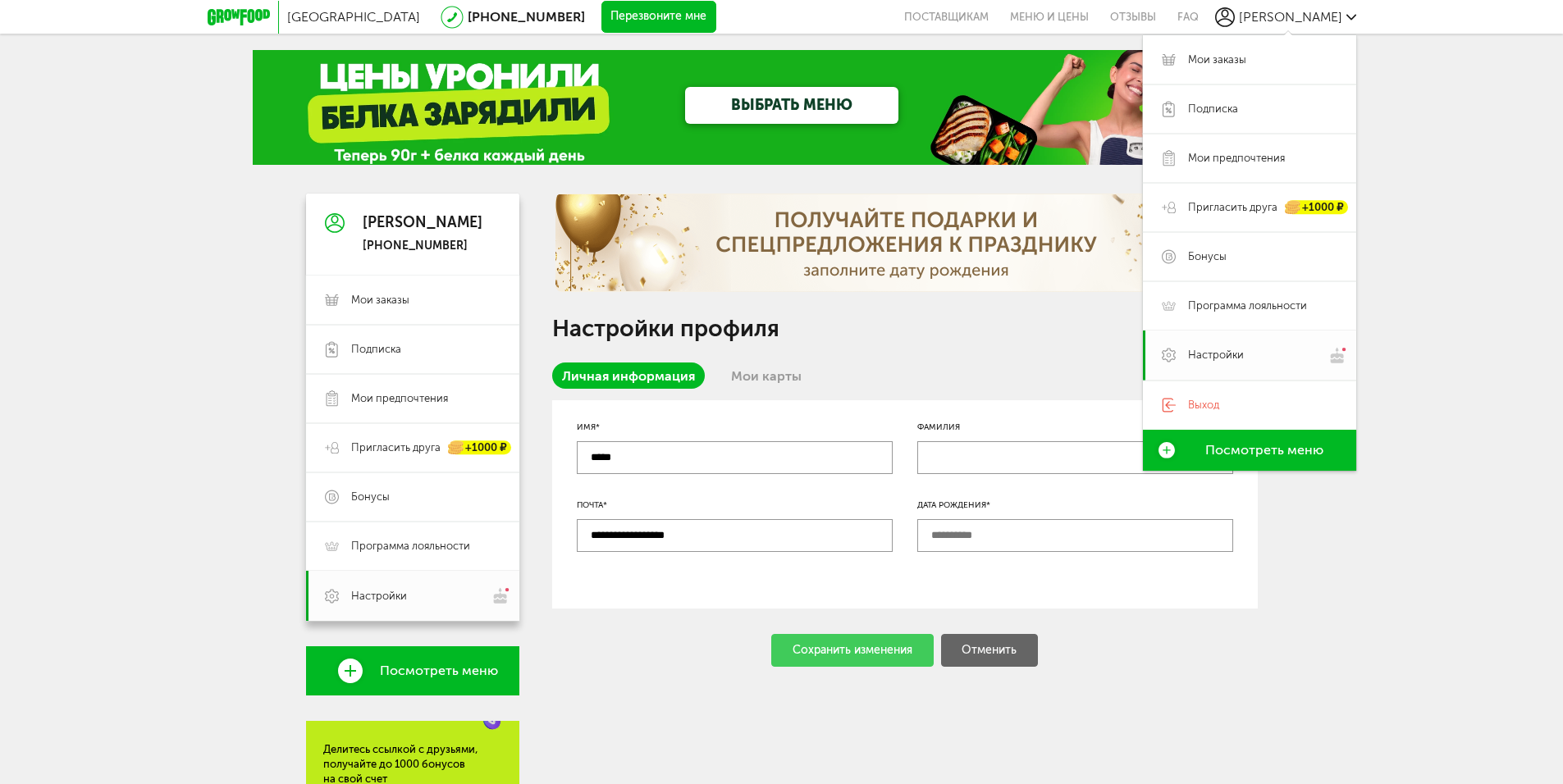
click at [1229, 356] on span "Настройки" at bounding box center [1215, 355] width 56 height 15
click at [1455, 411] on div "Москва 8 (800) 555-21-78 Перезвоните мне поставщикам Меню и цены Отзывы FAQ Ден…" at bounding box center [782, 533] width 1563 height 1067
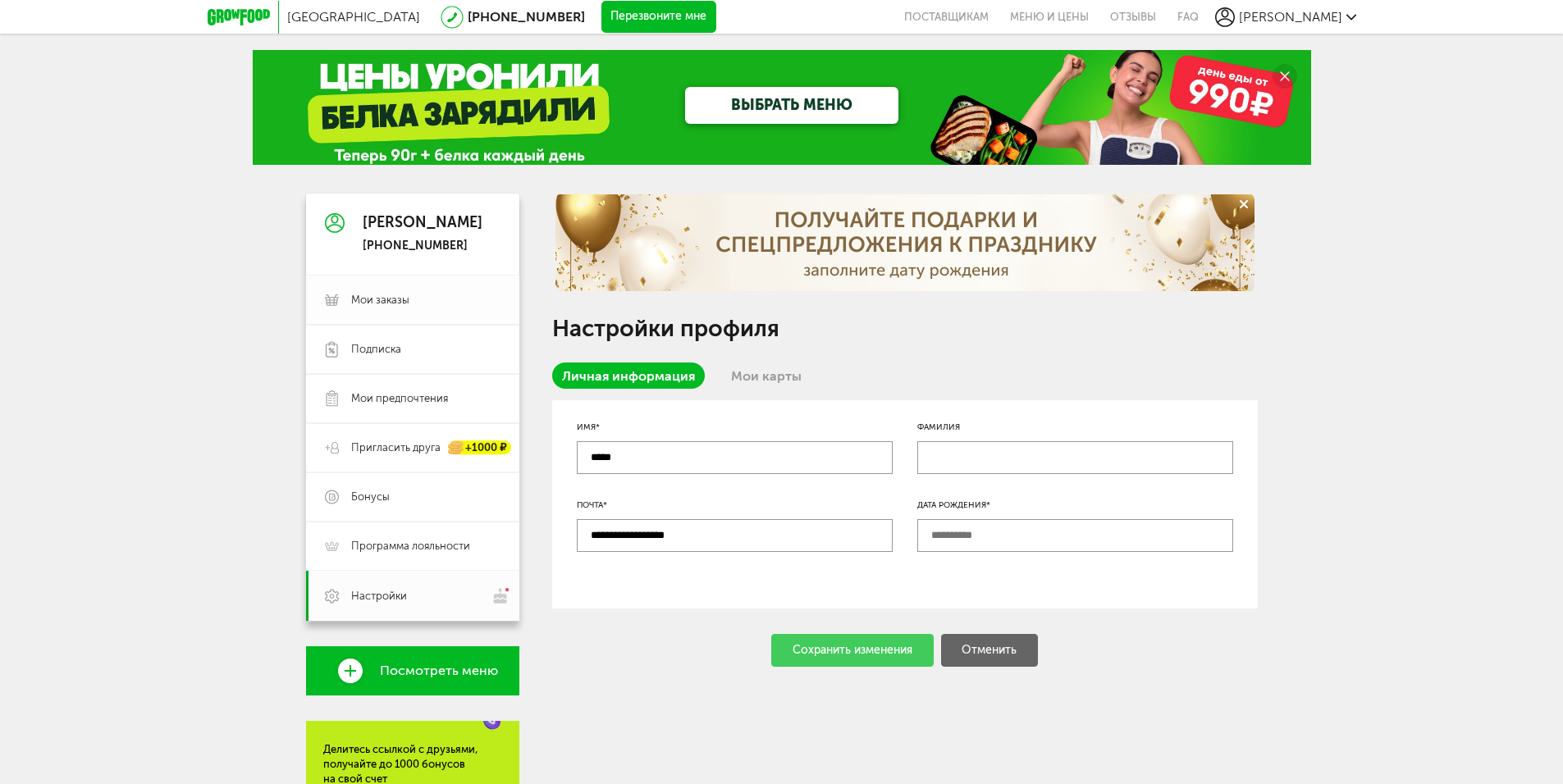
click at [399, 302] on span "Мои заказы" at bounding box center [380, 300] width 58 height 15
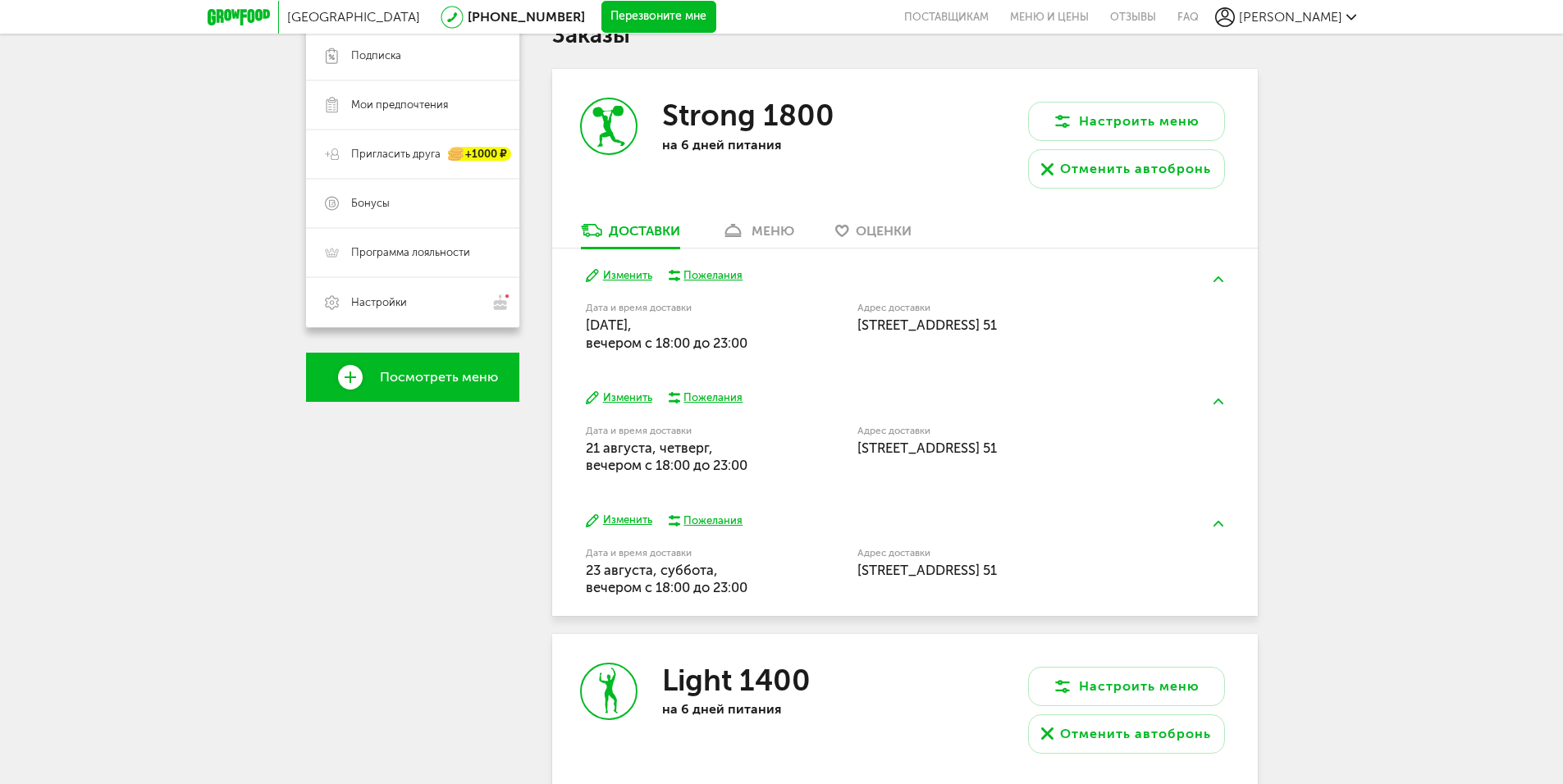
scroll to position [282, 0]
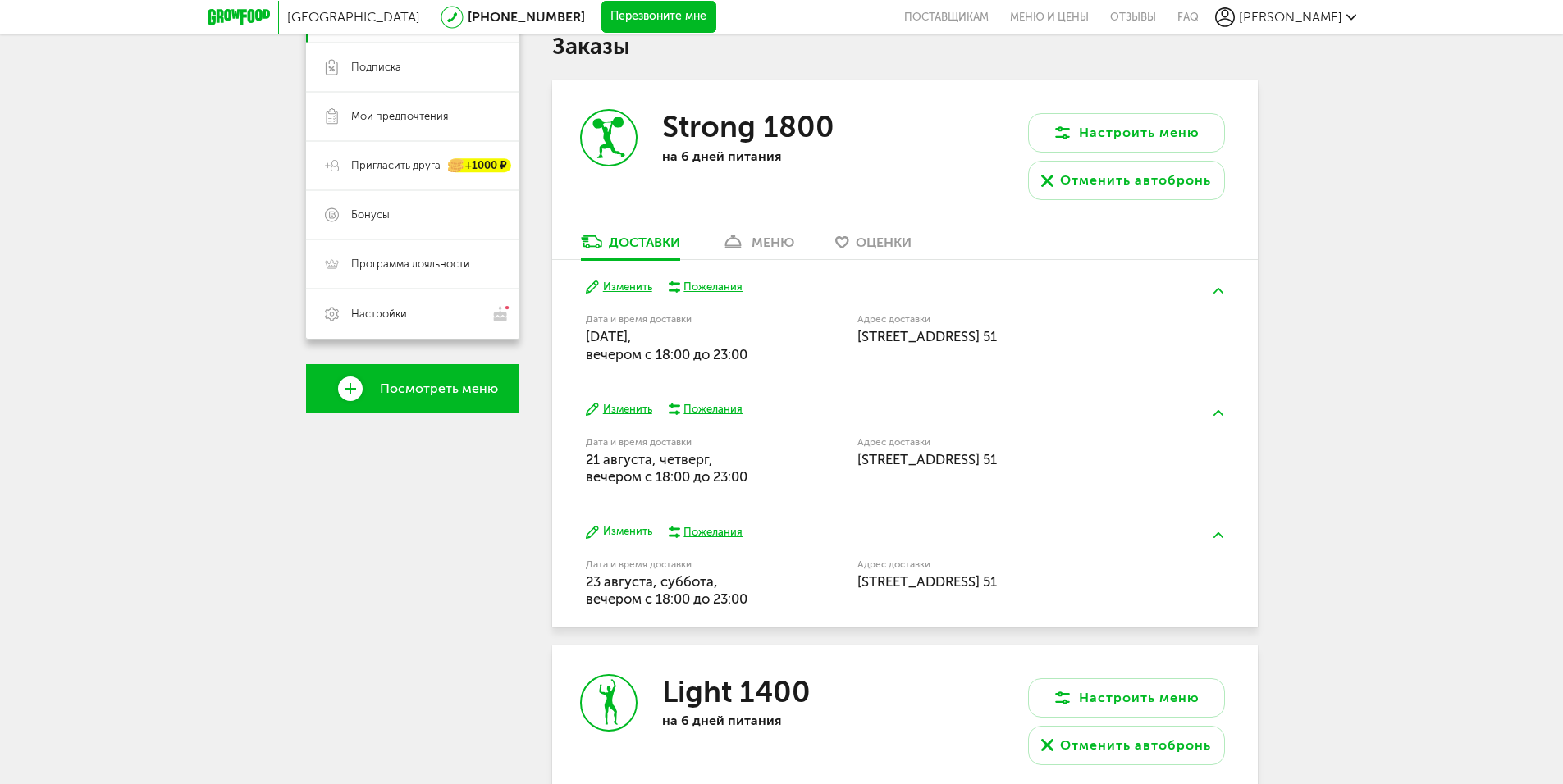
click at [1354, 17] on icon at bounding box center [1351, 17] width 10 height 10
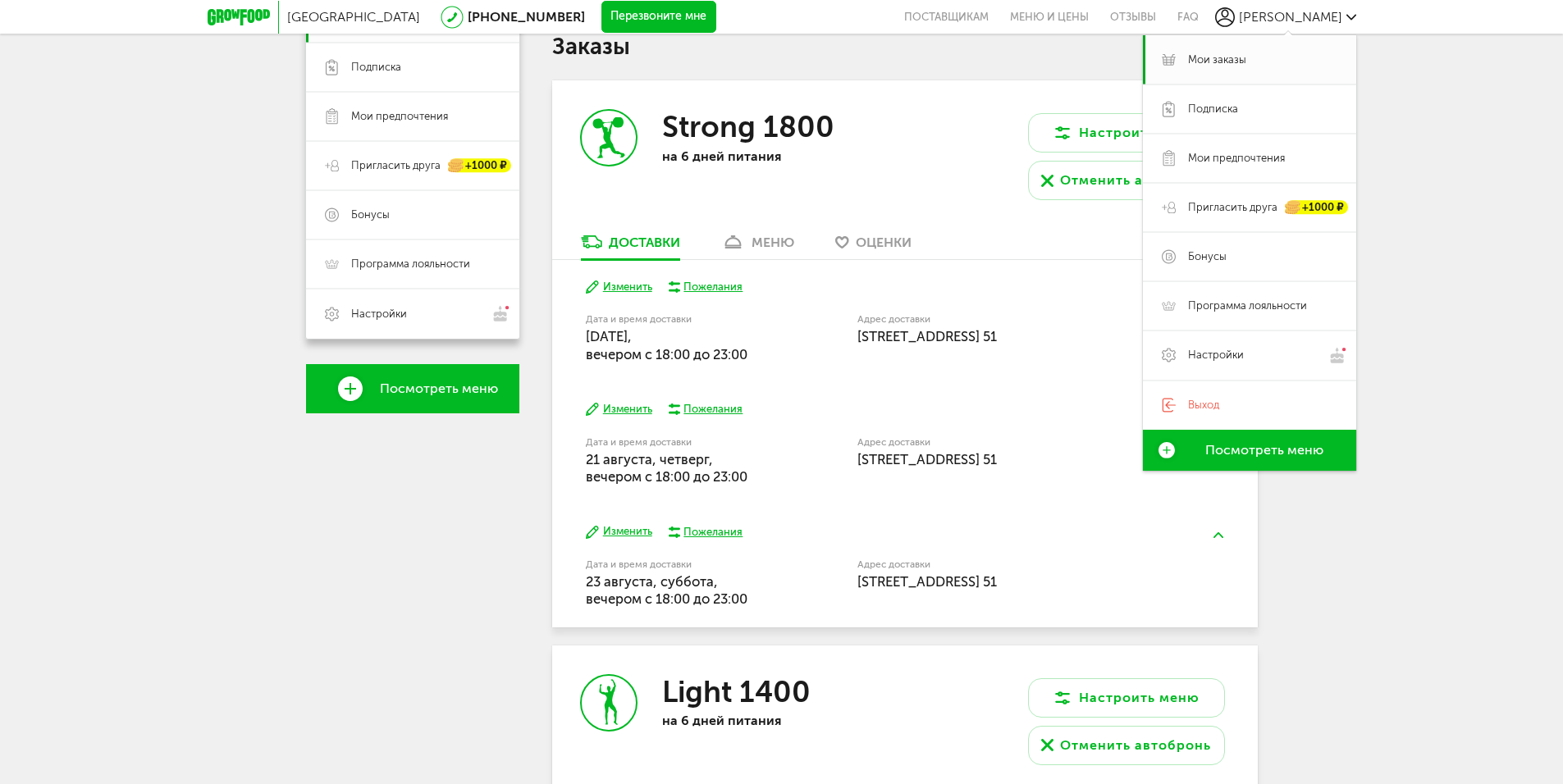
click at [1212, 405] on span "Выход" at bounding box center [1203, 405] width 32 height 15
